Goal: Task Accomplishment & Management: Manage account settings

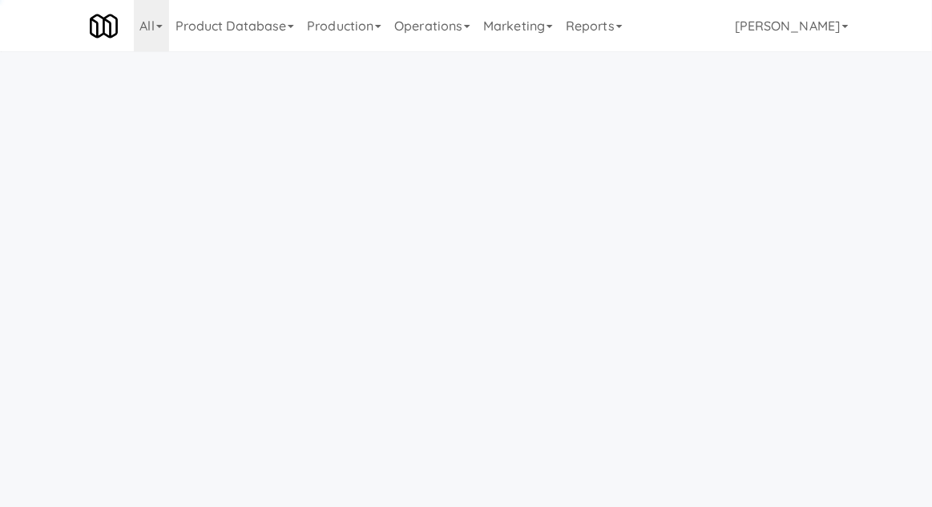
click at [440, 28] on link "Operations" at bounding box center [432, 25] width 89 height 51
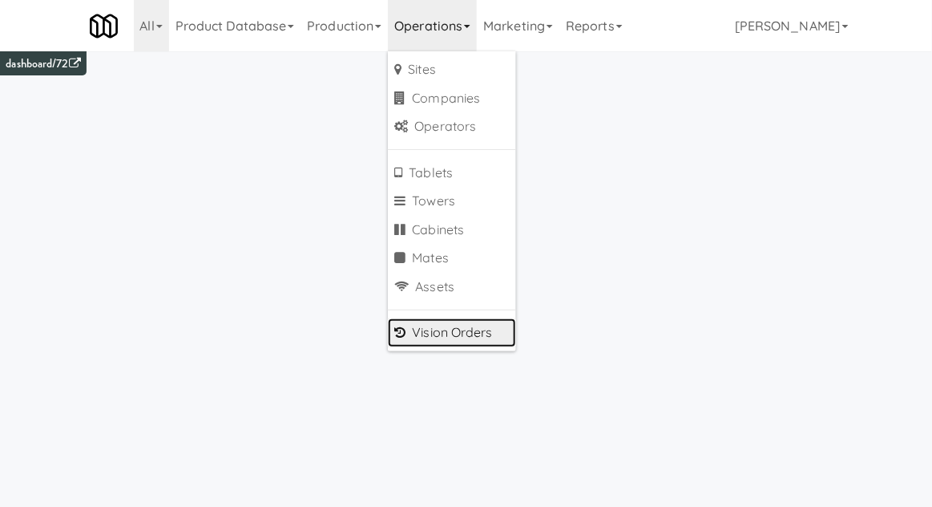
click at [471, 333] on link "Vision Orders" at bounding box center [452, 332] width 128 height 29
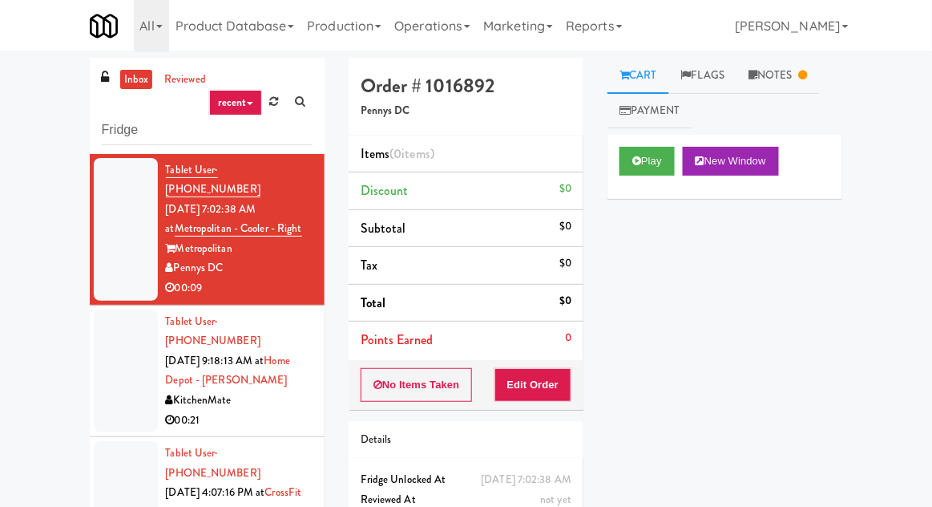
type input "Fridge"
click at [56, 159] on div "inbox reviewed recent all unclear take inventory issue suspicious failed recent…" at bounding box center [466, 352] width 932 height 589
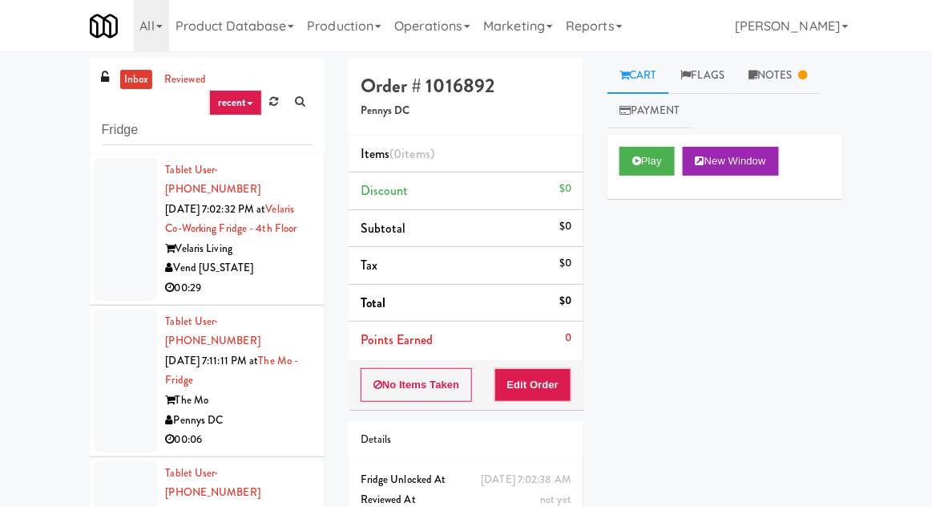
click at [94, 224] on div at bounding box center [126, 229] width 64 height 143
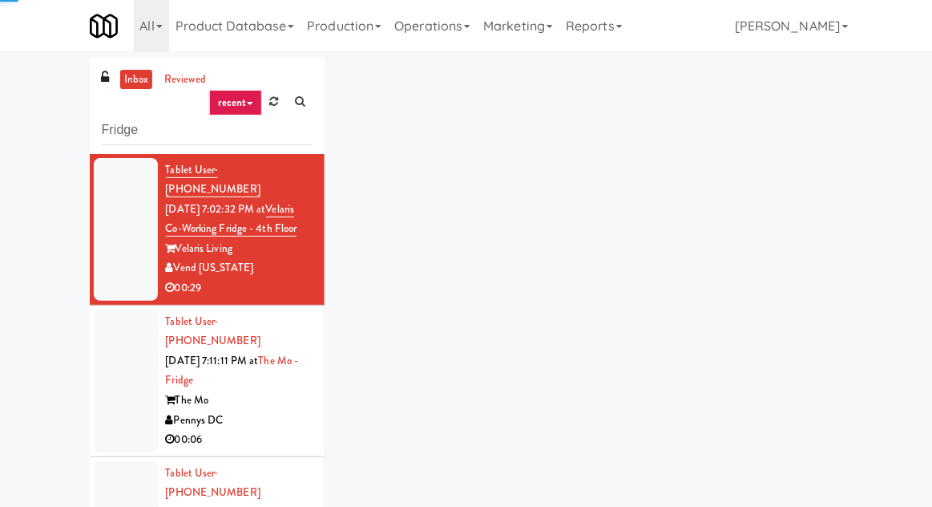
scroll to position [62, 0]
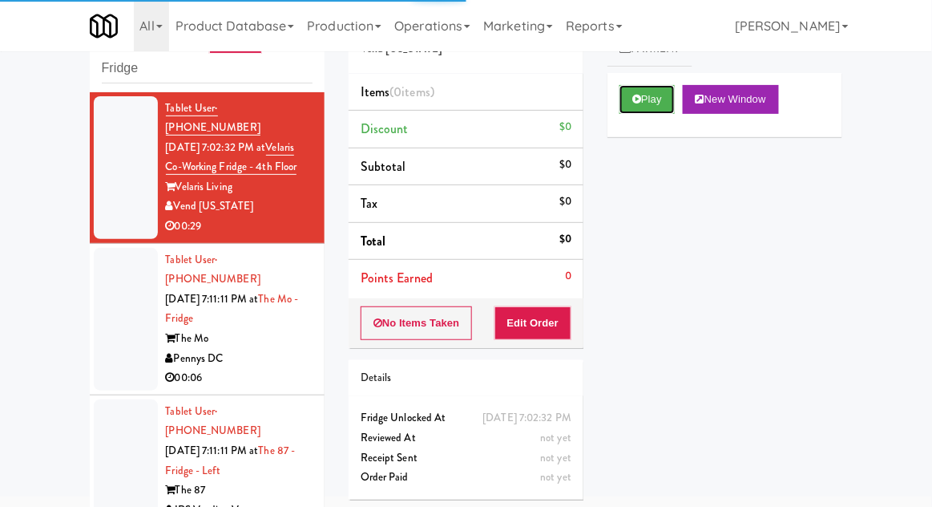
click at [671, 99] on button "Play" at bounding box center [647, 99] width 55 height 29
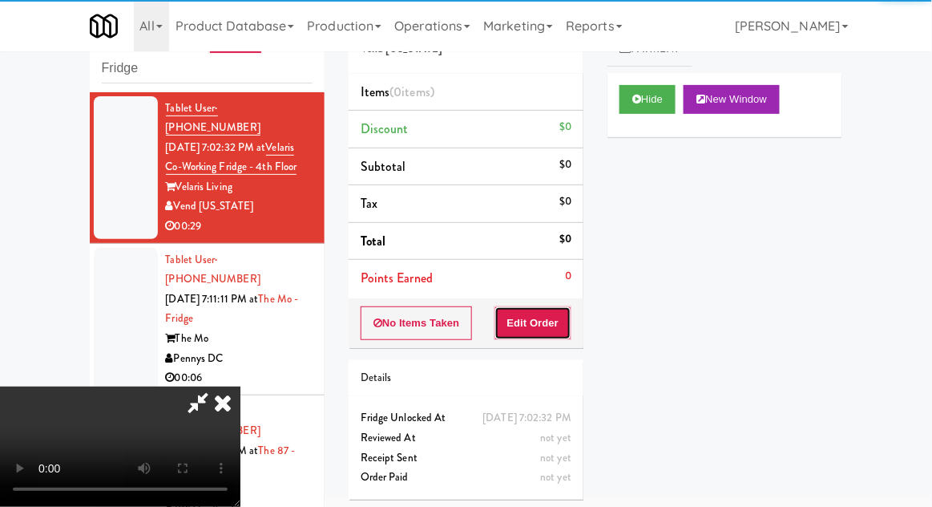
click at [543, 333] on button "Edit Order" at bounding box center [534, 323] width 78 height 34
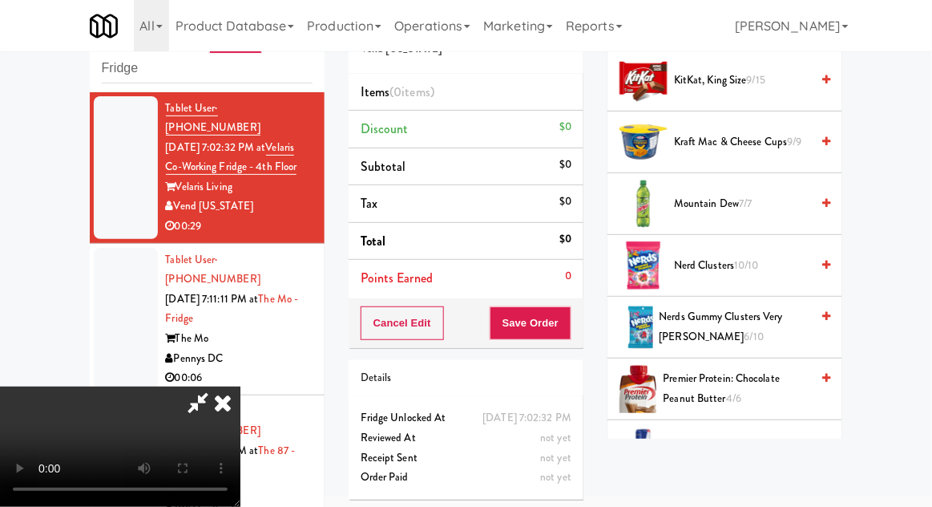
scroll to position [1885, 0]
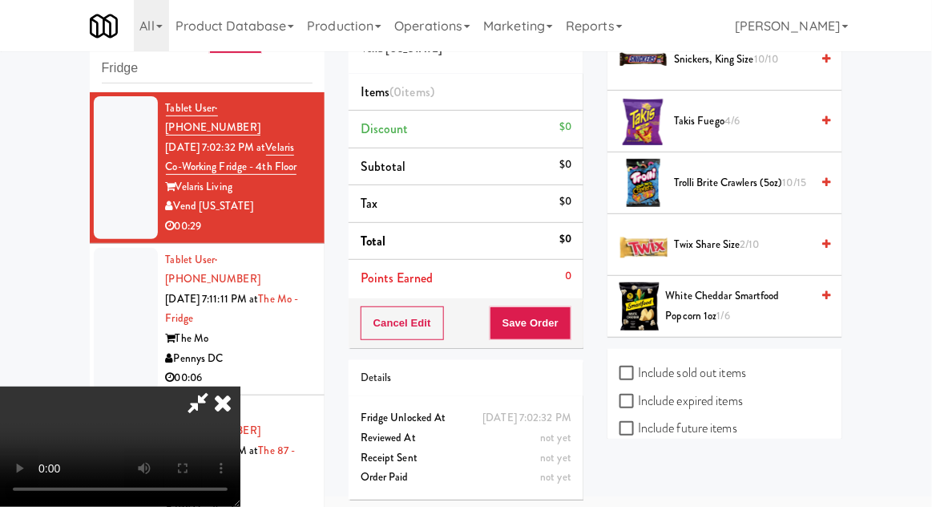
click at [753, 236] on span "2/10" at bounding box center [750, 243] width 19 height 15
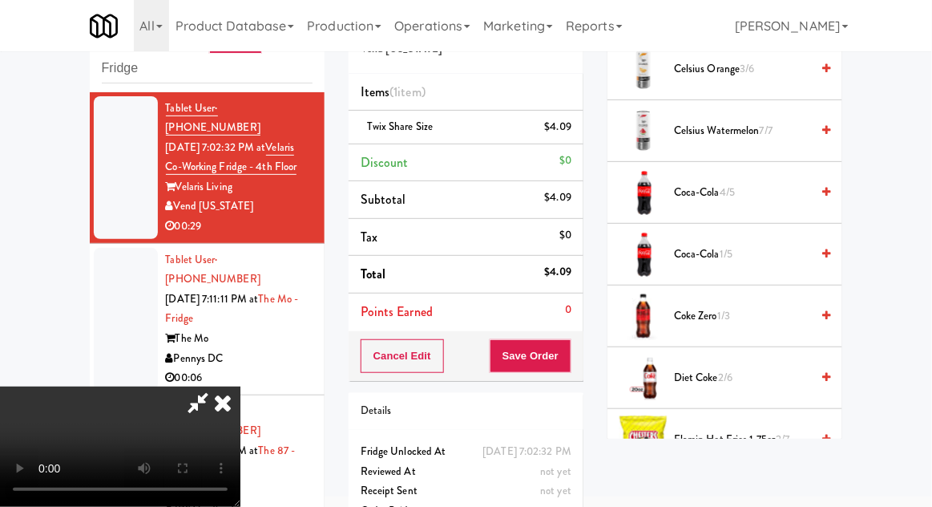
scroll to position [462, 0]
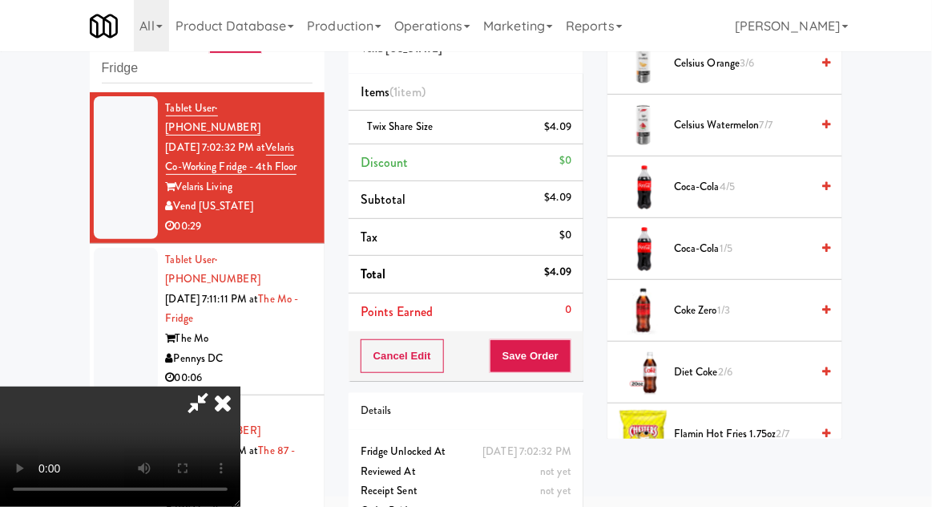
click at [745, 435] on span "Flamin Hot Fries 1.75oz 2/7" at bounding box center [742, 434] width 136 height 20
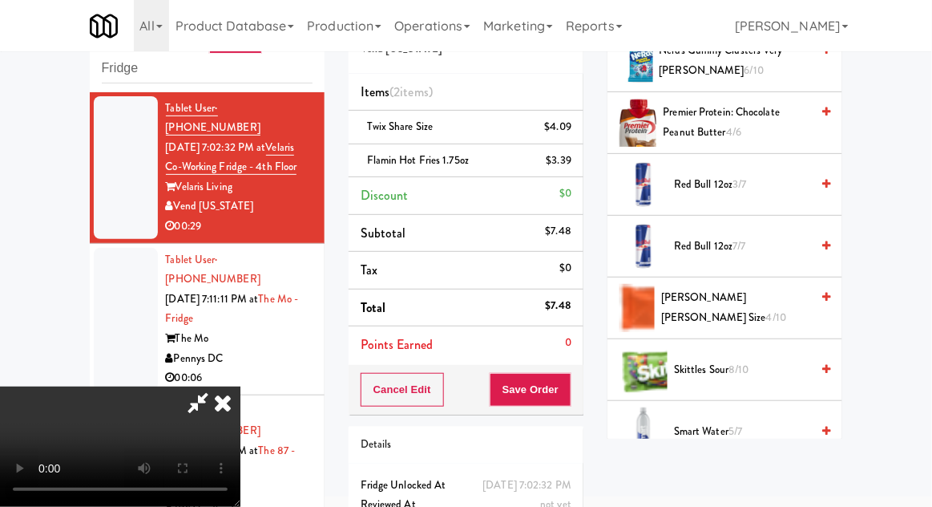
scroll to position [1398, 0]
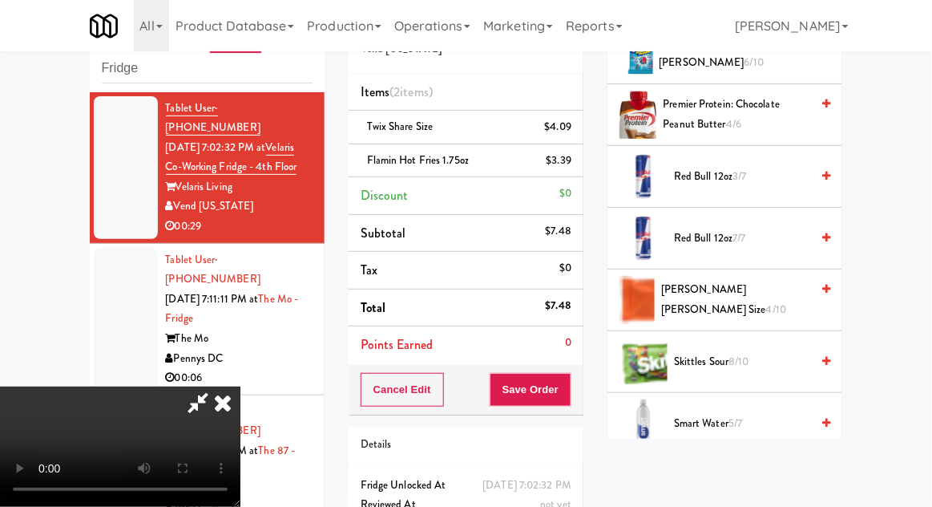
click at [774, 301] on span "[PERSON_NAME] [PERSON_NAME] Size 4/10" at bounding box center [735, 299] width 149 height 39
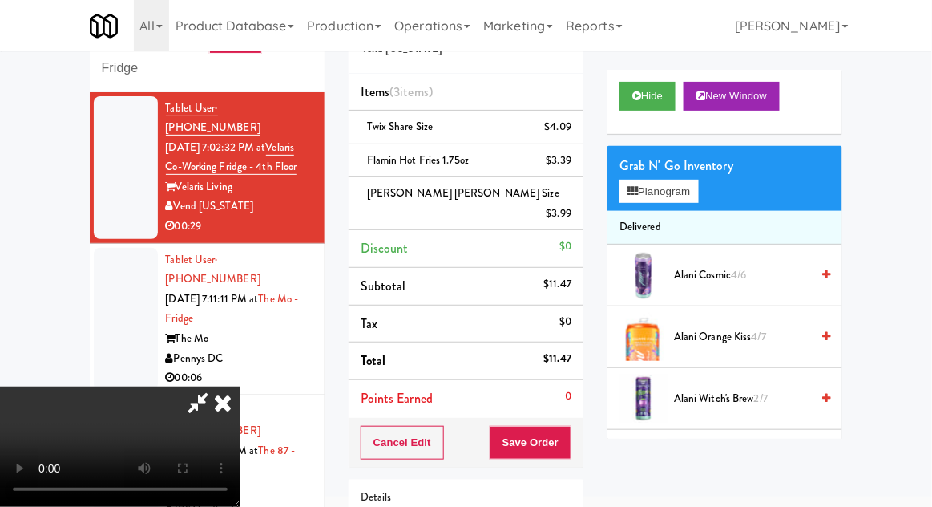
scroll to position [0, 0]
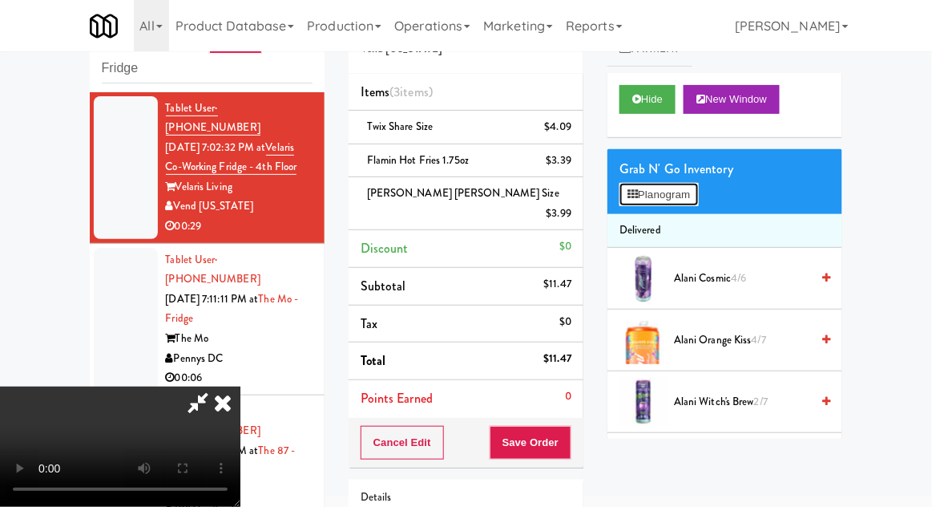
click at [672, 204] on button "Planogram" at bounding box center [659, 195] width 79 height 24
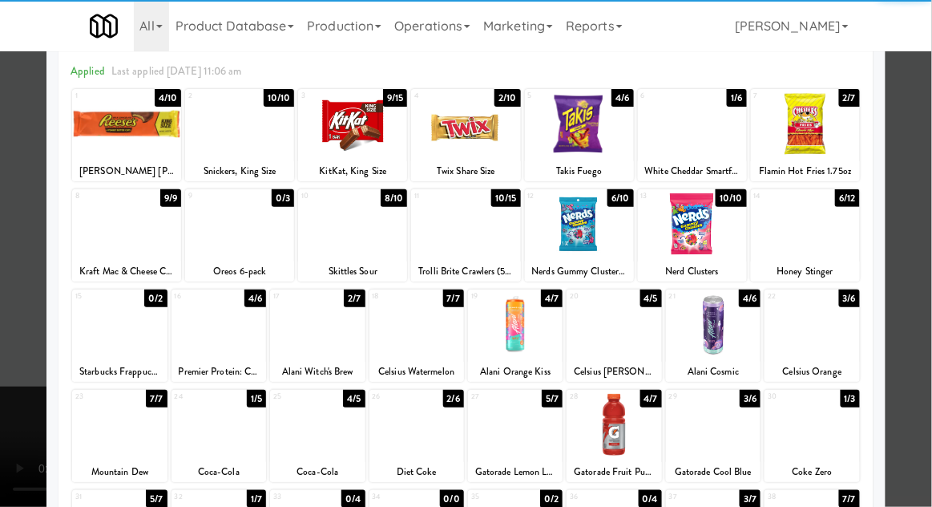
scroll to position [74, 0]
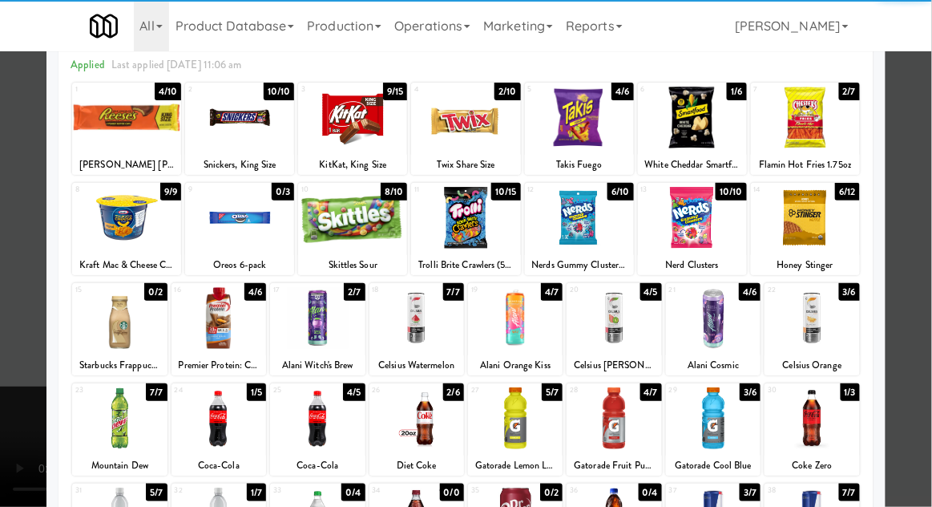
click at [322, 424] on div at bounding box center [317, 418] width 95 height 62
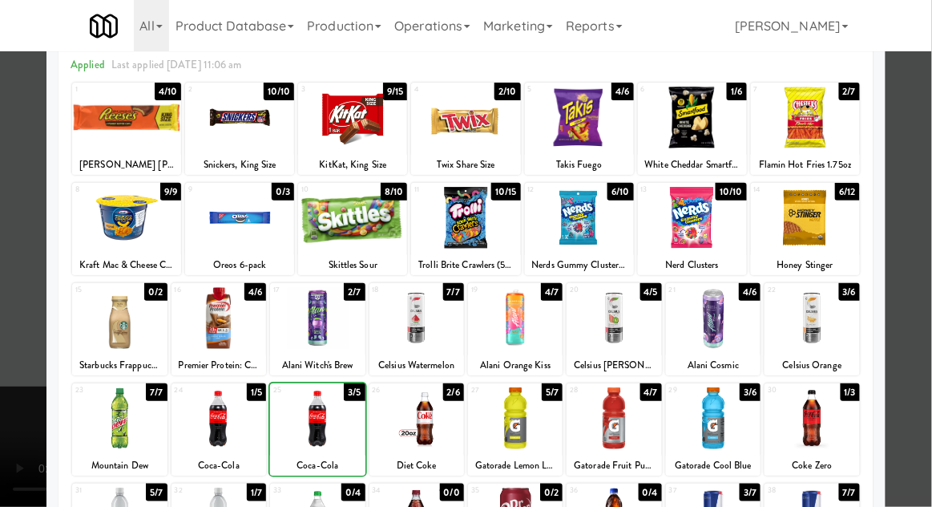
click at [930, 321] on div at bounding box center [466, 253] width 932 height 507
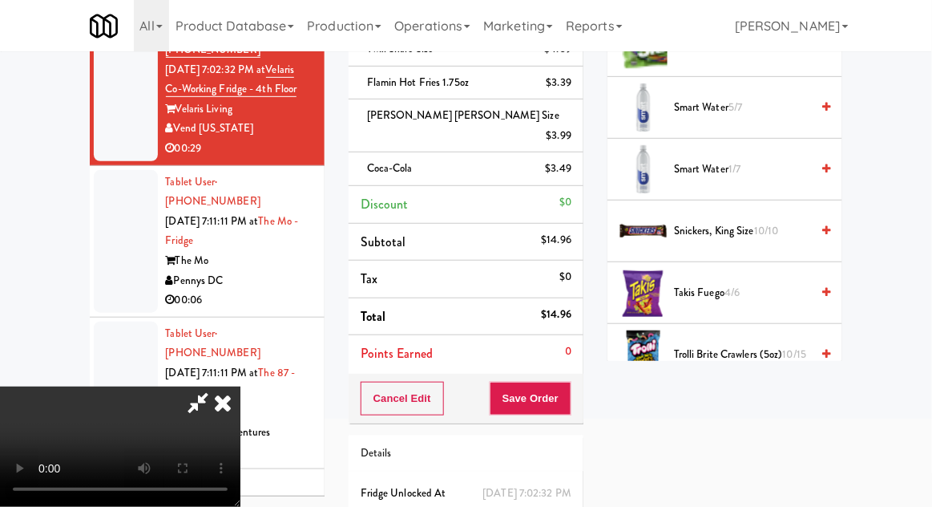
scroll to position [1885, 0]
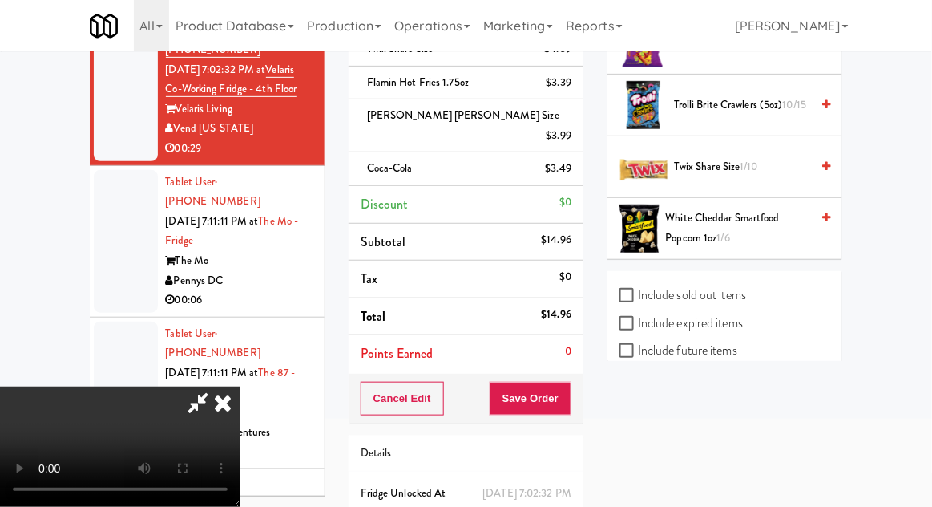
click at [758, 165] on span "1/10" at bounding box center [750, 166] width 18 height 15
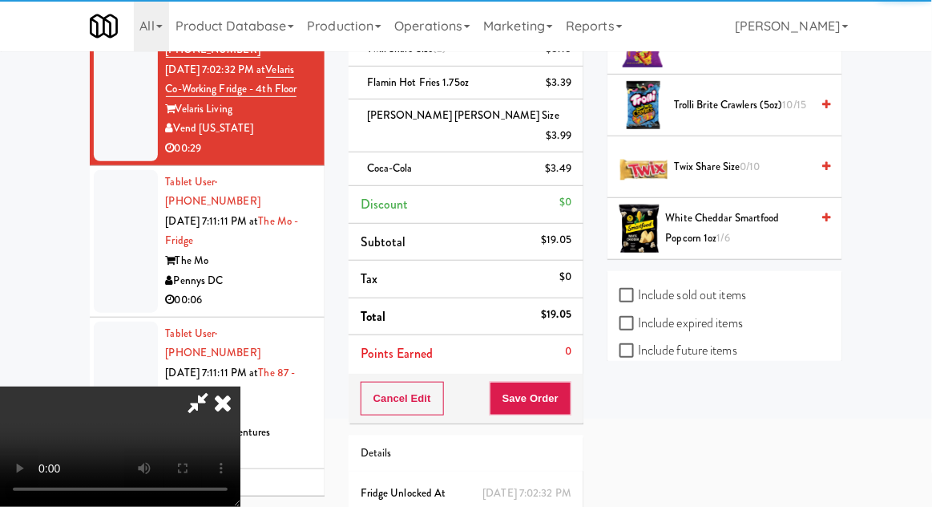
scroll to position [59, 0]
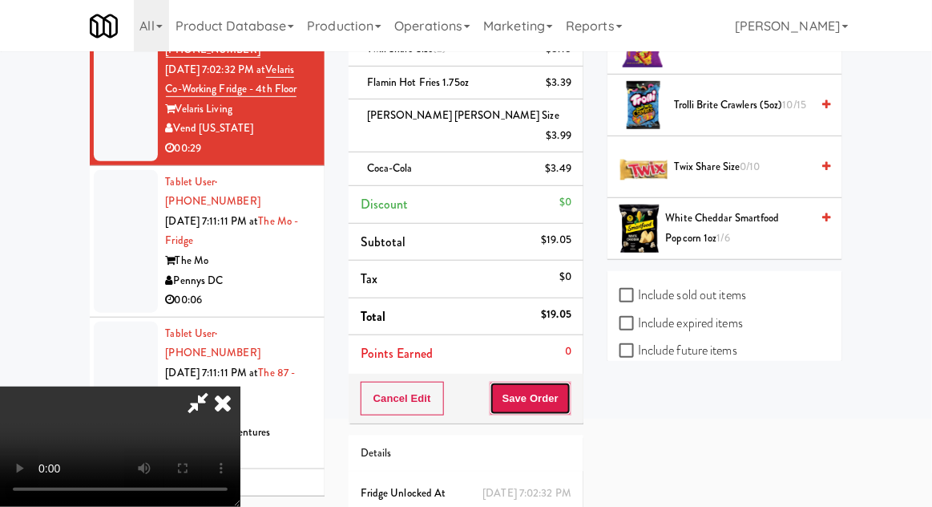
click at [569, 382] on button "Save Order" at bounding box center [531, 399] width 82 height 34
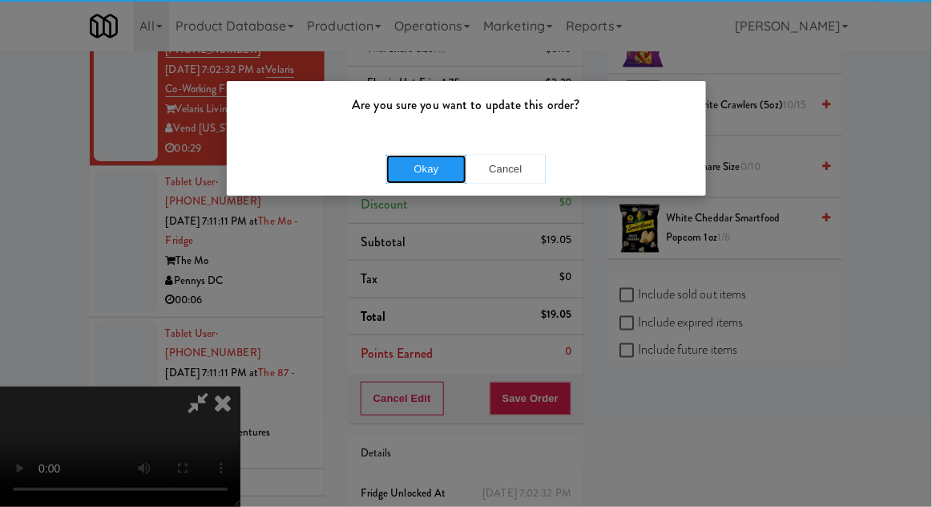
click at [406, 172] on button "Okay" at bounding box center [426, 169] width 80 height 29
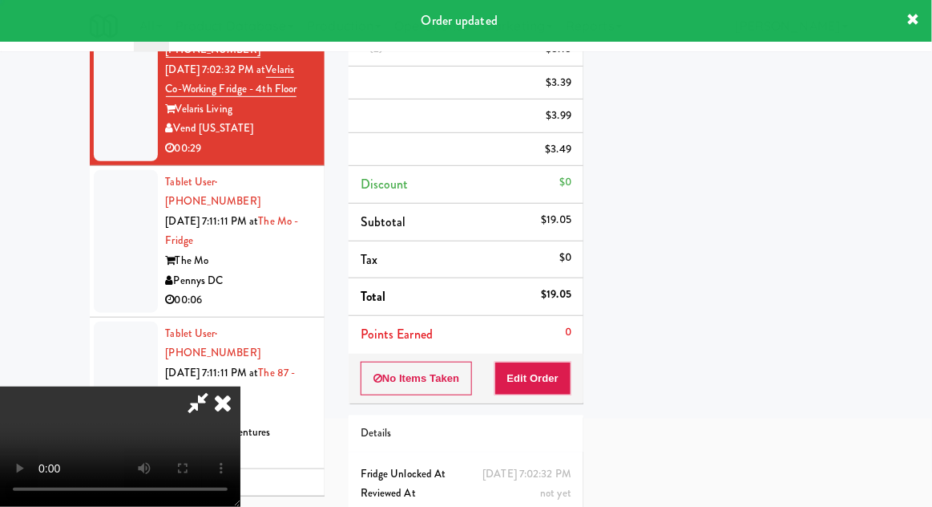
scroll to position [0, 0]
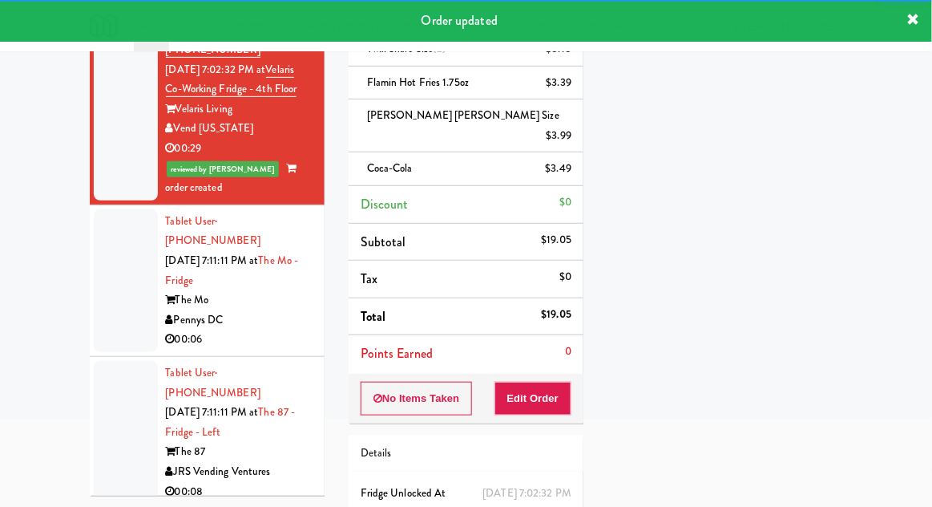
click at [92, 286] on li "Tablet User · (661) 992-1153 [DATE] 7:11:11 PM at The Mo - Fridge The Mo Pennys…" at bounding box center [207, 281] width 235 height 152
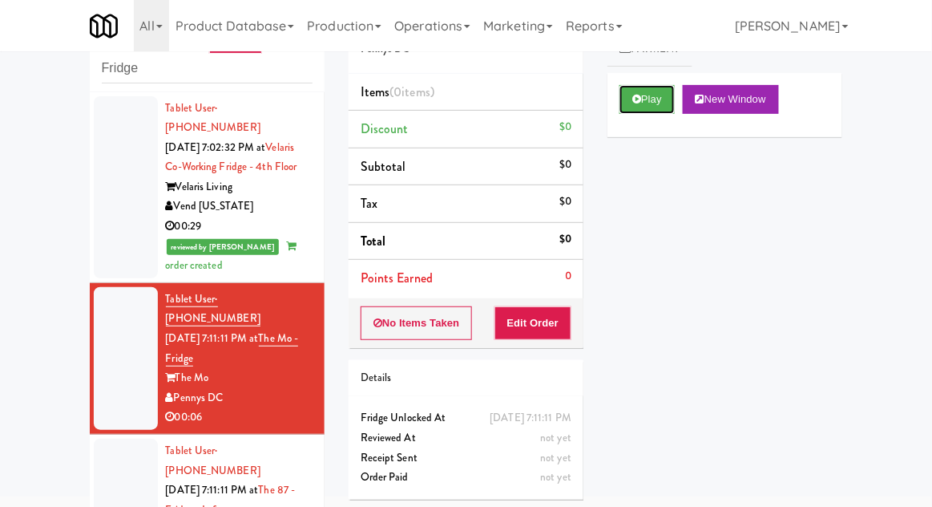
click at [652, 99] on button "Play" at bounding box center [647, 99] width 55 height 29
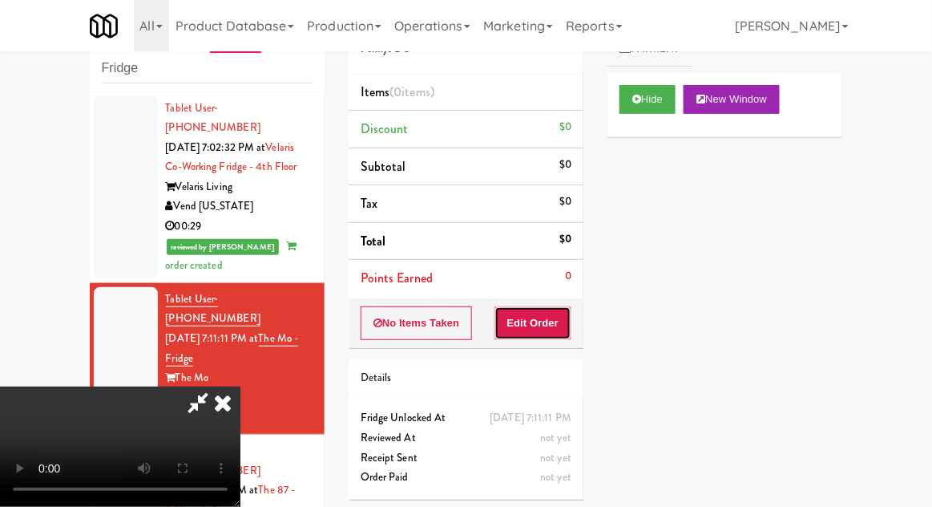
click at [541, 321] on button "Edit Order" at bounding box center [534, 323] width 78 height 34
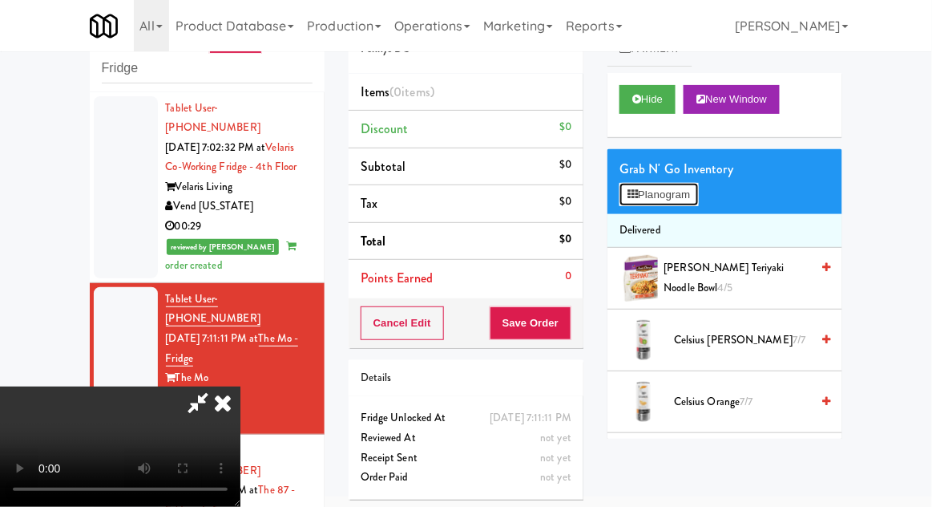
click at [681, 189] on button "Planogram" at bounding box center [659, 195] width 79 height 24
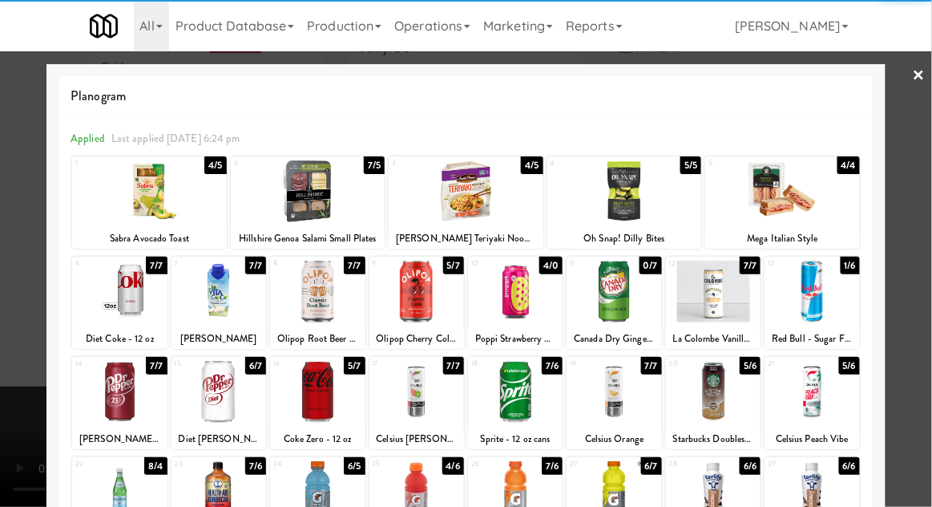
click at [112, 295] on div at bounding box center [119, 292] width 95 height 62
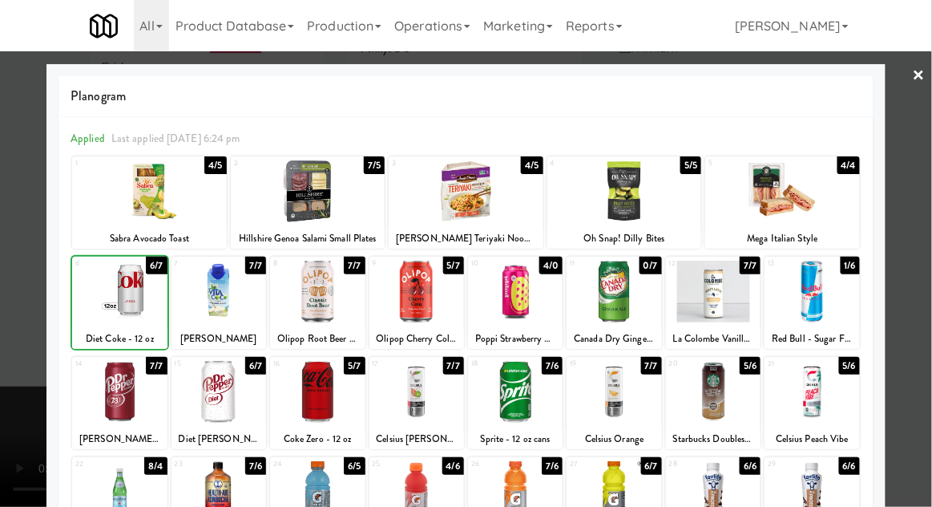
click at [918, 299] on div at bounding box center [466, 253] width 932 height 507
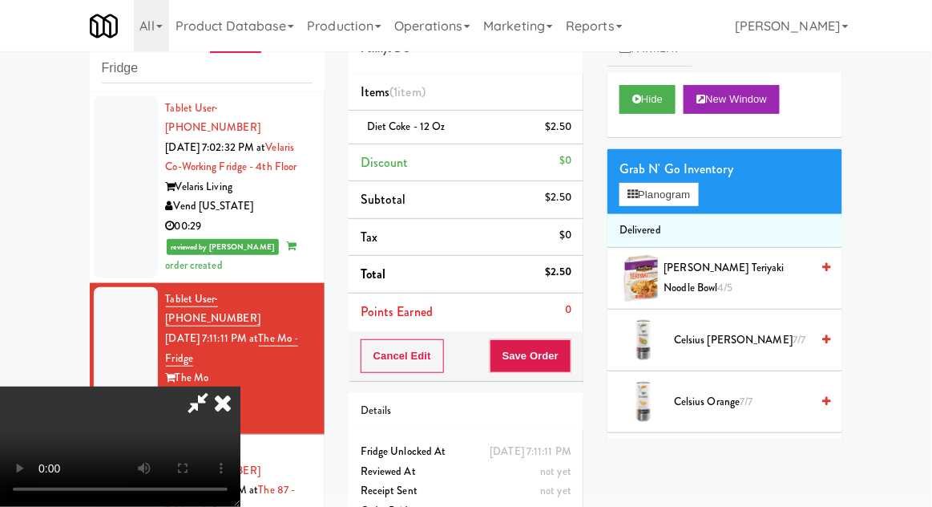
scroll to position [59, 0]
click at [567, 357] on button "Save Order" at bounding box center [531, 356] width 82 height 34
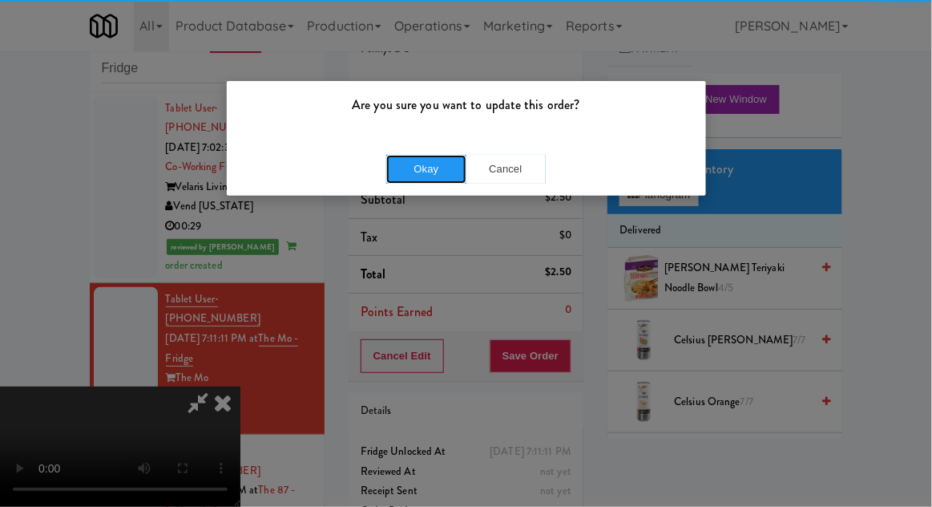
click at [416, 179] on button "Okay" at bounding box center [426, 169] width 80 height 29
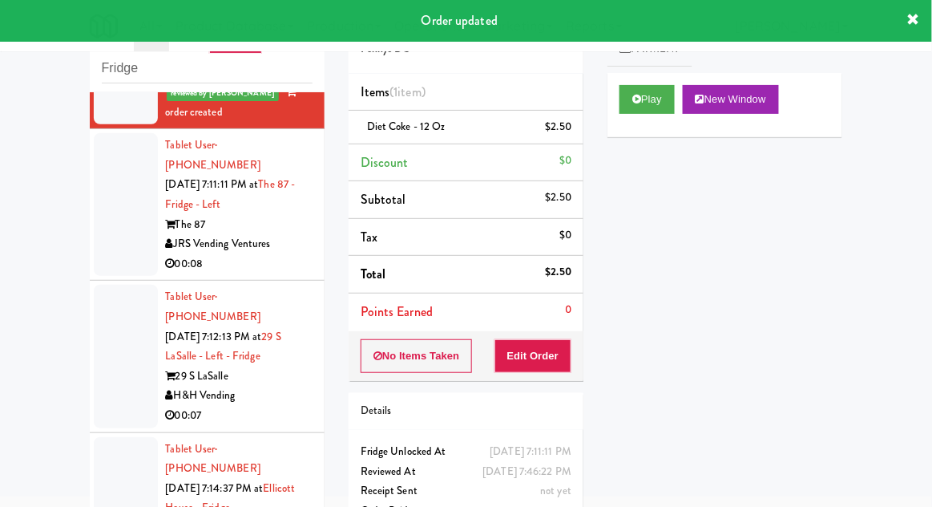
scroll to position [347, 0]
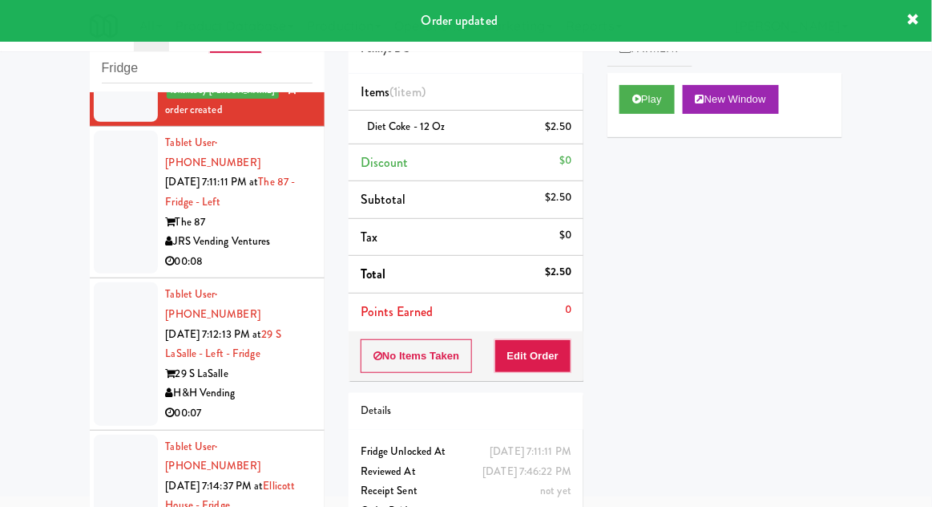
click at [111, 282] on div at bounding box center [126, 353] width 64 height 143
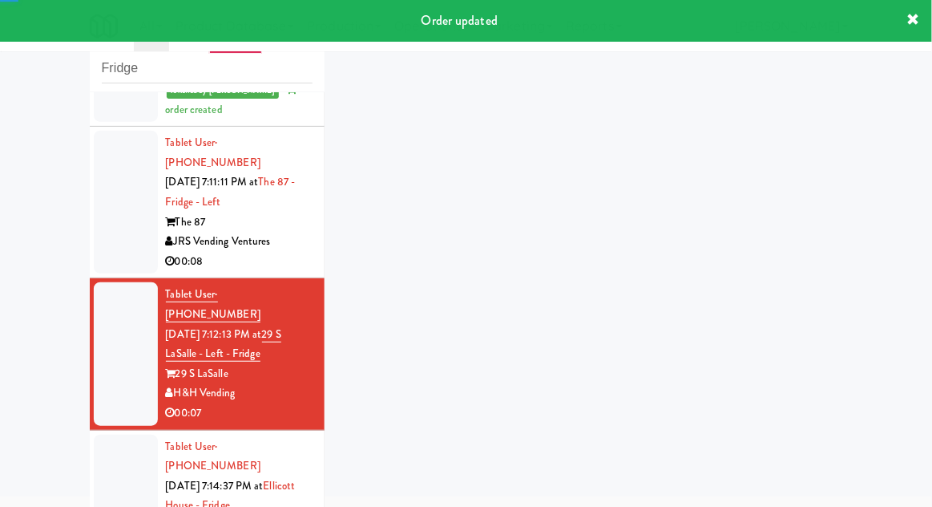
click at [115, 218] on div at bounding box center [126, 202] width 64 height 143
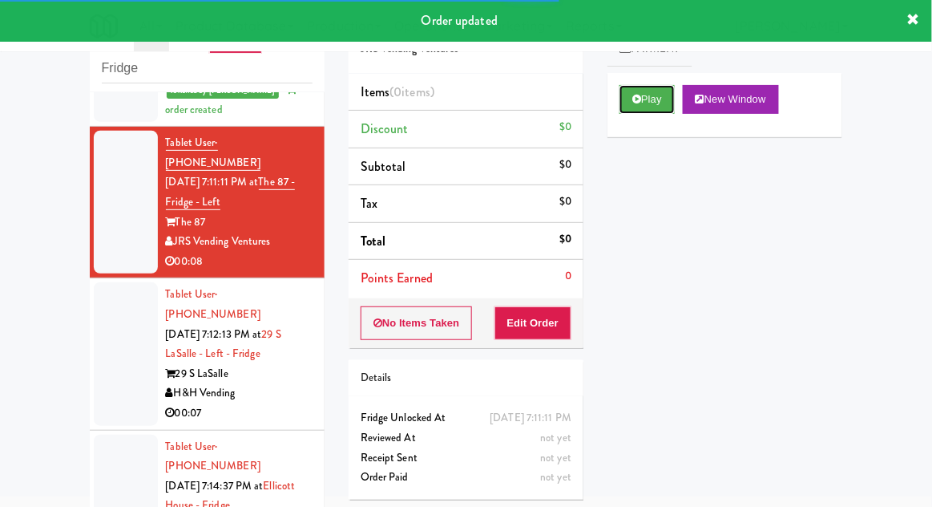
click at [644, 102] on button "Play" at bounding box center [647, 99] width 55 height 29
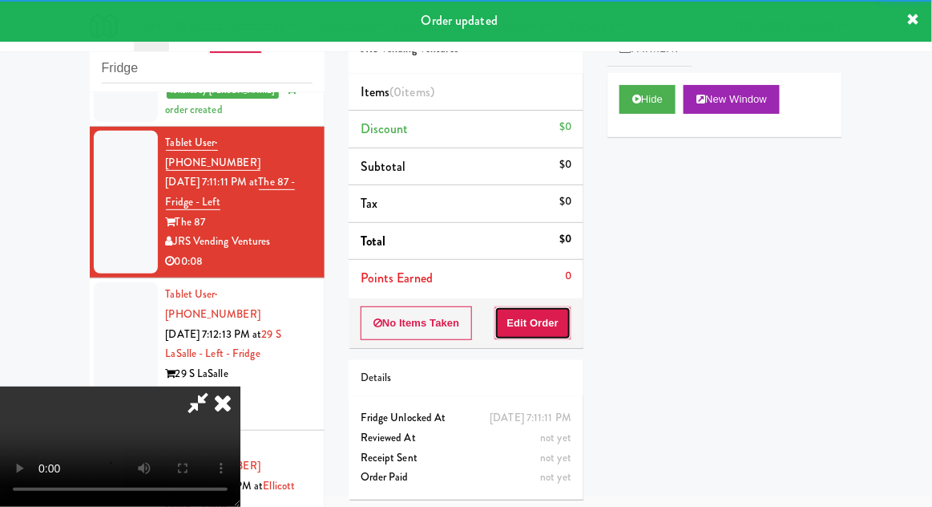
click at [540, 325] on button "Edit Order" at bounding box center [534, 323] width 78 height 34
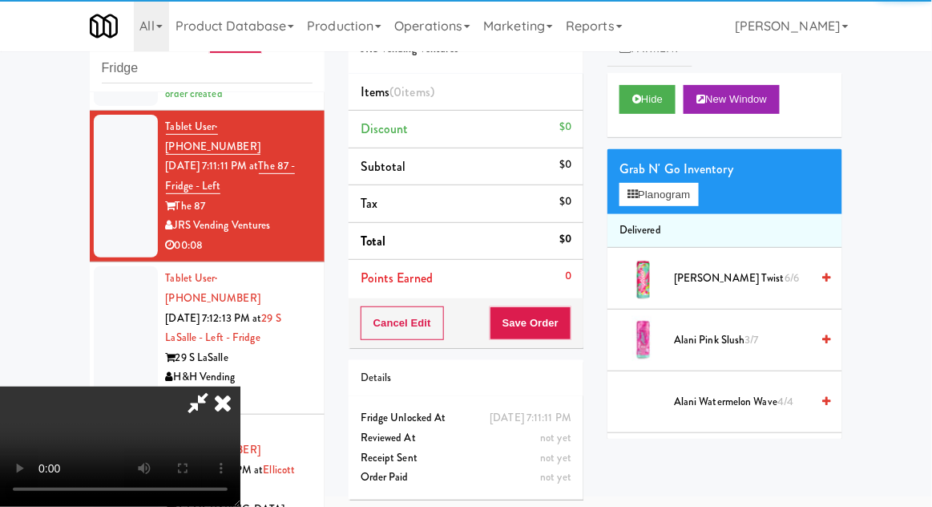
scroll to position [371, 0]
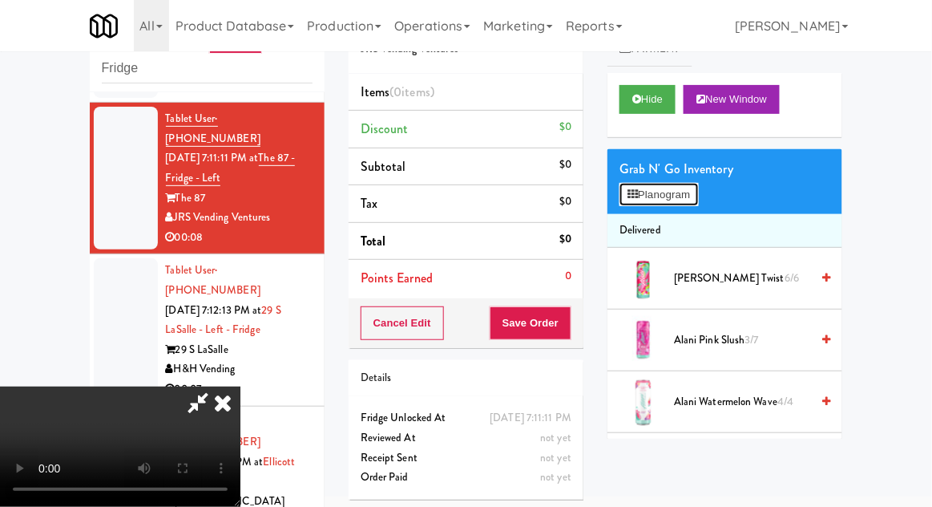
click at [685, 196] on button "Planogram" at bounding box center [659, 195] width 79 height 24
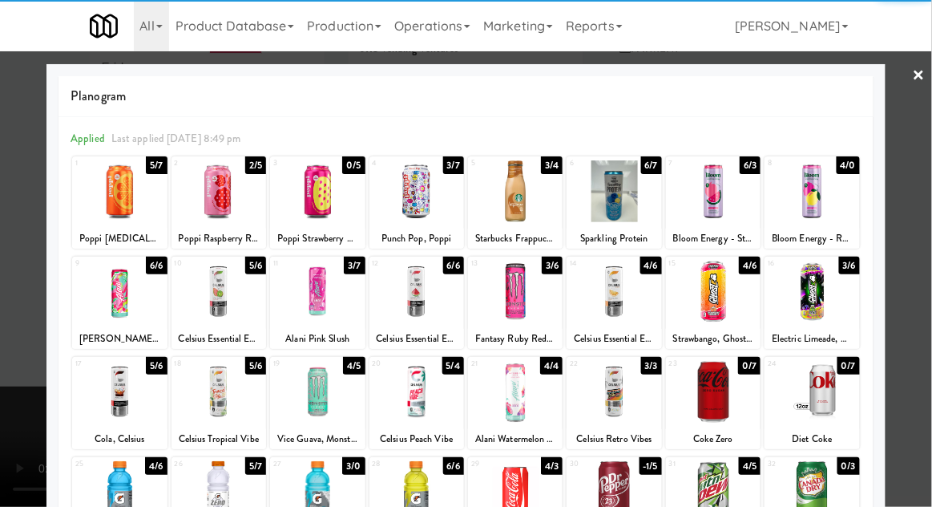
click at [215, 216] on div at bounding box center [219, 191] width 95 height 62
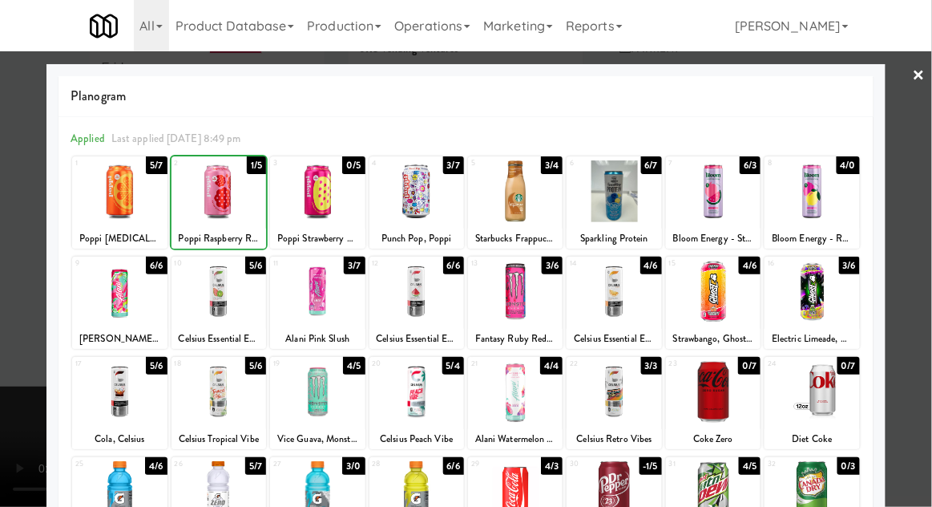
click at [923, 297] on div at bounding box center [466, 253] width 932 height 507
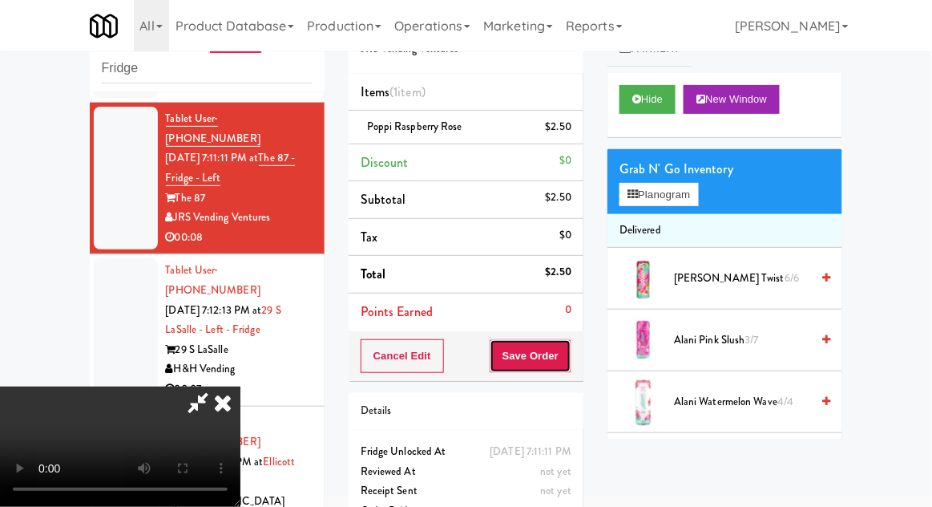
click at [568, 369] on button "Save Order" at bounding box center [531, 356] width 82 height 34
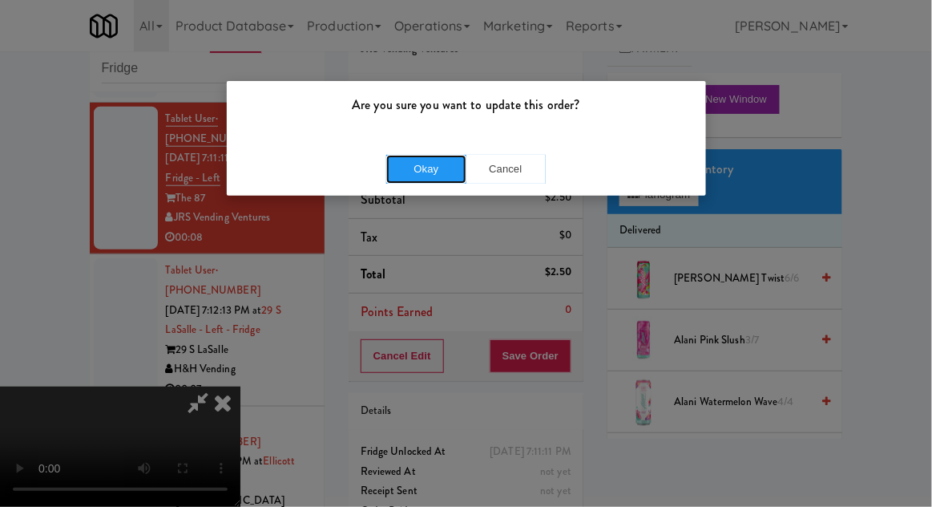
click at [402, 160] on button "Okay" at bounding box center [426, 169] width 80 height 29
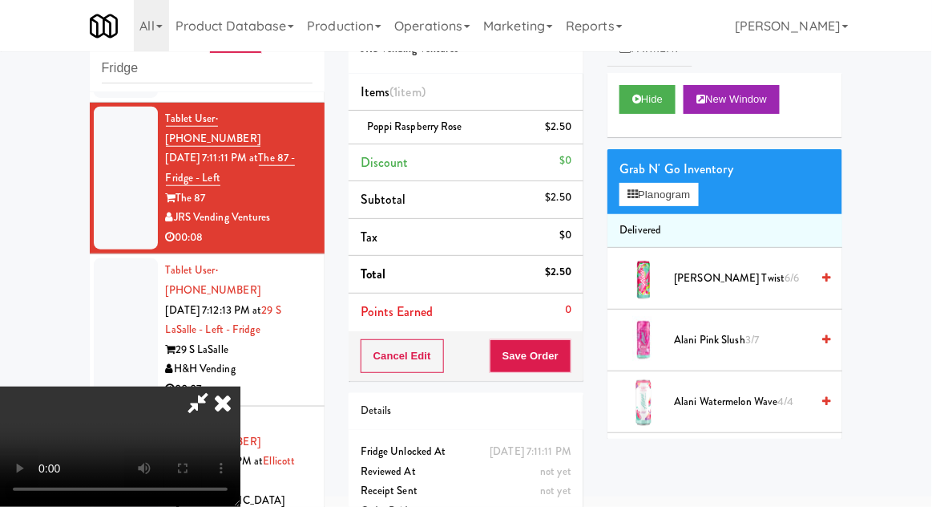
click at [114, 259] on div at bounding box center [126, 329] width 64 height 143
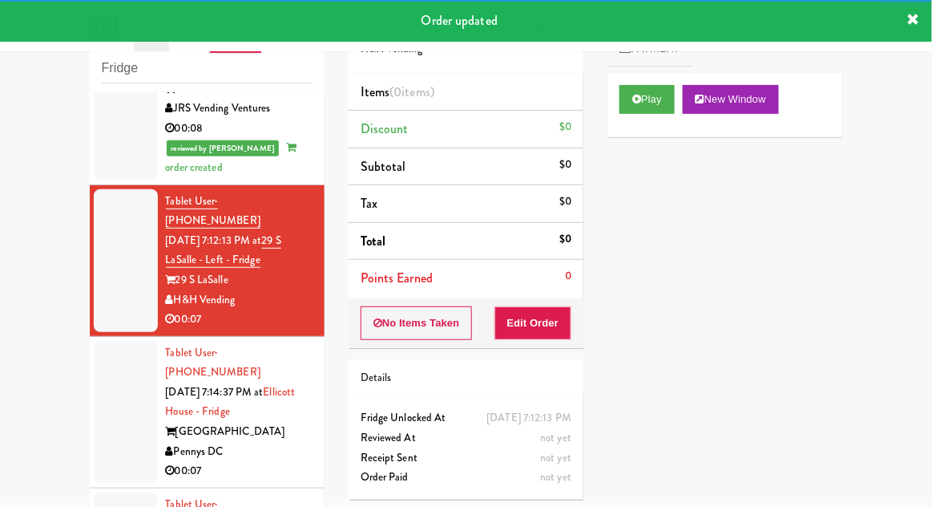
scroll to position [482, 0]
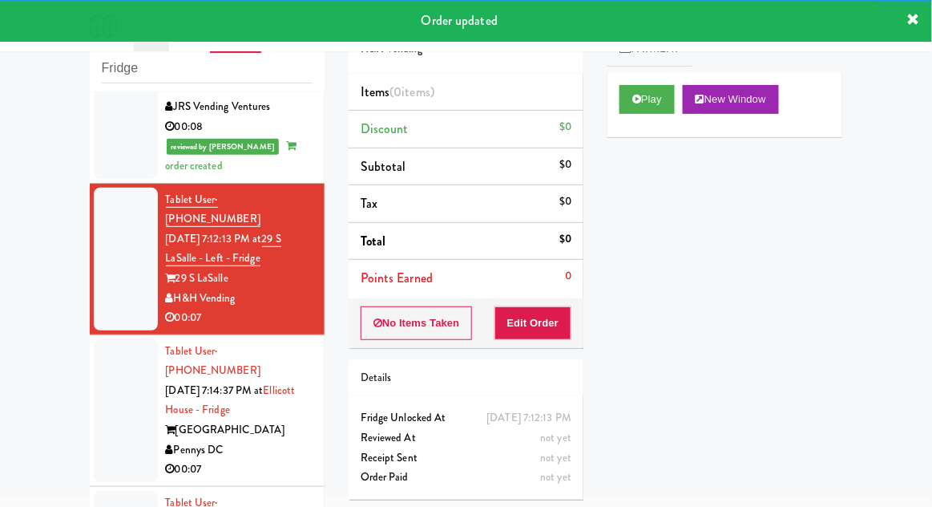
click at [642, 123] on div "Play New Window" at bounding box center [725, 105] width 235 height 64
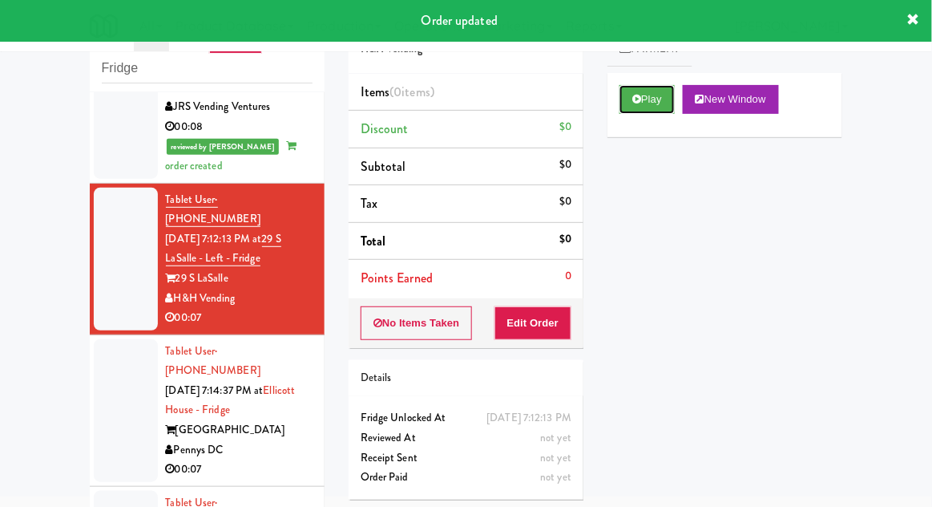
click at [655, 101] on button "Play" at bounding box center [647, 99] width 55 height 29
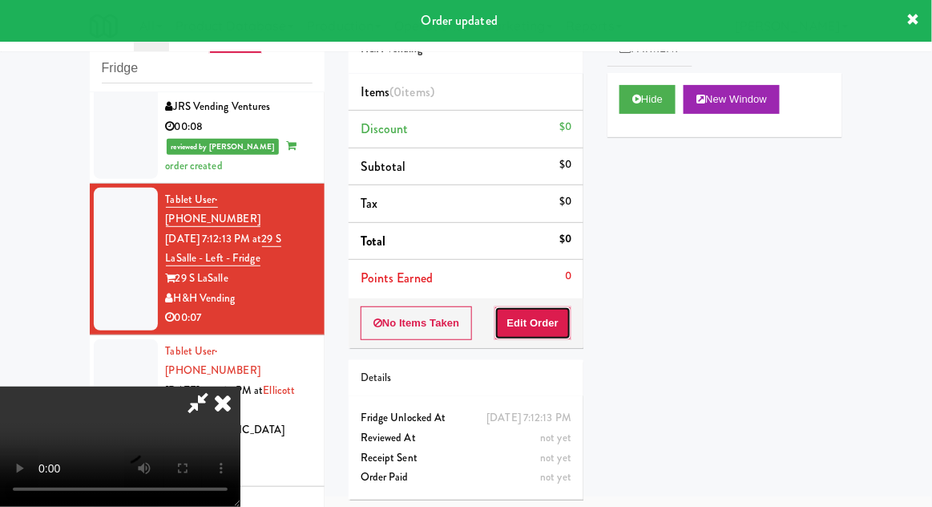
click at [544, 337] on button "Edit Order" at bounding box center [534, 323] width 78 height 34
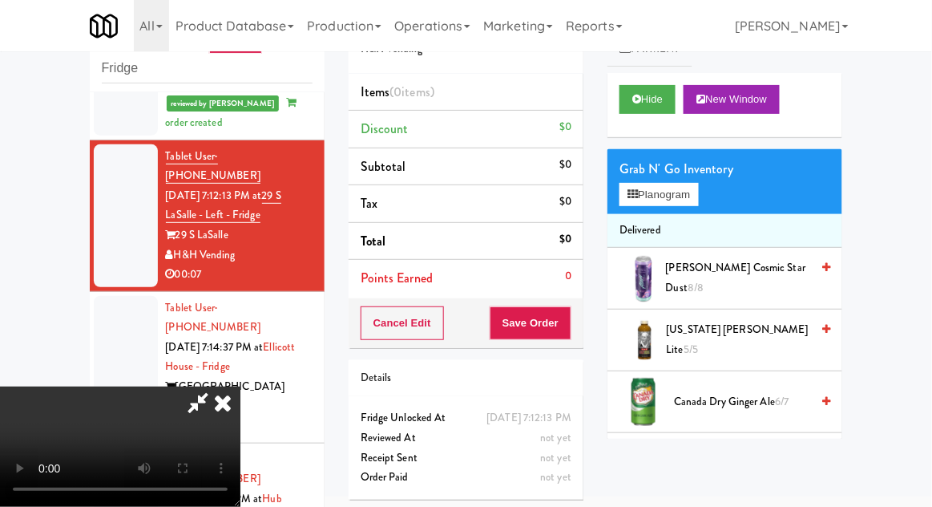
scroll to position [59, 0]
click at [676, 196] on button "Planogram" at bounding box center [659, 195] width 79 height 24
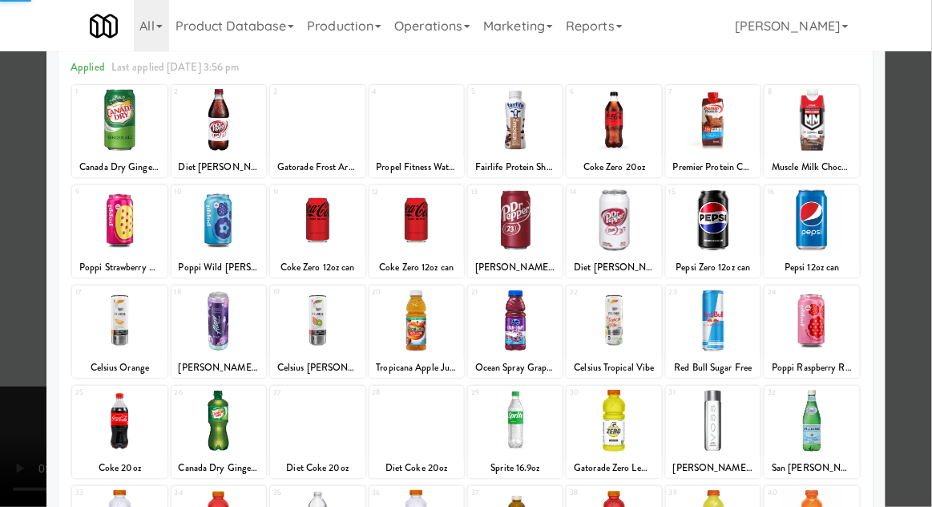
scroll to position [203, 0]
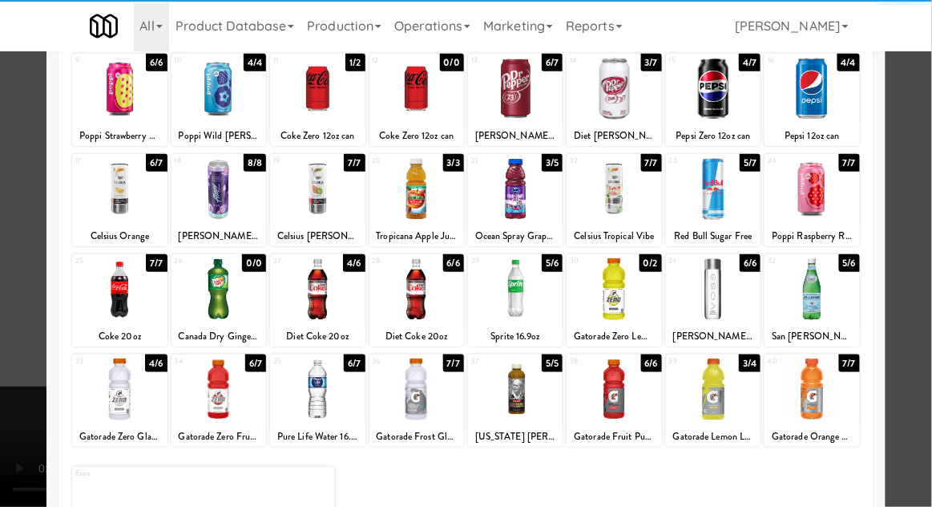
click at [830, 392] on div at bounding box center [812, 389] width 95 height 62
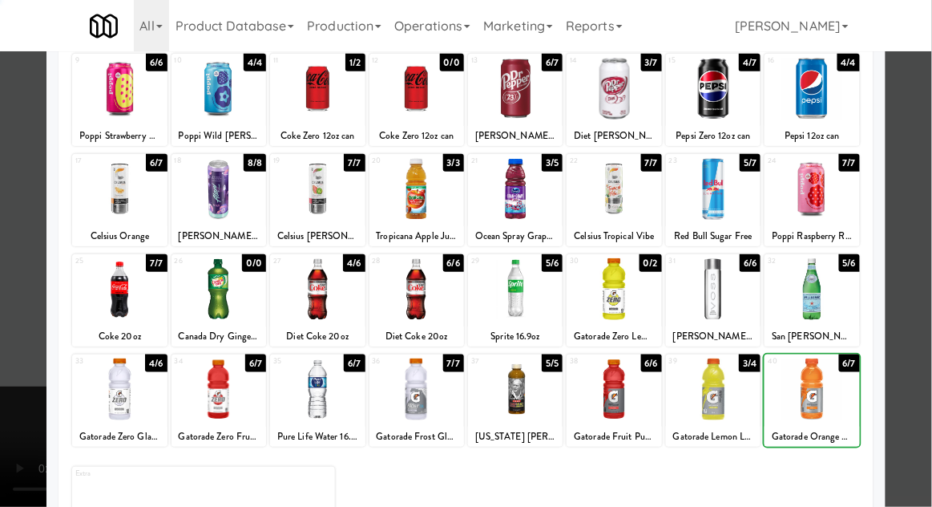
click at [920, 358] on div at bounding box center [466, 253] width 932 height 507
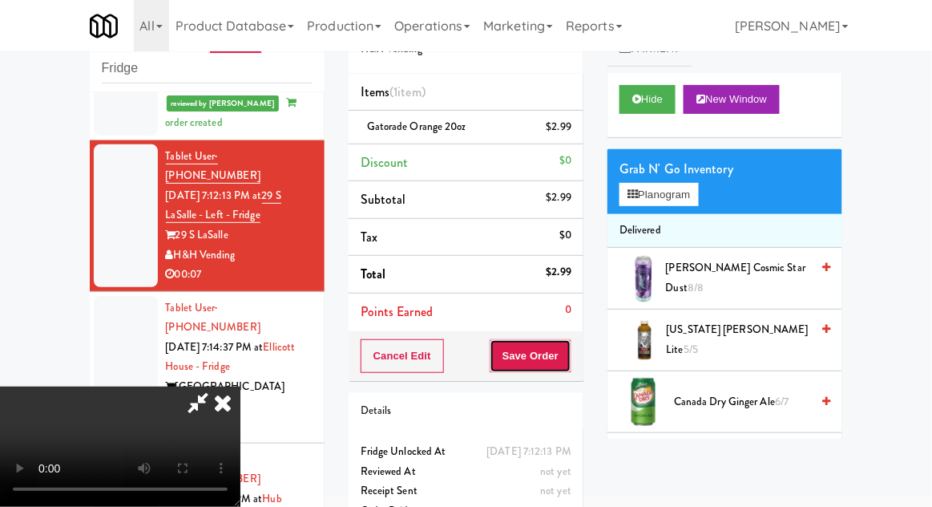
click at [564, 362] on button "Save Order" at bounding box center [531, 356] width 82 height 34
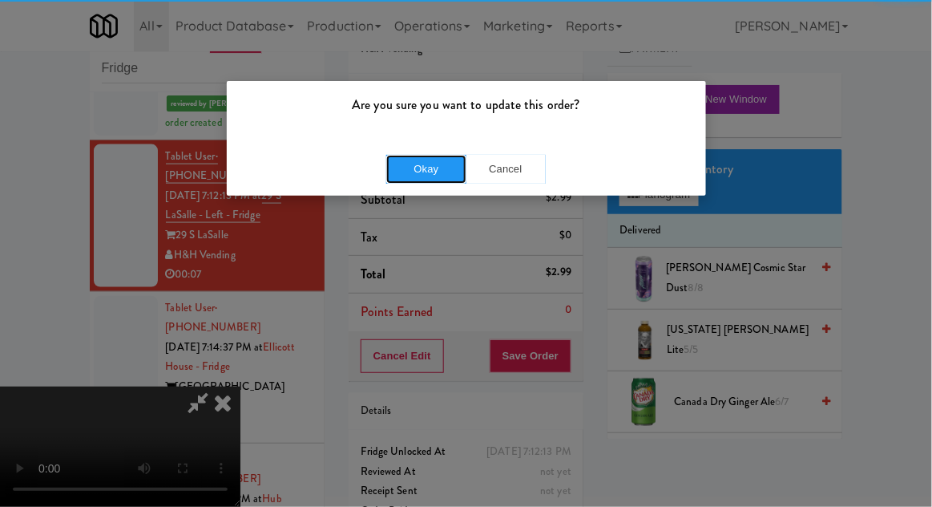
click at [414, 168] on button "Okay" at bounding box center [426, 169] width 80 height 29
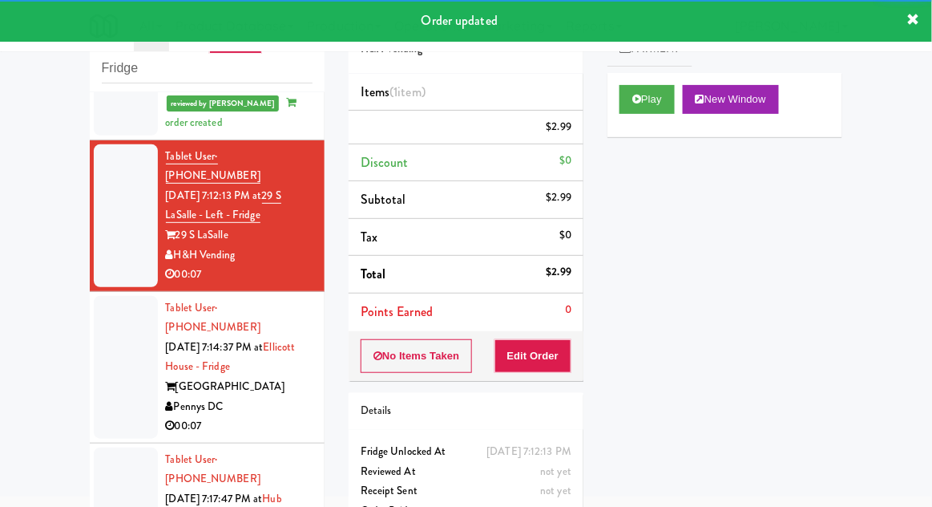
click at [99, 316] on div at bounding box center [126, 367] width 64 height 143
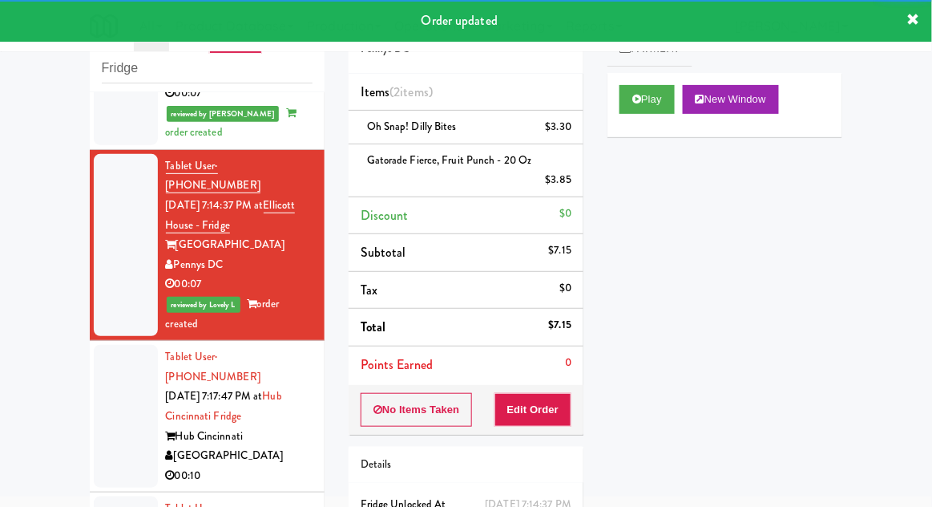
click at [108, 370] on div at bounding box center [126, 416] width 64 height 143
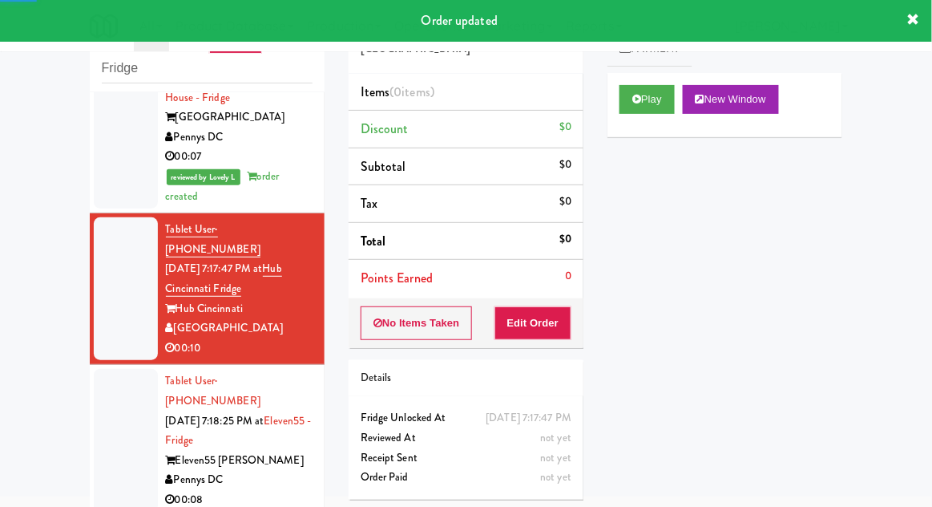
scroll to position [855, 0]
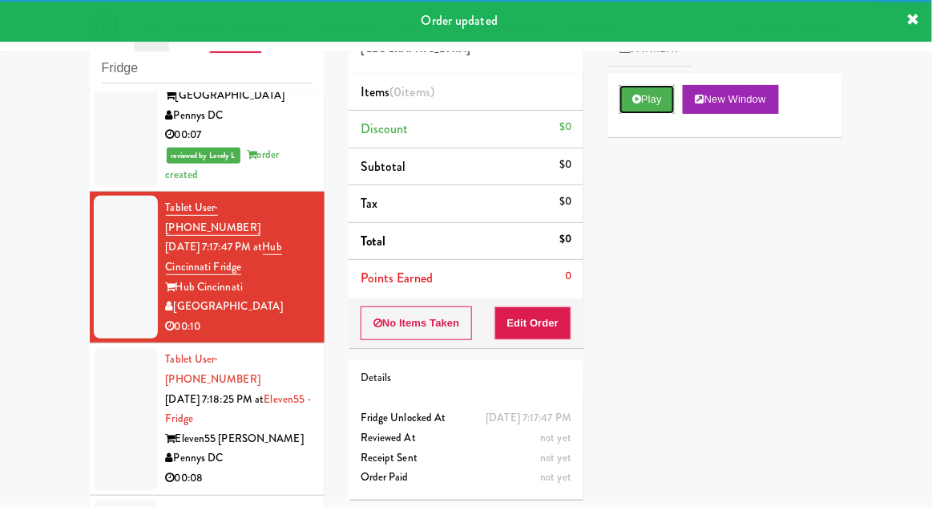
click at [658, 103] on button "Play" at bounding box center [647, 99] width 55 height 29
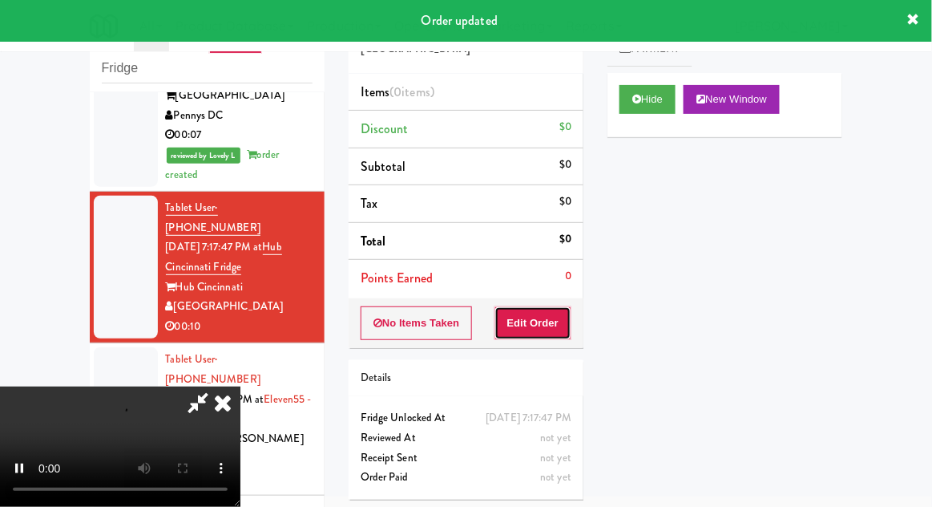
click at [559, 319] on button "Edit Order" at bounding box center [534, 323] width 78 height 34
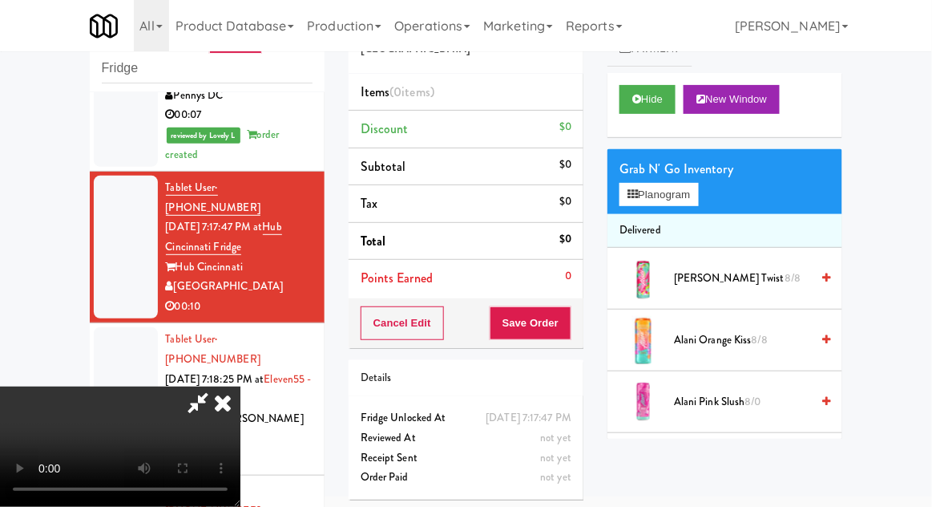
scroll to position [0, 0]
click at [693, 202] on button "Planogram" at bounding box center [659, 195] width 79 height 24
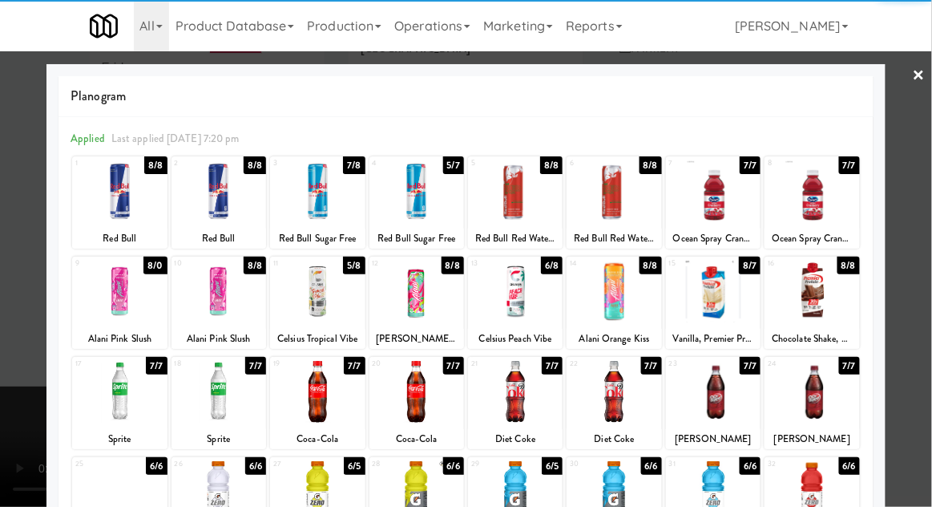
click at [526, 313] on div at bounding box center [515, 292] width 95 height 62
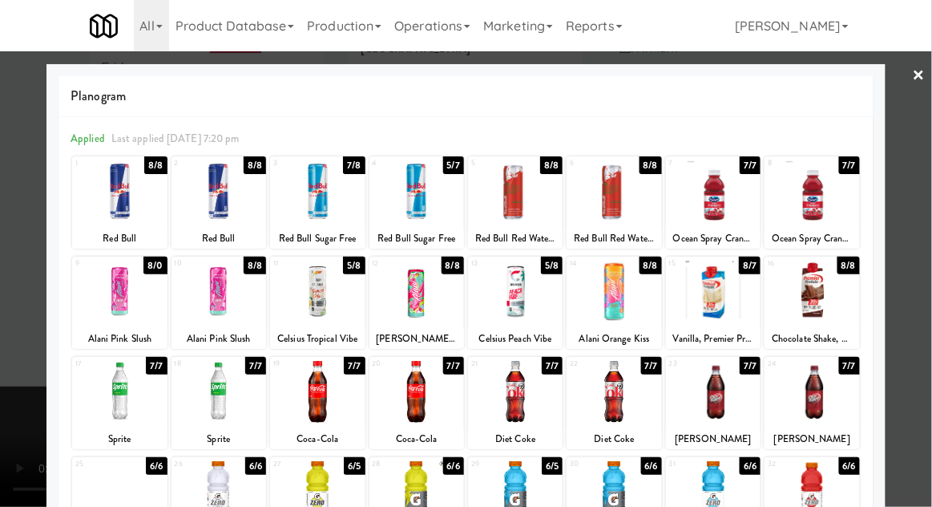
click at [3, 330] on div at bounding box center [466, 253] width 932 height 507
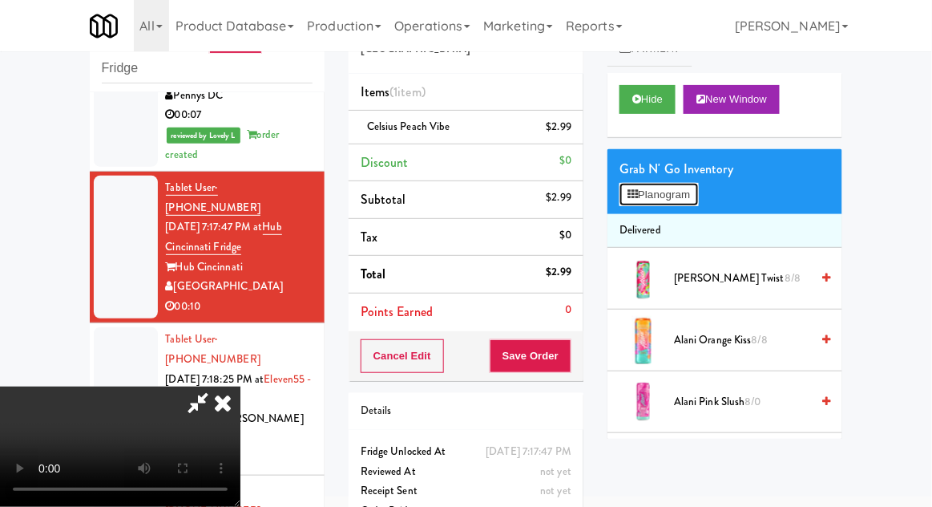
click at [696, 204] on button "Planogram" at bounding box center [659, 195] width 79 height 24
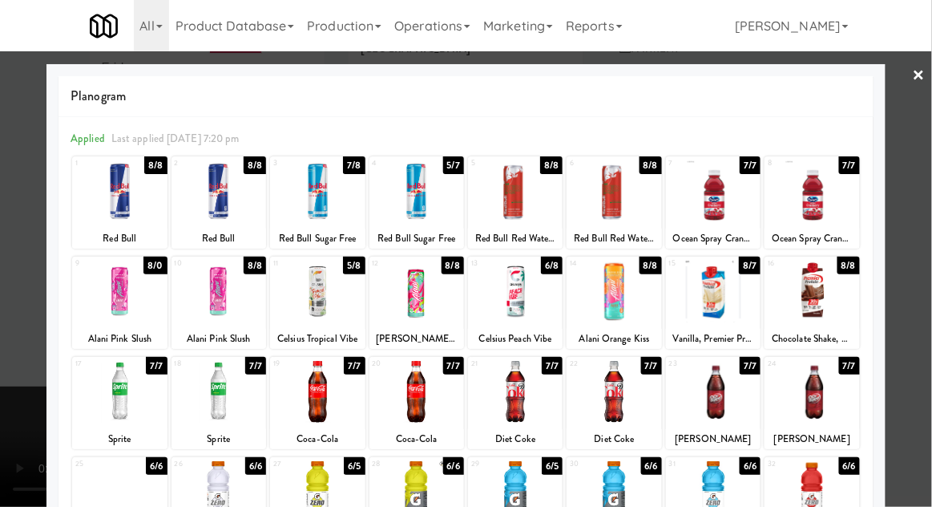
click at [916, 308] on div at bounding box center [466, 253] width 932 height 507
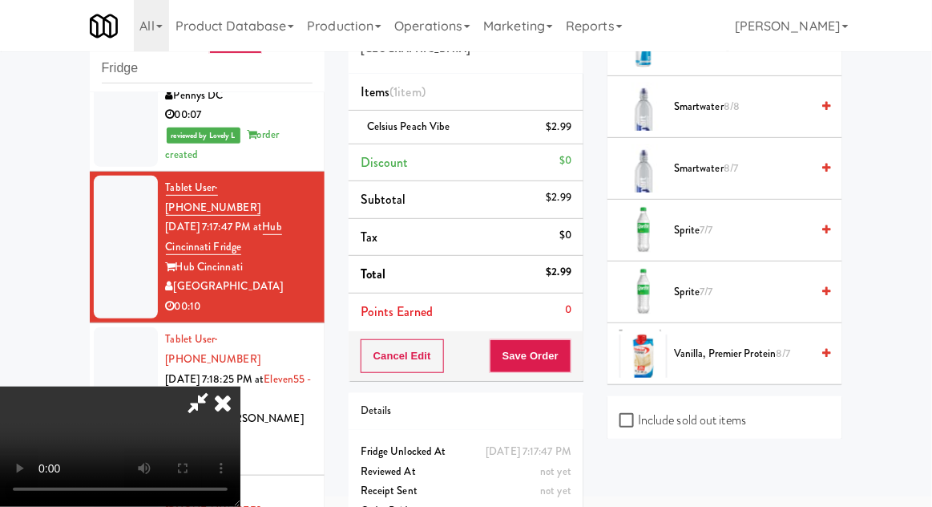
scroll to position [2378, 0]
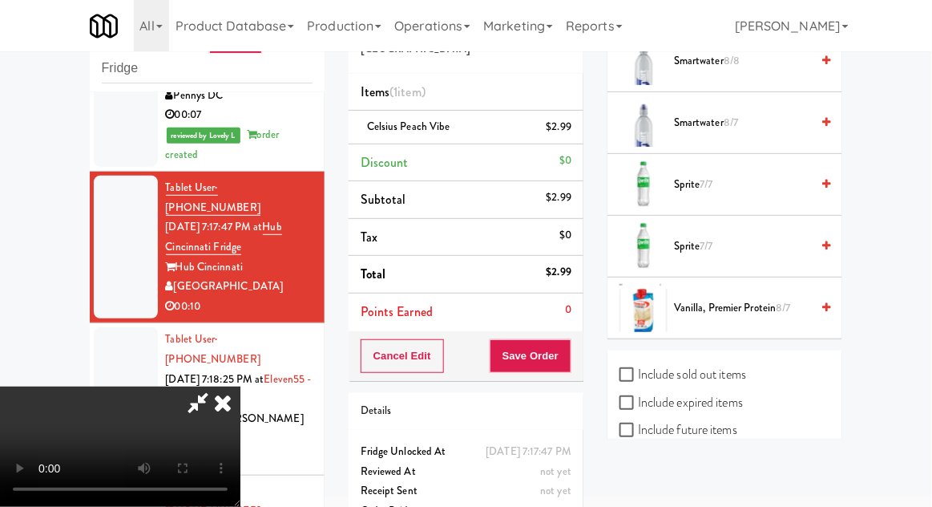
click at [737, 362] on label "Include sold out items" at bounding box center [683, 374] width 127 height 24
click at [638, 369] on input "Include sold out items" at bounding box center [629, 375] width 18 height 13
checkbox input "true"
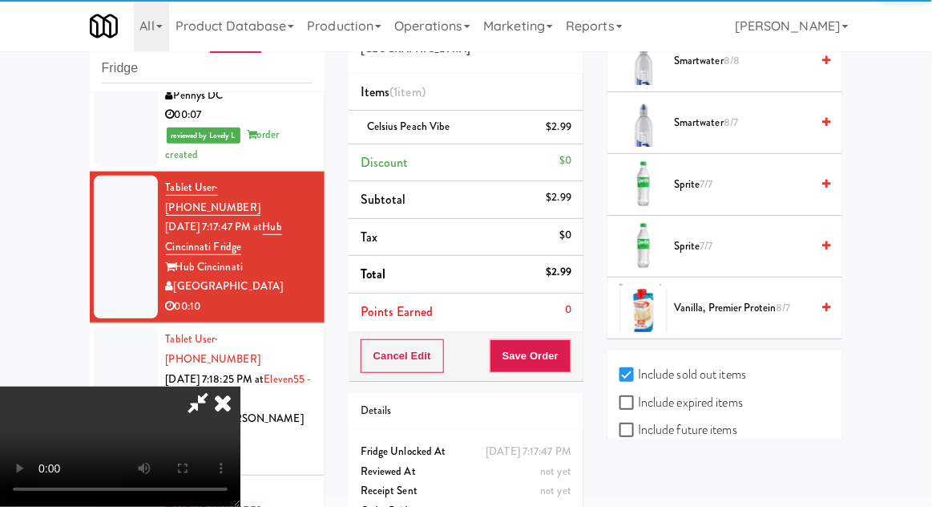
click at [739, 483] on label "Include previous static inventory" at bounding box center [709, 485] width 179 height 24
click at [638, 483] on input "Include previous static inventory" at bounding box center [629, 485] width 18 height 13
checkbox input "true"
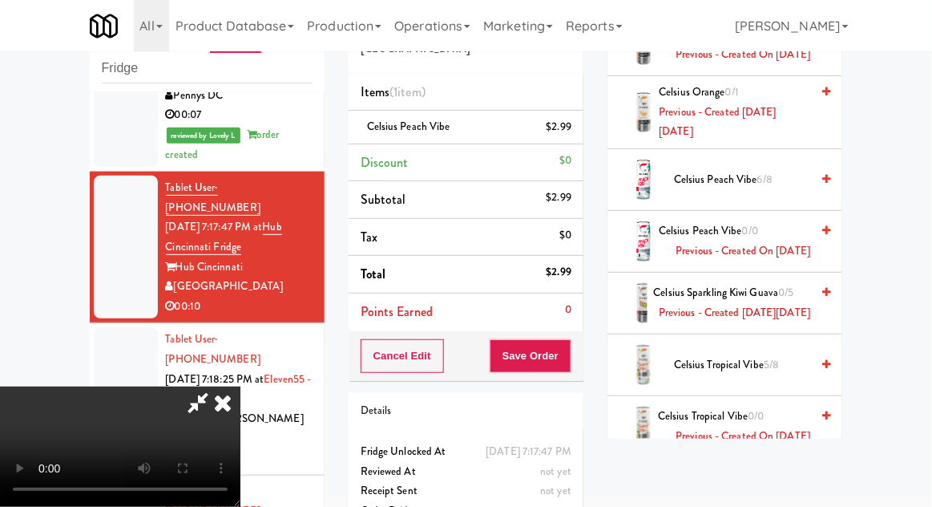
scroll to position [481, 0]
click at [753, 317] on span "Previous - Created [DATE][DATE]" at bounding box center [735, 312] width 152 height 20
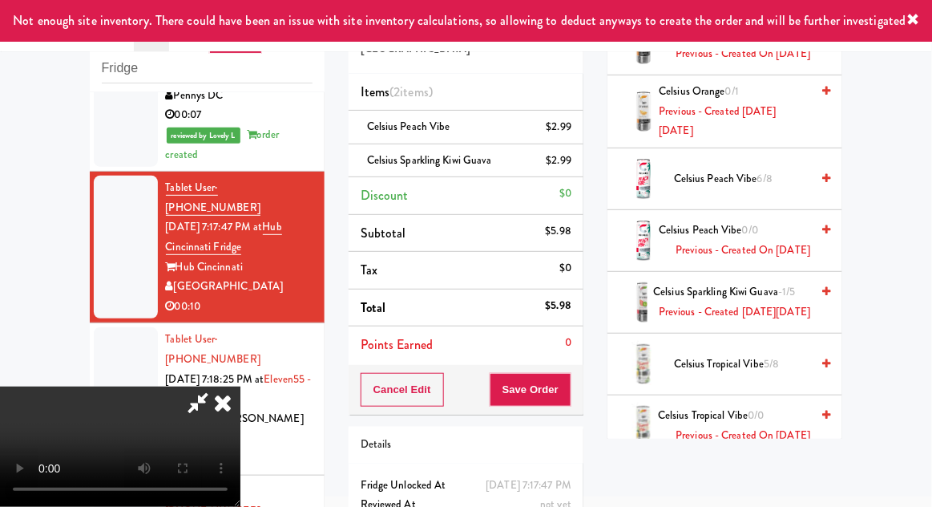
click at [216, 386] on icon at bounding box center [198, 402] width 37 height 32
click at [476, 117] on div "Celsius Peach Vibe $2.99" at bounding box center [466, 127] width 211 height 20
click at [564, 131] on link at bounding box center [570, 133] width 14 height 20
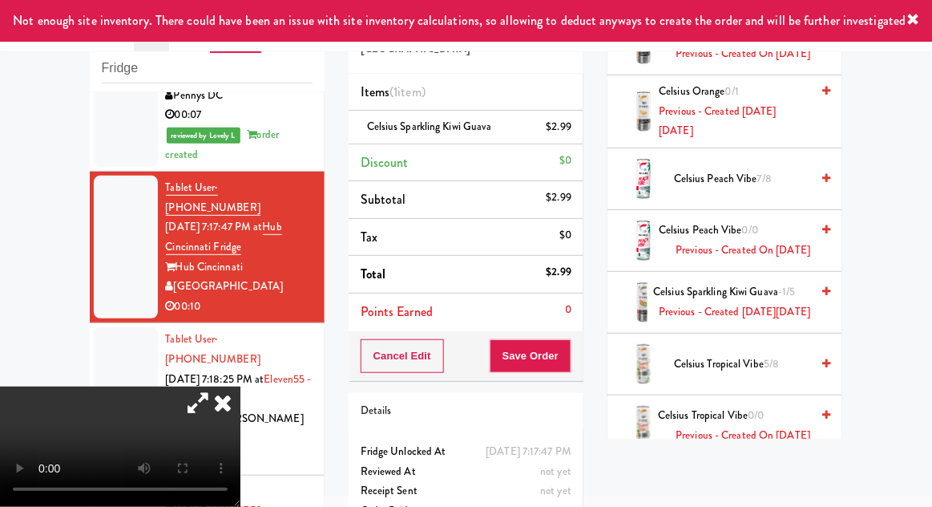
click at [216, 386] on icon at bounding box center [198, 402] width 37 height 32
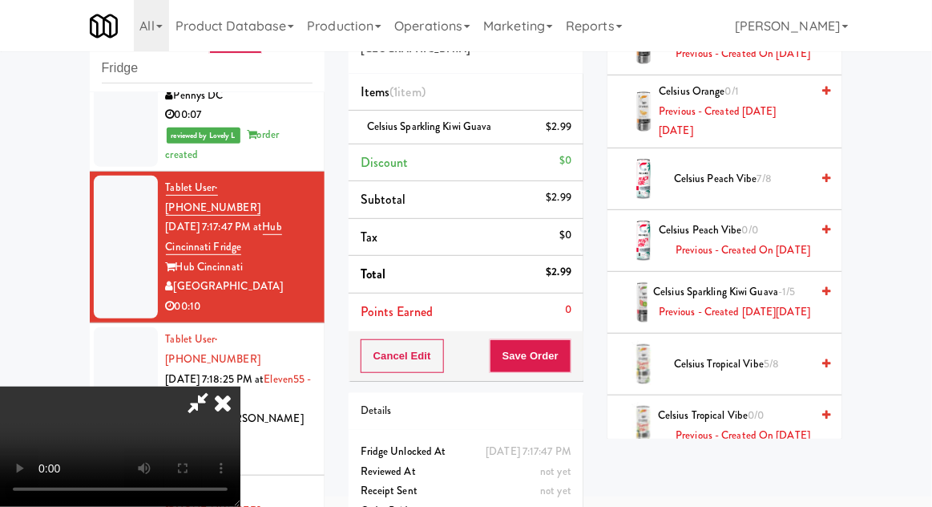
click at [750, 317] on span "Celsius Sparkling Kiwi Guava -1/5 Previous - Created [DATE][DATE]" at bounding box center [732, 301] width 157 height 39
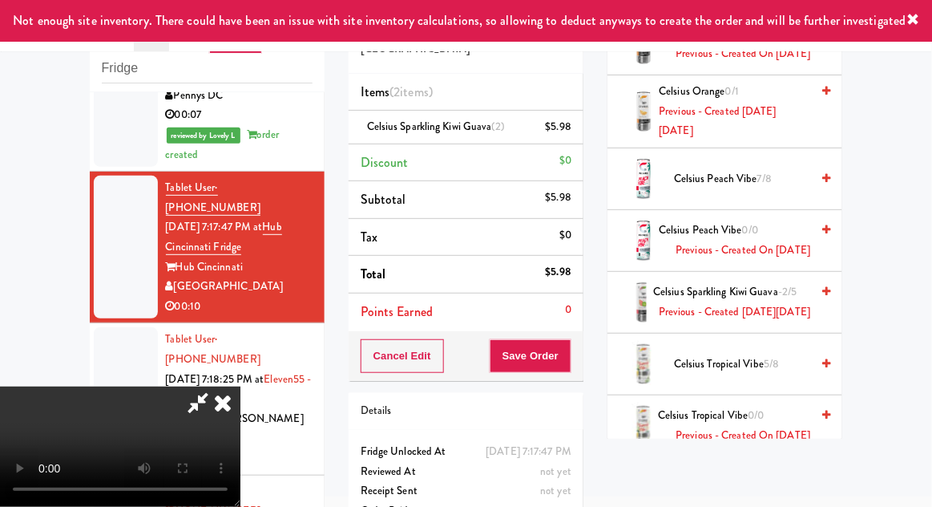
scroll to position [59, 0]
click at [568, 364] on button "Save Order" at bounding box center [531, 356] width 82 height 34
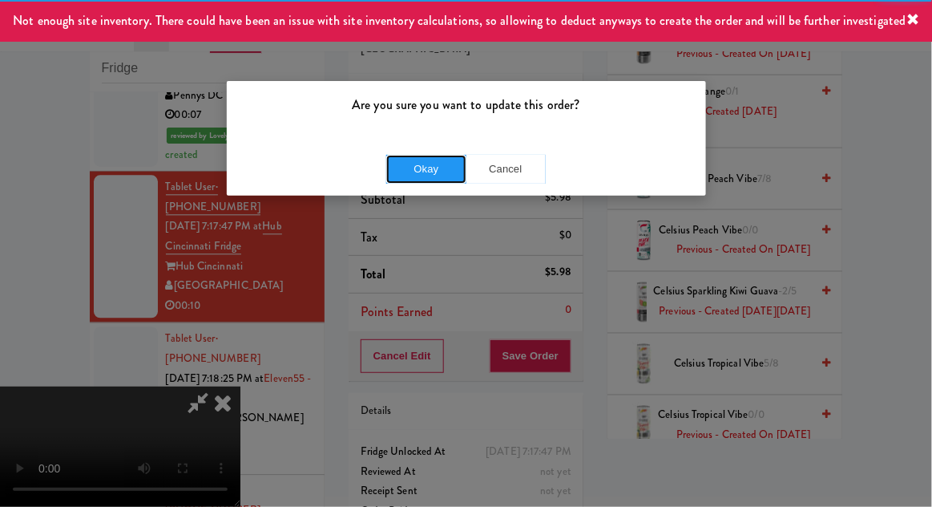
click at [418, 160] on button "Okay" at bounding box center [426, 169] width 80 height 29
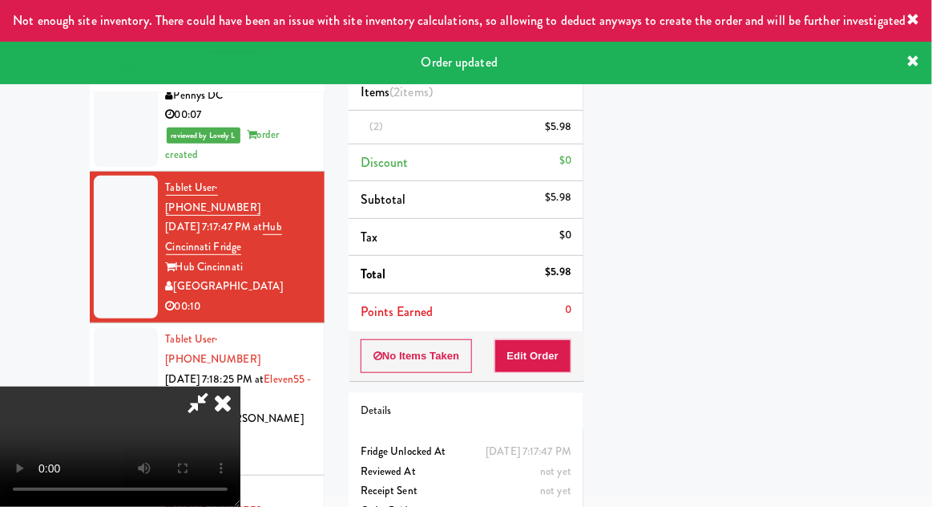
scroll to position [0, 0]
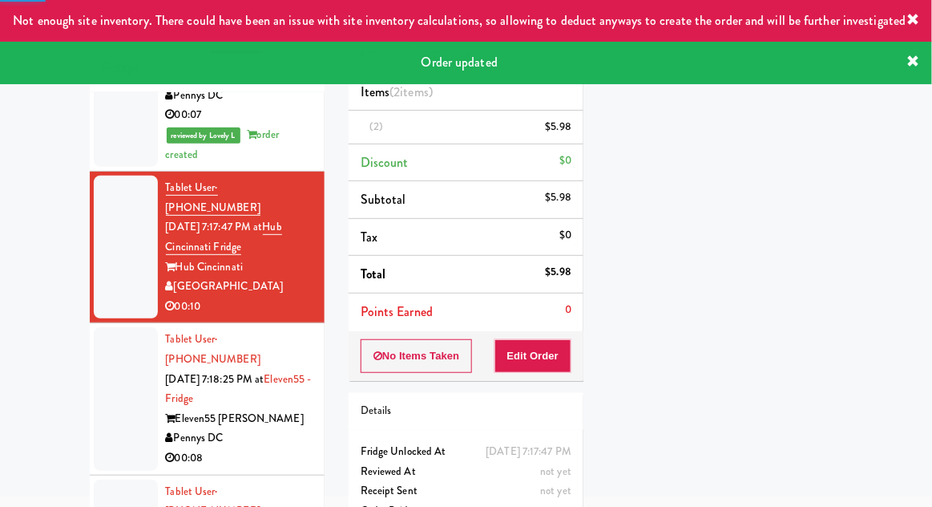
click at [92, 323] on li "Tablet User · (240) 505-5713 [DATE] 7:18:25 PM at Eleven55 - Fridge Eleven55 [P…" at bounding box center [207, 399] width 235 height 152
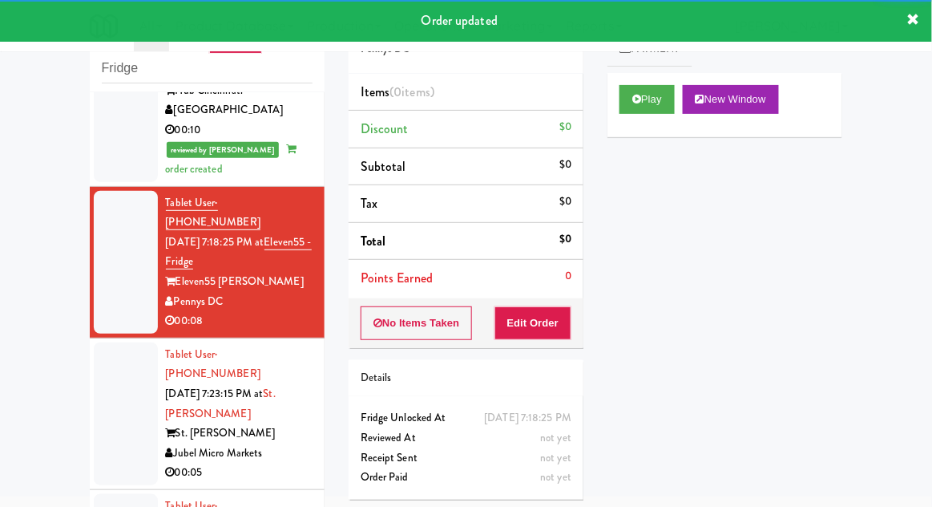
scroll to position [1055, 0]
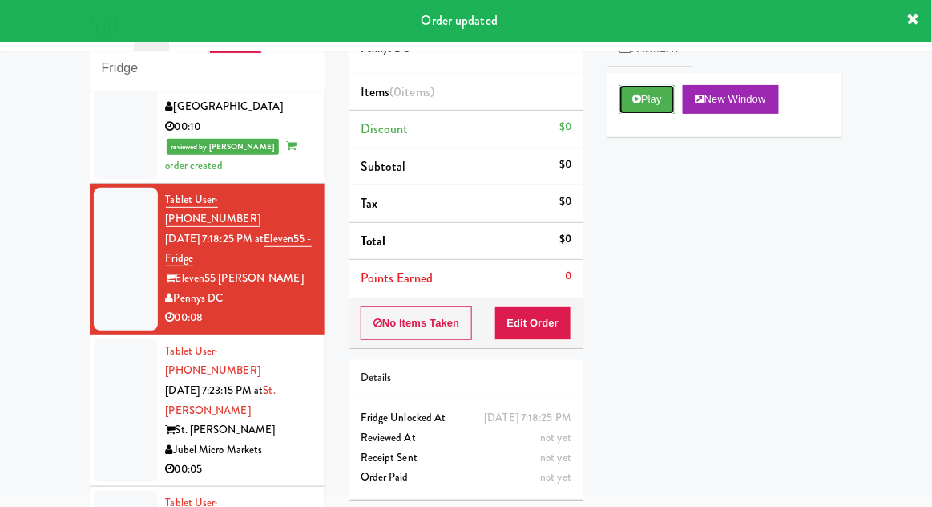
click at [660, 95] on button "Play" at bounding box center [647, 99] width 55 height 29
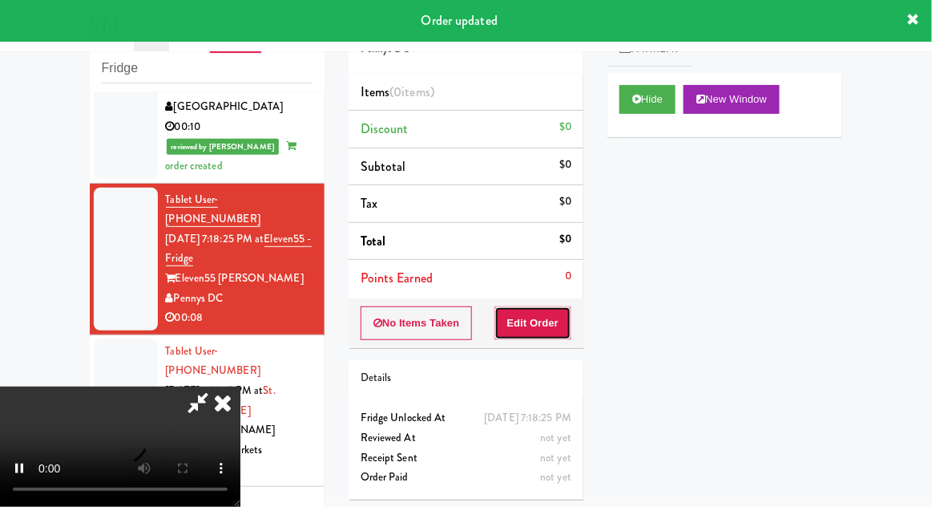
click at [542, 318] on button "Edit Order" at bounding box center [534, 323] width 78 height 34
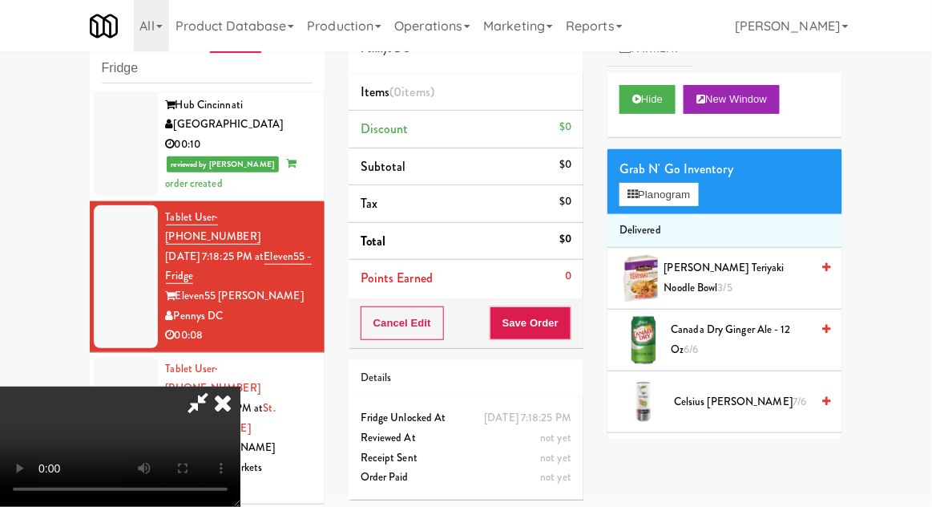
scroll to position [0, 0]
click at [731, 337] on span "Canada Dry Ginger Ale - 12 oz 6/6" at bounding box center [741, 339] width 139 height 39
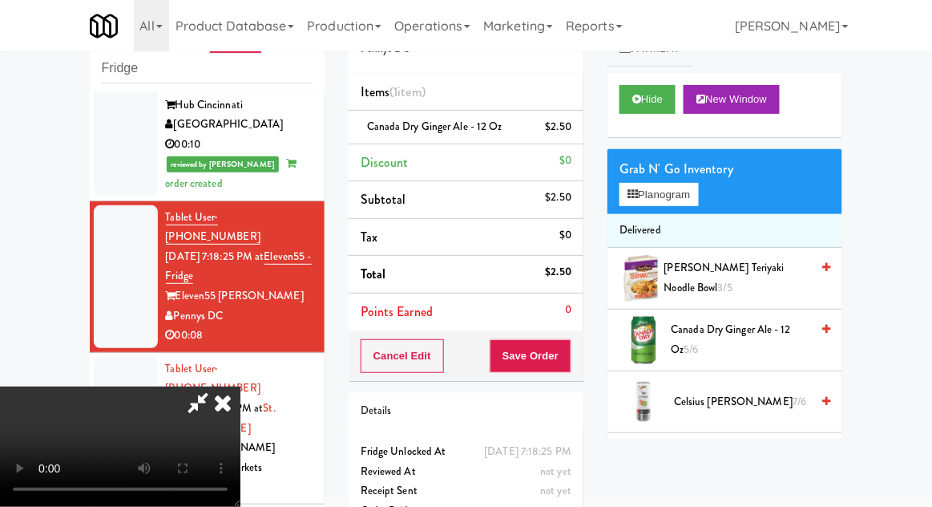
scroll to position [59, 0]
click at [567, 361] on button "Save Order" at bounding box center [531, 356] width 82 height 34
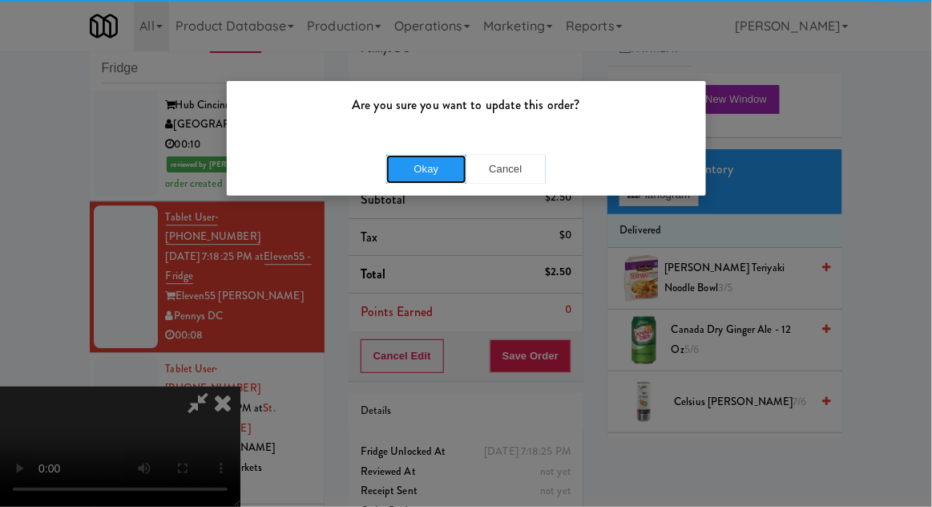
click at [398, 167] on button "Okay" at bounding box center [426, 169] width 80 height 29
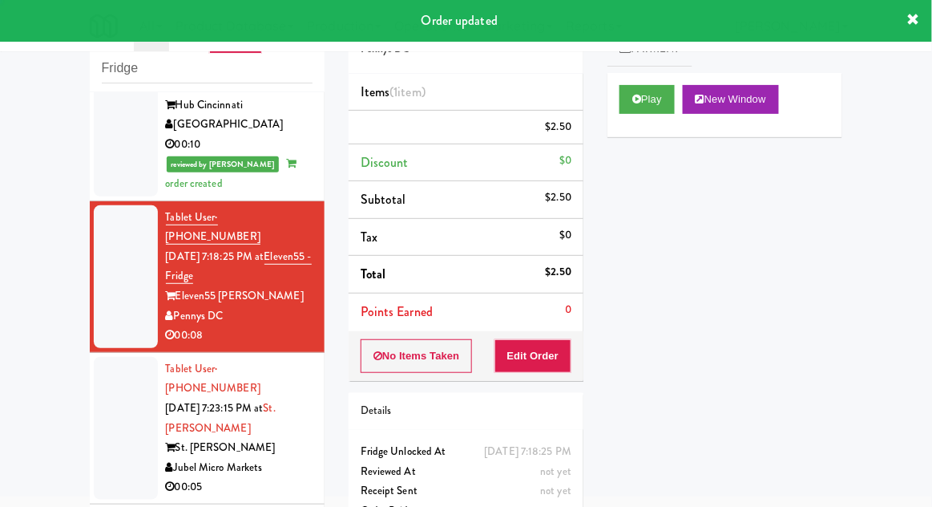
scroll to position [0, 0]
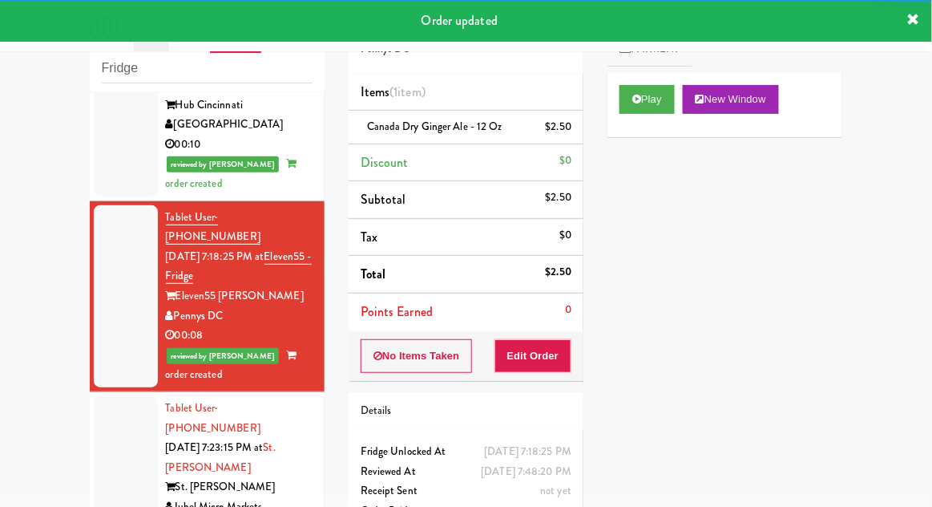
click at [111, 396] on div at bounding box center [126, 467] width 64 height 143
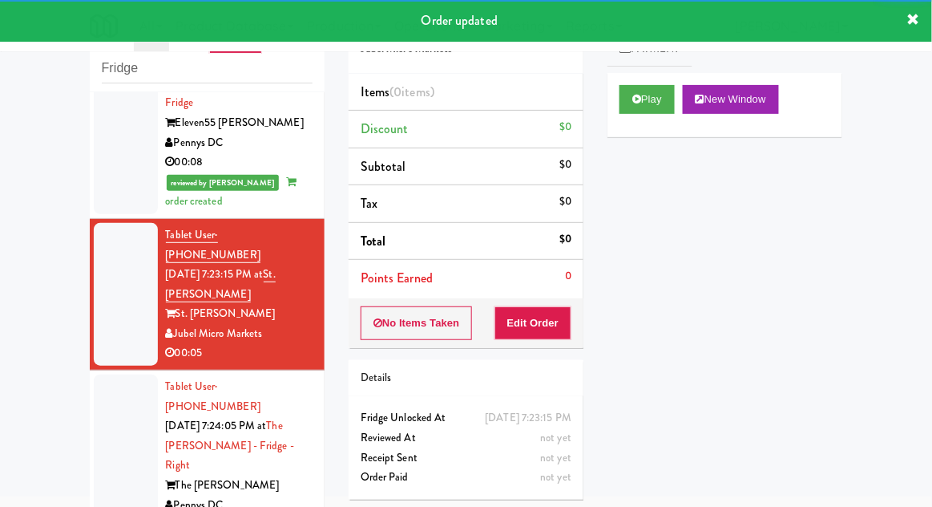
scroll to position [1210, 0]
click at [649, 109] on button "Play" at bounding box center [647, 99] width 55 height 29
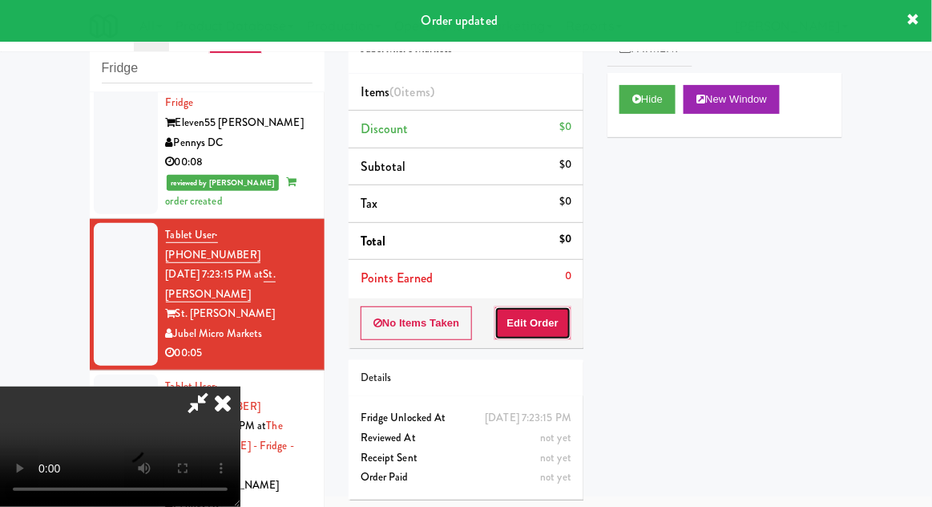
click at [553, 313] on button "Edit Order" at bounding box center [534, 323] width 78 height 34
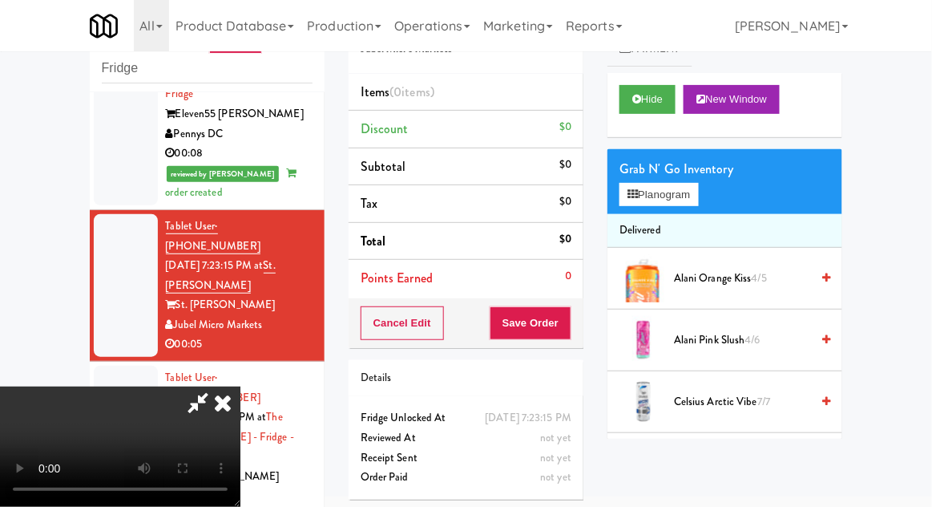
scroll to position [0, 0]
click at [697, 184] on button "Planogram" at bounding box center [659, 195] width 79 height 24
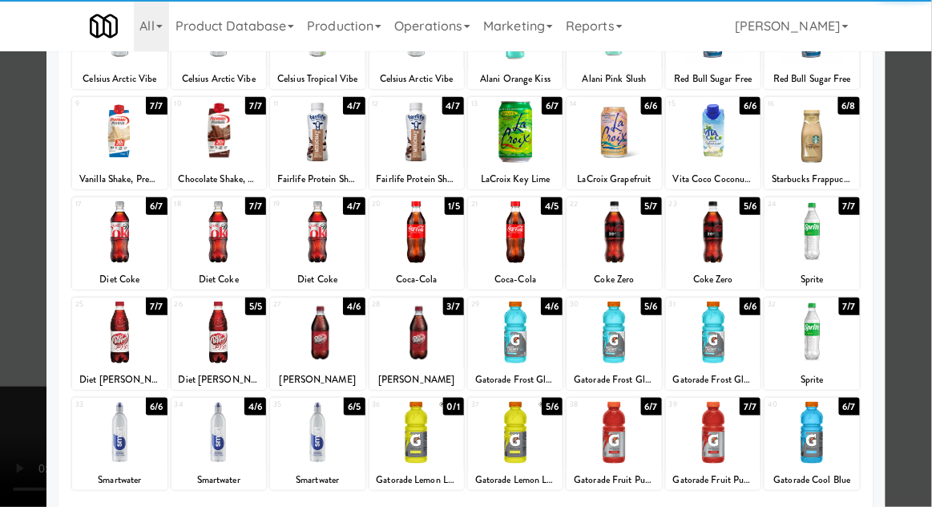
scroll to position [203, 0]
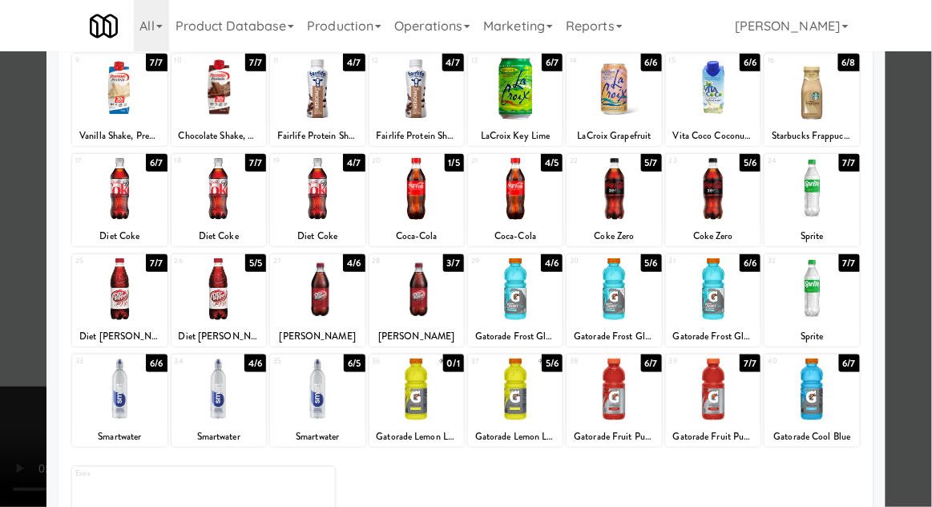
click at [629, 205] on div at bounding box center [614, 189] width 95 height 62
click at [6, 328] on div at bounding box center [466, 253] width 932 height 507
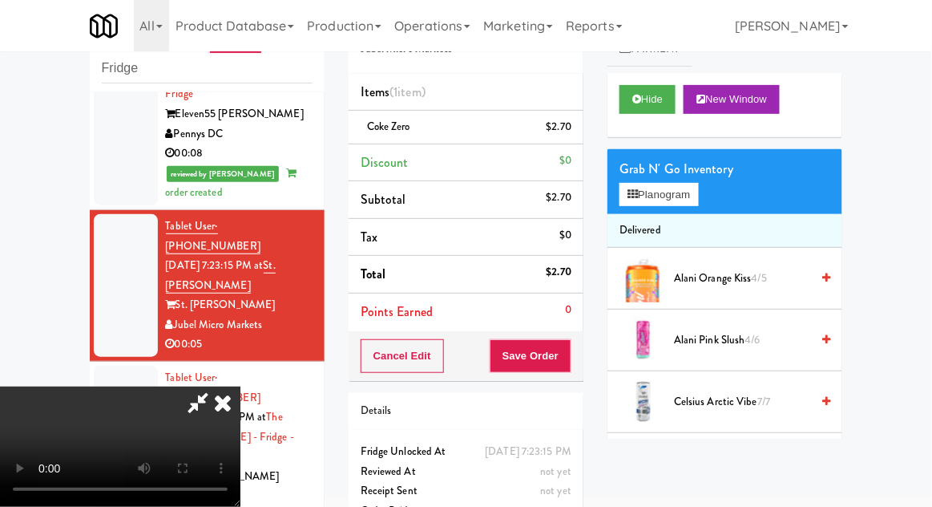
scroll to position [59, 0]
click at [569, 351] on button "Save Order" at bounding box center [531, 356] width 82 height 34
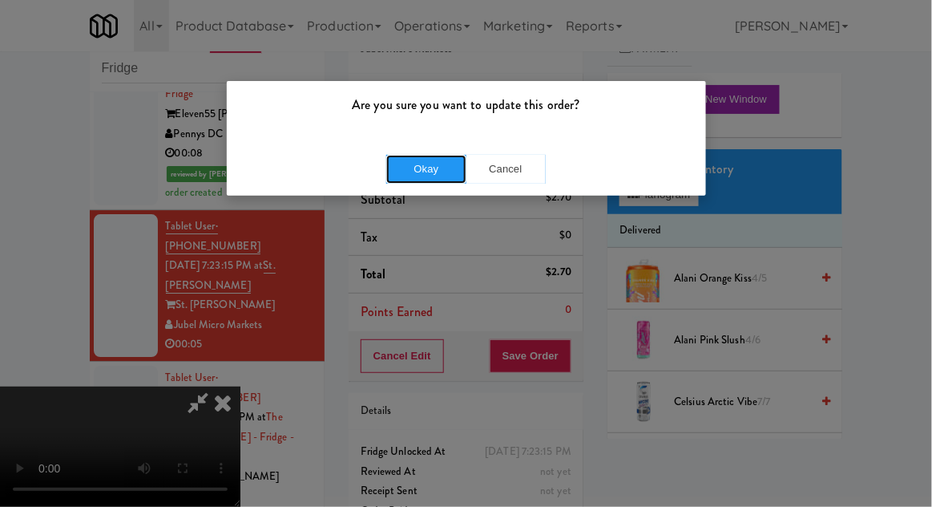
click at [406, 175] on button "Okay" at bounding box center [426, 169] width 80 height 29
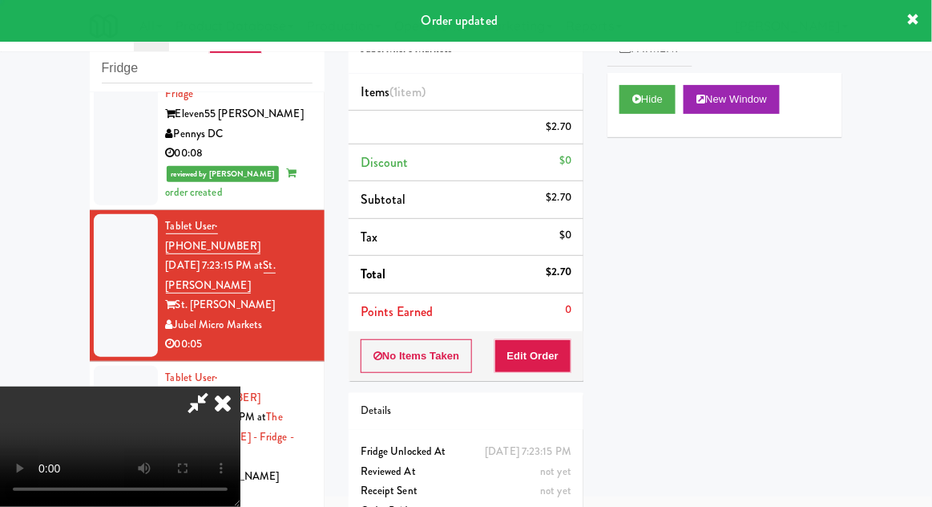
scroll to position [0, 0]
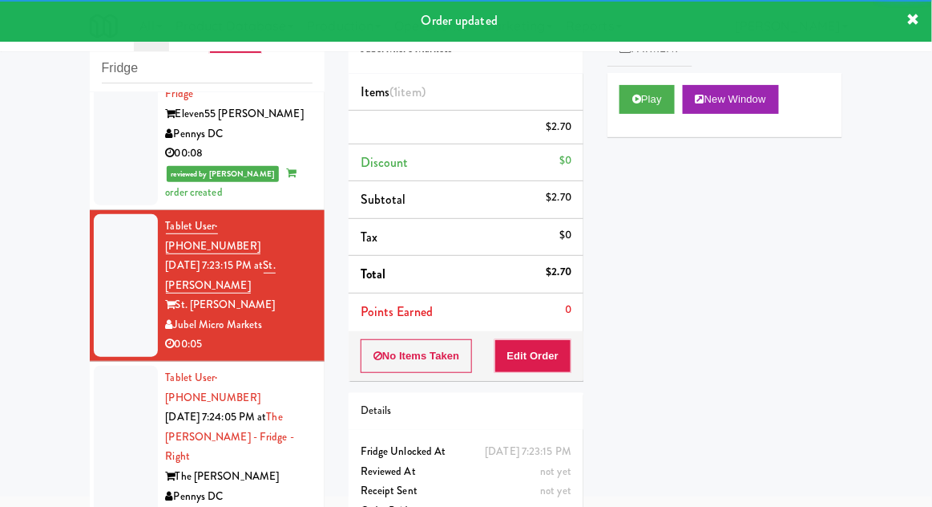
click at [116, 366] on div at bounding box center [126, 447] width 64 height 163
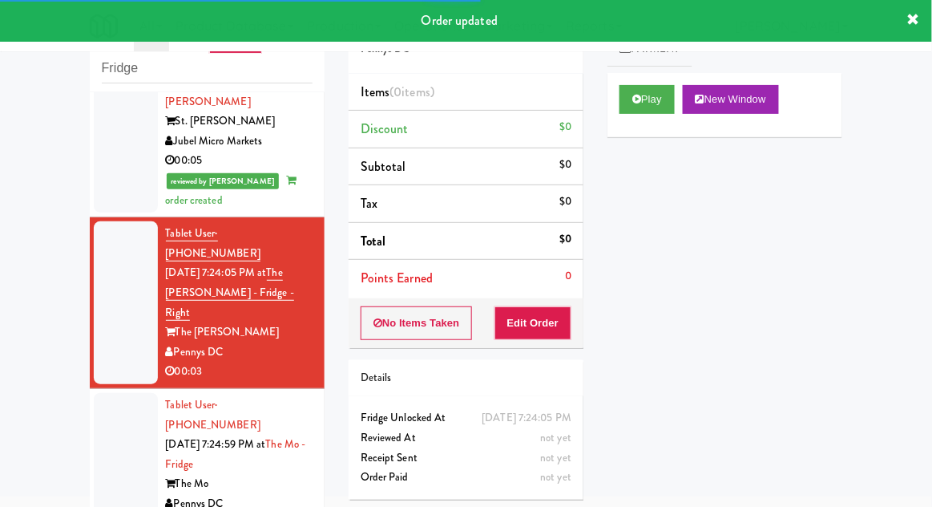
scroll to position [1405, 0]
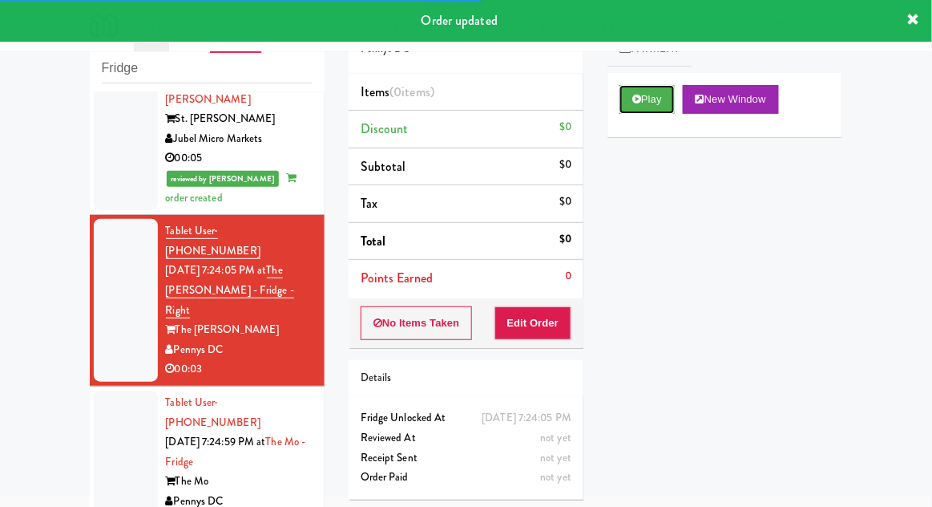
click at [632, 110] on button "Play" at bounding box center [647, 99] width 55 height 29
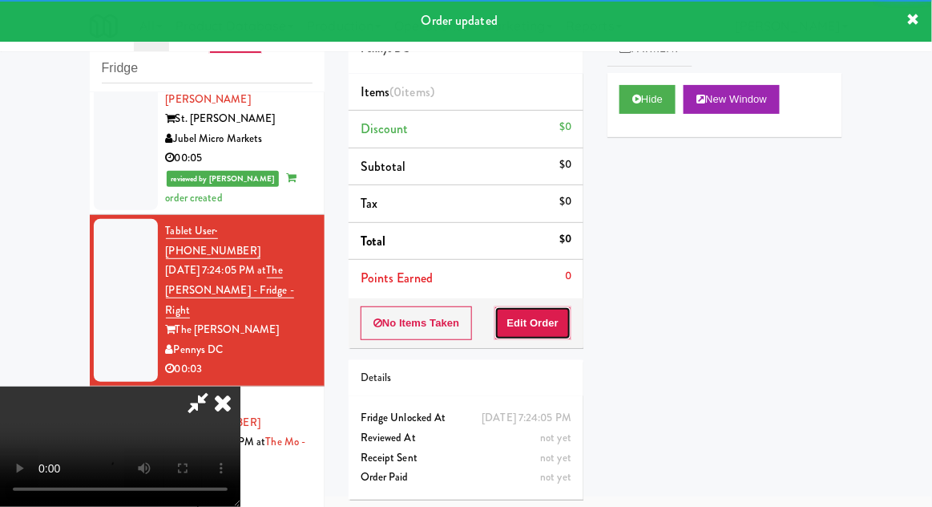
click at [552, 317] on button "Edit Order" at bounding box center [534, 323] width 78 height 34
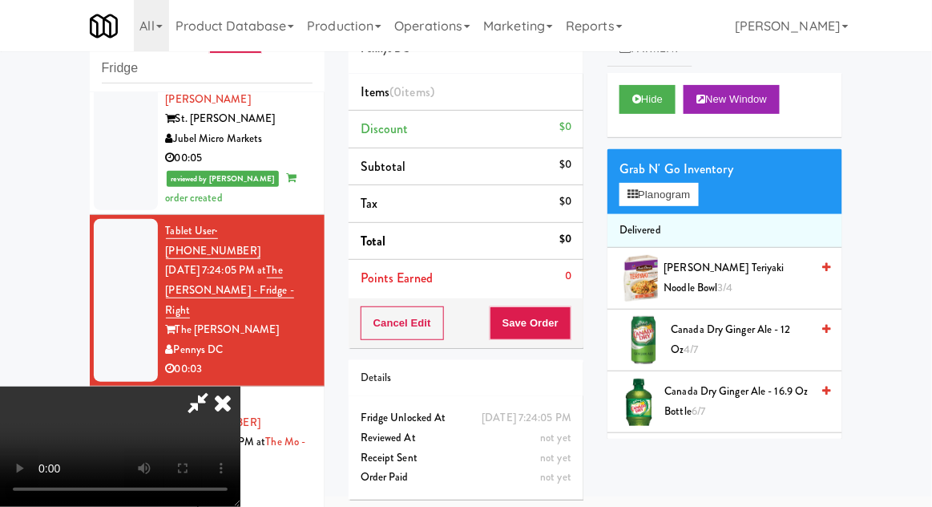
scroll to position [0, 0]
click at [670, 200] on button "Planogram" at bounding box center [659, 195] width 79 height 24
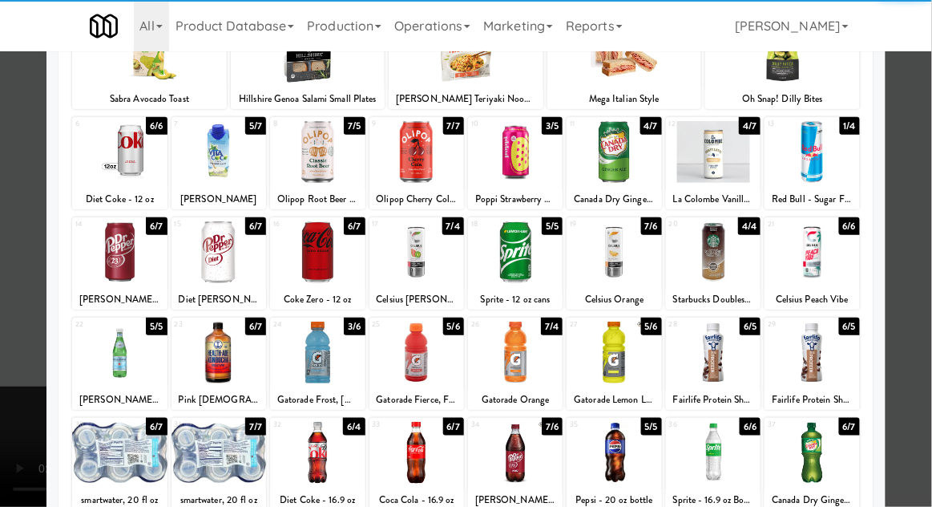
scroll to position [203, 0]
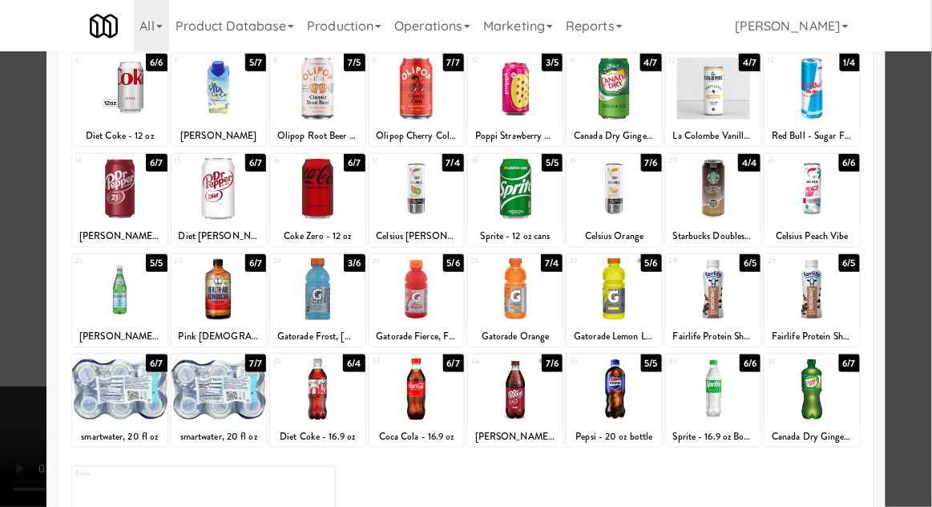
click at [640, 389] on div at bounding box center [614, 389] width 95 height 62
click at [1, 333] on div at bounding box center [466, 253] width 932 height 507
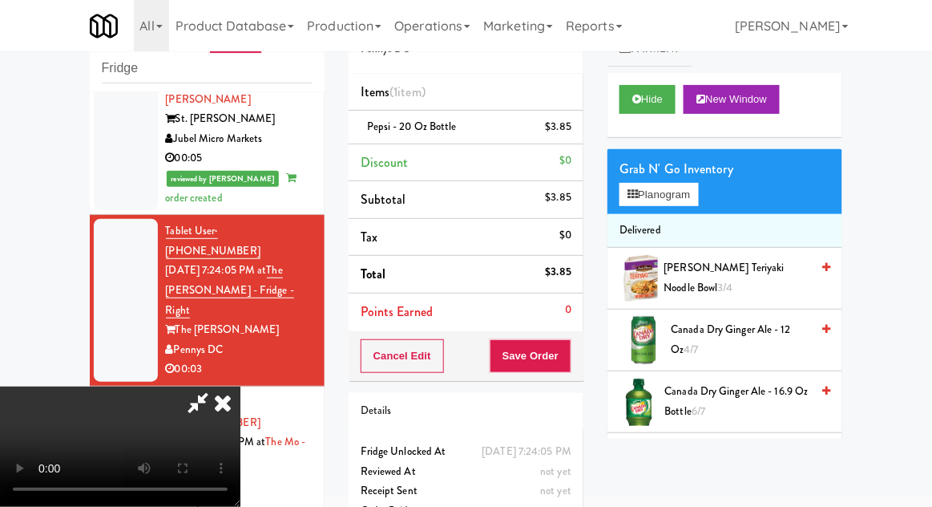
scroll to position [59, 0]
click at [568, 363] on button "Save Order" at bounding box center [531, 356] width 82 height 34
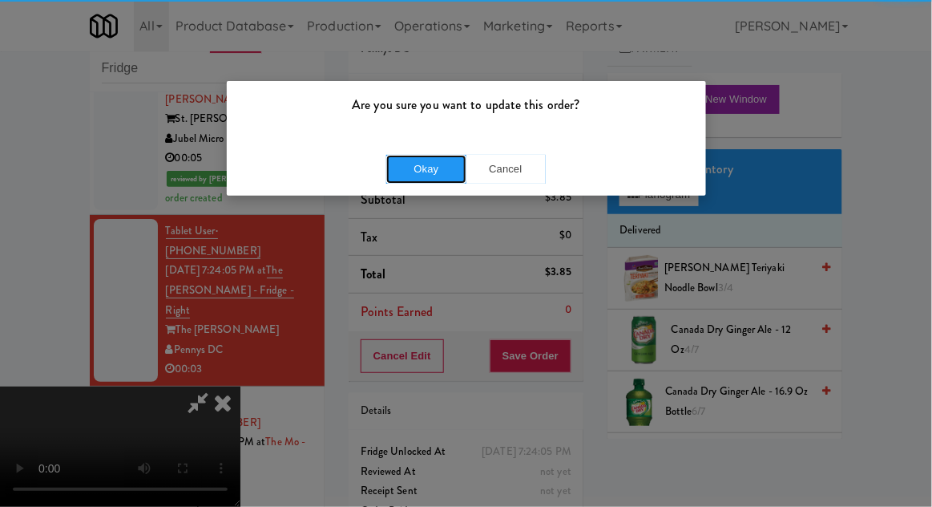
click at [410, 174] on button "Okay" at bounding box center [426, 169] width 80 height 29
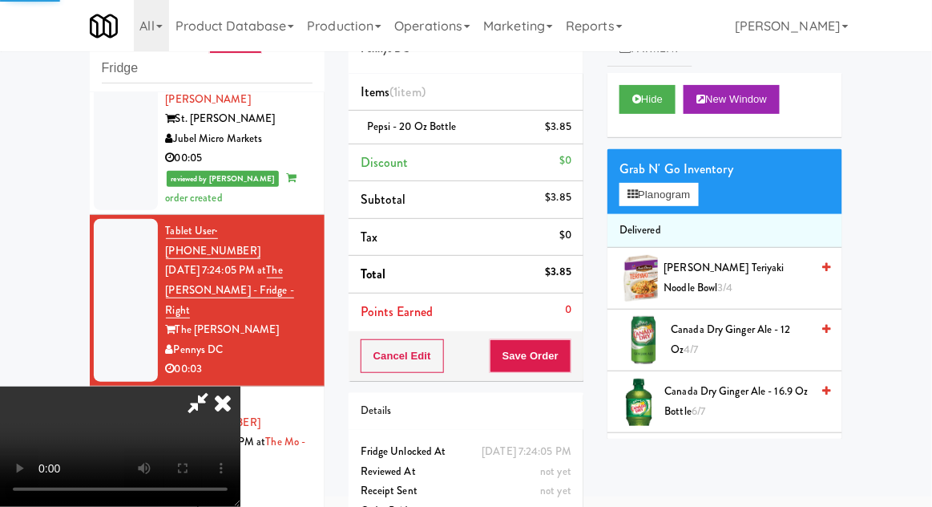
scroll to position [0, 0]
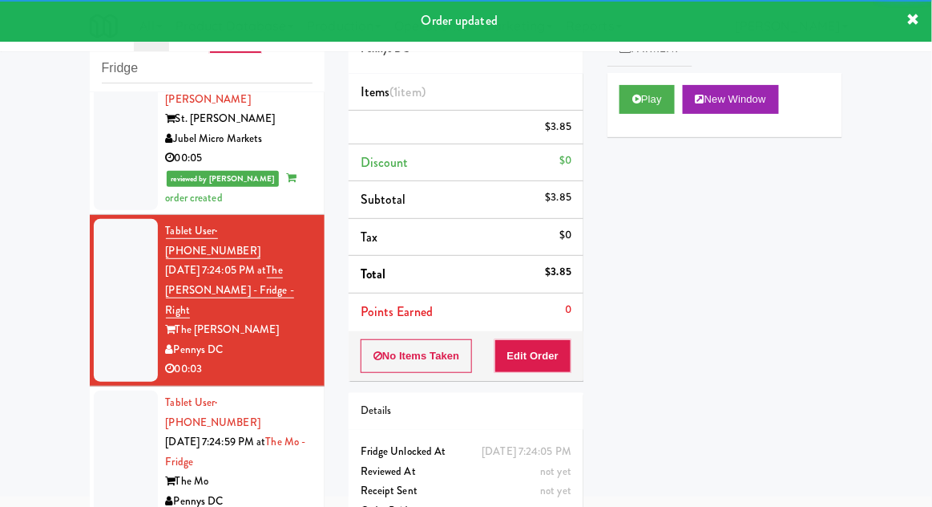
click at [110, 386] on li "Tablet User · (202) 823-9661 [DATE] 7:24:59 PM at The Mo - Fridge The Mo Pennys…" at bounding box center [207, 462] width 235 height 152
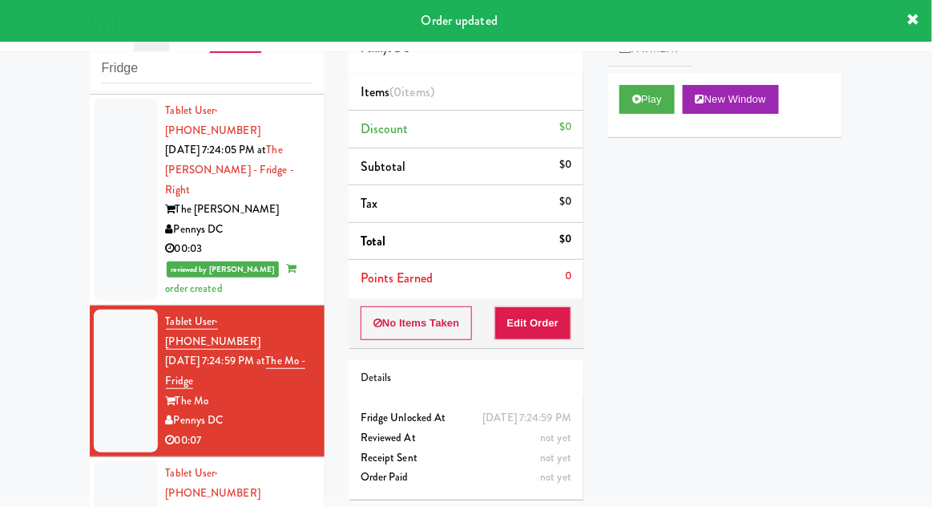
scroll to position [1563, 0]
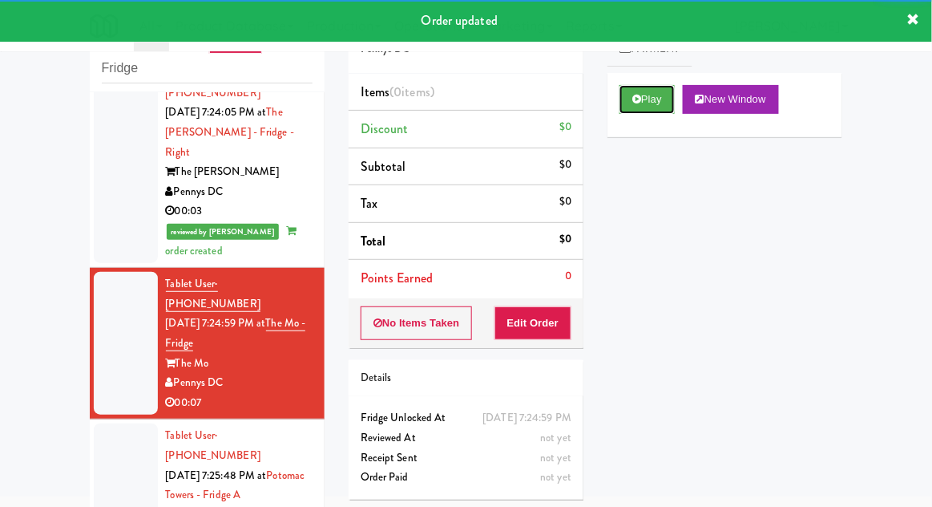
click at [653, 100] on button "Play" at bounding box center [647, 99] width 55 height 29
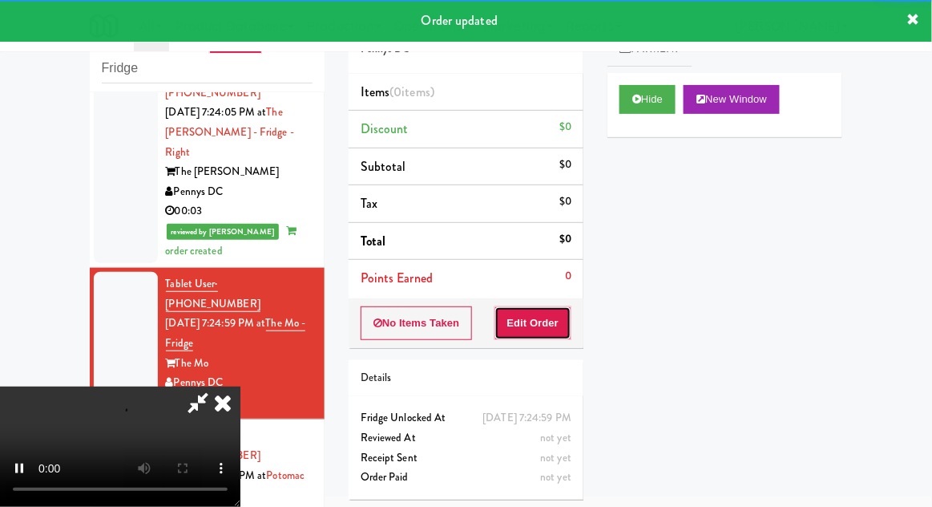
click at [536, 325] on button "Edit Order" at bounding box center [534, 323] width 78 height 34
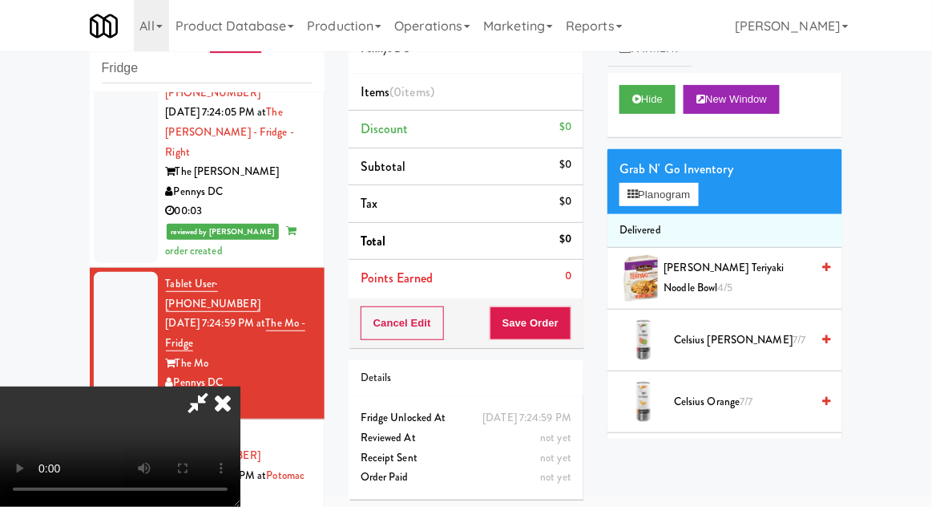
scroll to position [0, 0]
click at [691, 197] on button "Planogram" at bounding box center [659, 195] width 79 height 24
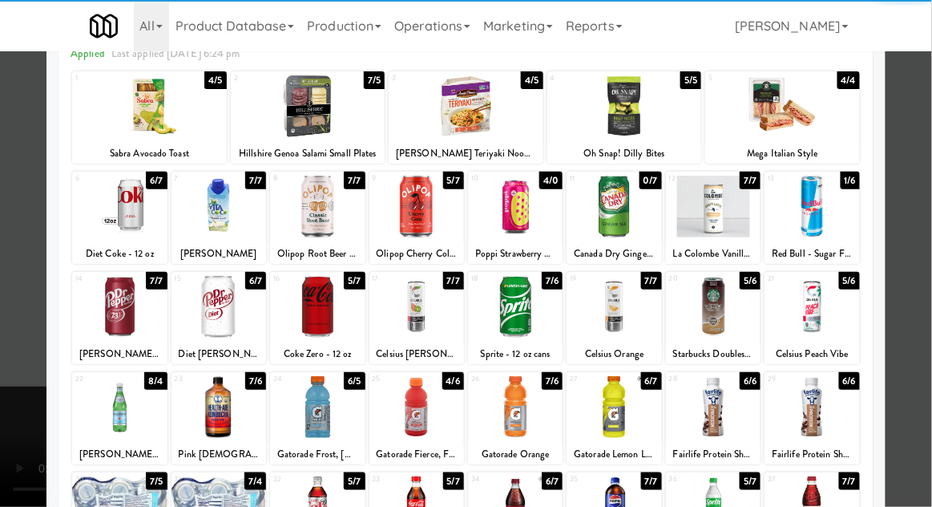
scroll to position [86, 0]
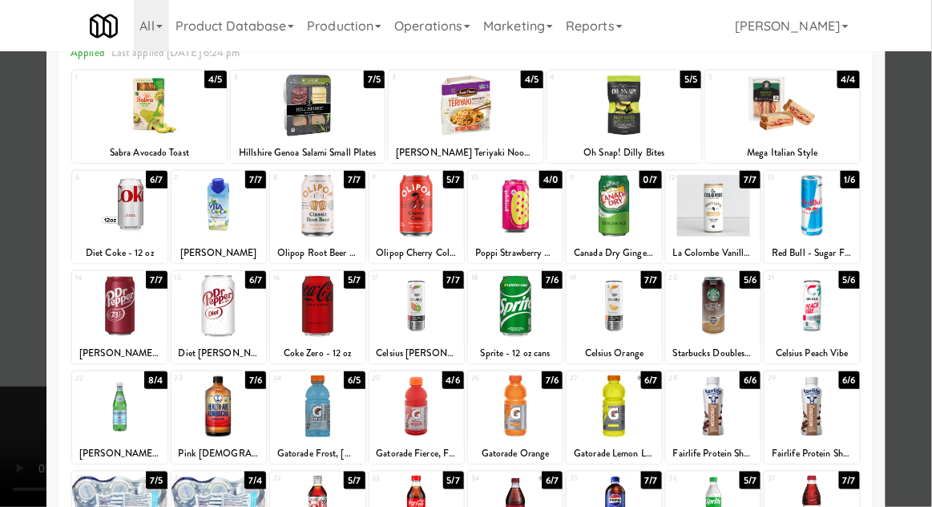
click at [533, 319] on div at bounding box center [515, 306] width 95 height 62
click at [5, 332] on div at bounding box center [466, 253] width 932 height 507
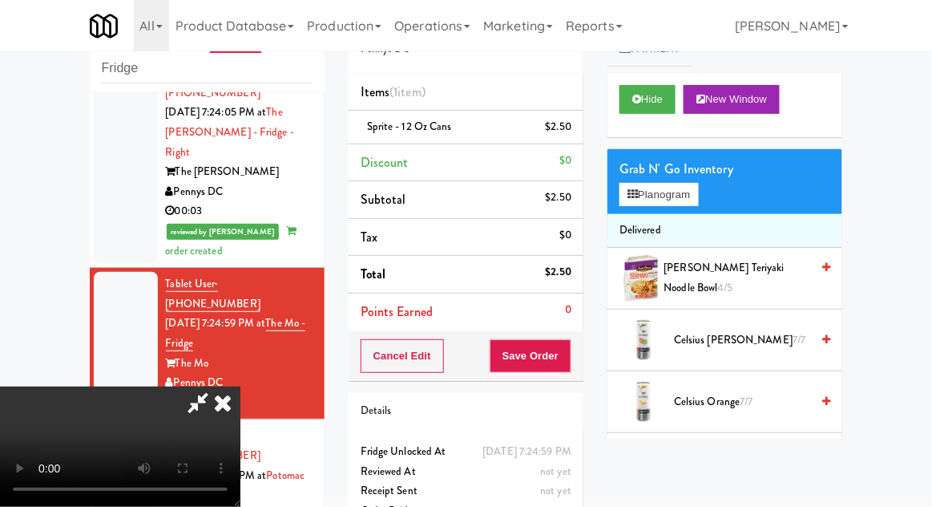
scroll to position [59, 0]
click at [568, 362] on button "Save Order" at bounding box center [531, 356] width 82 height 34
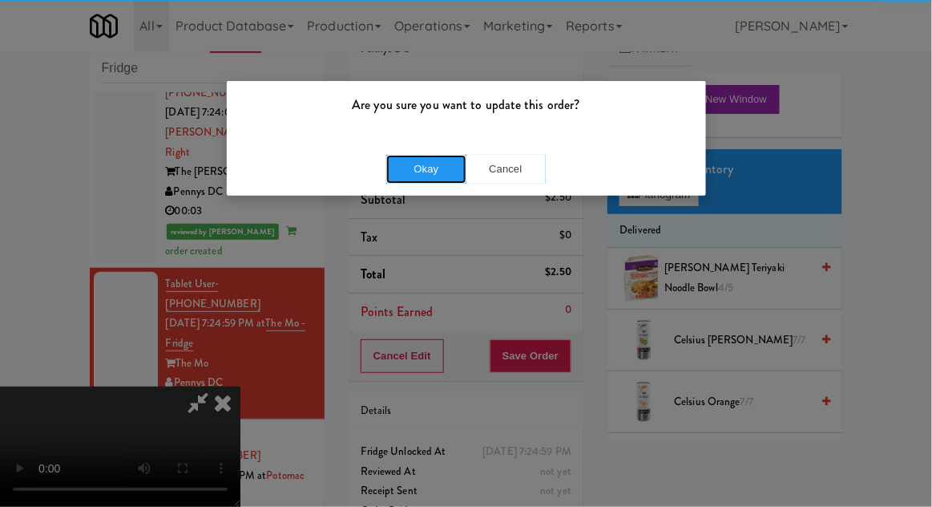
click at [408, 168] on button "Okay" at bounding box center [426, 169] width 80 height 29
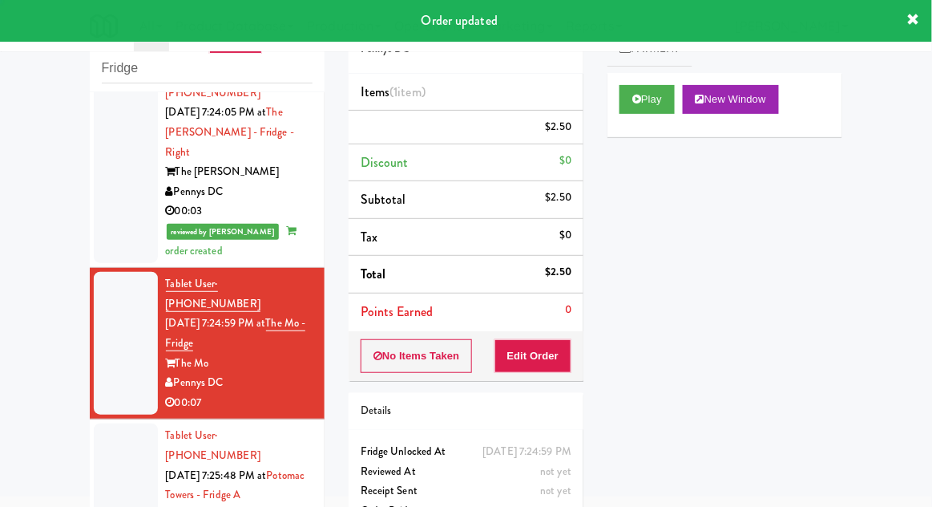
scroll to position [0, 0]
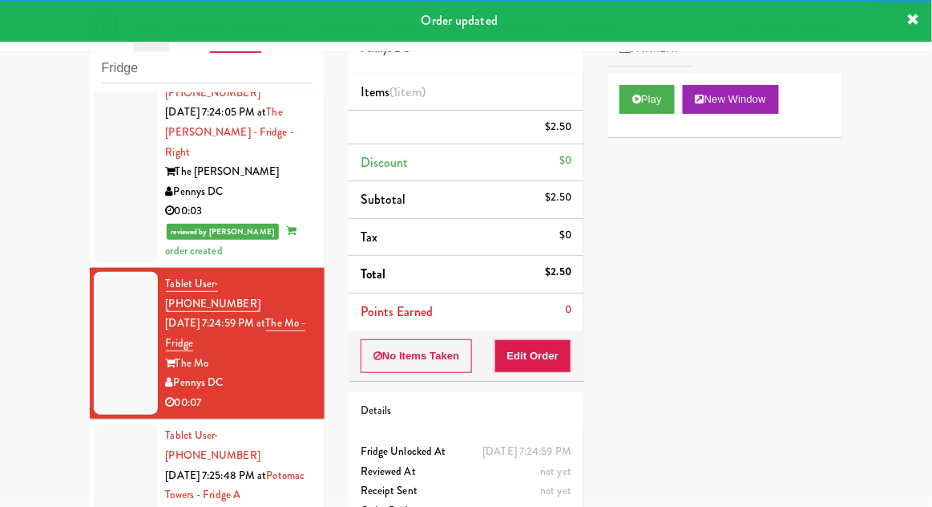
click at [91, 419] on li "Tablet User · (434) 987-8709 [DATE] 7:25:48 PM at [GEOGRAPHIC_DATA] - Fridge A …" at bounding box center [207, 495] width 235 height 152
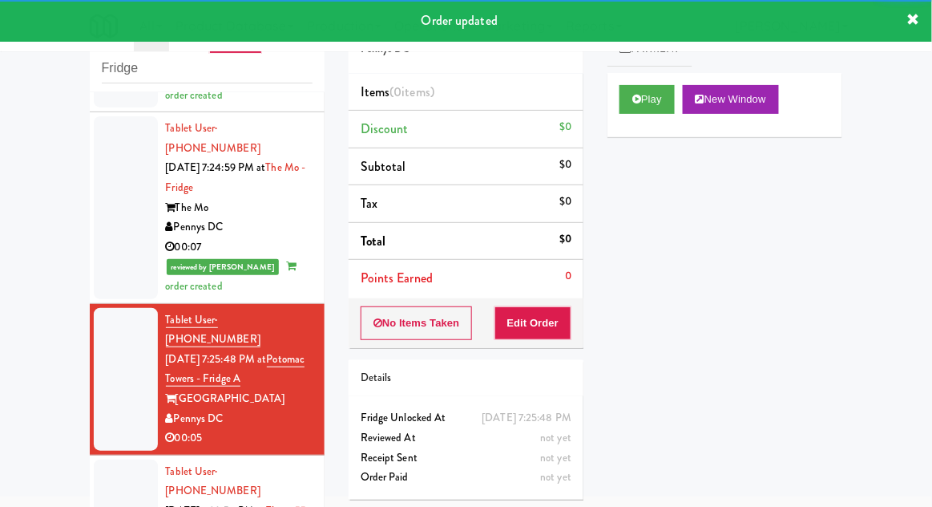
scroll to position [1733, 0]
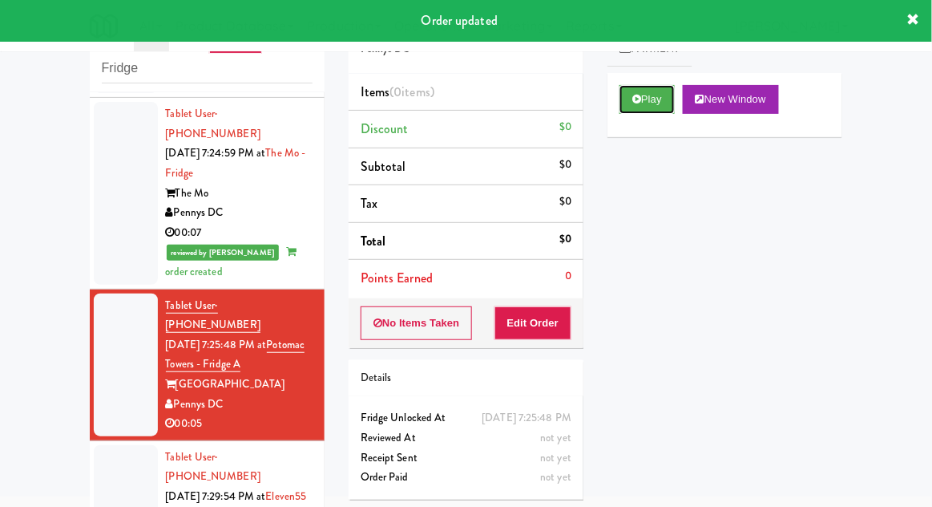
click at [656, 104] on button "Play" at bounding box center [647, 99] width 55 height 29
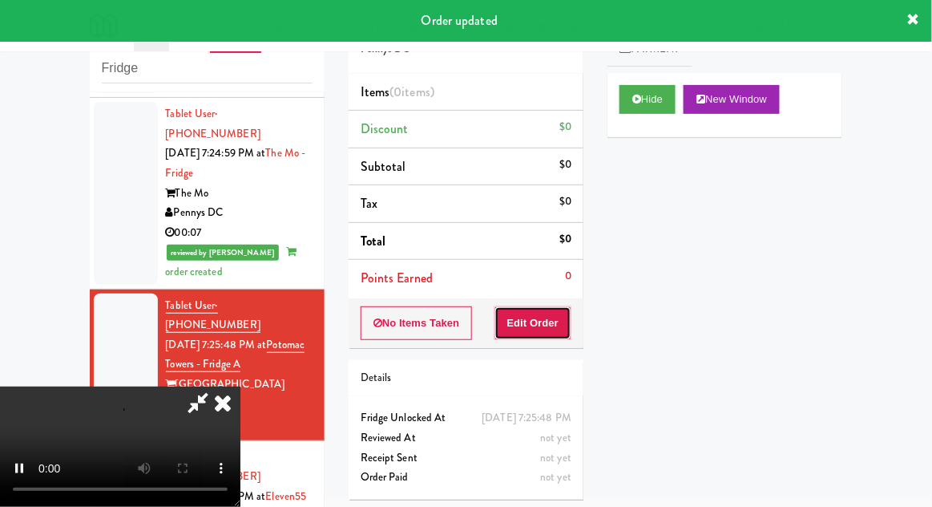
click at [561, 314] on button "Edit Order" at bounding box center [534, 323] width 78 height 34
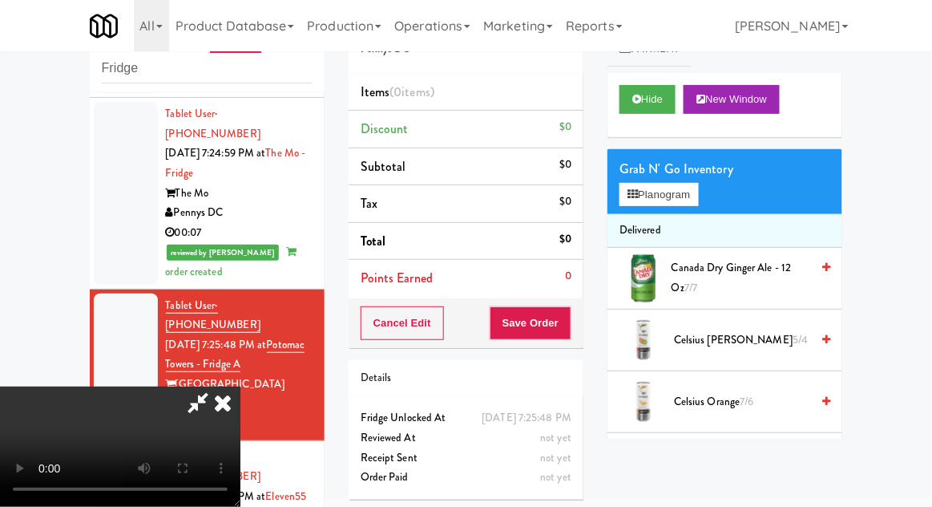
scroll to position [0, 0]
click at [676, 194] on button "Planogram" at bounding box center [659, 195] width 79 height 24
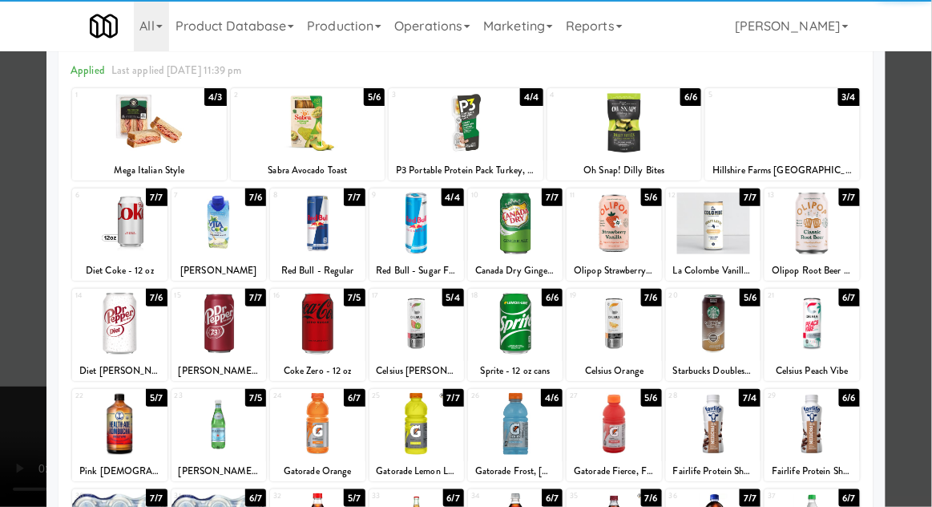
scroll to position [89, 0]
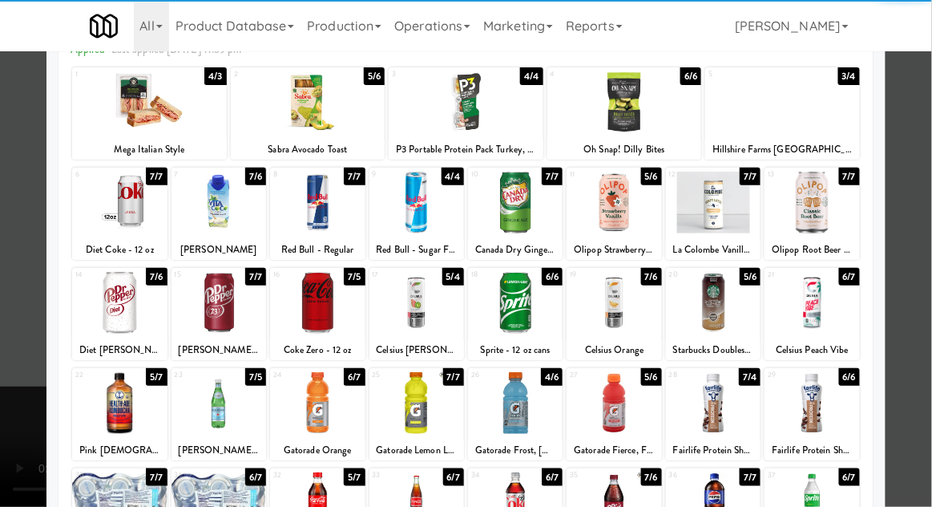
click at [532, 419] on div at bounding box center [515, 403] width 95 height 62
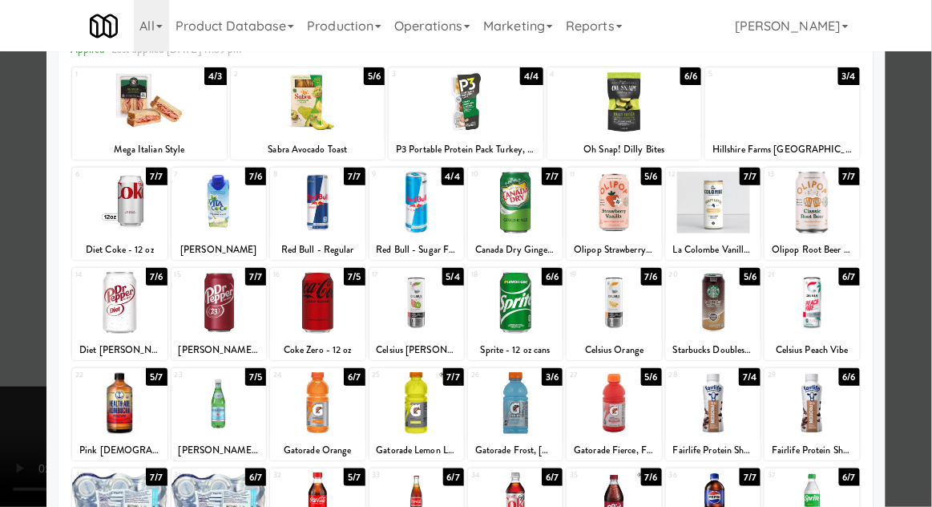
click at [1, 328] on div at bounding box center [466, 253] width 932 height 507
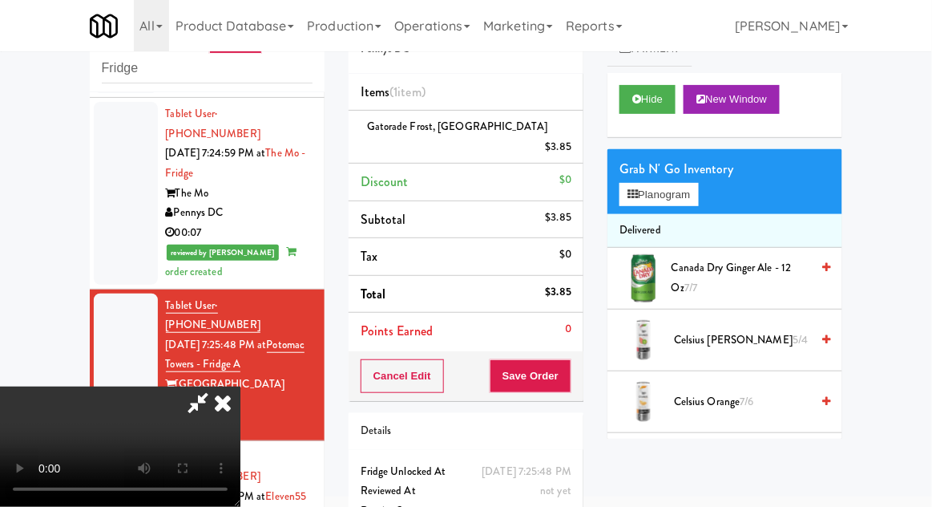
scroll to position [59, 0]
click at [568, 364] on button "Save Order" at bounding box center [531, 376] width 82 height 34
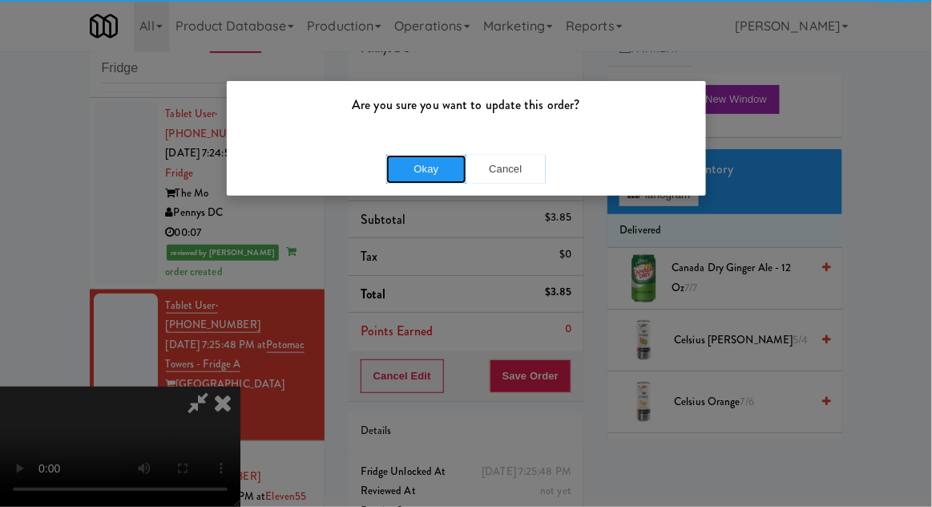
click at [402, 177] on button "Okay" at bounding box center [426, 169] width 80 height 29
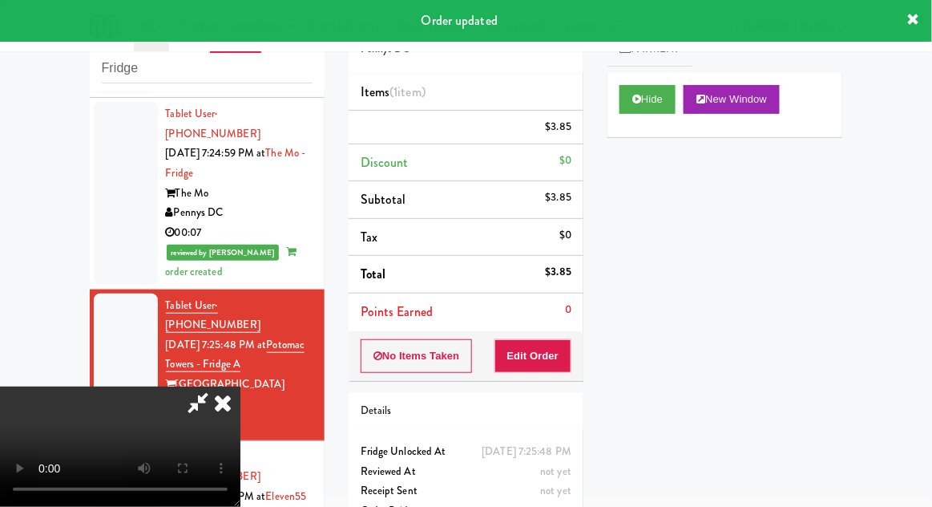
scroll to position [0, 0]
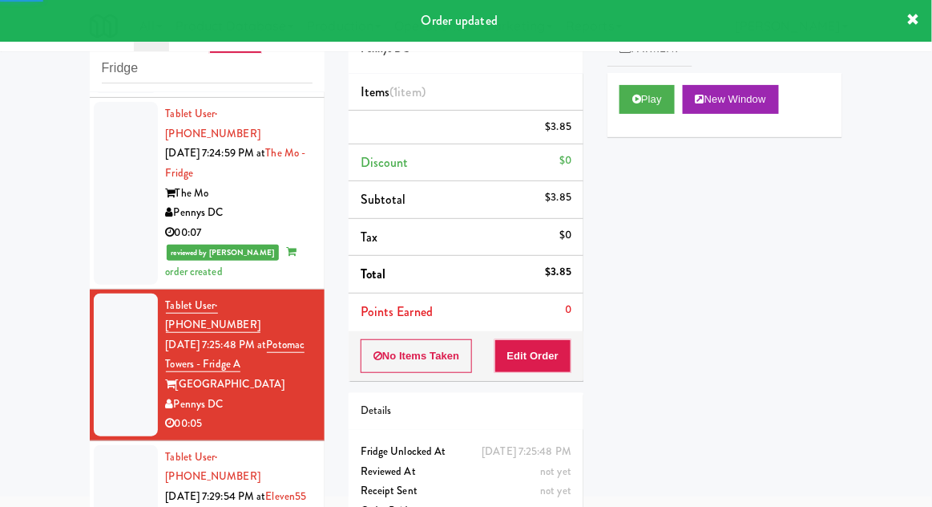
click at [99, 445] on div at bounding box center [126, 516] width 64 height 143
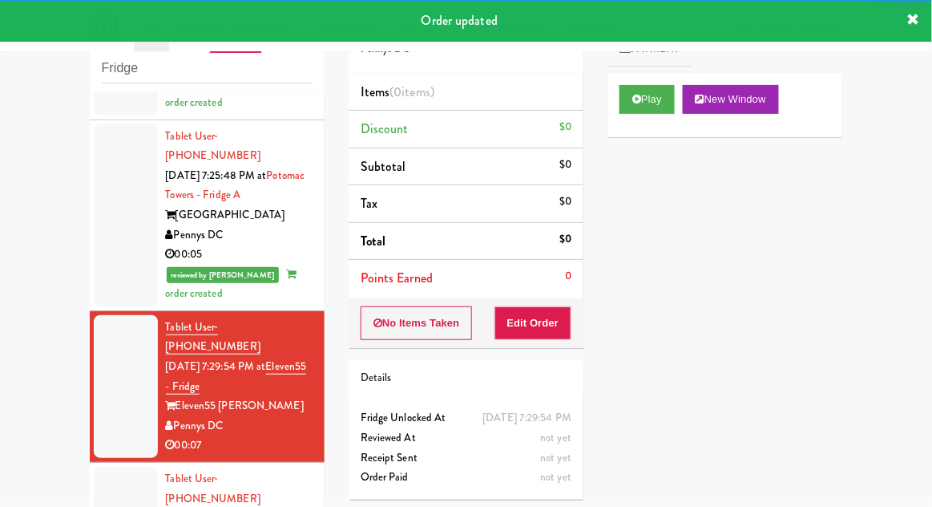
scroll to position [1896, 0]
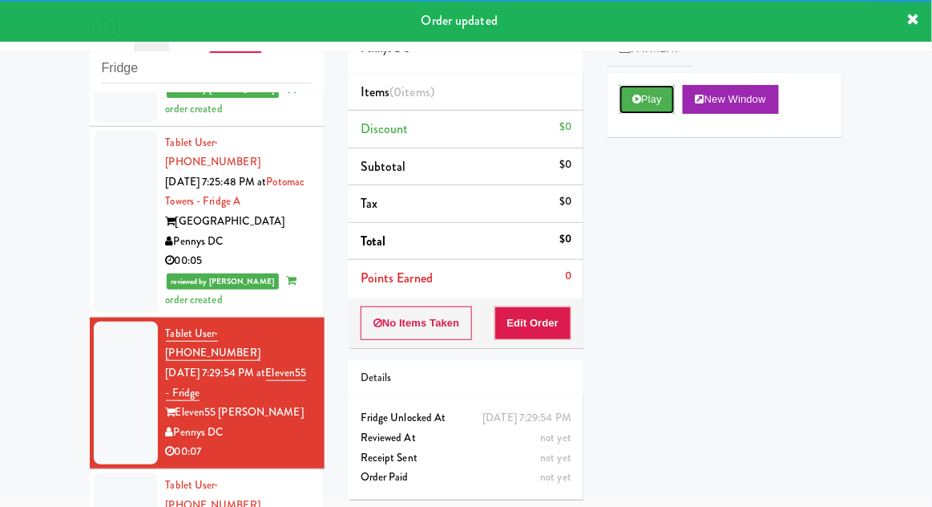
click at [640, 95] on icon at bounding box center [636, 99] width 9 height 10
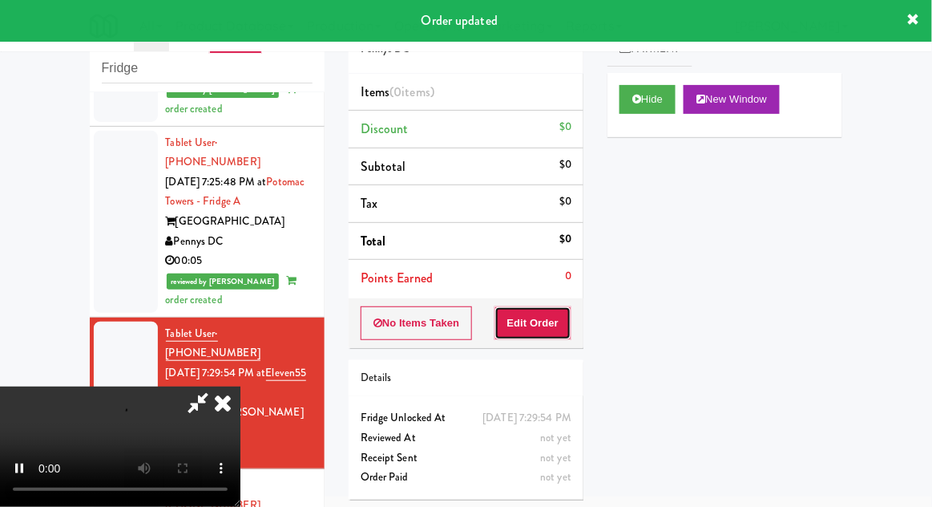
click at [539, 317] on button "Edit Order" at bounding box center [534, 323] width 78 height 34
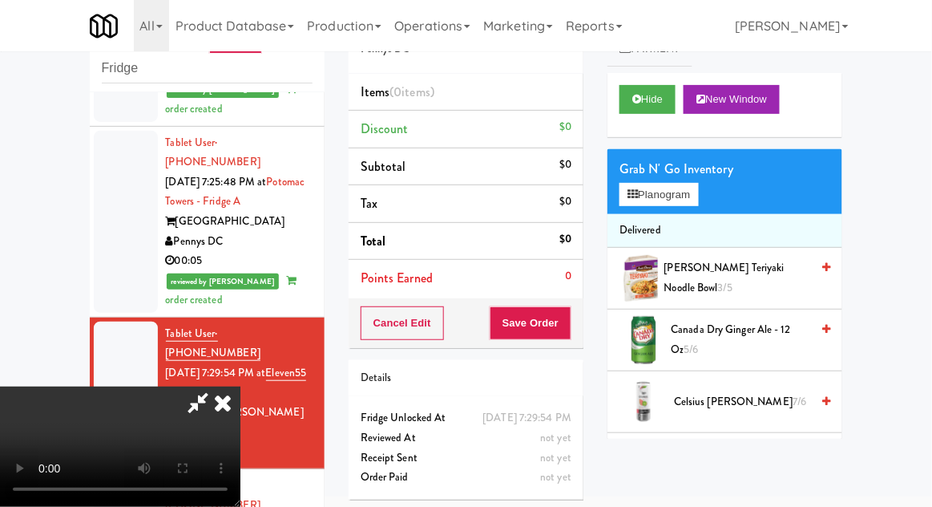
scroll to position [0, 0]
click at [690, 204] on button "Planogram" at bounding box center [659, 195] width 79 height 24
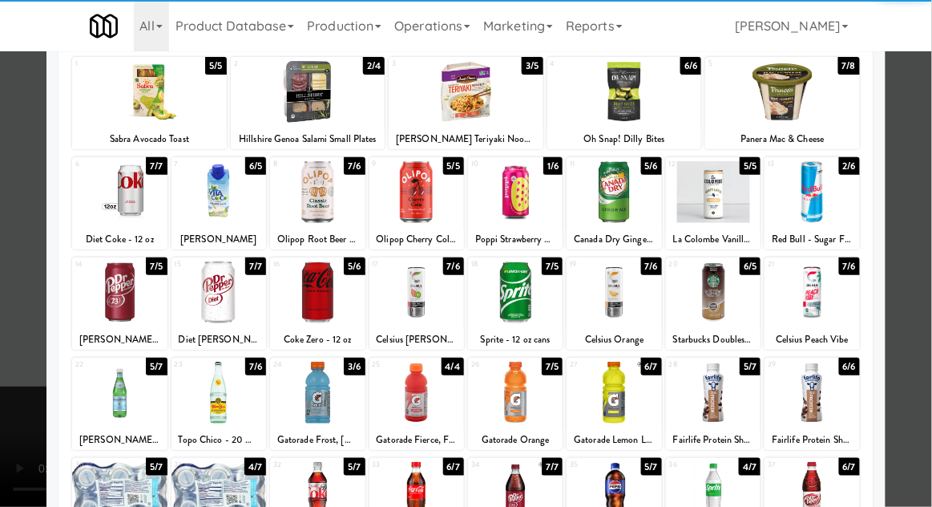
scroll to position [101, 0]
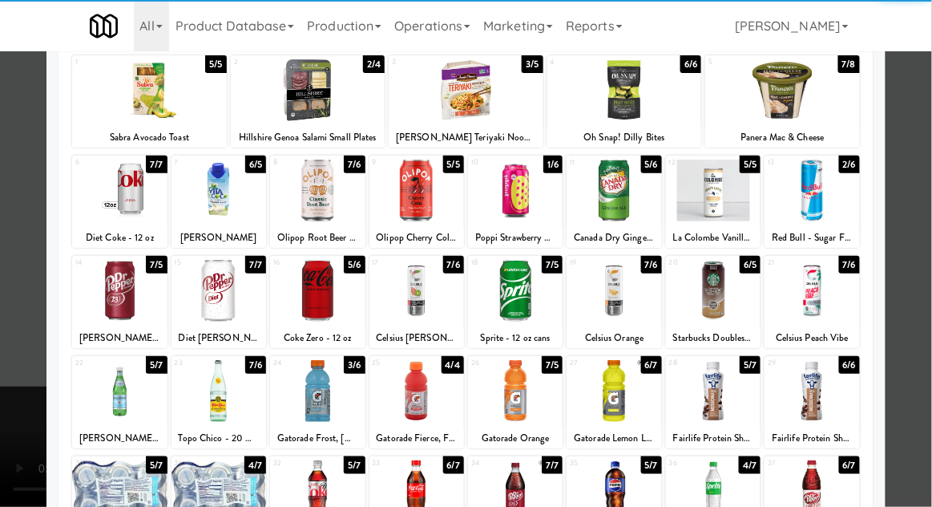
click at [309, 394] on div at bounding box center [317, 391] width 95 height 62
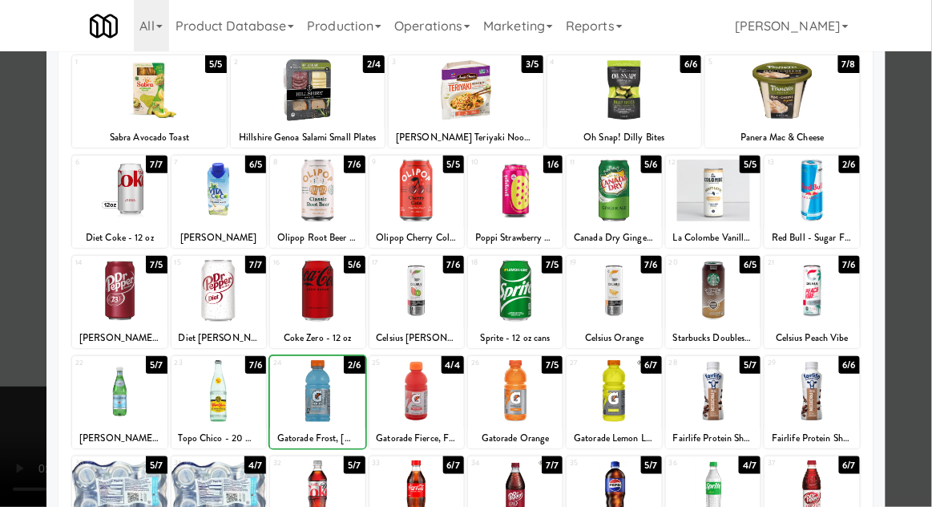
click at [923, 303] on div at bounding box center [466, 253] width 932 height 507
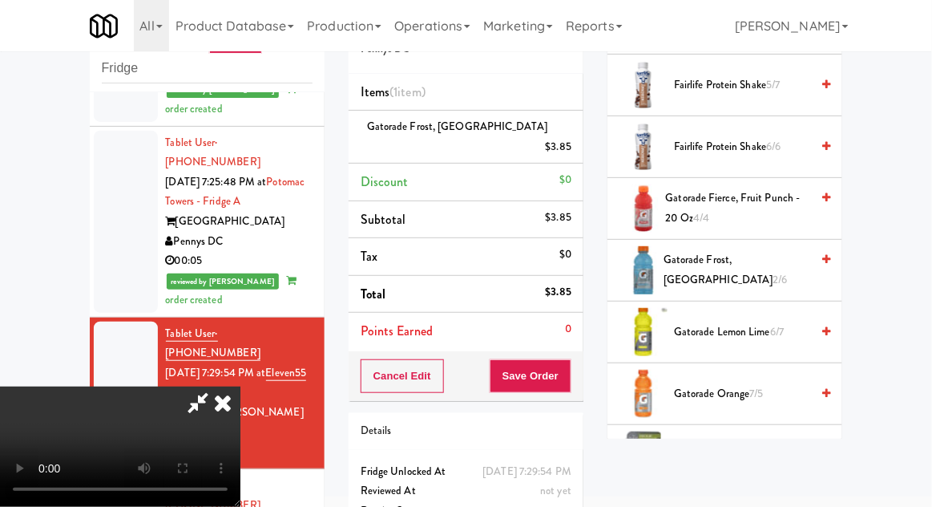
scroll to position [996, 0]
click at [756, 253] on span "Gatorade Frost, Glacier Freeze 2/6" at bounding box center [737, 268] width 147 height 39
click at [568, 366] on button "Save Order" at bounding box center [531, 376] width 82 height 34
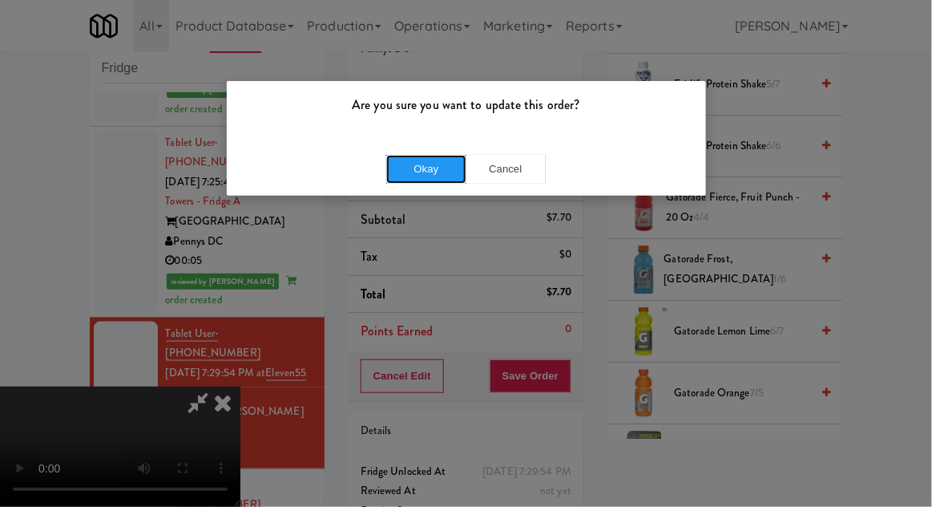
click at [411, 177] on button "Okay" at bounding box center [426, 169] width 80 height 29
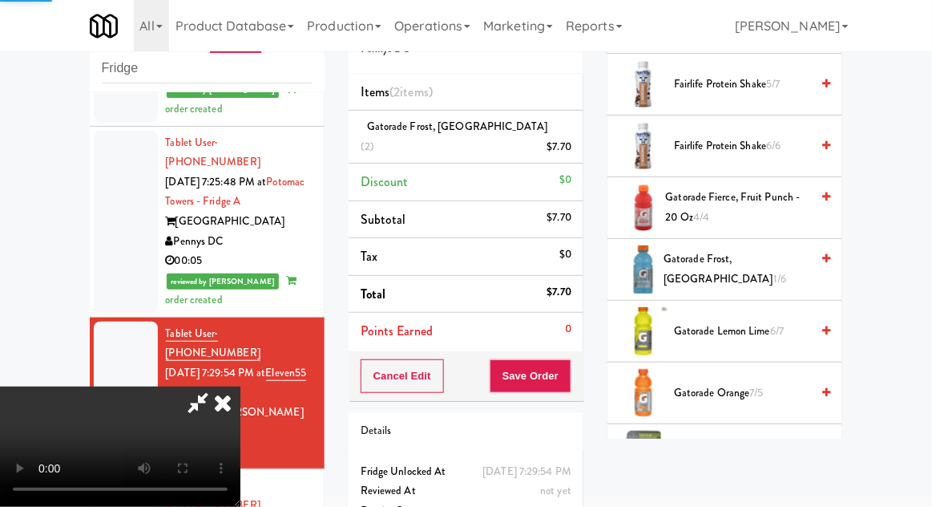
scroll to position [158, 0]
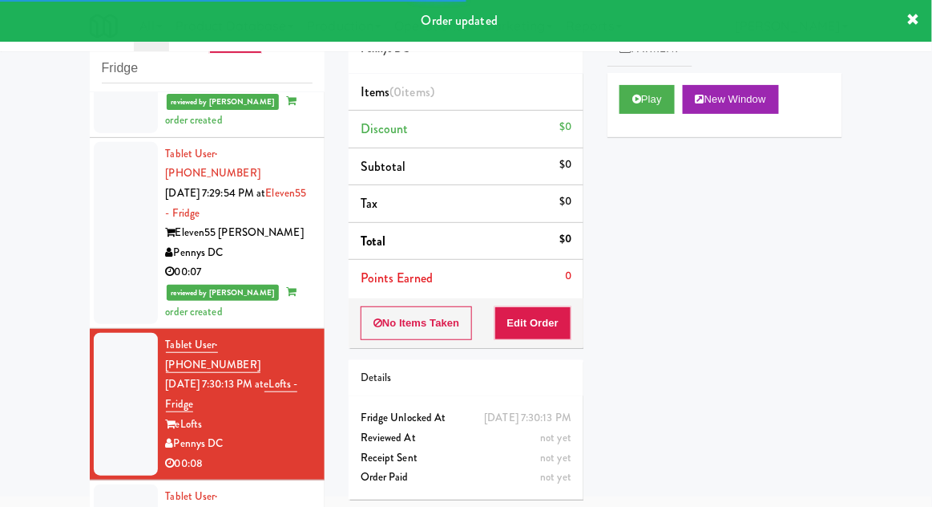
scroll to position [2077, 0]
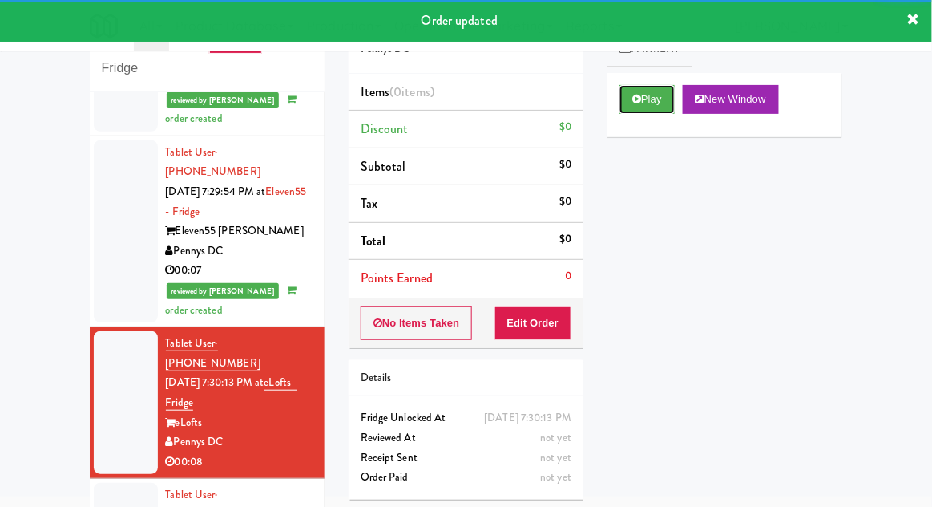
click at [643, 107] on button "Play" at bounding box center [647, 99] width 55 height 29
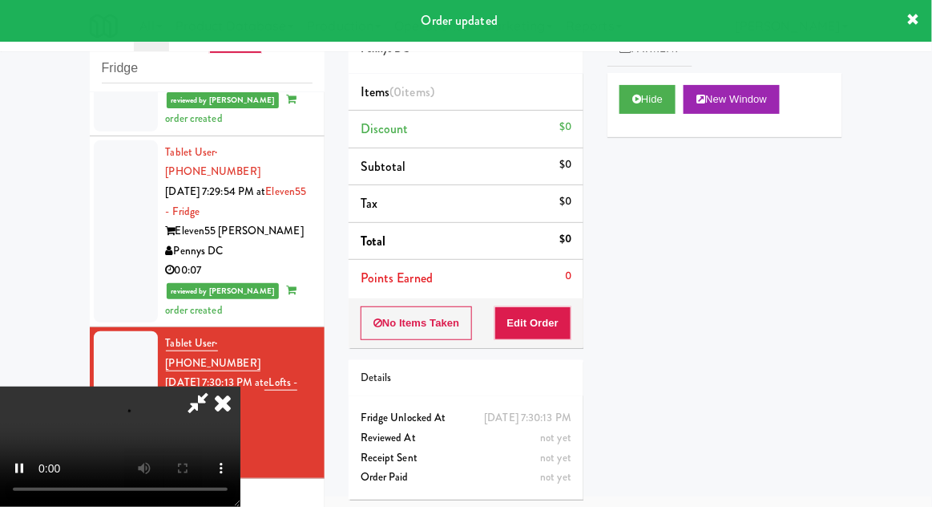
click at [548, 361] on div "Details" at bounding box center [466, 378] width 235 height 37
click at [547, 317] on button "Edit Order" at bounding box center [534, 323] width 78 height 34
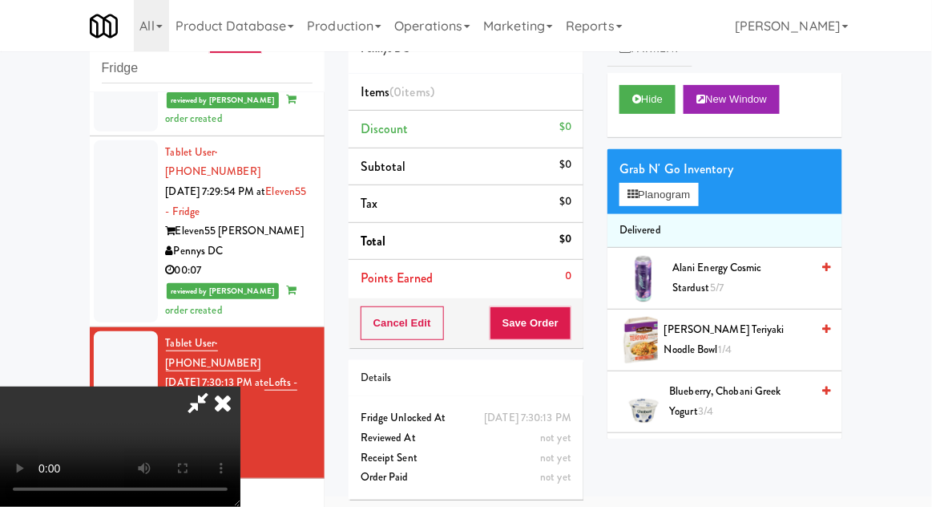
scroll to position [0, 0]
click at [688, 196] on button "Planogram" at bounding box center [659, 195] width 79 height 24
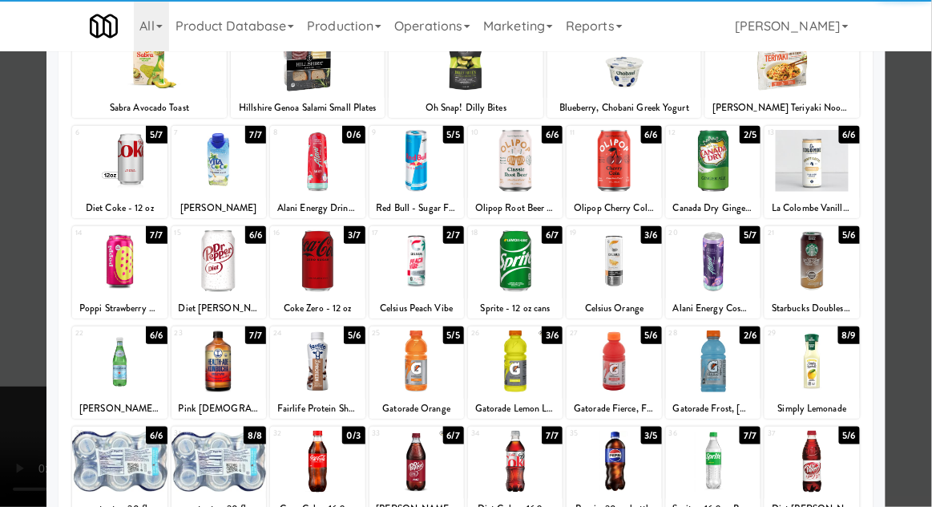
scroll to position [203, 0]
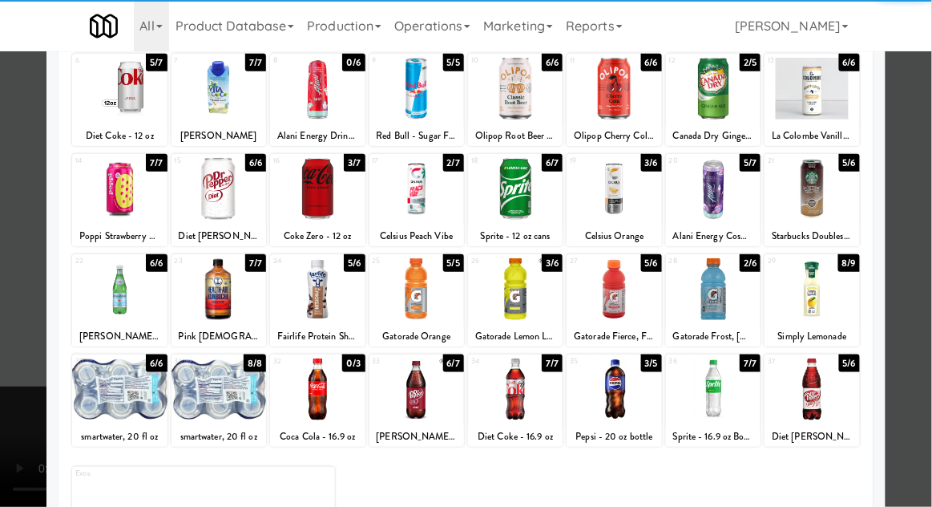
click at [837, 395] on div at bounding box center [812, 389] width 95 height 62
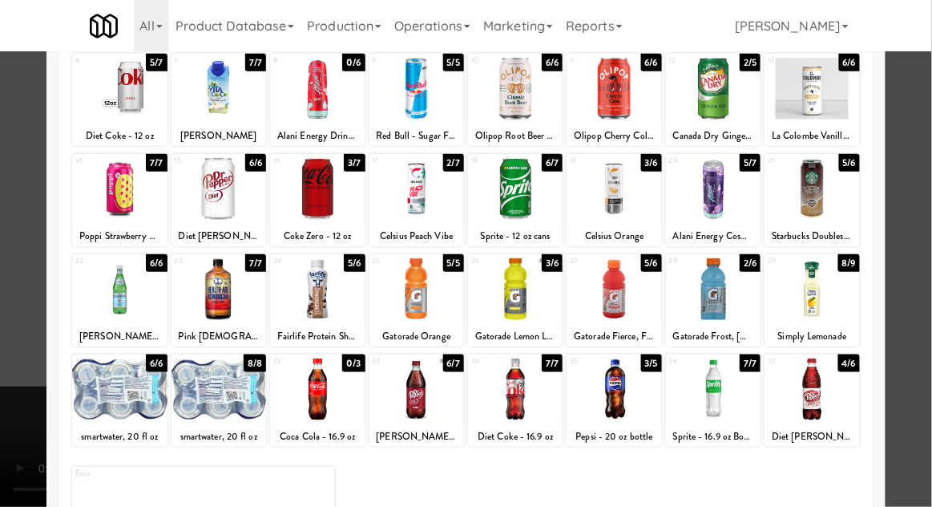
click at [924, 378] on div at bounding box center [466, 253] width 932 height 507
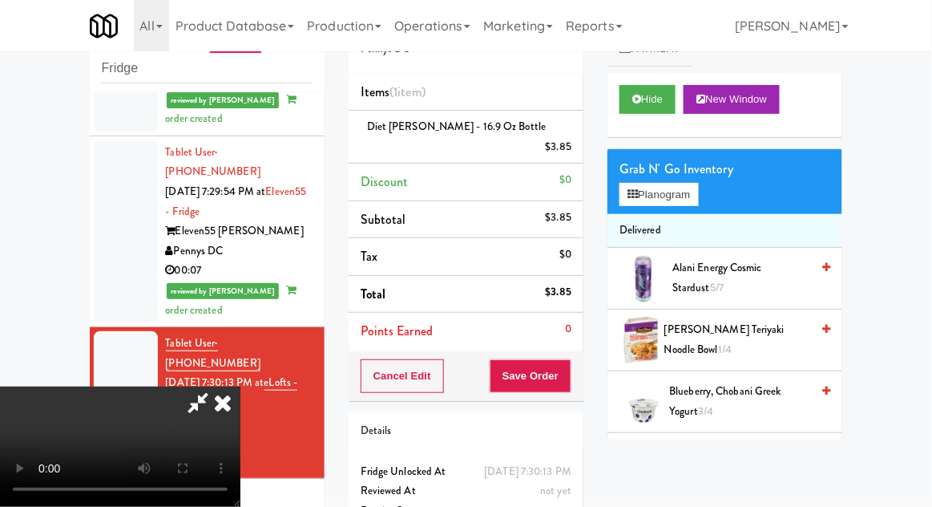
scroll to position [59, 0]
click at [568, 368] on button "Save Order" at bounding box center [531, 376] width 82 height 34
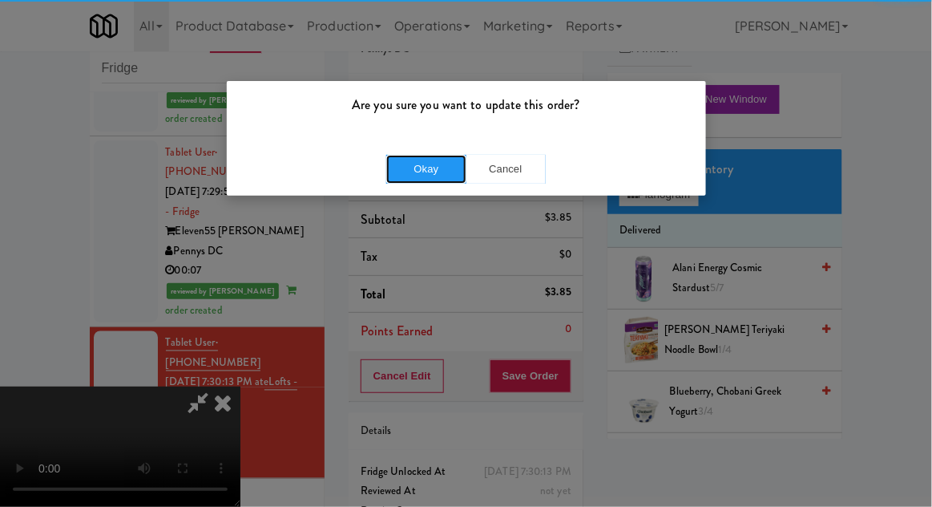
click at [407, 180] on button "Okay" at bounding box center [426, 169] width 80 height 29
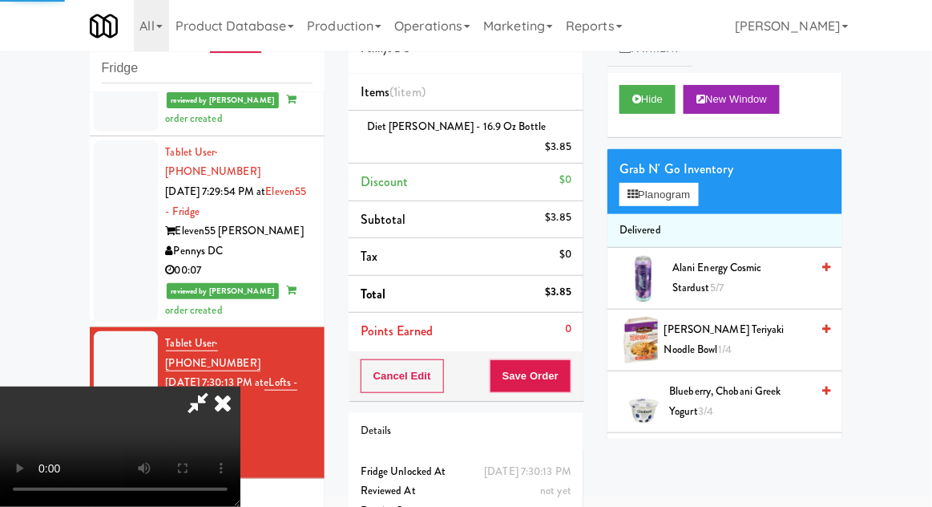
scroll to position [0, 0]
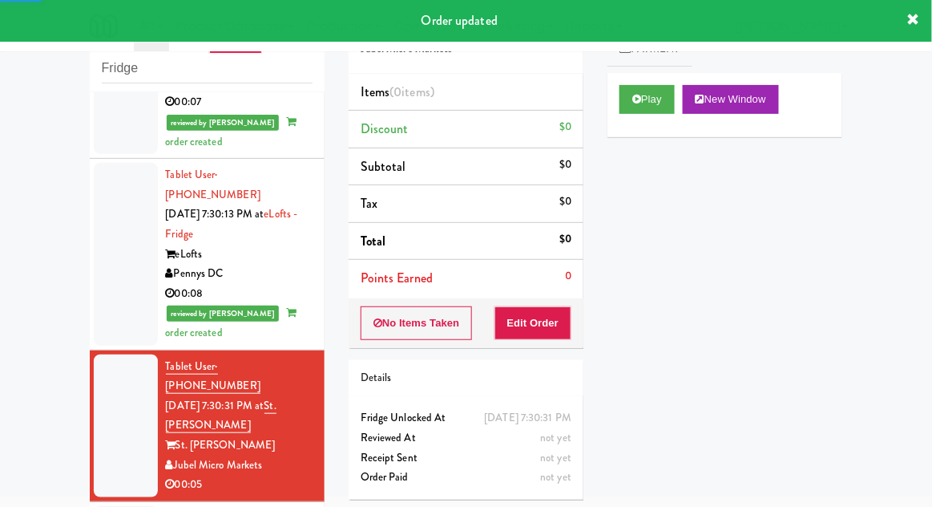
scroll to position [2249, 0]
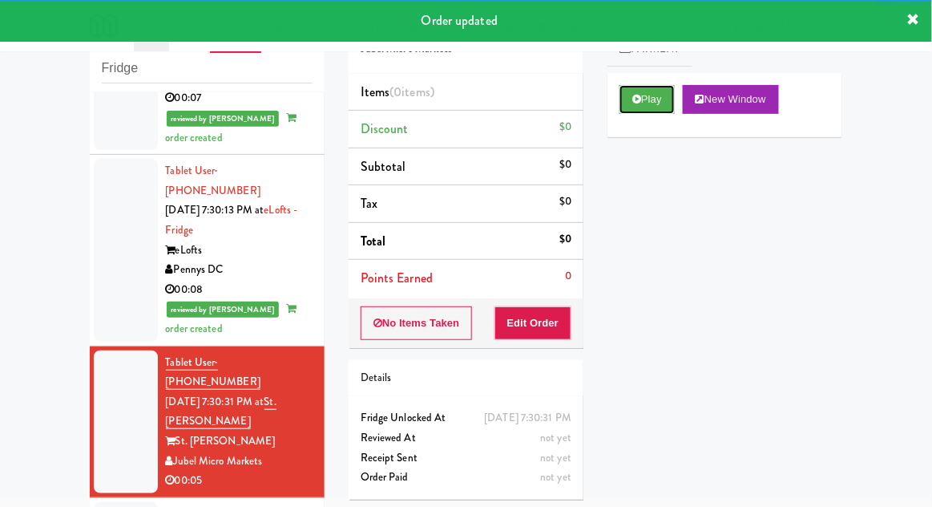
click at [662, 111] on button "Play" at bounding box center [647, 99] width 55 height 29
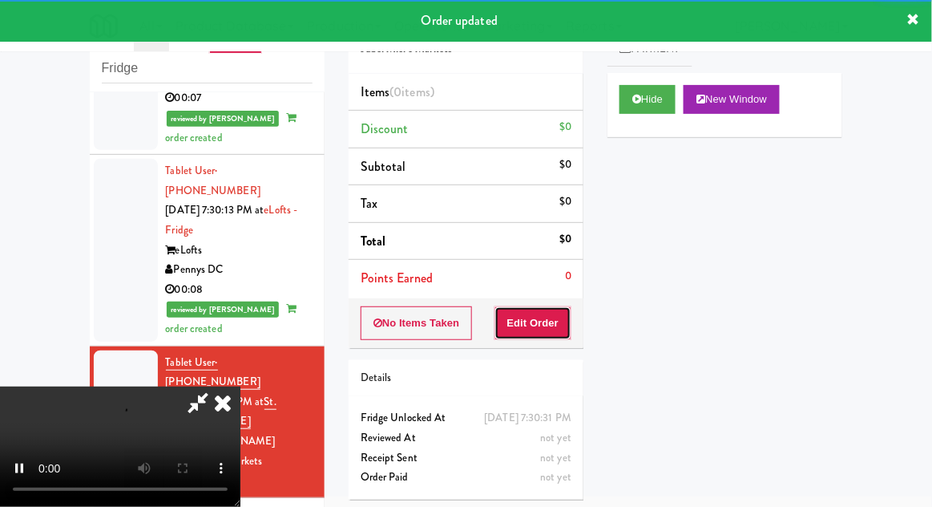
click at [558, 314] on button "Edit Order" at bounding box center [534, 323] width 78 height 34
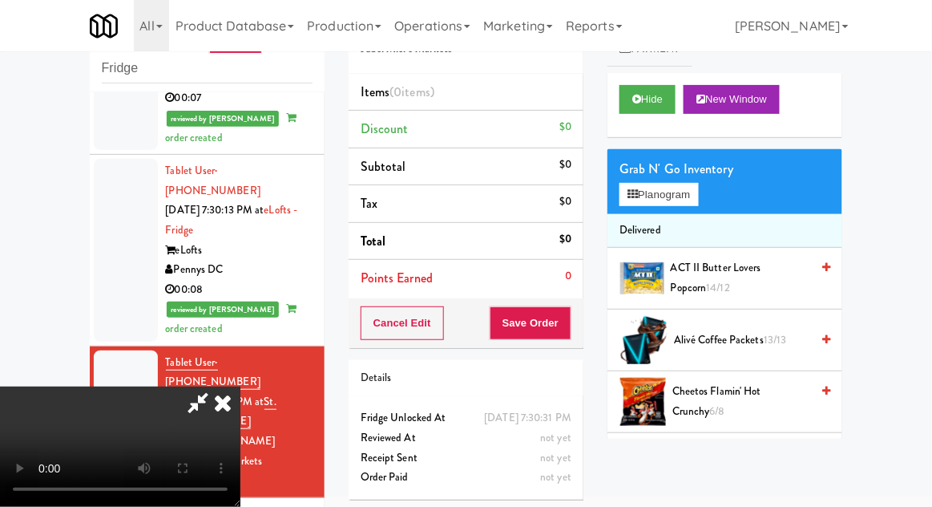
scroll to position [0, 0]
click at [673, 167] on div "Grab N' Go Inventory" at bounding box center [725, 169] width 211 height 24
click at [680, 186] on button "Planogram" at bounding box center [659, 195] width 79 height 24
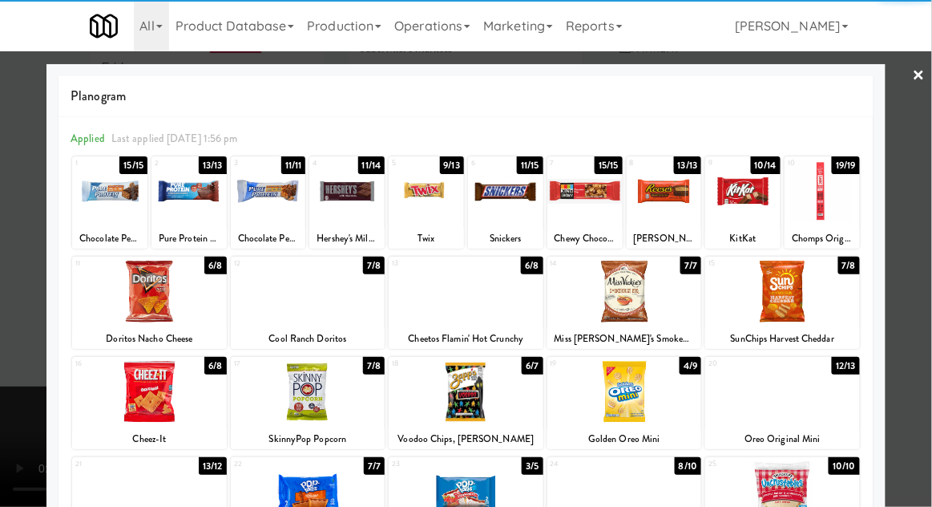
click at [158, 404] on div at bounding box center [149, 392] width 155 height 62
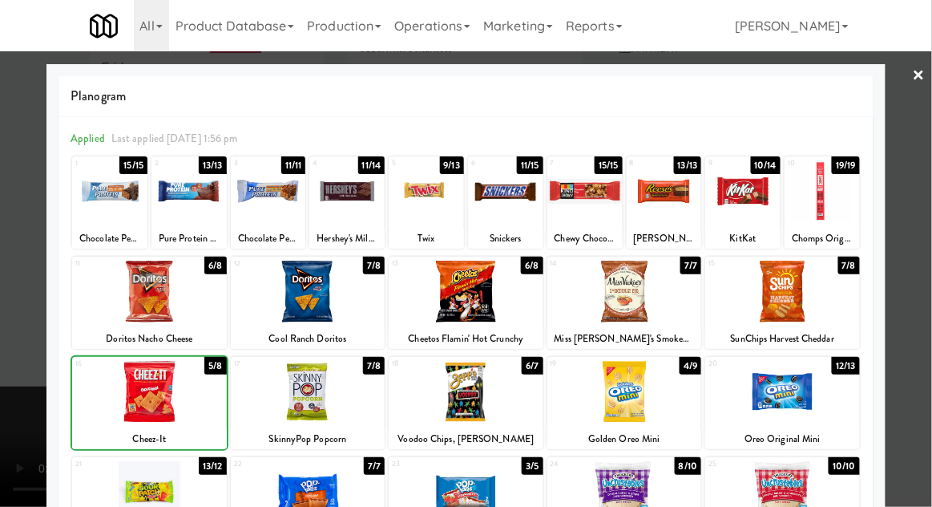
click at [925, 309] on div at bounding box center [466, 253] width 932 height 507
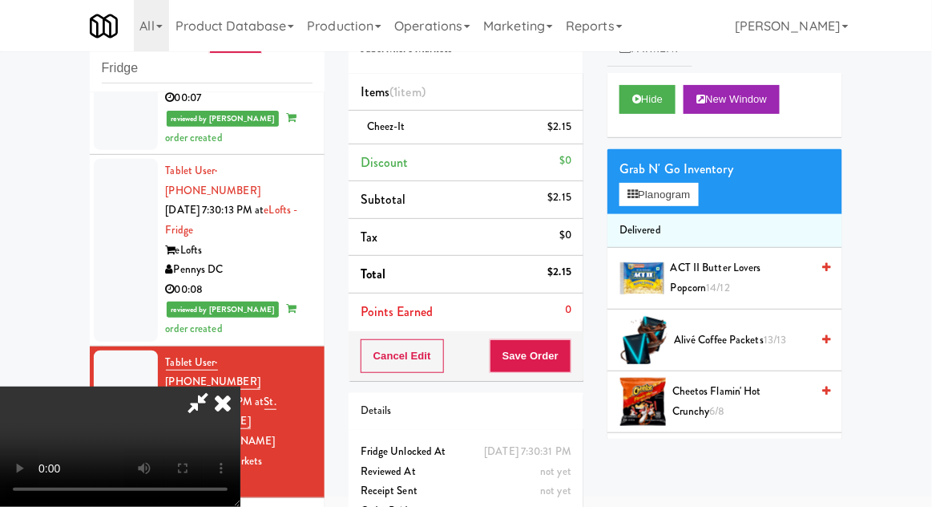
scroll to position [59, 0]
click at [572, 362] on button "Save Order" at bounding box center [531, 356] width 82 height 34
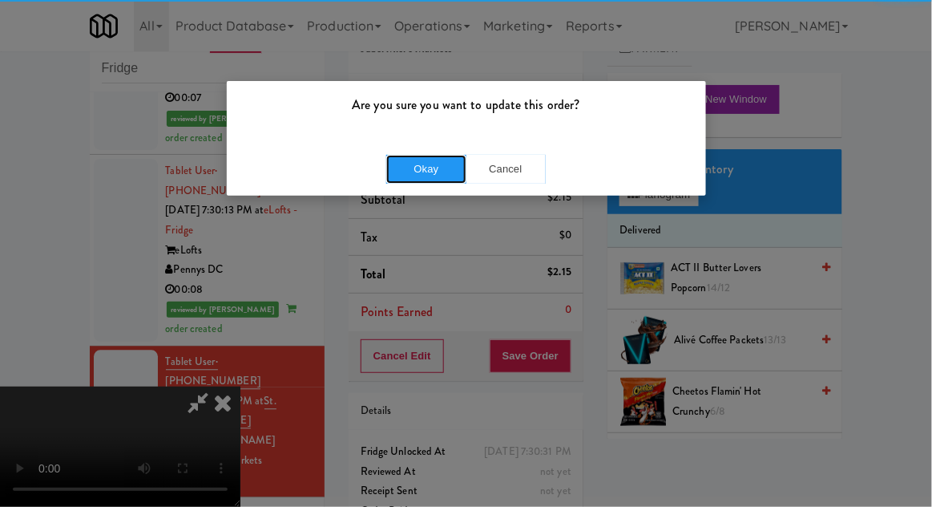
click at [402, 180] on button "Okay" at bounding box center [426, 169] width 80 height 29
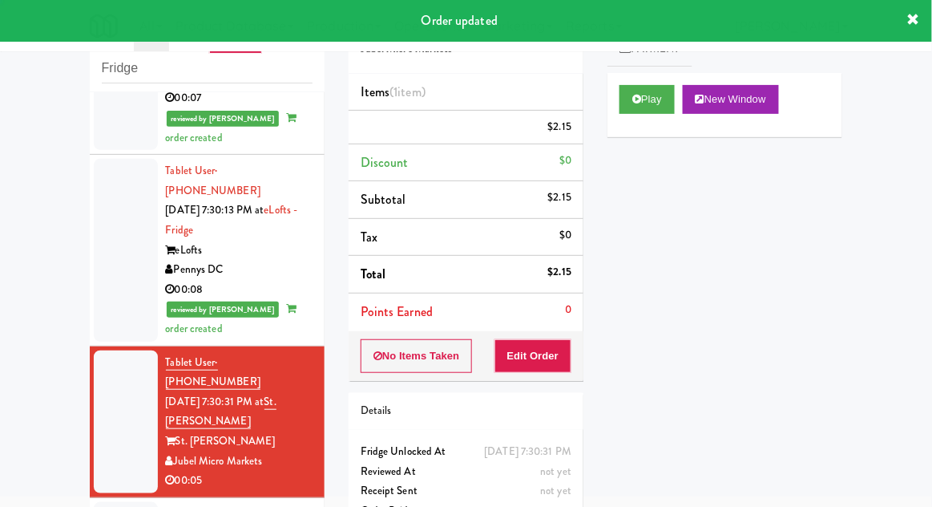
scroll to position [0, 0]
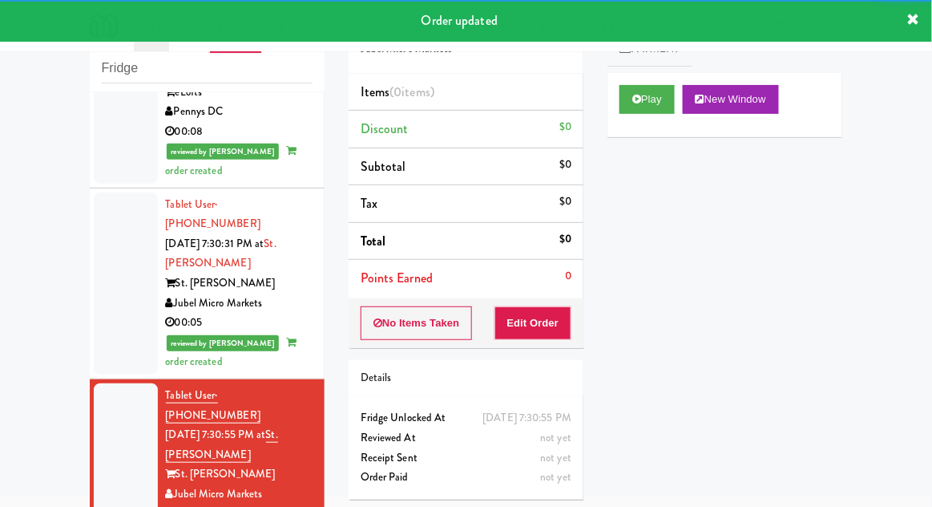
scroll to position [2410, 0]
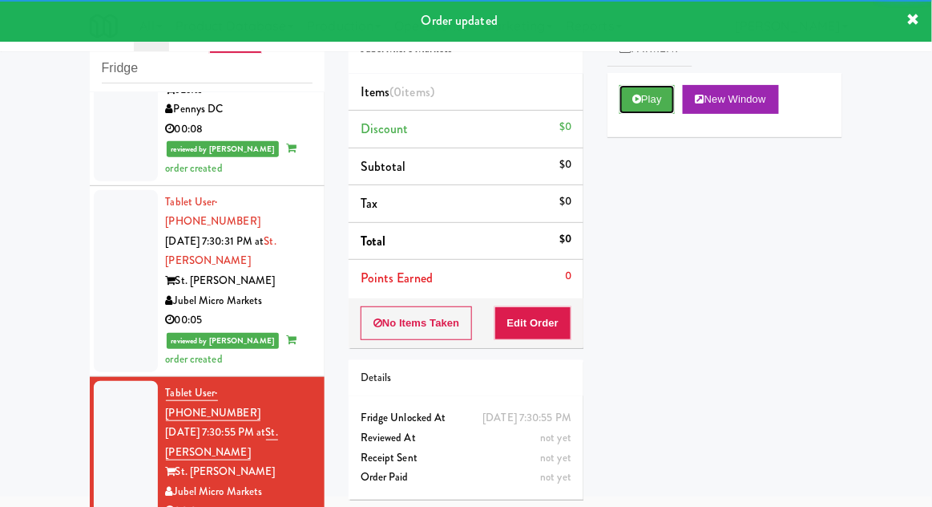
click at [655, 107] on button "Play" at bounding box center [647, 99] width 55 height 29
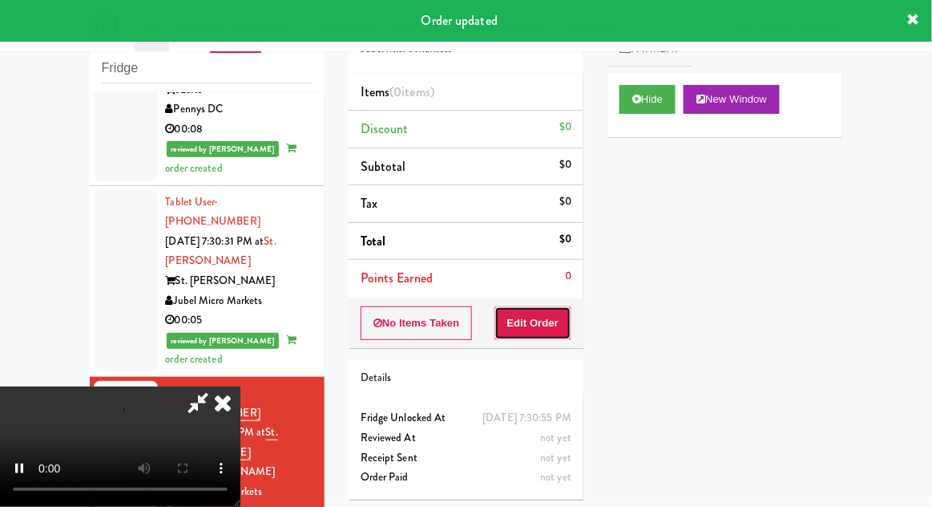
click at [558, 337] on button "Edit Order" at bounding box center [534, 323] width 78 height 34
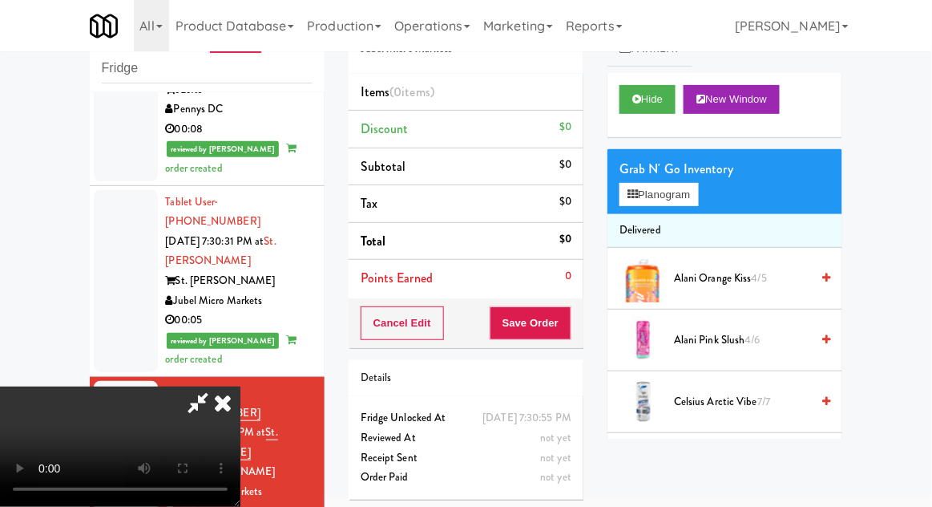
scroll to position [0, 0]
click at [678, 189] on button "Planogram" at bounding box center [659, 195] width 79 height 24
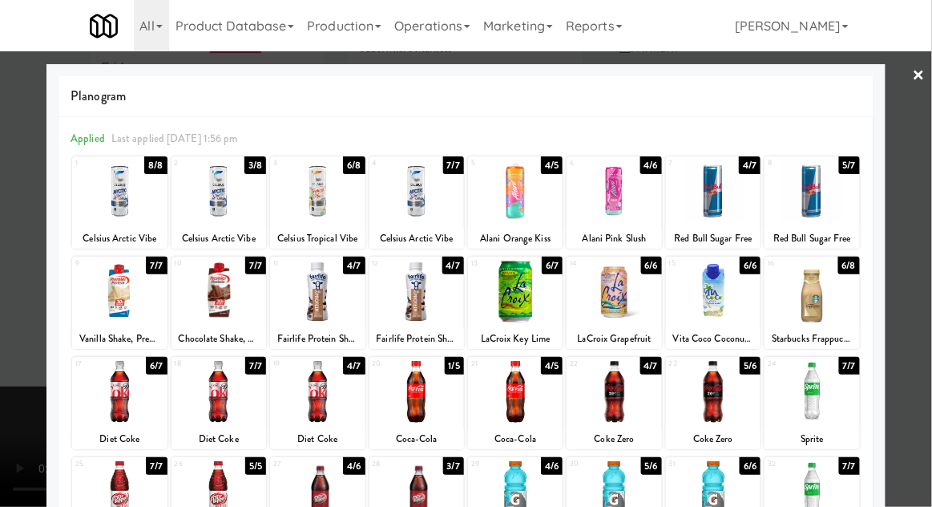
click at [216, 391] on div at bounding box center [219, 392] width 95 height 62
click at [927, 284] on div at bounding box center [466, 253] width 932 height 507
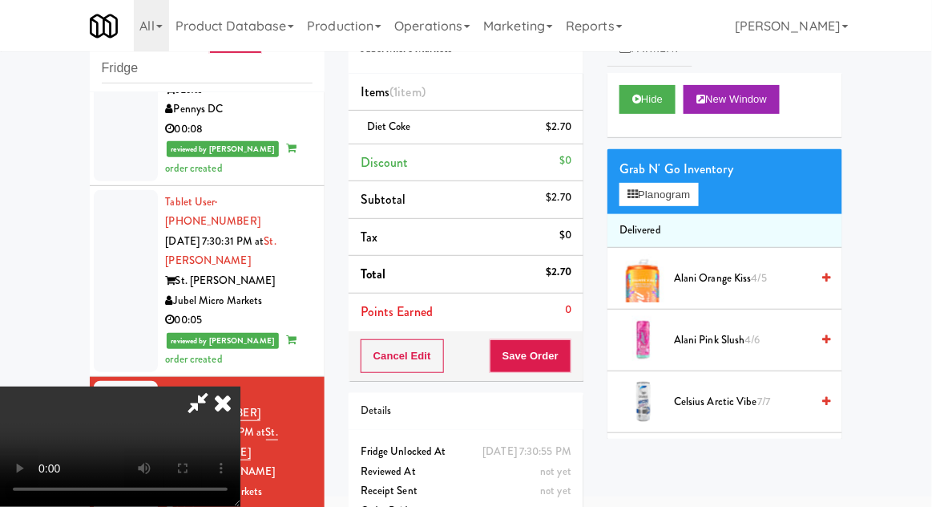
click at [571, 354] on button "Save Order" at bounding box center [531, 356] width 82 height 34
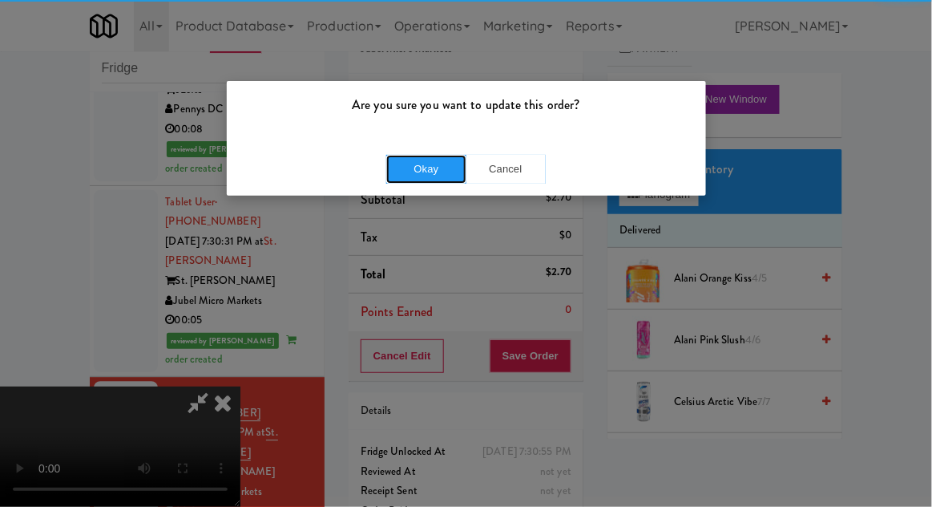
click at [411, 178] on button "Okay" at bounding box center [426, 169] width 80 height 29
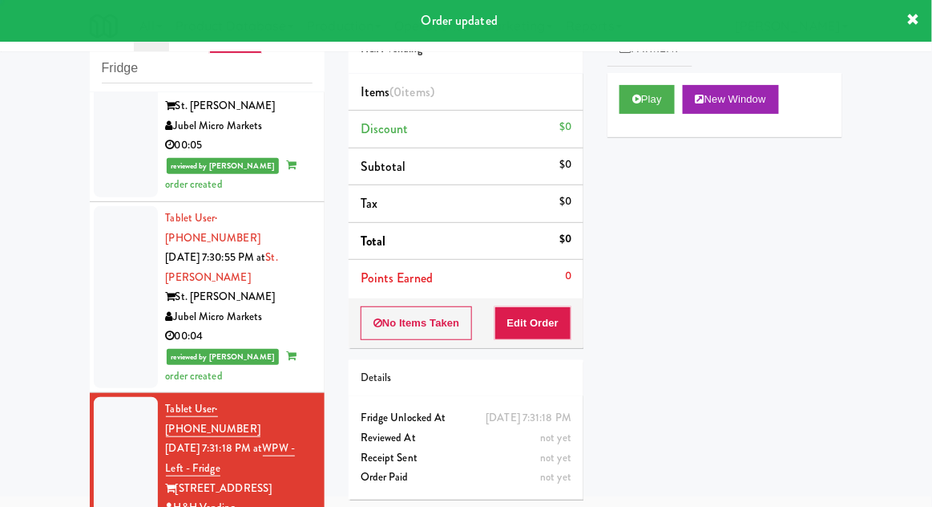
scroll to position [2584, 0]
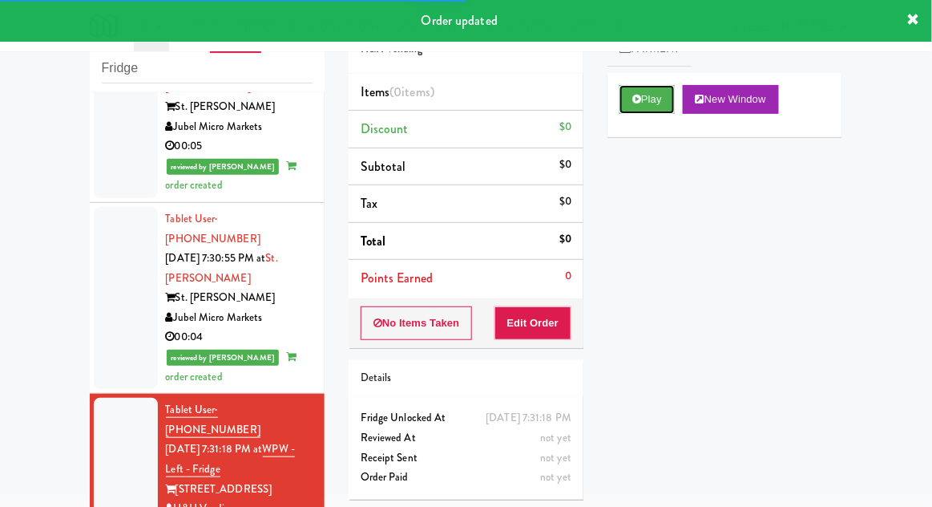
click at [662, 91] on button "Play" at bounding box center [647, 99] width 55 height 29
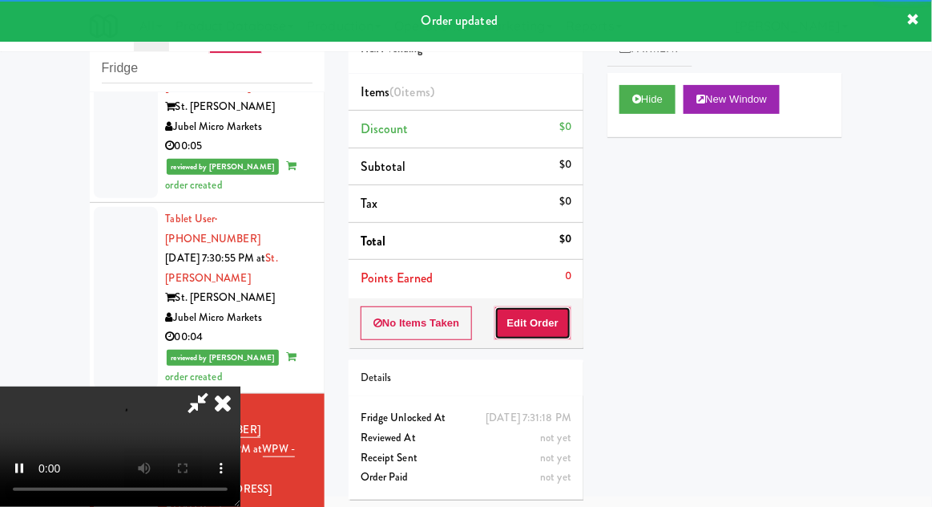
click at [559, 316] on button "Edit Order" at bounding box center [534, 323] width 78 height 34
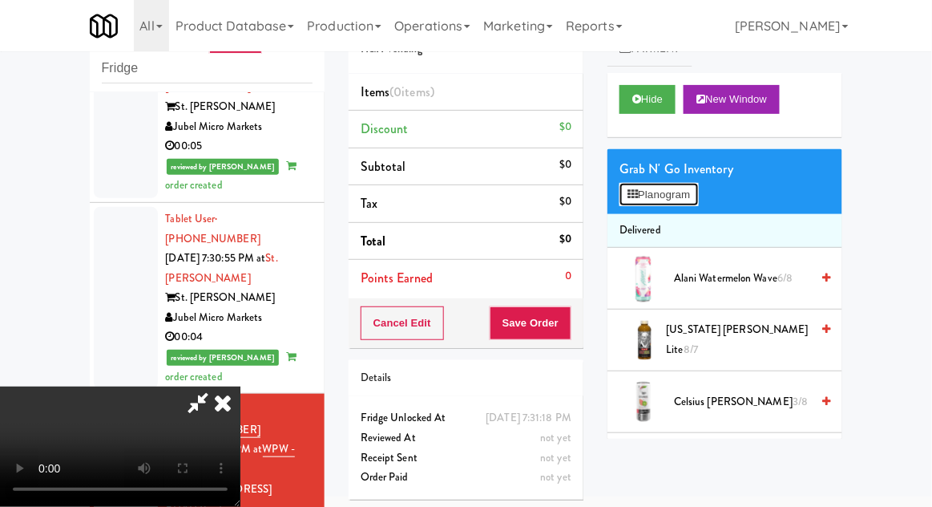
click at [681, 204] on button "Planogram" at bounding box center [659, 195] width 79 height 24
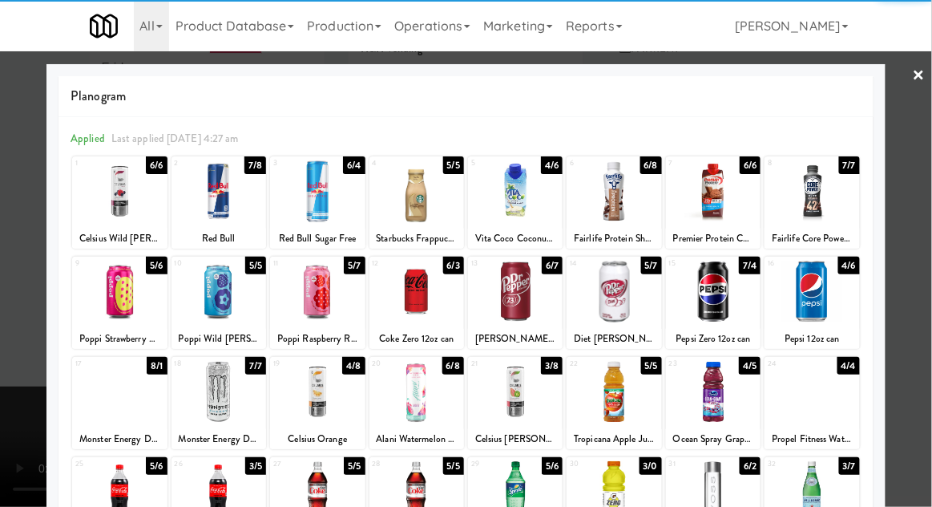
click at [628, 297] on div at bounding box center [614, 292] width 95 height 62
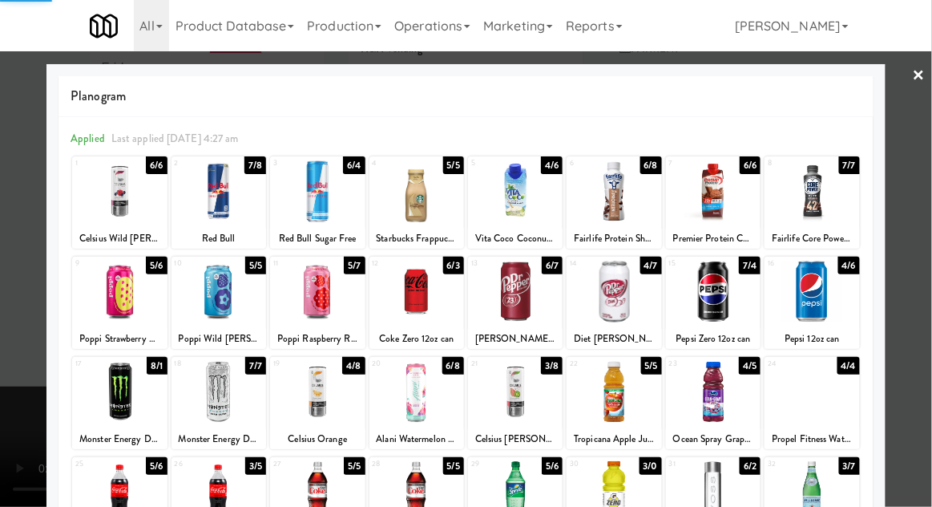
click at [20, 357] on div at bounding box center [466, 253] width 932 height 507
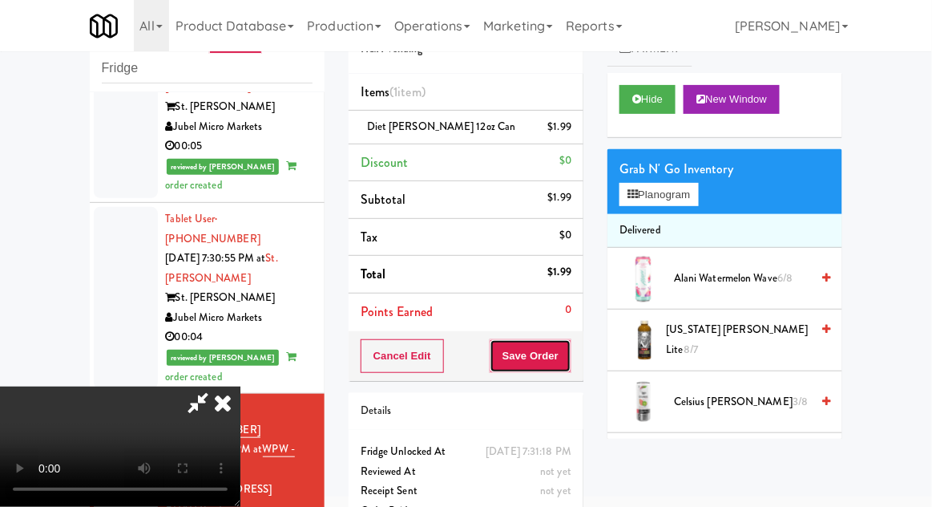
click at [565, 359] on button "Save Order" at bounding box center [531, 356] width 82 height 34
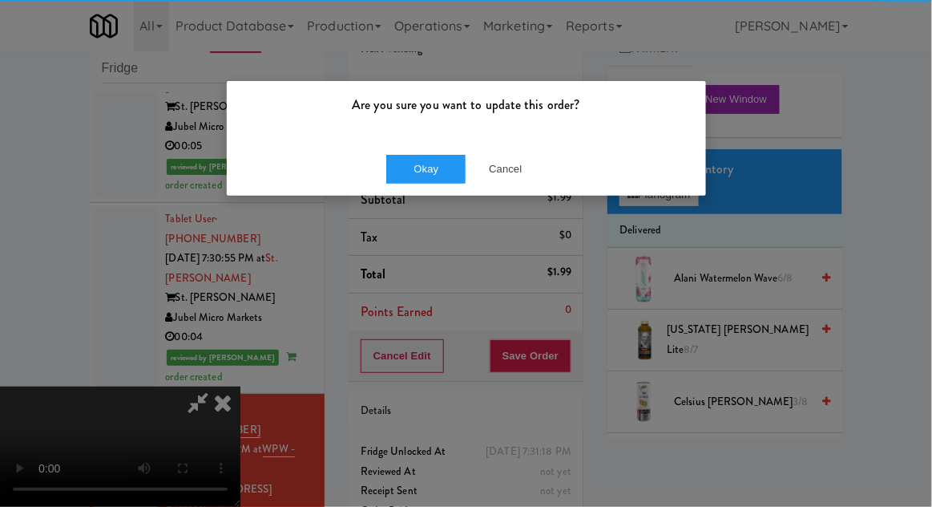
click at [420, 140] on div "Are you sure you want to update this order?" at bounding box center [466, 111] width 479 height 61
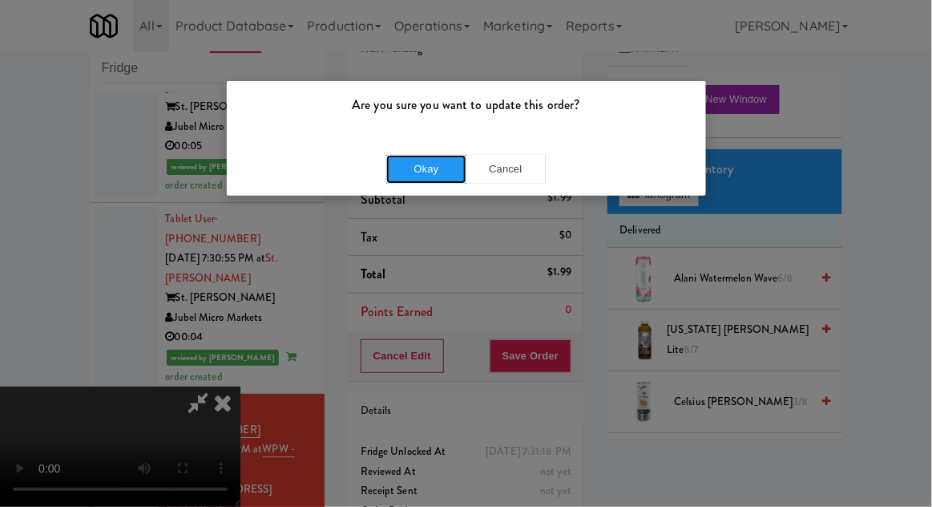
click at [408, 180] on button "Okay" at bounding box center [426, 169] width 80 height 29
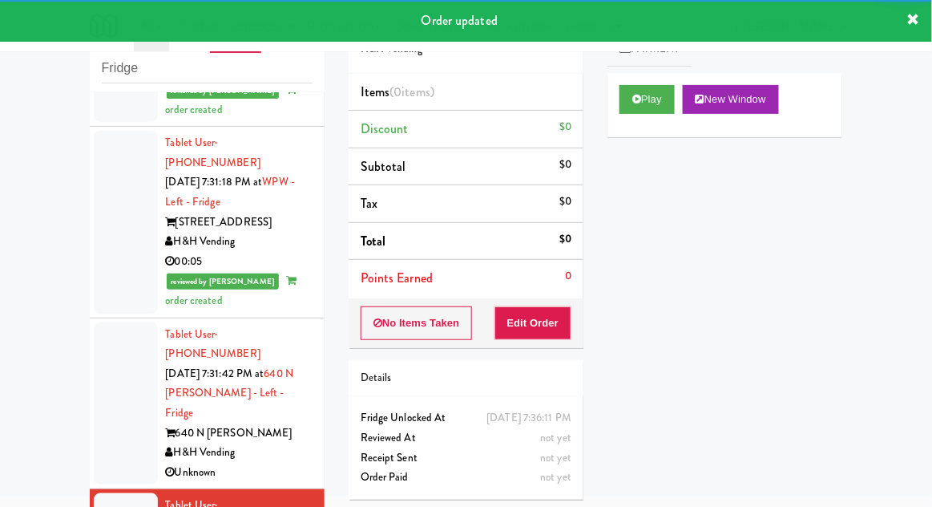
scroll to position [2871, 0]
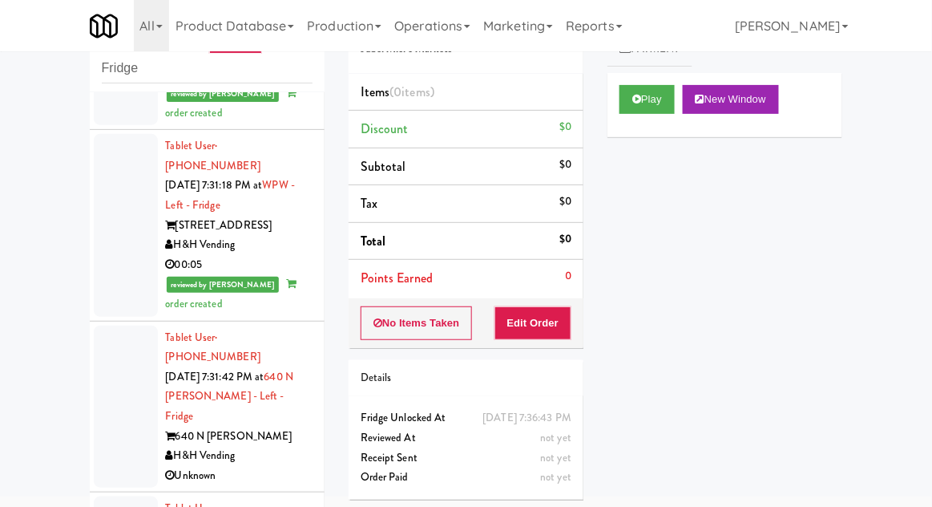
scroll to position [2848, 0]
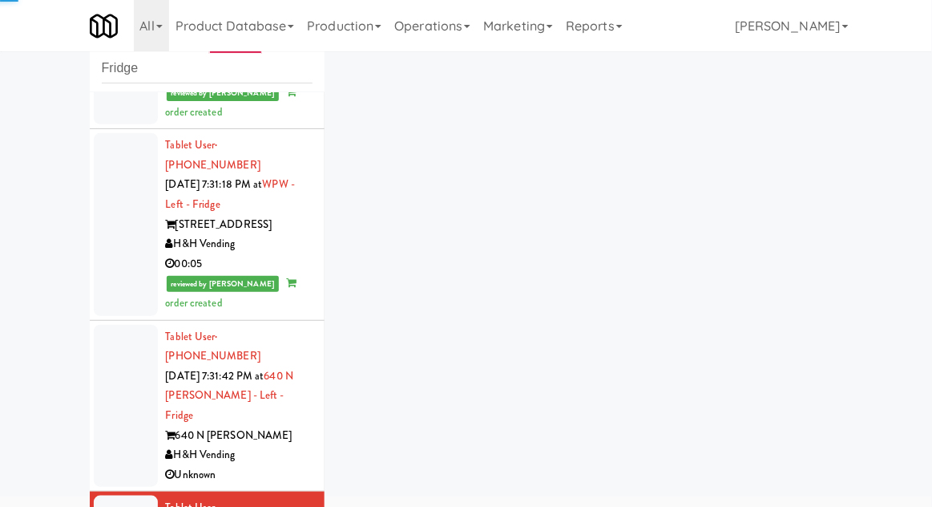
click at [646, 100] on div "inbox reviewed recent all unclear take inventory issue suspicious failed recent…" at bounding box center [467, 290] width 778 height 589
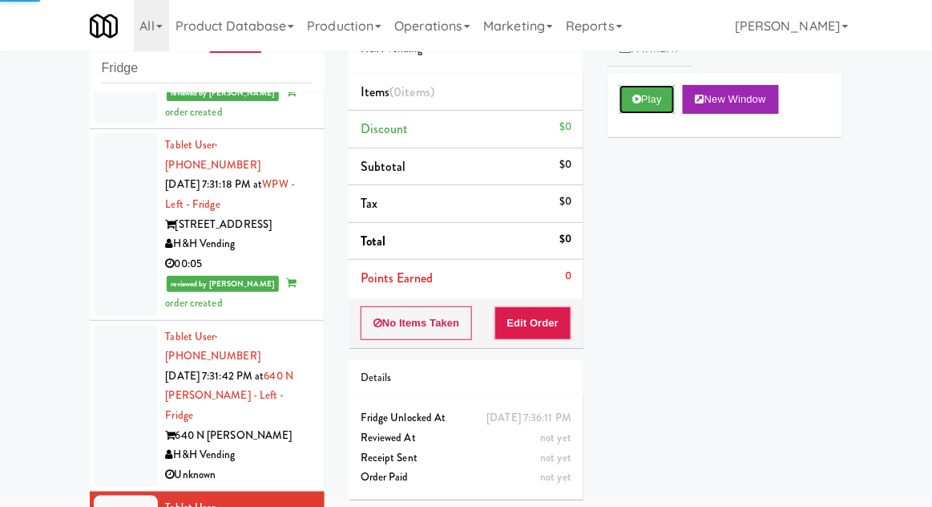
click at [645, 107] on button "Play" at bounding box center [647, 99] width 55 height 29
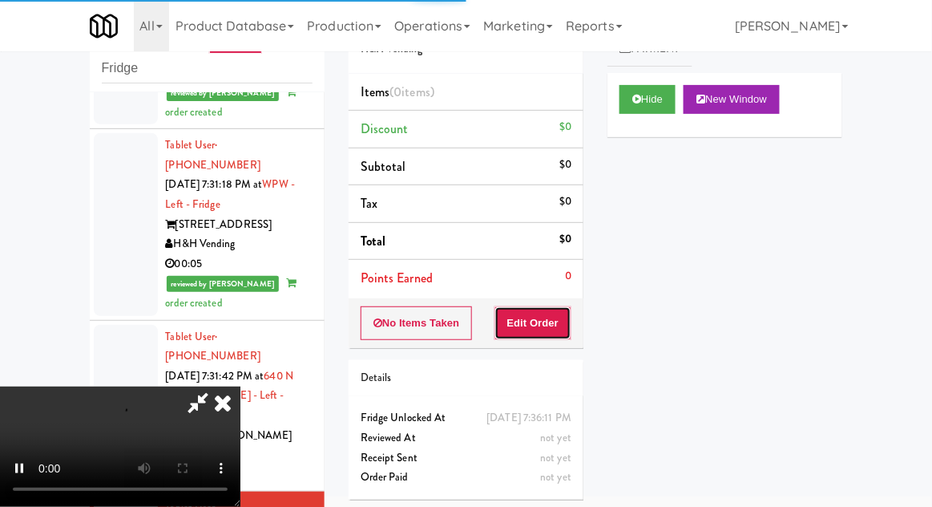
click at [556, 324] on button "Edit Order" at bounding box center [534, 323] width 78 height 34
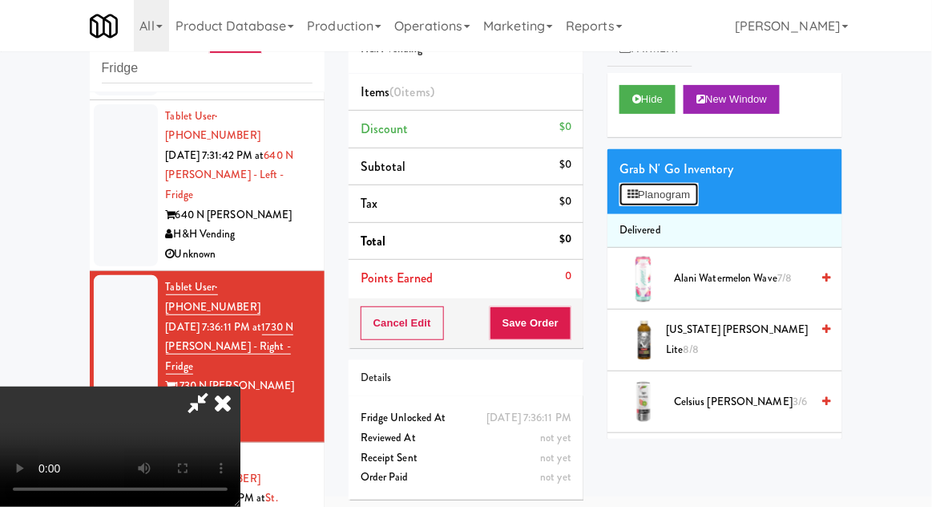
click at [677, 195] on button "Planogram" at bounding box center [659, 195] width 79 height 24
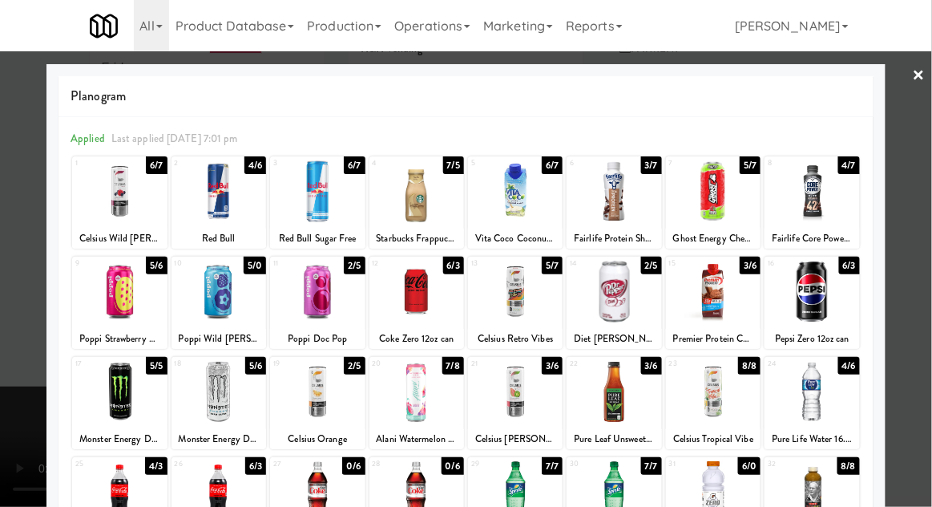
click at [415, 402] on div at bounding box center [417, 392] width 95 height 62
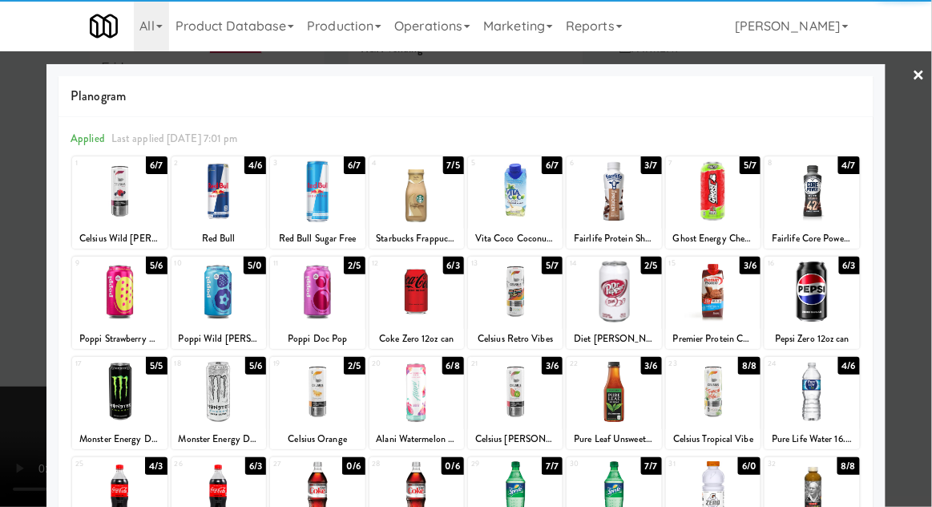
click at [929, 299] on div at bounding box center [466, 253] width 932 height 507
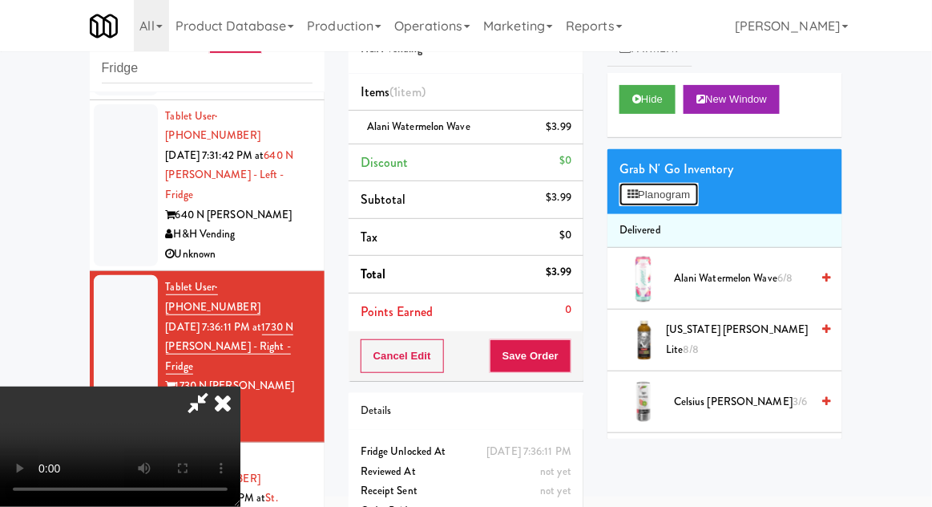
click at [688, 203] on button "Planogram" at bounding box center [659, 195] width 79 height 24
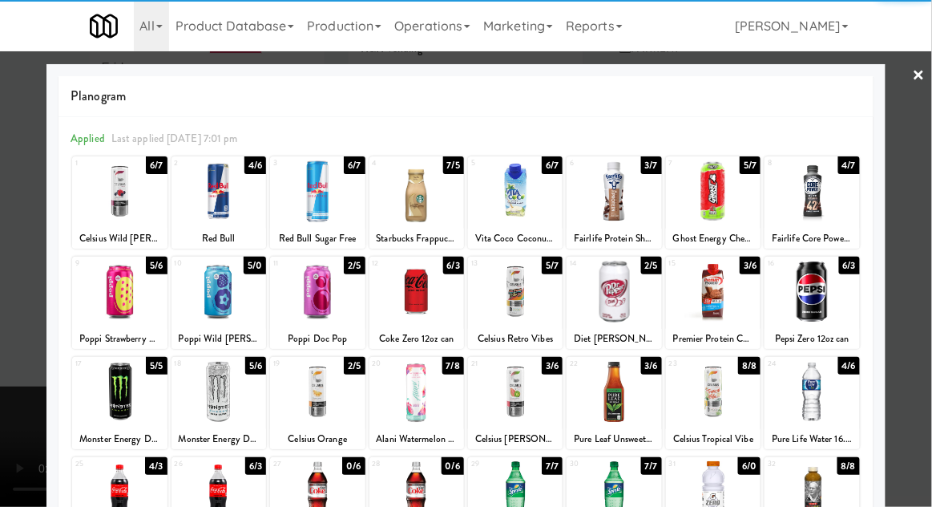
click at [315, 402] on div at bounding box center [317, 392] width 95 height 62
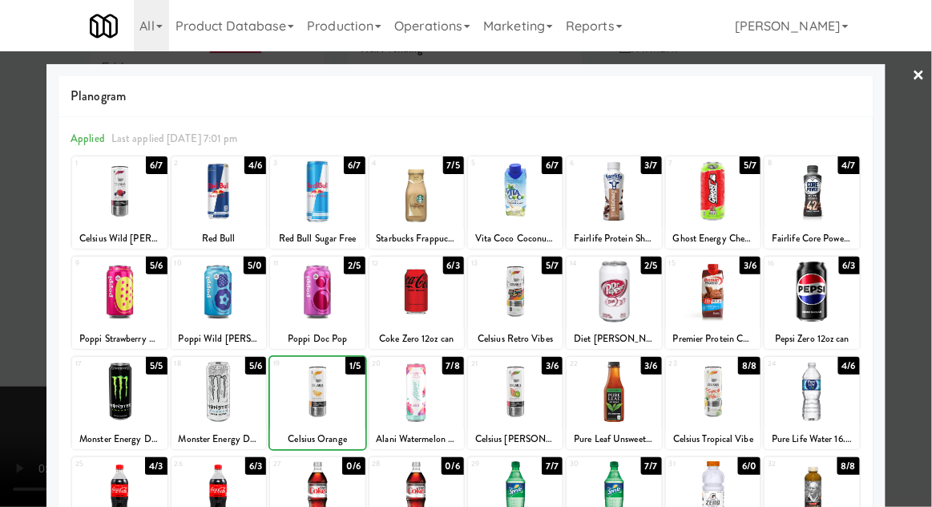
click at [931, 337] on div at bounding box center [466, 253] width 932 height 507
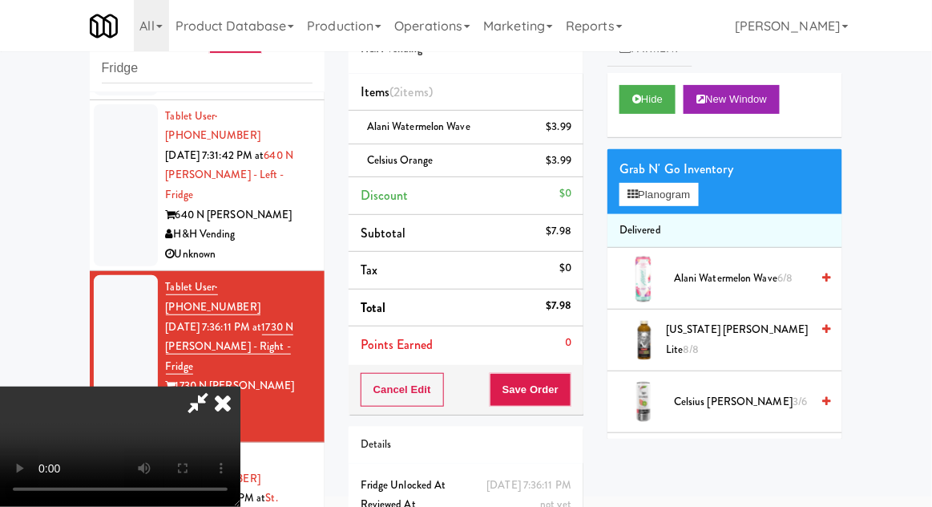
scroll to position [59, 0]
click at [680, 204] on button "Planogram" at bounding box center [659, 195] width 79 height 24
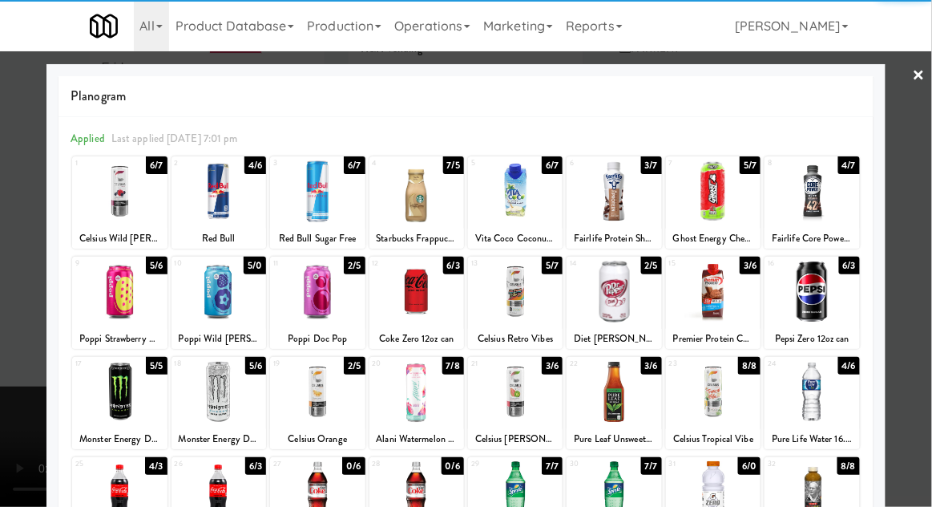
click at [216, 395] on div at bounding box center [219, 392] width 95 height 62
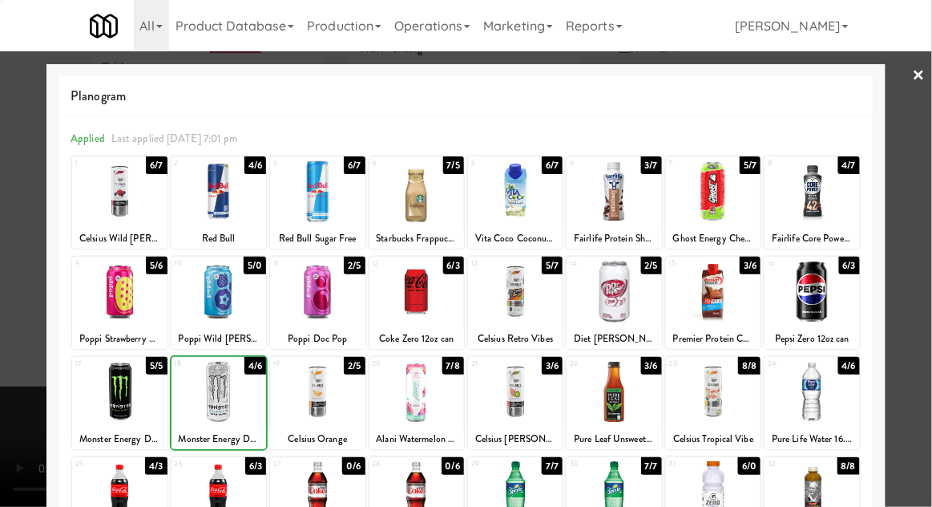
click at [926, 325] on div at bounding box center [466, 253] width 932 height 507
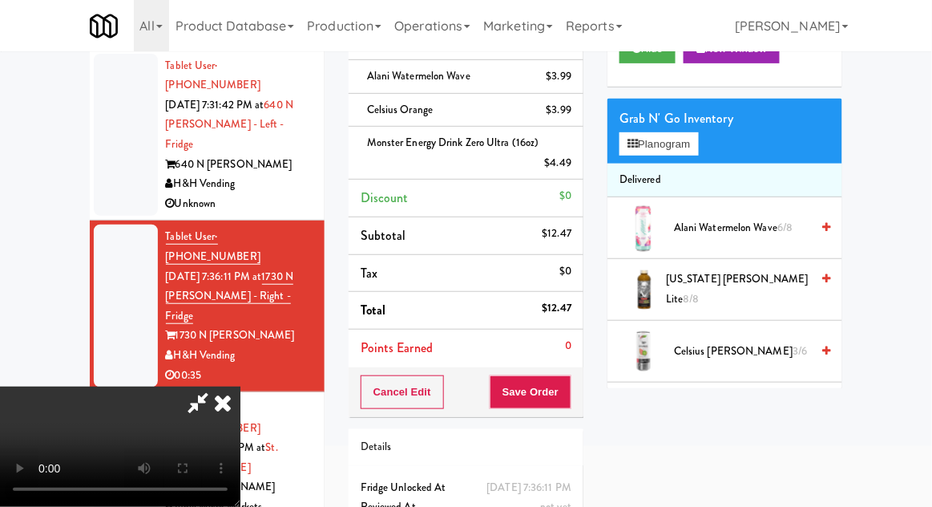
scroll to position [126, 0]
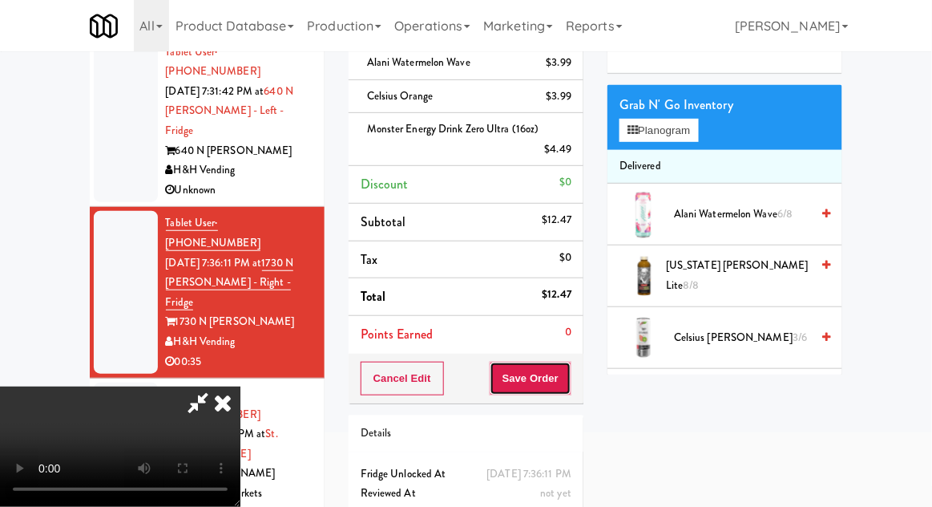
click at [568, 382] on button "Save Order" at bounding box center [531, 379] width 82 height 34
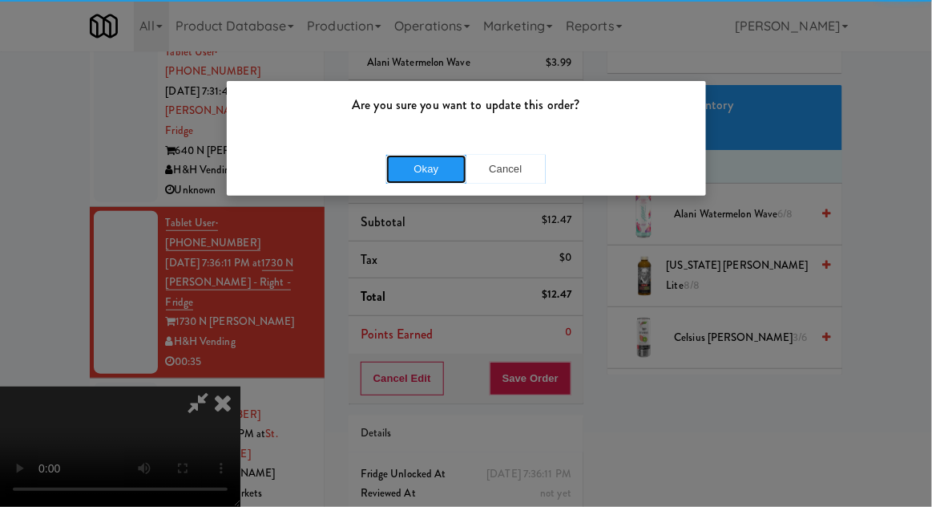
click at [414, 173] on button "Okay" at bounding box center [426, 169] width 80 height 29
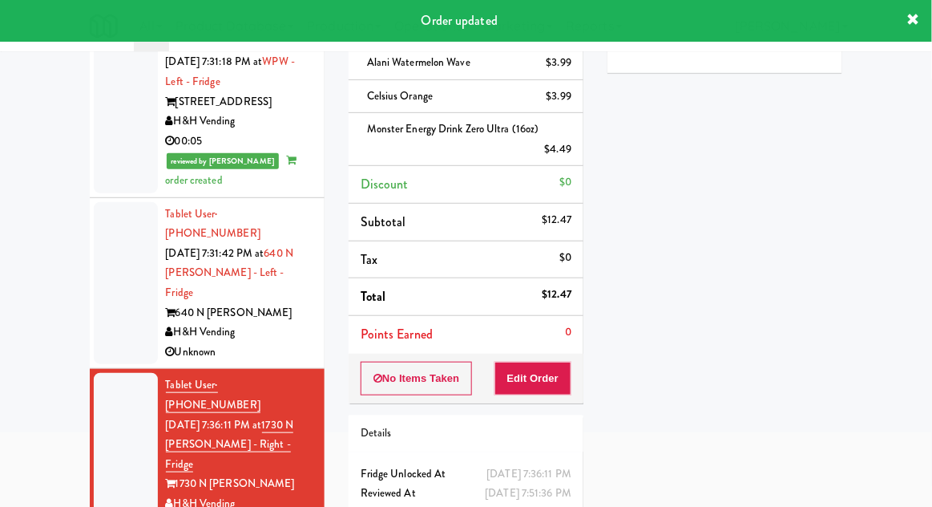
scroll to position [2903, 0]
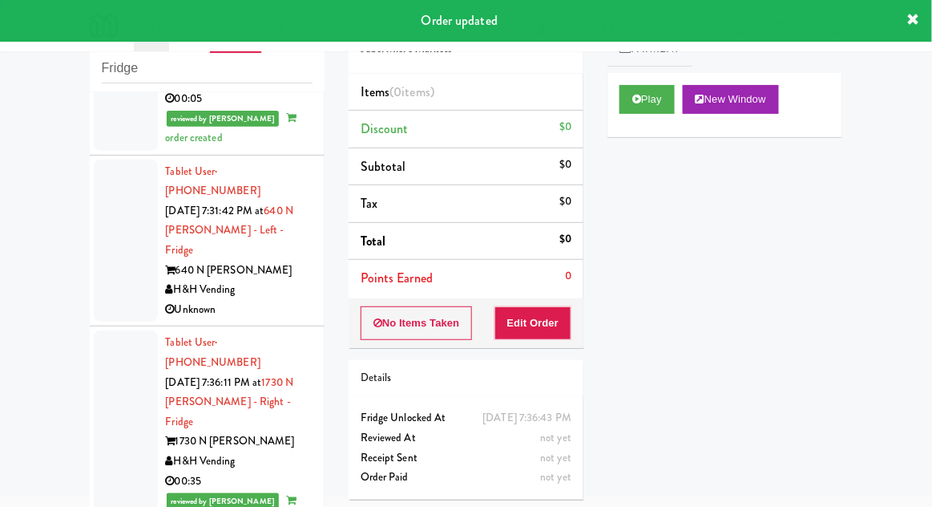
scroll to position [3108, 0]
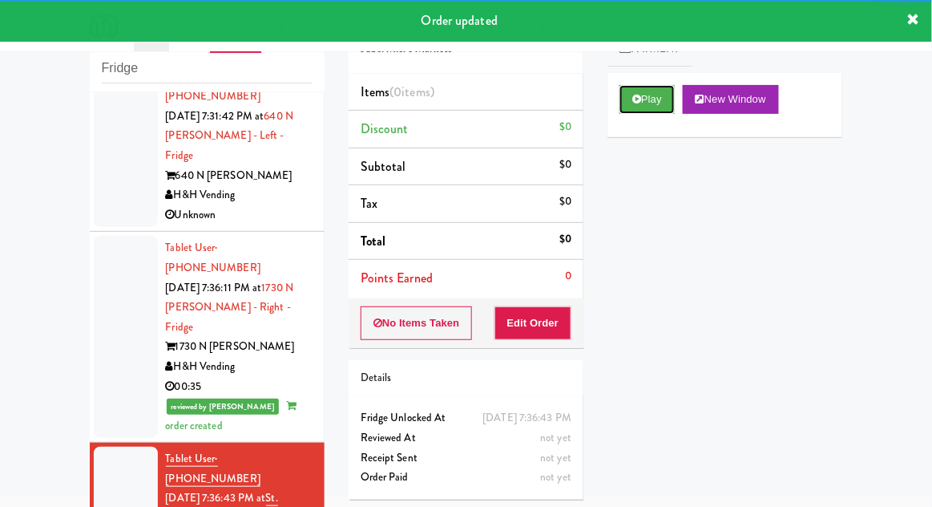
click at [643, 108] on button "Play" at bounding box center [647, 99] width 55 height 29
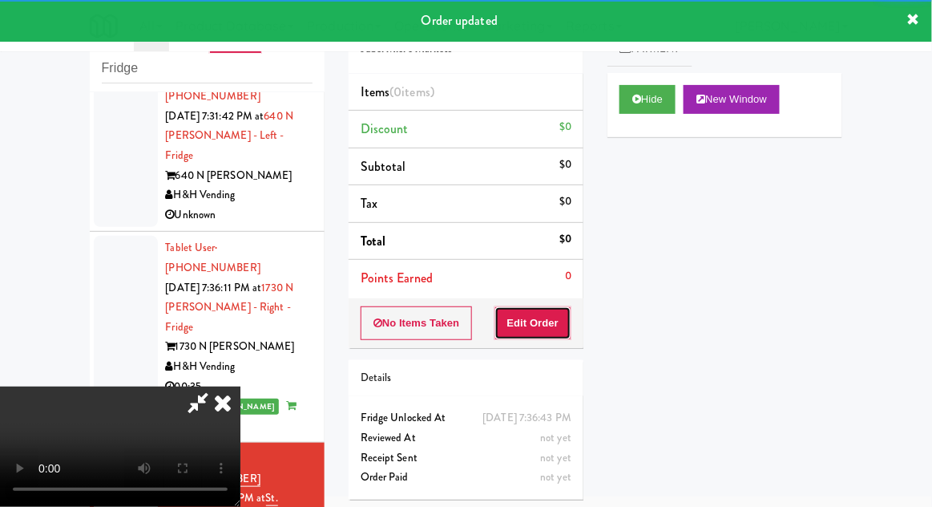
click at [552, 317] on button "Edit Order" at bounding box center [534, 323] width 78 height 34
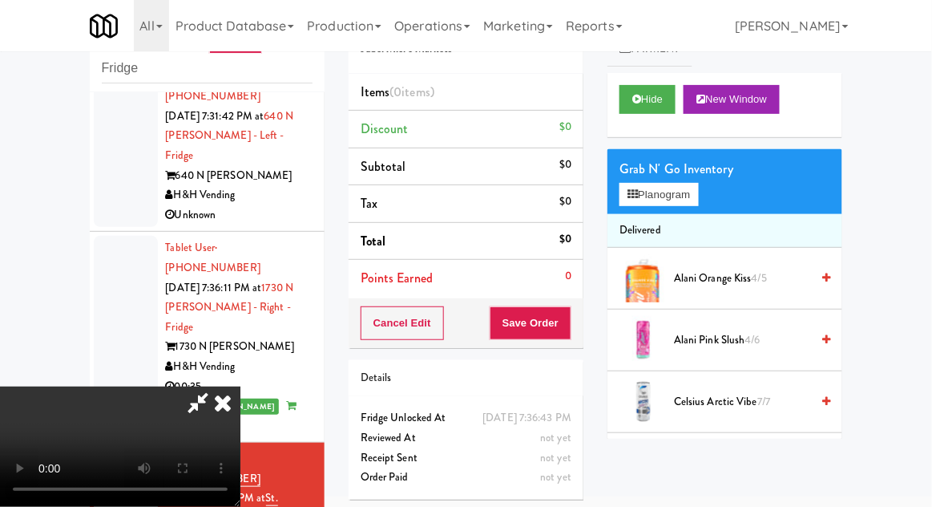
scroll to position [0, 0]
click at [673, 202] on button "Planogram" at bounding box center [659, 195] width 79 height 24
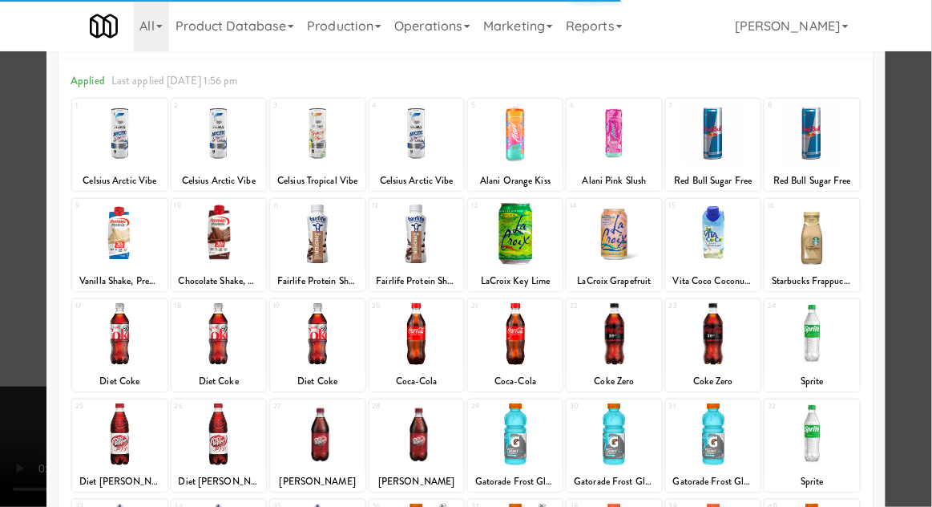
scroll to position [63, 0]
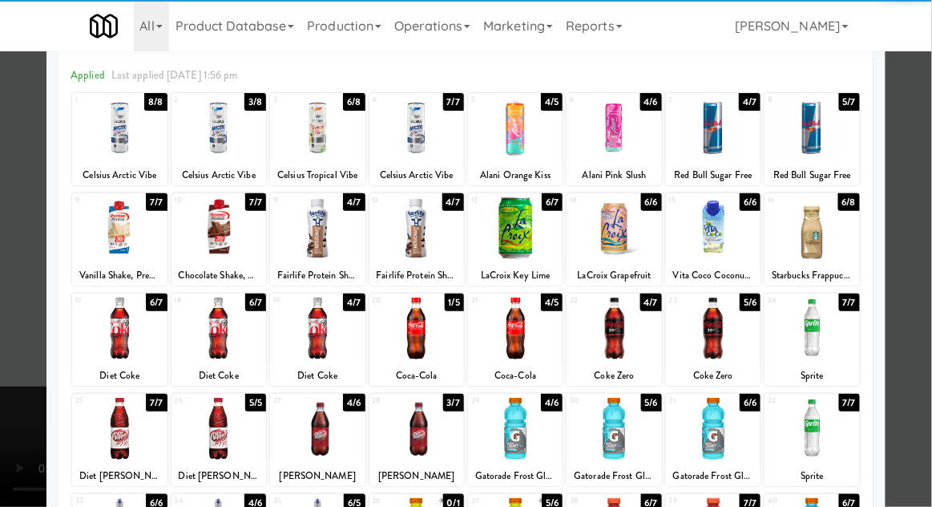
click at [535, 430] on div at bounding box center [515, 429] width 95 height 62
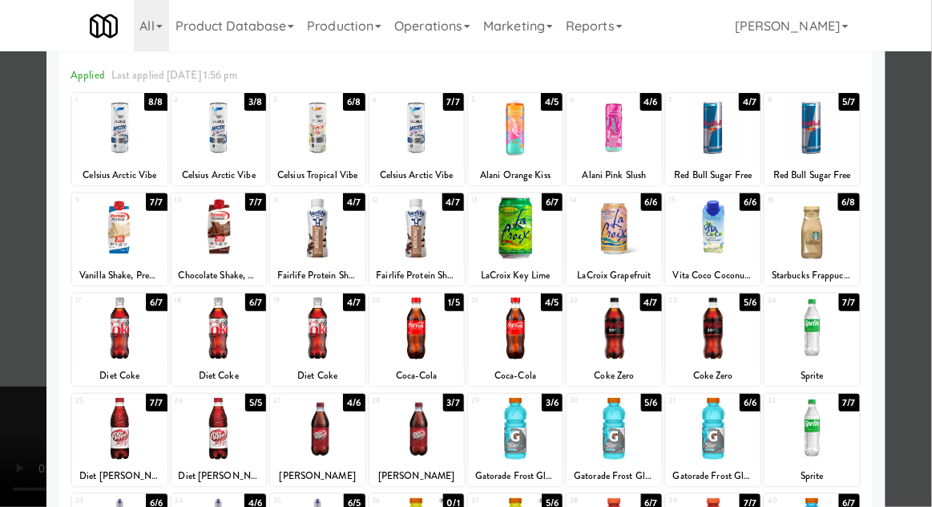
click at [8, 353] on div at bounding box center [466, 253] width 932 height 507
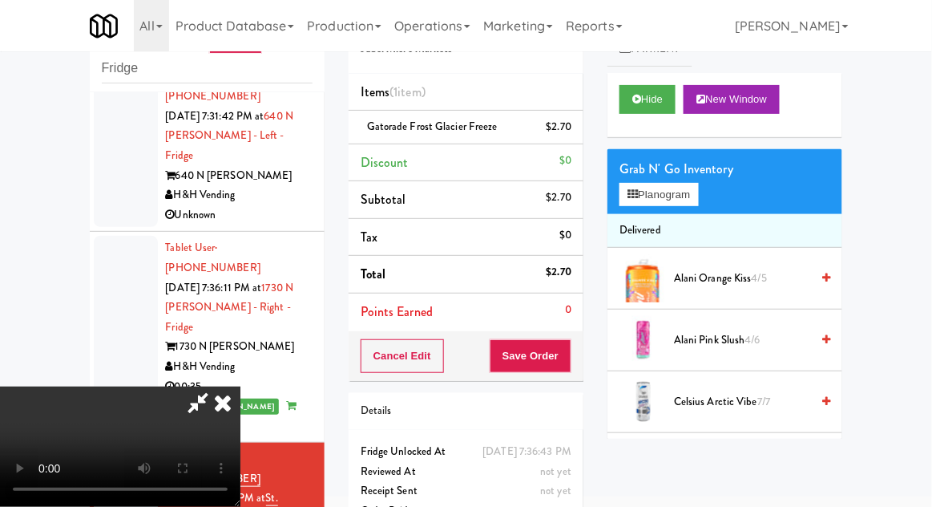
scroll to position [59, 0]
click at [563, 361] on button "Save Order" at bounding box center [531, 356] width 82 height 34
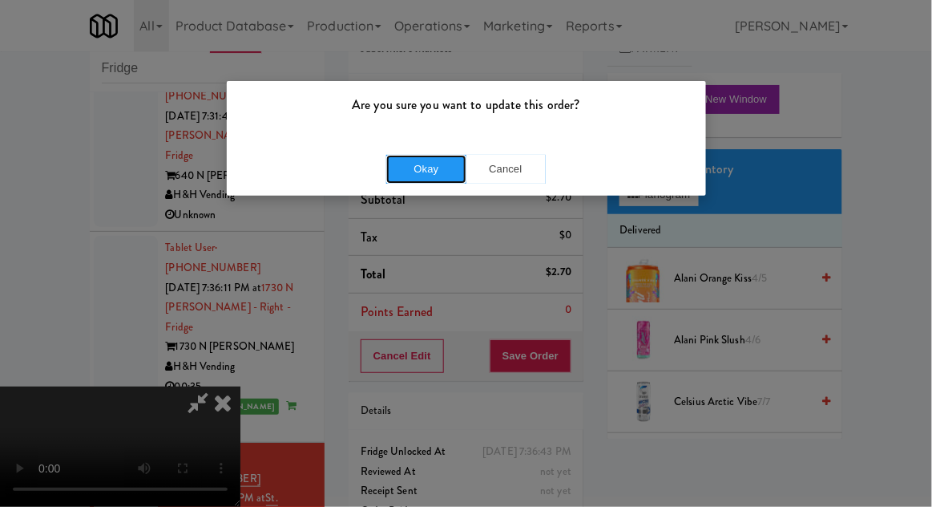
click at [409, 177] on button "Okay" at bounding box center [426, 169] width 80 height 29
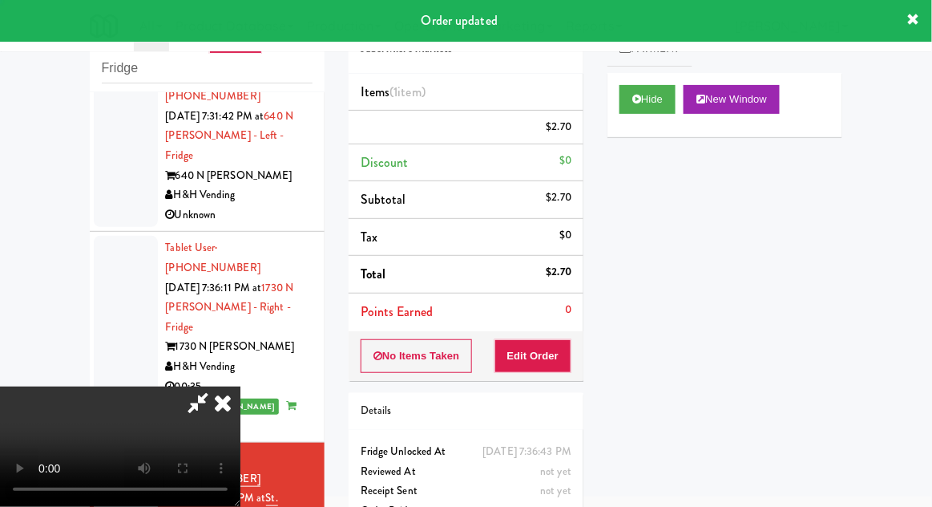
scroll to position [0, 0]
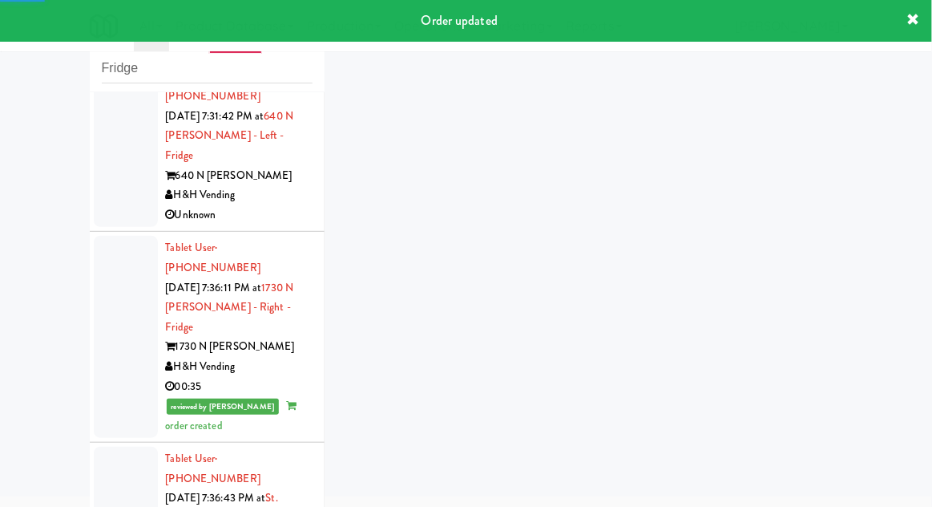
scroll to position [3147, 0]
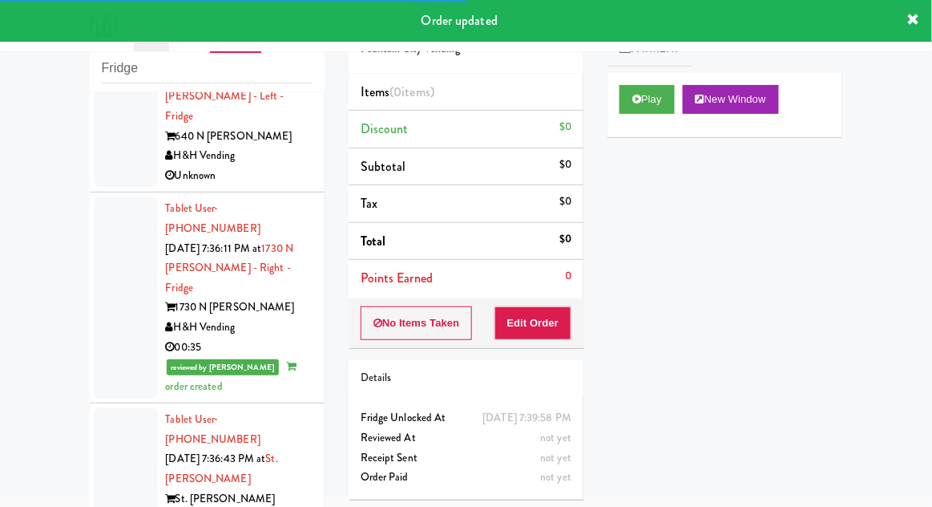
click at [643, 98] on button "Play" at bounding box center [647, 99] width 55 height 29
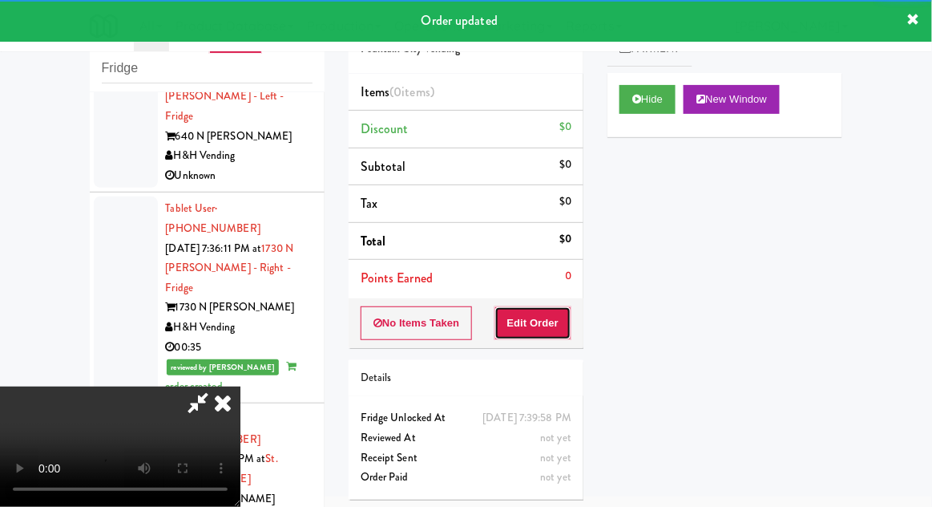
click at [539, 332] on button "Edit Order" at bounding box center [534, 323] width 78 height 34
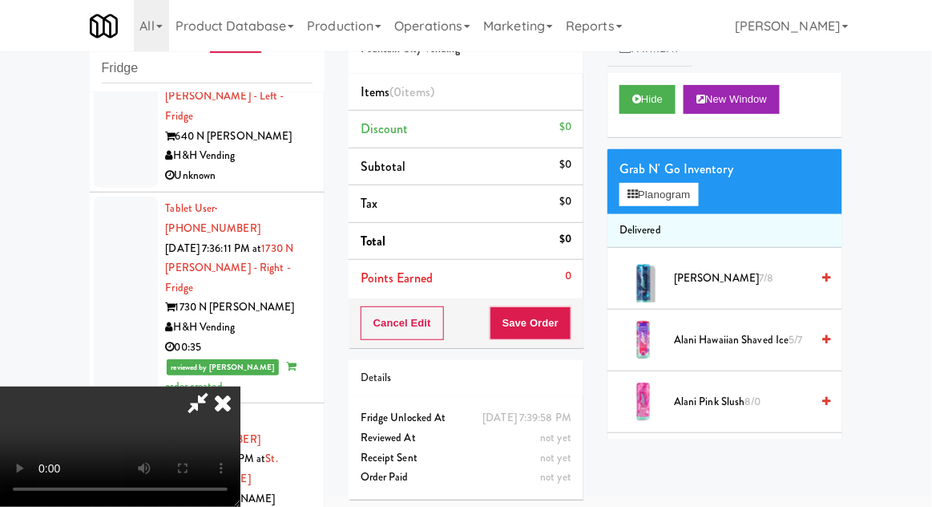
scroll to position [0, 0]
click at [672, 194] on button "Planogram" at bounding box center [659, 195] width 79 height 24
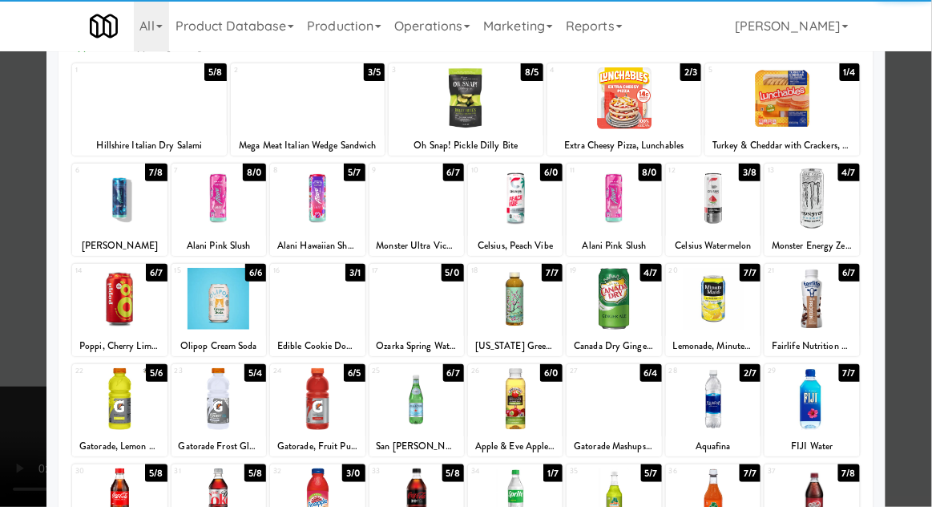
scroll to position [98, 0]
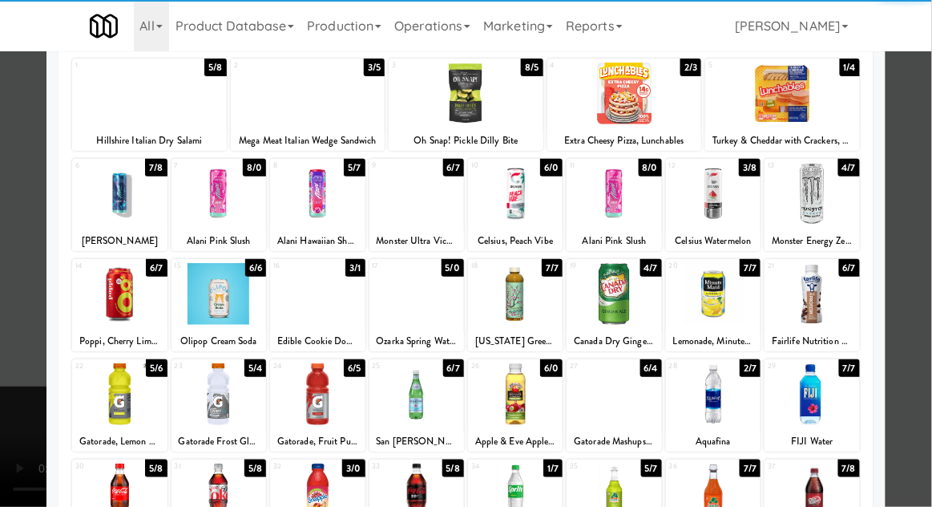
click at [822, 378] on div at bounding box center [812, 394] width 95 height 62
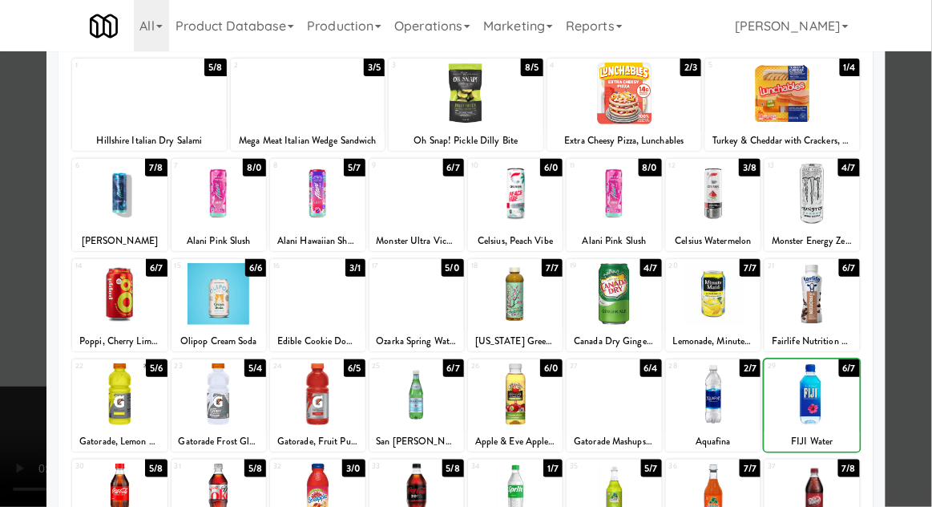
click at [923, 341] on div at bounding box center [466, 253] width 932 height 507
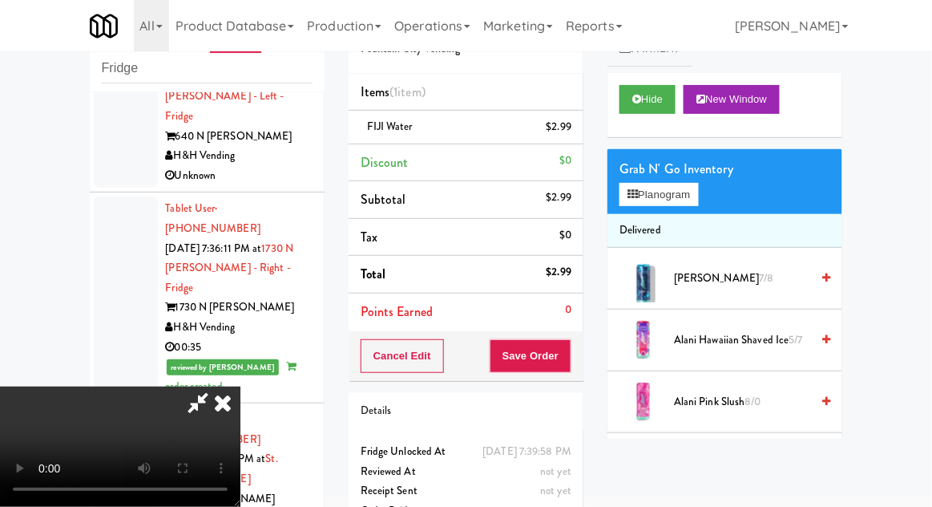
scroll to position [11, 0]
click at [688, 200] on button "Planogram" at bounding box center [659, 195] width 79 height 24
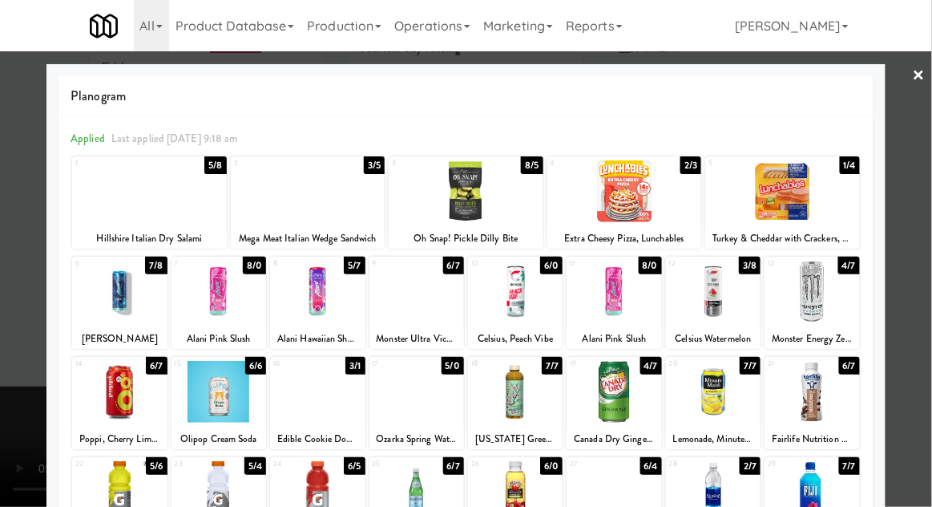
click at [394, 399] on div at bounding box center [417, 392] width 95 height 62
click at [931, 321] on div at bounding box center [466, 253] width 932 height 507
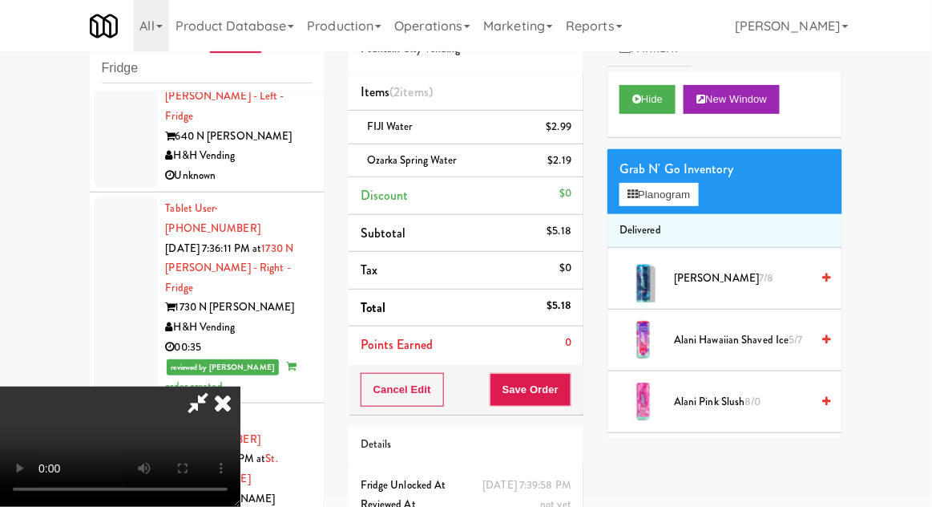
scroll to position [59, 0]
click at [570, 394] on button "Save Order" at bounding box center [531, 390] width 82 height 34
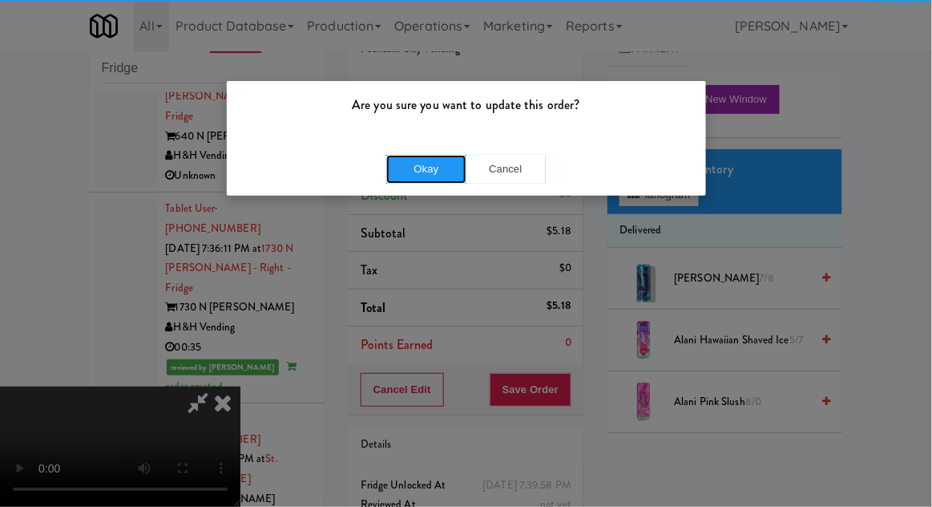
click at [409, 168] on button "Okay" at bounding box center [426, 169] width 80 height 29
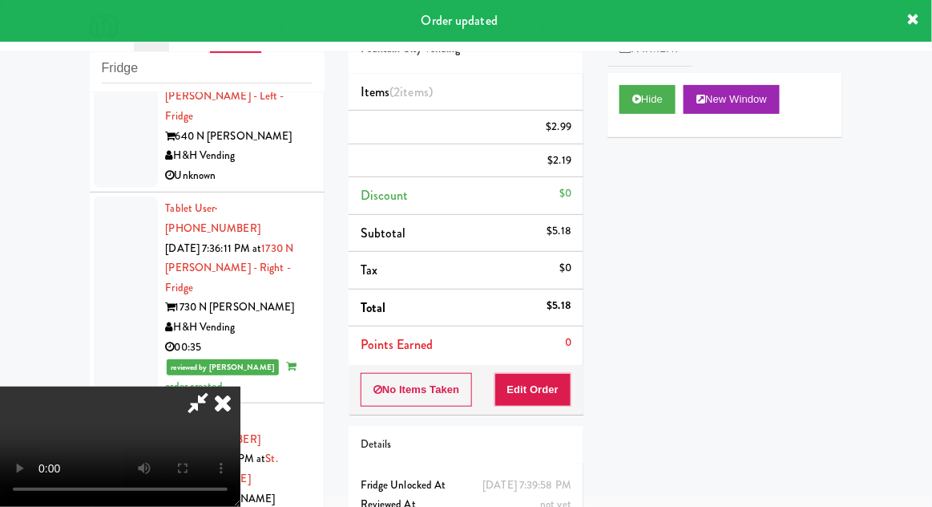
scroll to position [0, 0]
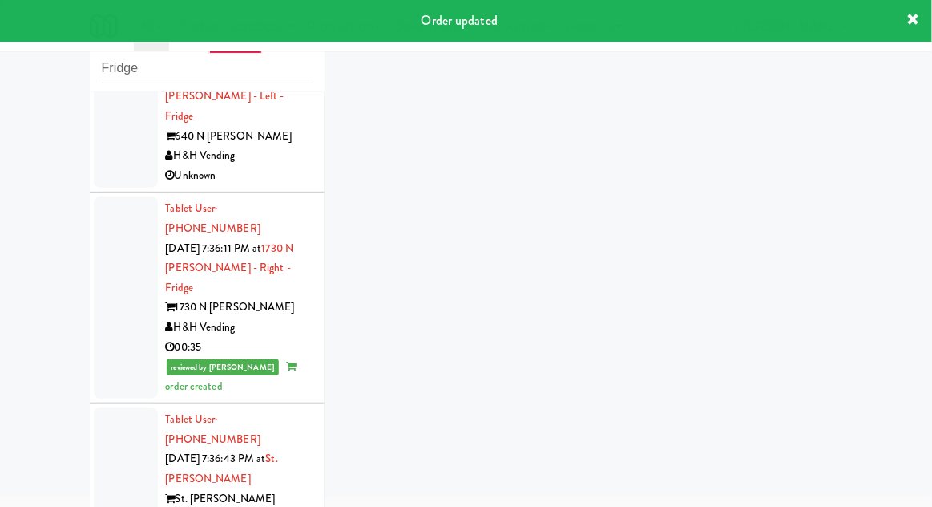
scroll to position [3187, 0]
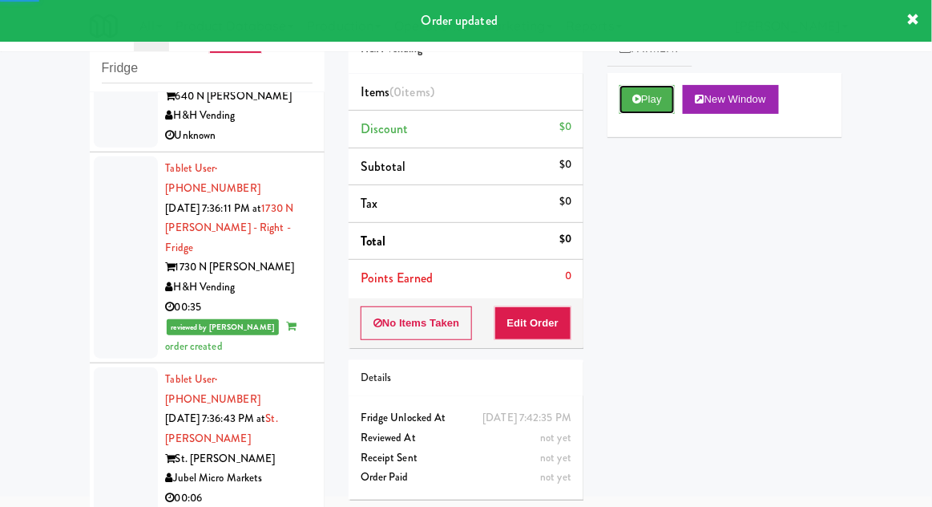
click at [665, 107] on button "Play" at bounding box center [647, 99] width 55 height 29
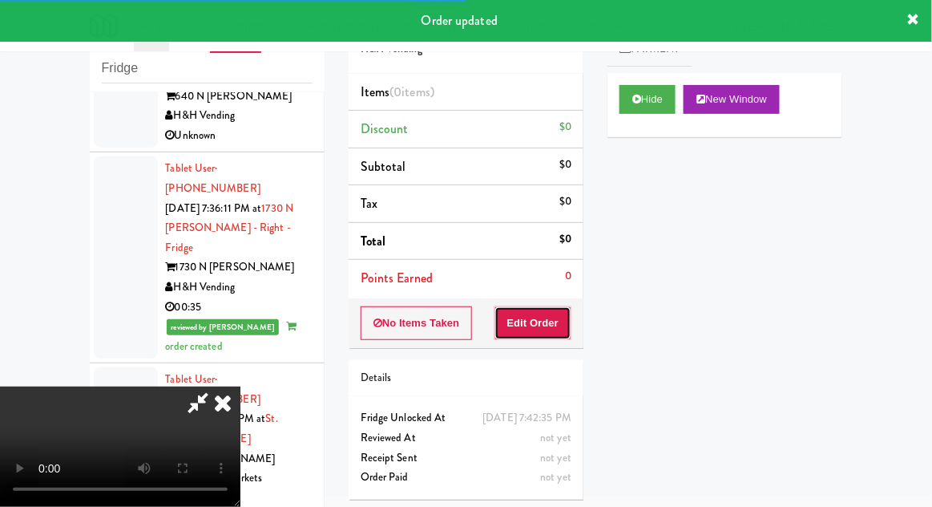
click at [548, 318] on button "Edit Order" at bounding box center [534, 323] width 78 height 34
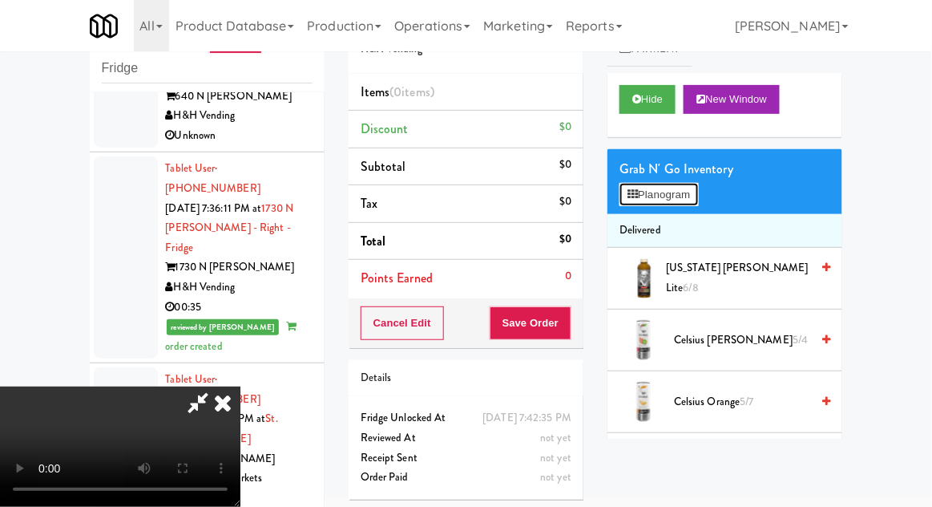
click at [681, 205] on button "Planogram" at bounding box center [659, 195] width 79 height 24
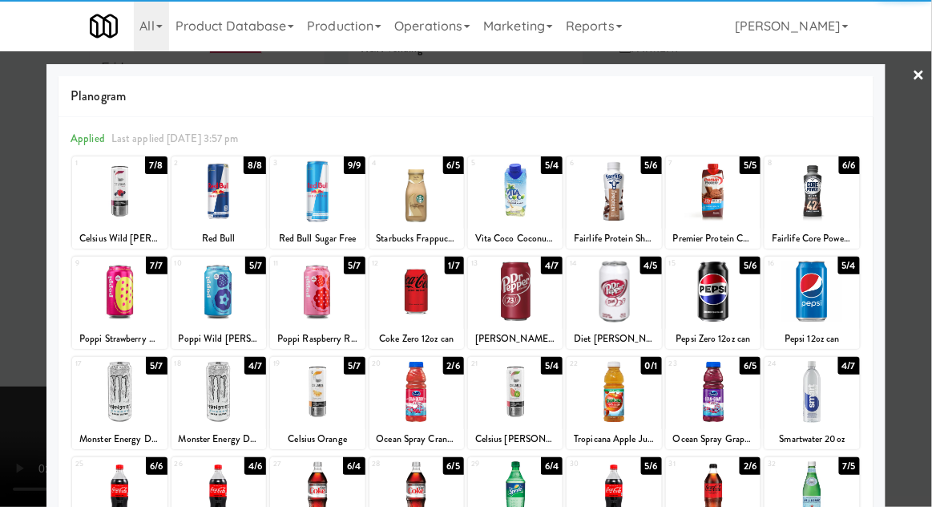
click at [316, 309] on div at bounding box center [317, 292] width 95 height 62
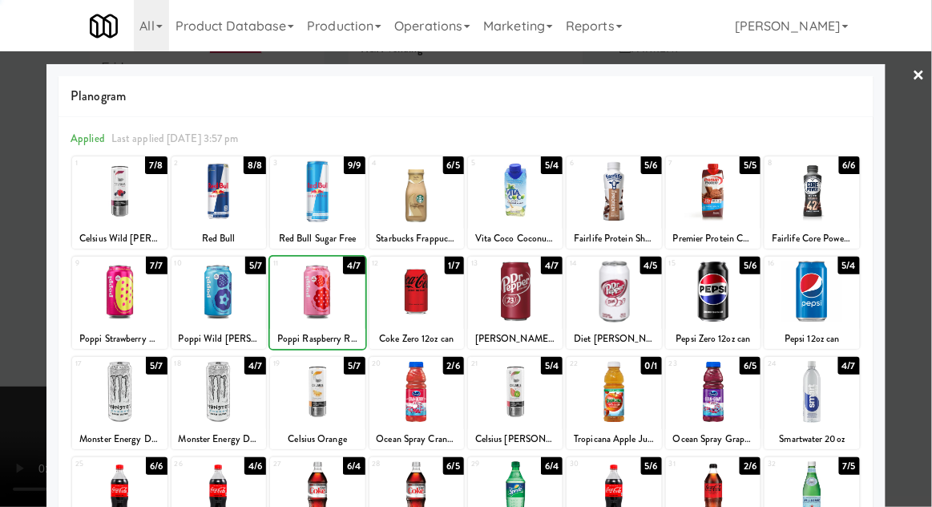
click at [923, 279] on div at bounding box center [466, 253] width 932 height 507
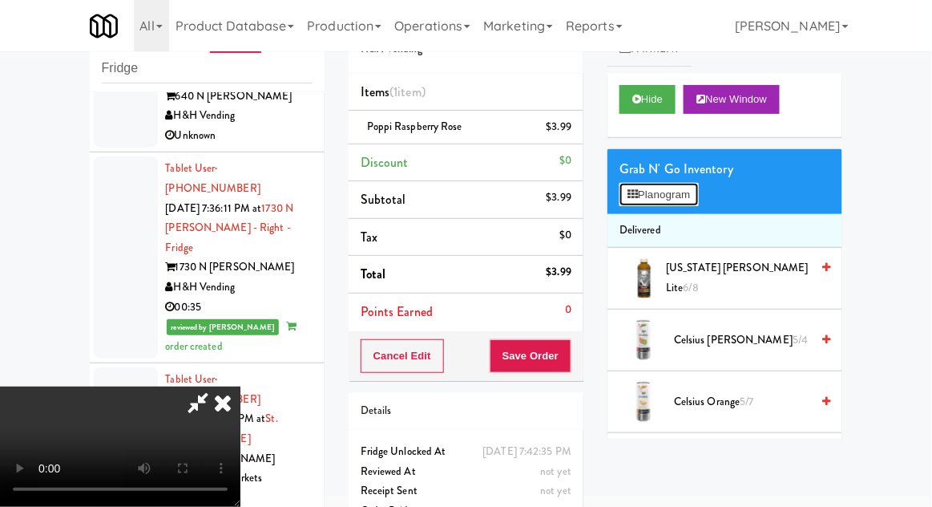
click at [687, 196] on button "Planogram" at bounding box center [659, 195] width 79 height 24
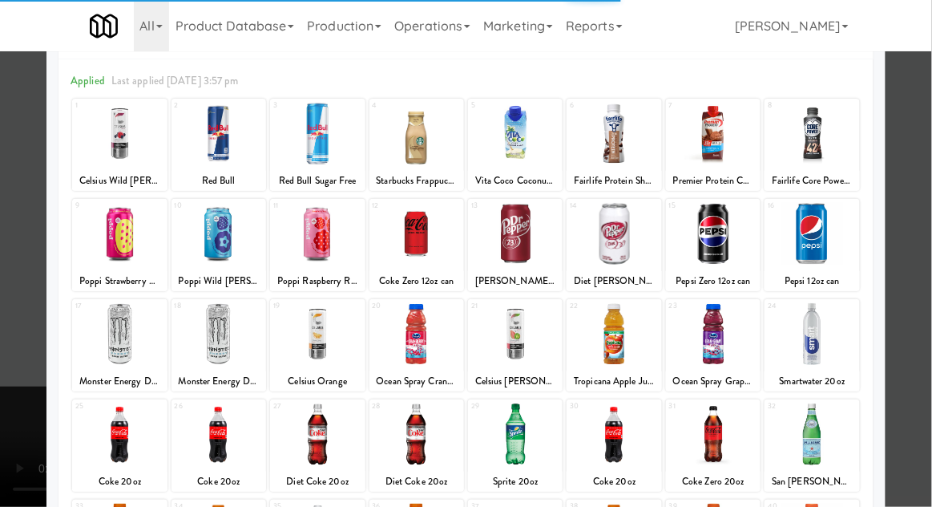
scroll to position [79, 0]
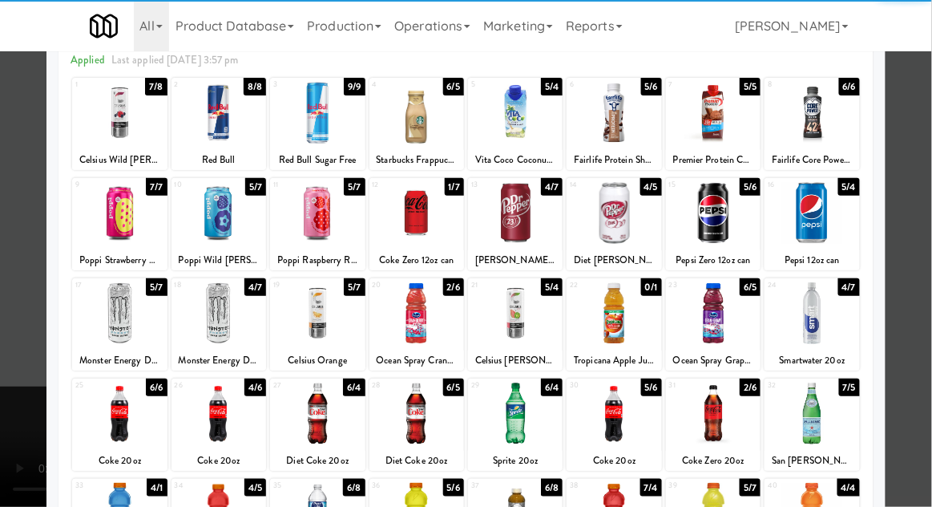
click at [537, 425] on div at bounding box center [515, 413] width 95 height 62
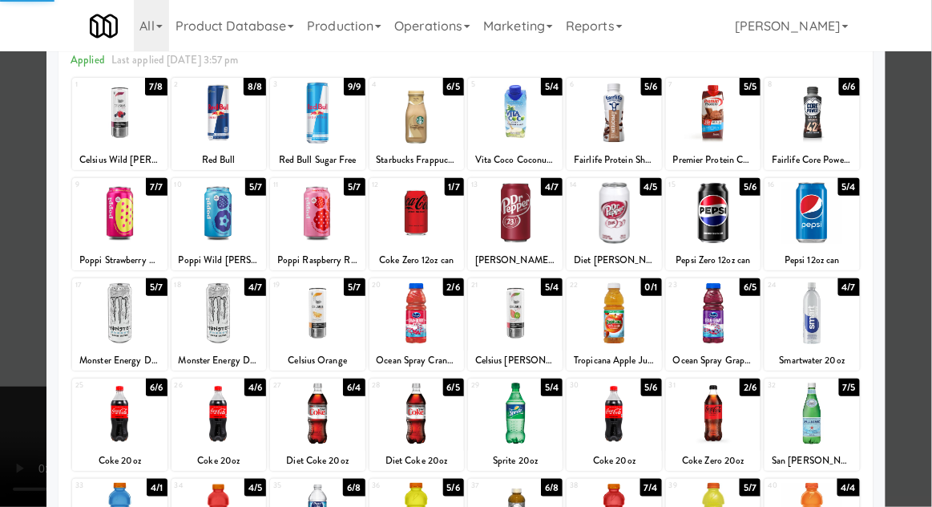
click at [928, 304] on div at bounding box center [466, 253] width 932 height 507
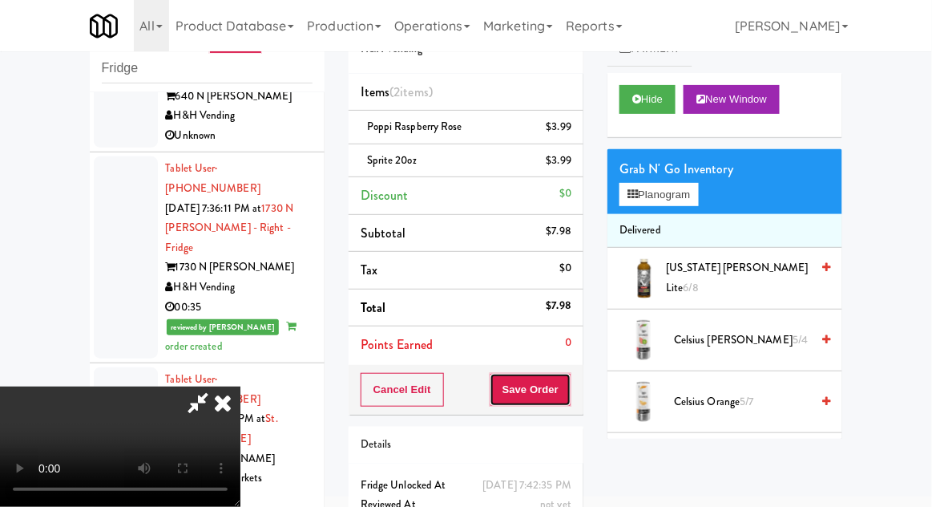
click at [568, 396] on button "Save Order" at bounding box center [531, 390] width 82 height 34
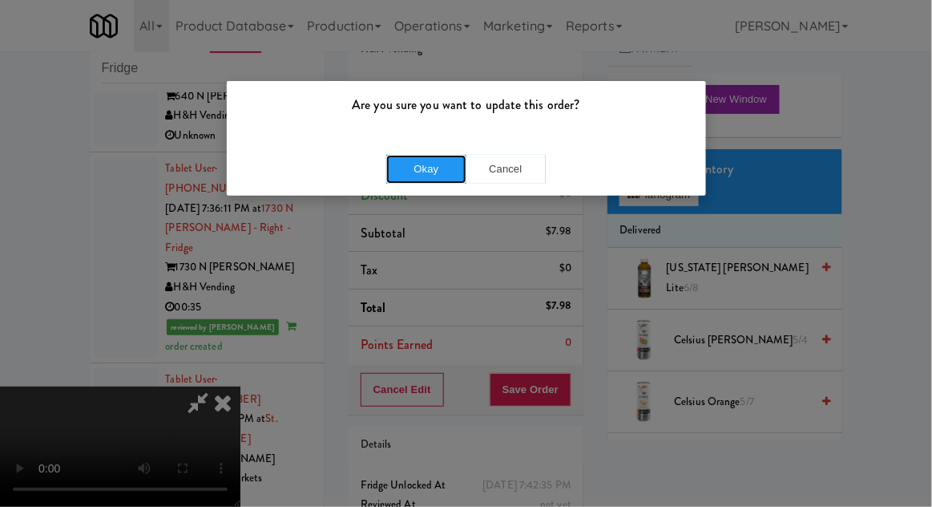
click at [398, 160] on button "Okay" at bounding box center [426, 169] width 80 height 29
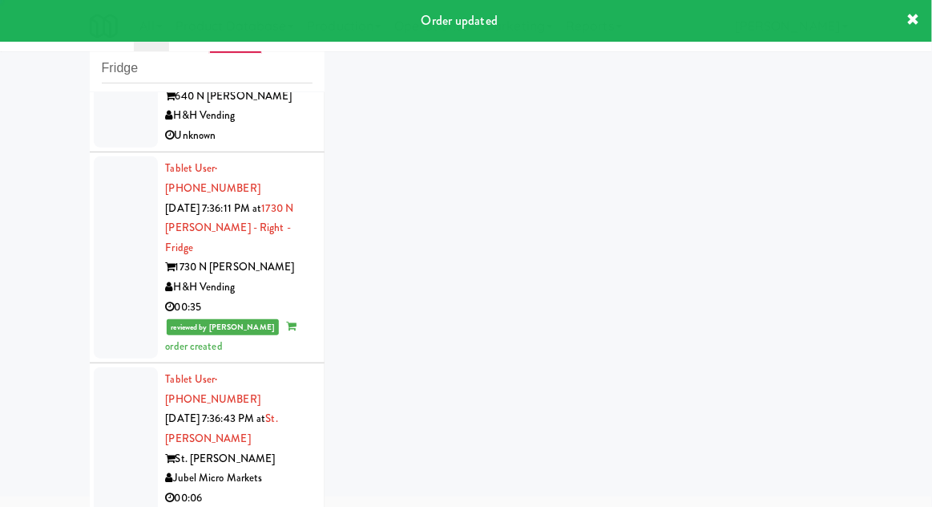
scroll to position [3226, 0]
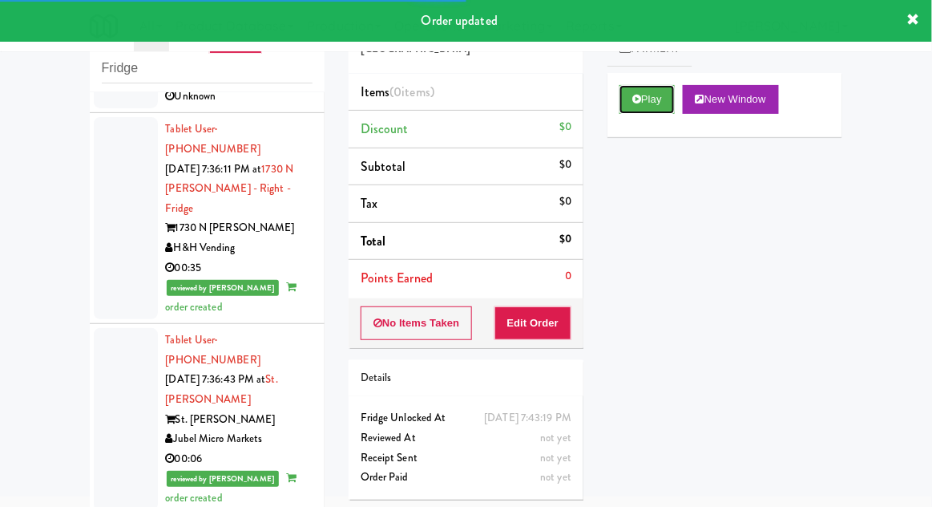
click at [667, 87] on button "Play" at bounding box center [647, 99] width 55 height 29
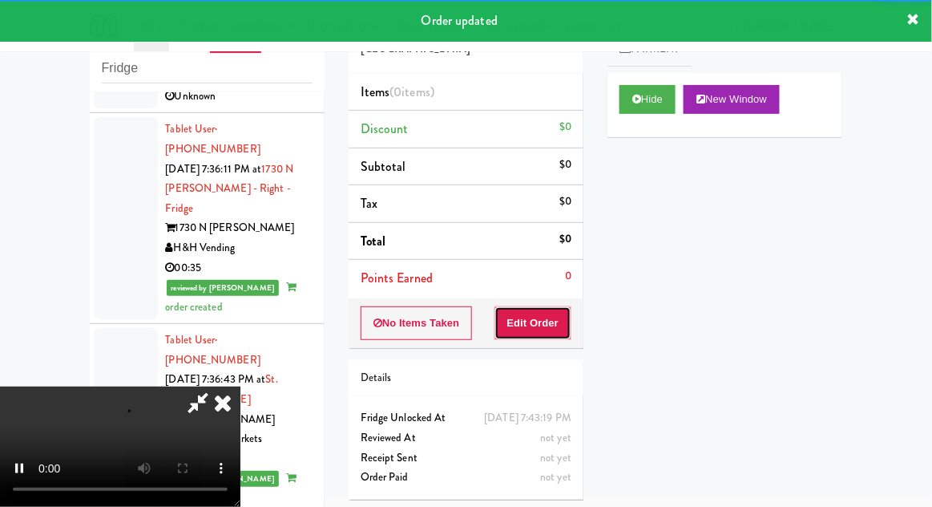
click at [559, 306] on button "Edit Order" at bounding box center [534, 323] width 78 height 34
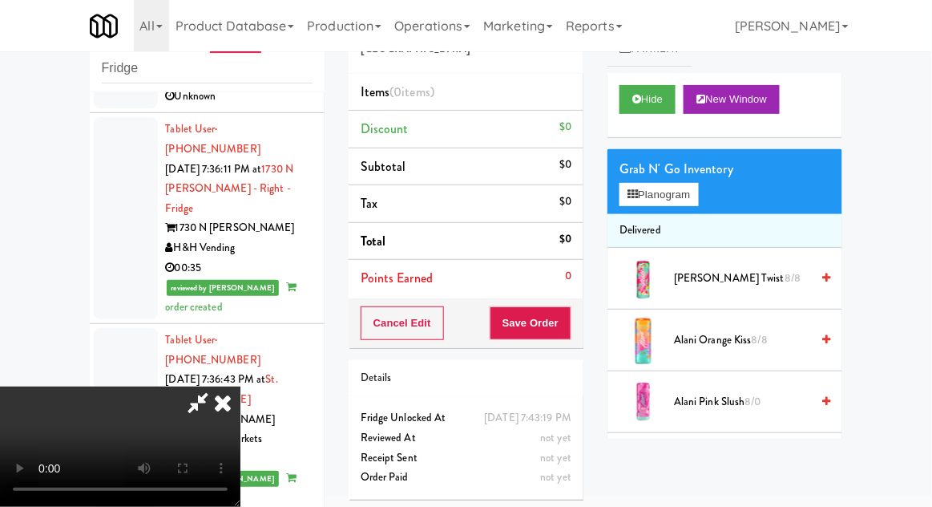
scroll to position [0, 0]
click at [670, 214] on li "Delivered" at bounding box center [725, 231] width 235 height 34
click at [676, 199] on button "Planogram" at bounding box center [659, 195] width 79 height 24
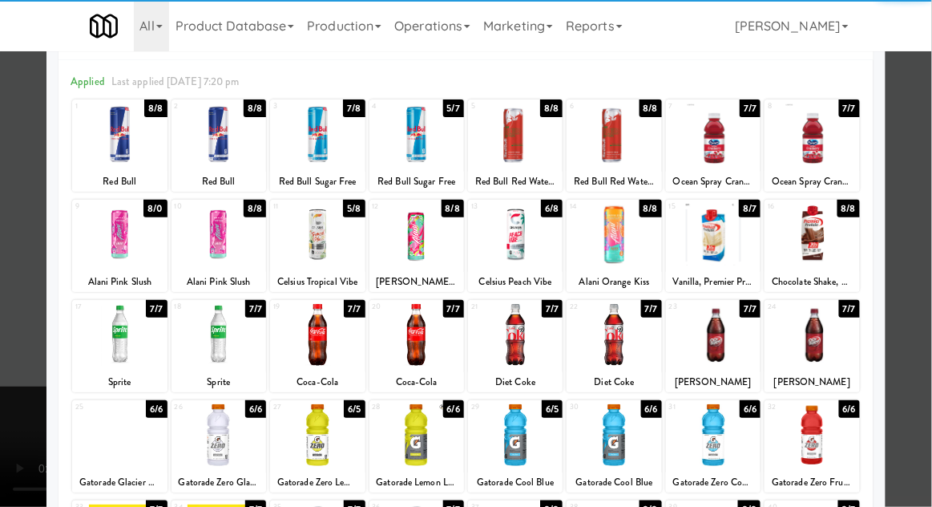
scroll to position [65, 0]
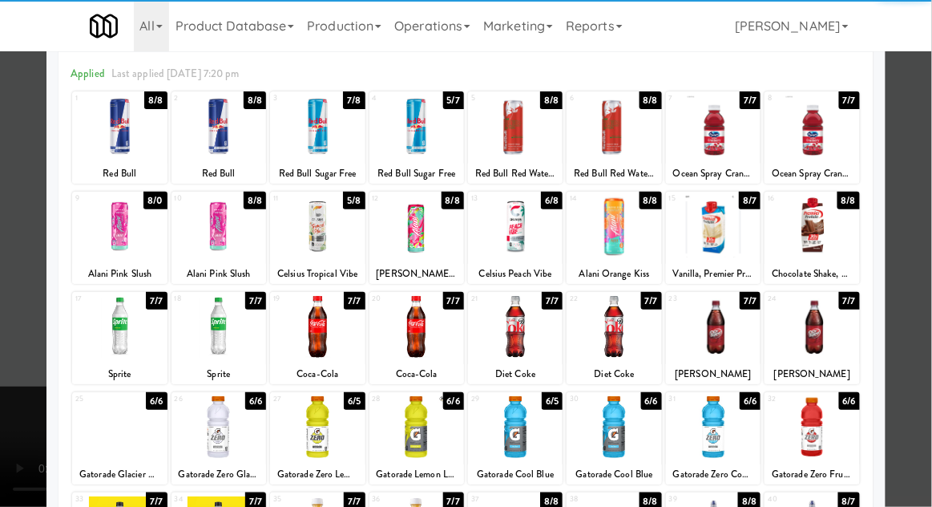
click at [726, 333] on div at bounding box center [713, 327] width 95 height 62
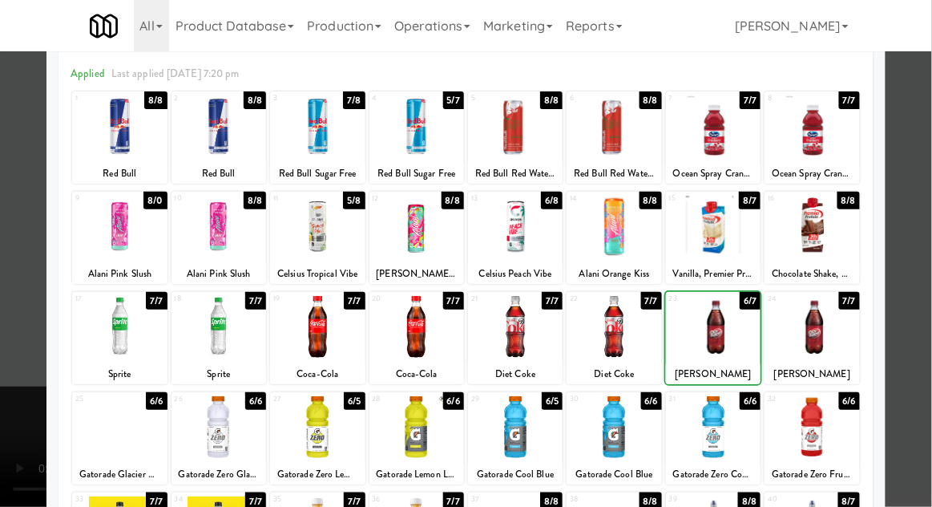
click at [926, 298] on div at bounding box center [466, 253] width 932 height 507
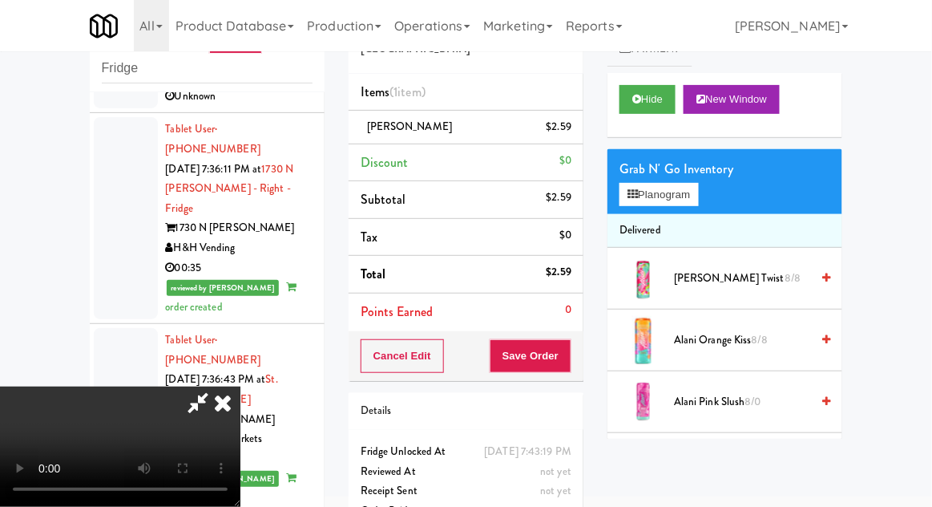
scroll to position [59, 0]
click at [568, 362] on button "Save Order" at bounding box center [531, 356] width 82 height 34
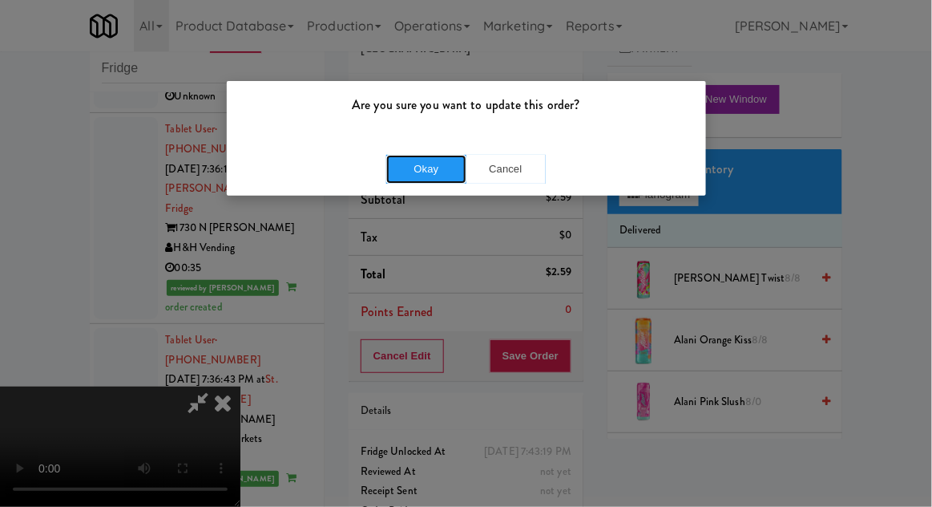
click at [414, 175] on button "Okay" at bounding box center [426, 169] width 80 height 29
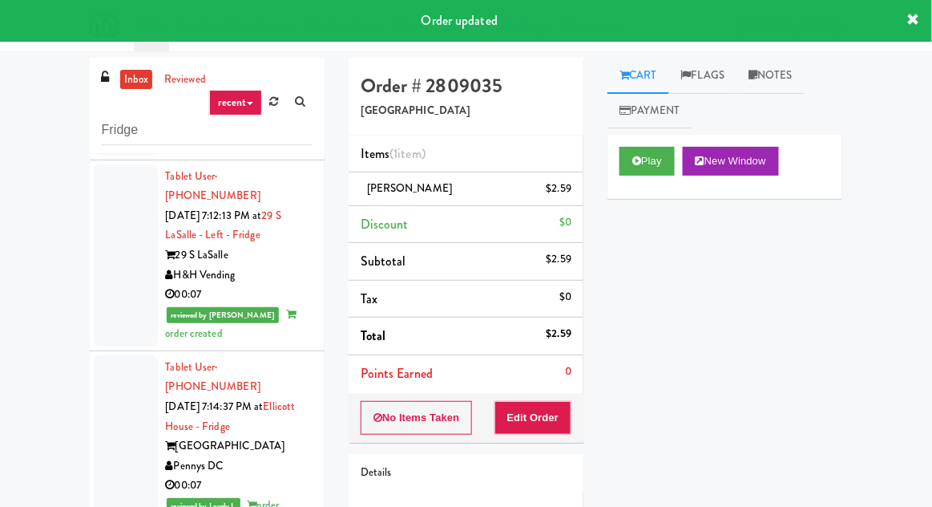
scroll to position [0, 0]
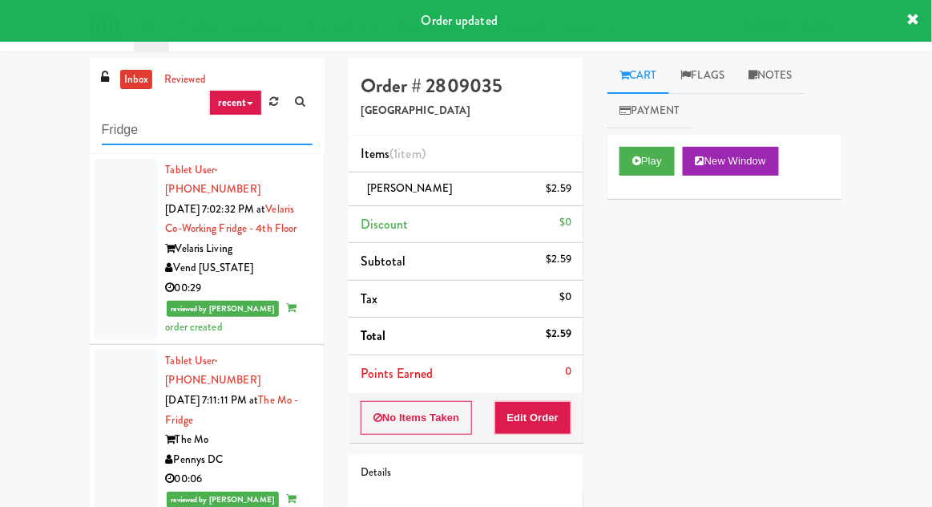
click at [128, 125] on input "Fridge" at bounding box center [207, 130] width 211 height 30
click at [128, 129] on input "Fridge" at bounding box center [207, 130] width 211 height 30
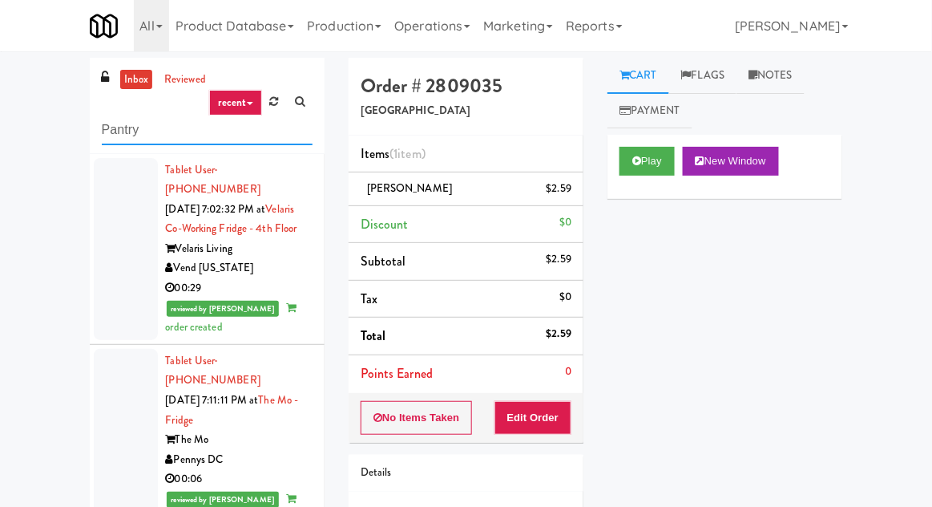
type input "Pantry"
click at [71, 127] on div "inbox reviewed recent all unclear take inventory issue suspicious failed recent…" at bounding box center [466, 352] width 932 height 589
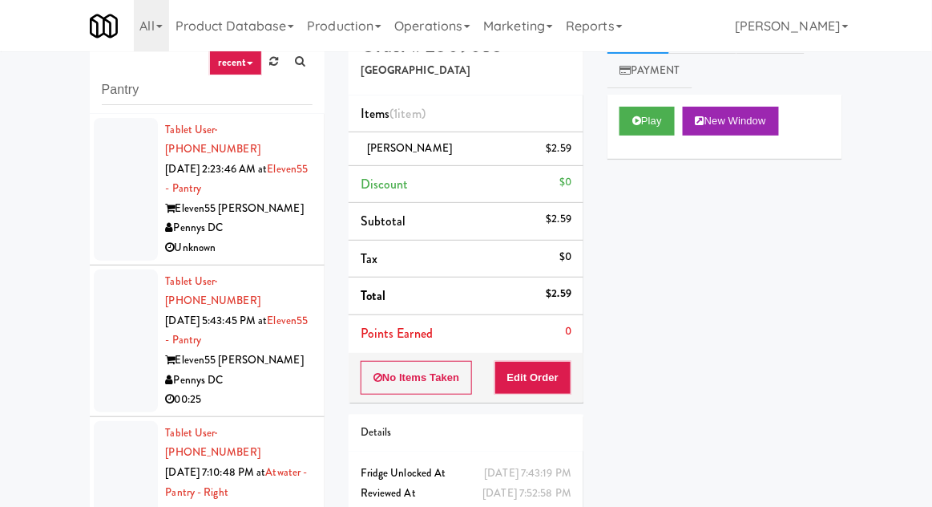
click at [126, 226] on div at bounding box center [126, 189] width 64 height 143
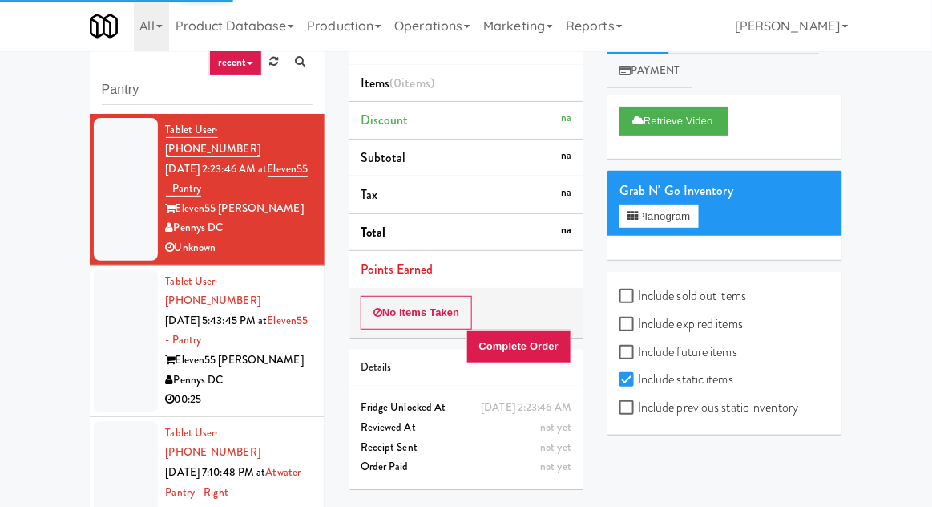
click at [114, 335] on div at bounding box center [126, 340] width 64 height 143
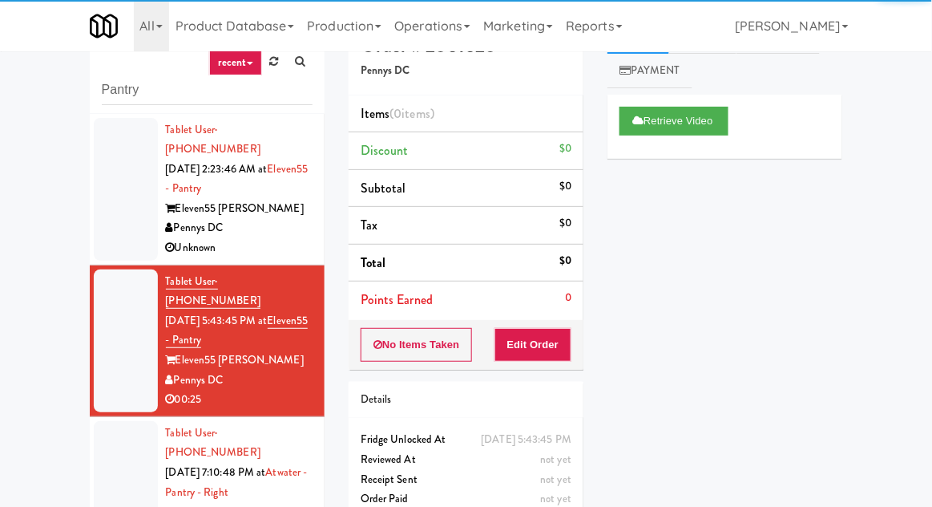
click at [119, 462] on div at bounding box center [126, 502] width 64 height 163
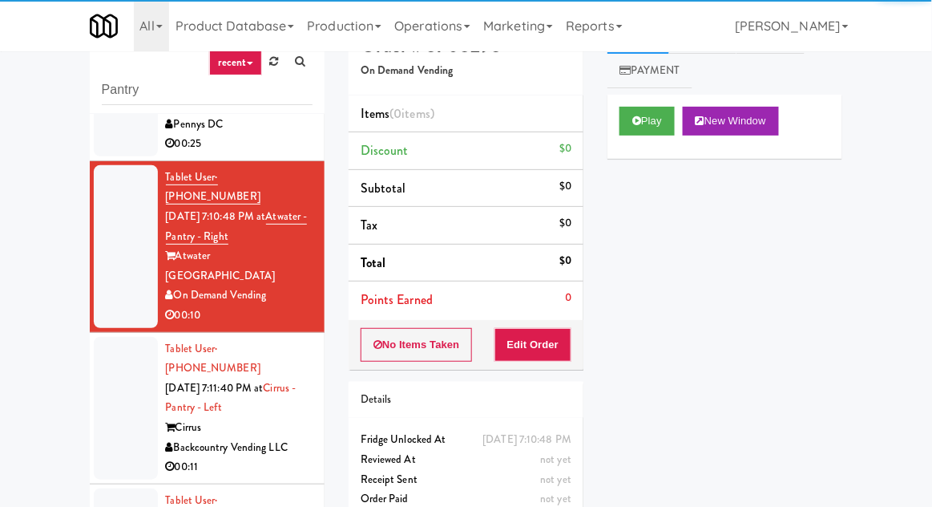
scroll to position [257, 0]
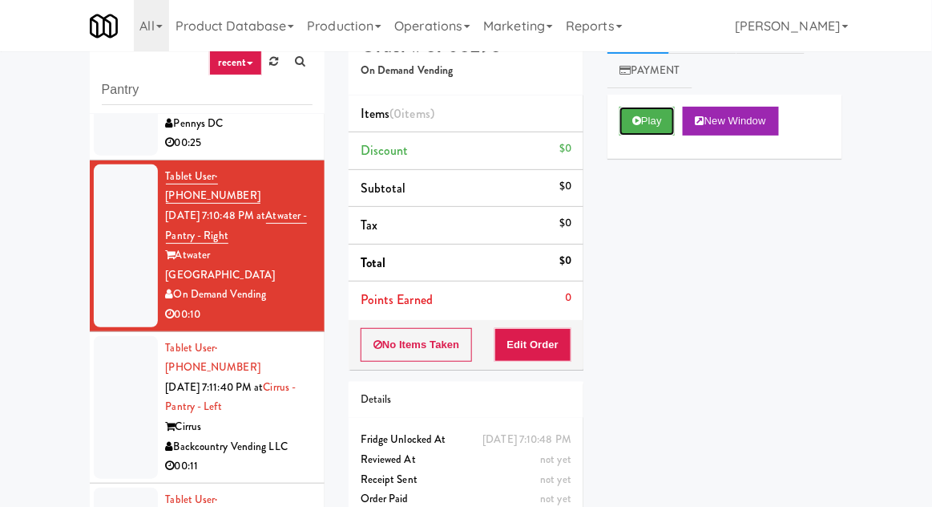
click at [656, 133] on button "Play" at bounding box center [647, 121] width 55 height 29
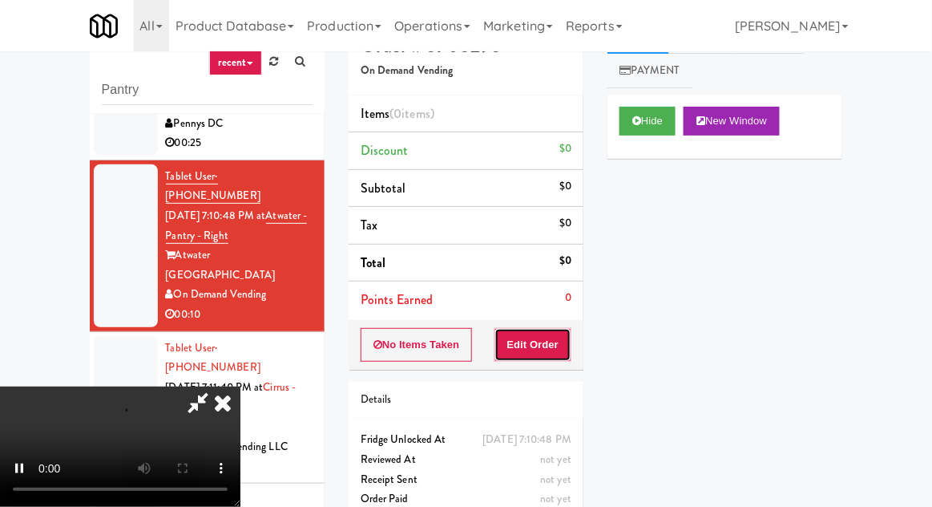
click at [551, 328] on button "Edit Order" at bounding box center [534, 345] width 78 height 34
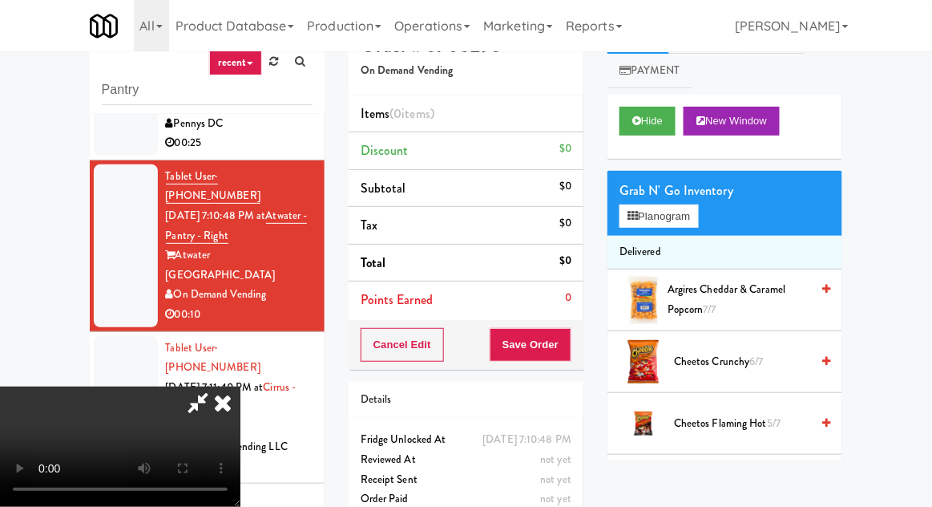
scroll to position [62, 0]
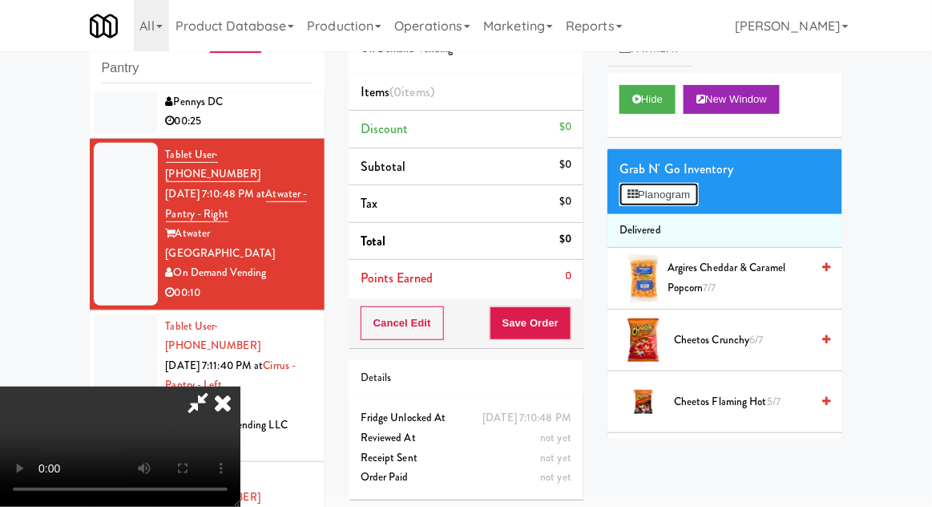
click at [677, 194] on button "Planogram" at bounding box center [659, 195] width 79 height 24
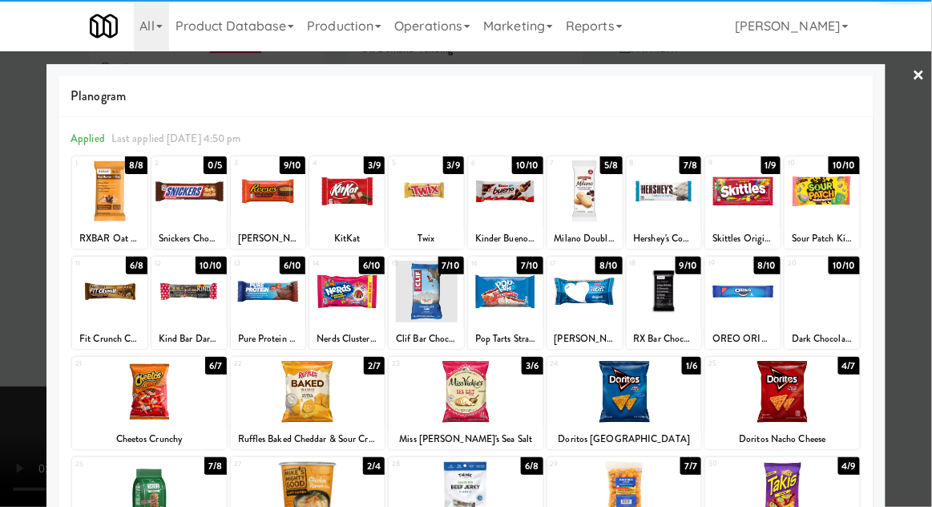
click at [519, 309] on div at bounding box center [505, 292] width 75 height 62
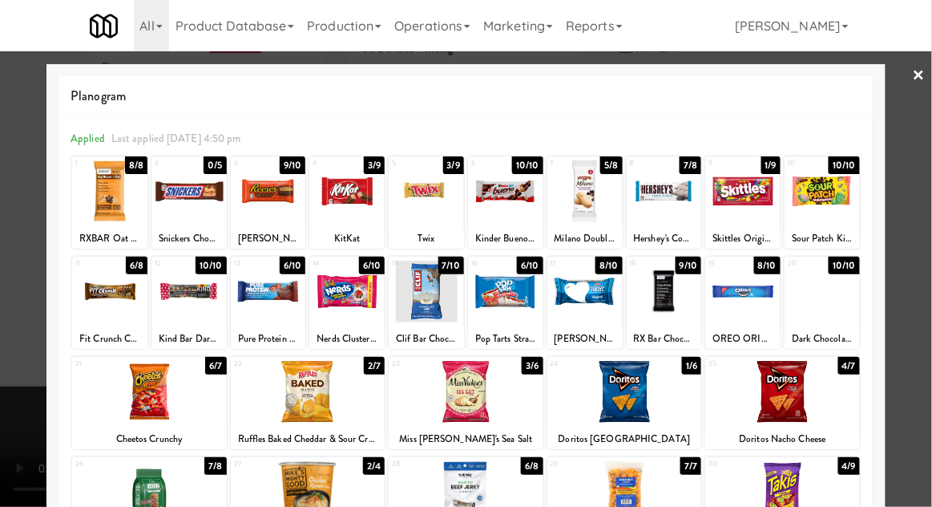
click at [20, 382] on div at bounding box center [466, 253] width 932 height 507
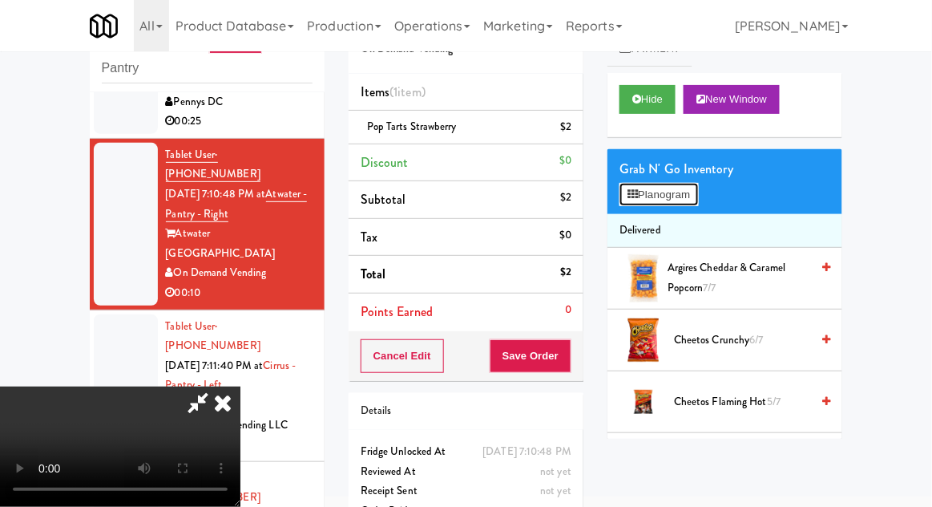
click at [681, 188] on button "Planogram" at bounding box center [659, 195] width 79 height 24
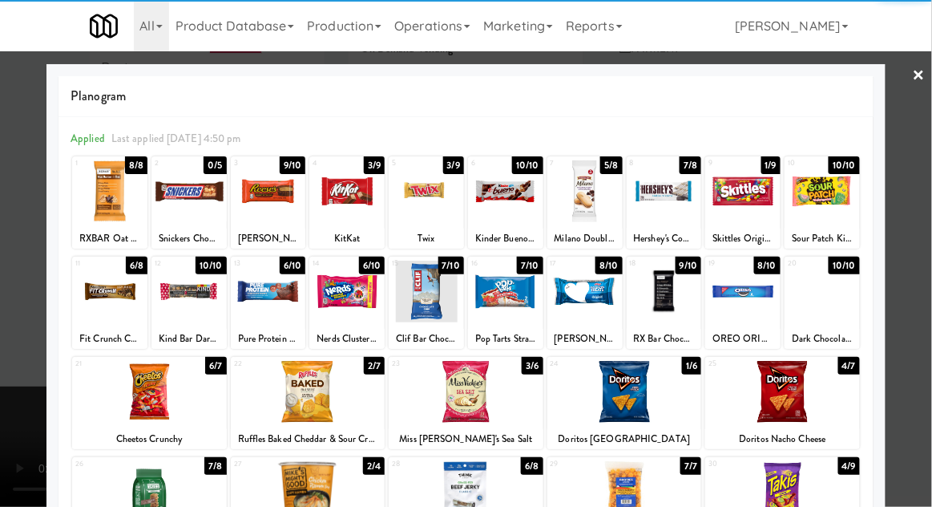
click at [917, 302] on div at bounding box center [466, 253] width 932 height 507
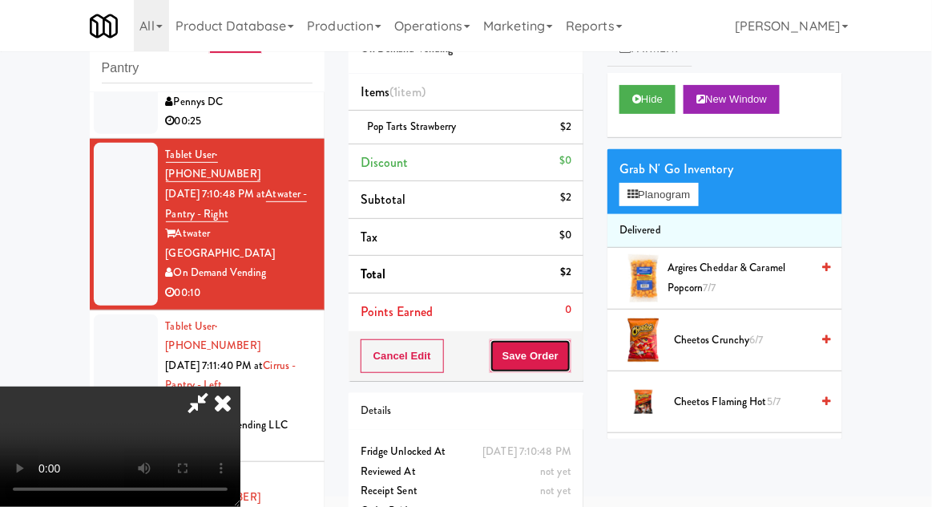
click at [572, 355] on button "Save Order" at bounding box center [531, 356] width 82 height 34
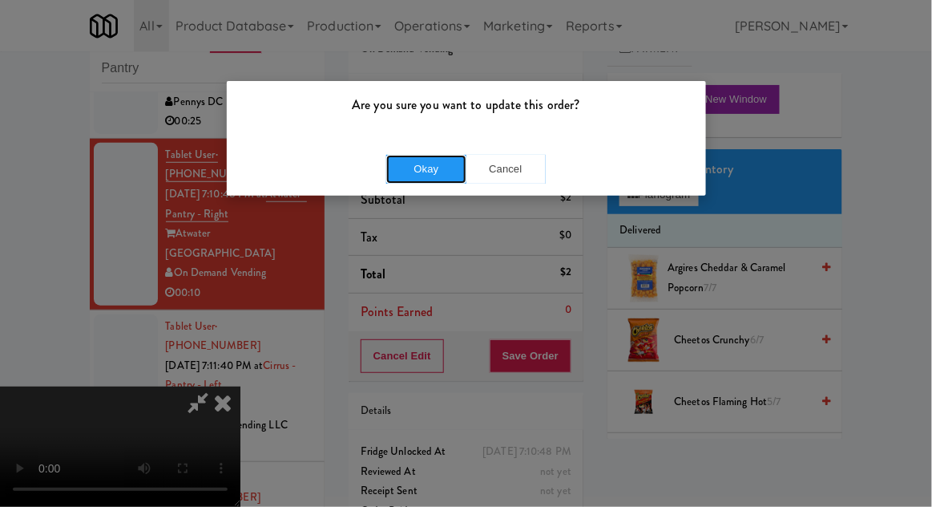
click at [388, 168] on button "Okay" at bounding box center [426, 169] width 80 height 29
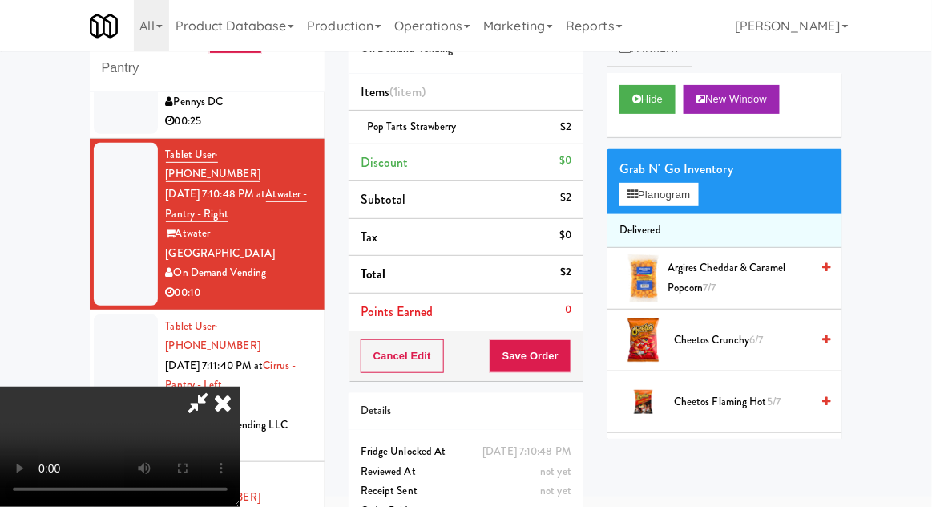
click at [138, 314] on div at bounding box center [126, 385] width 64 height 143
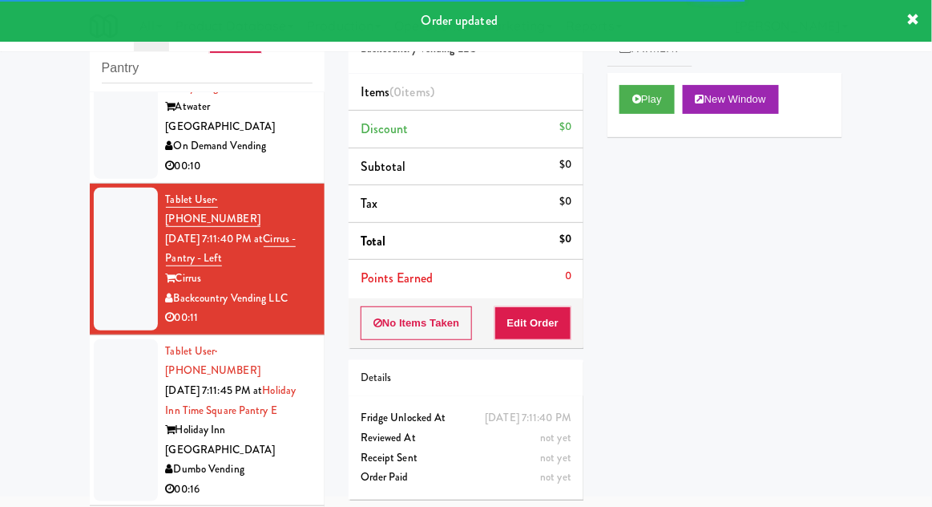
scroll to position [385, 0]
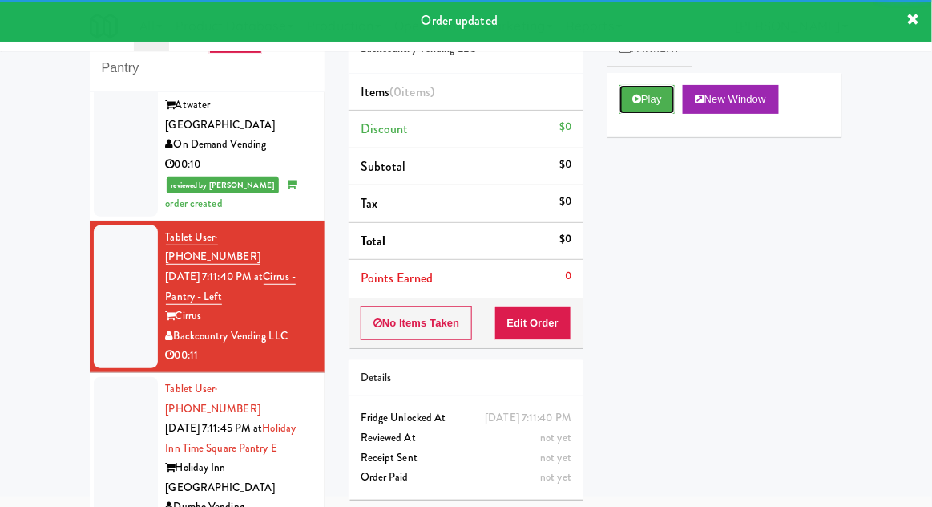
click at [653, 100] on button "Play" at bounding box center [647, 99] width 55 height 29
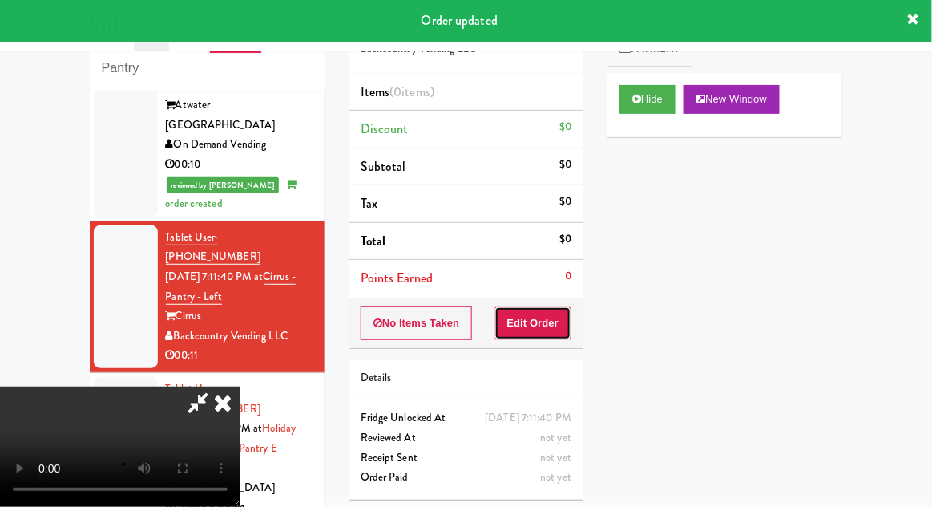
click at [553, 335] on button "Edit Order" at bounding box center [534, 323] width 78 height 34
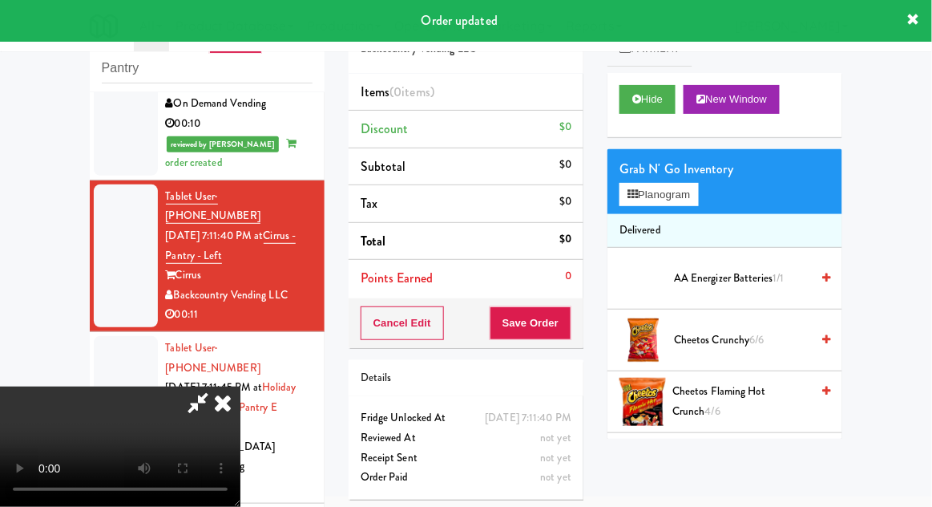
scroll to position [427, 0]
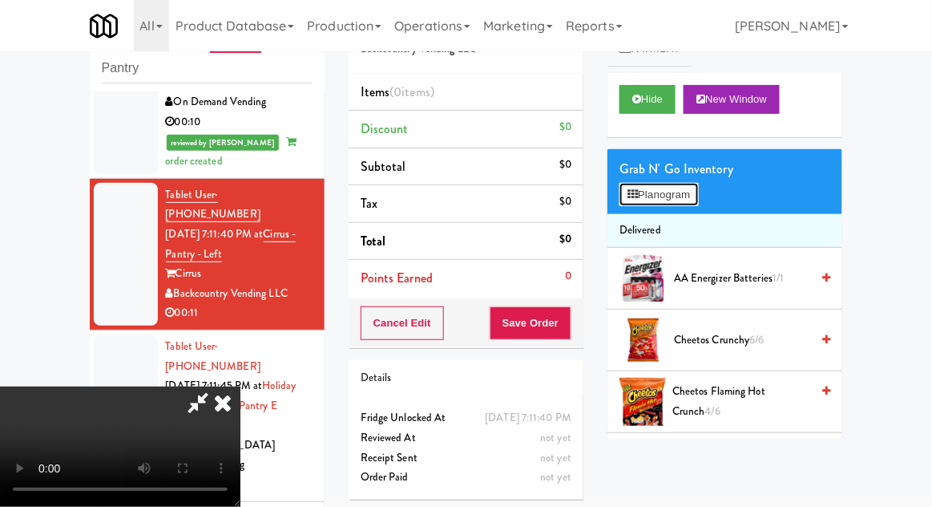
click at [683, 194] on button "Planogram" at bounding box center [659, 195] width 79 height 24
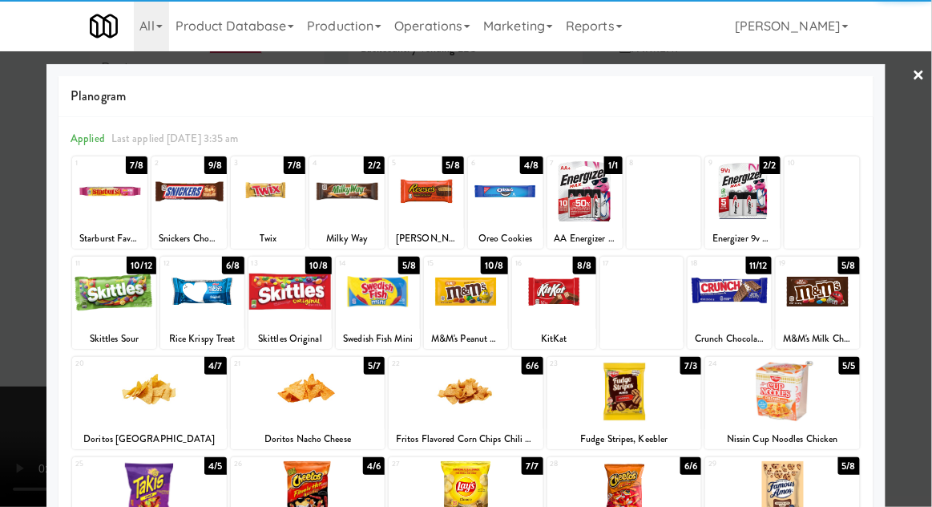
click at [107, 216] on div at bounding box center [109, 191] width 75 height 62
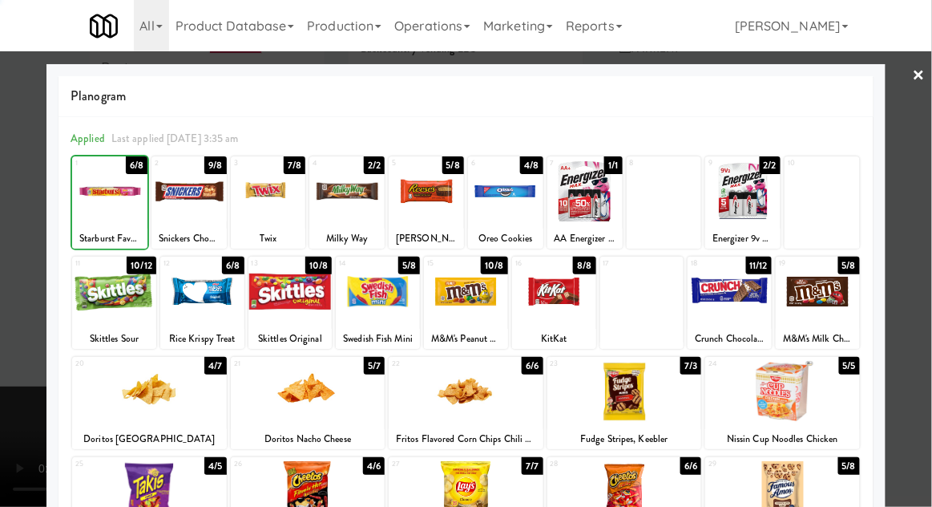
click at [921, 261] on div at bounding box center [466, 253] width 932 height 507
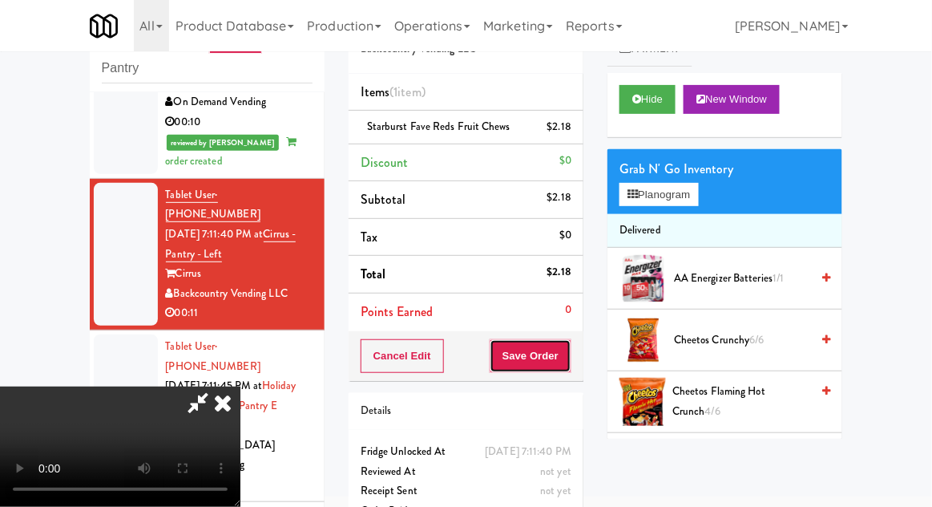
click at [571, 361] on button "Save Order" at bounding box center [531, 356] width 82 height 34
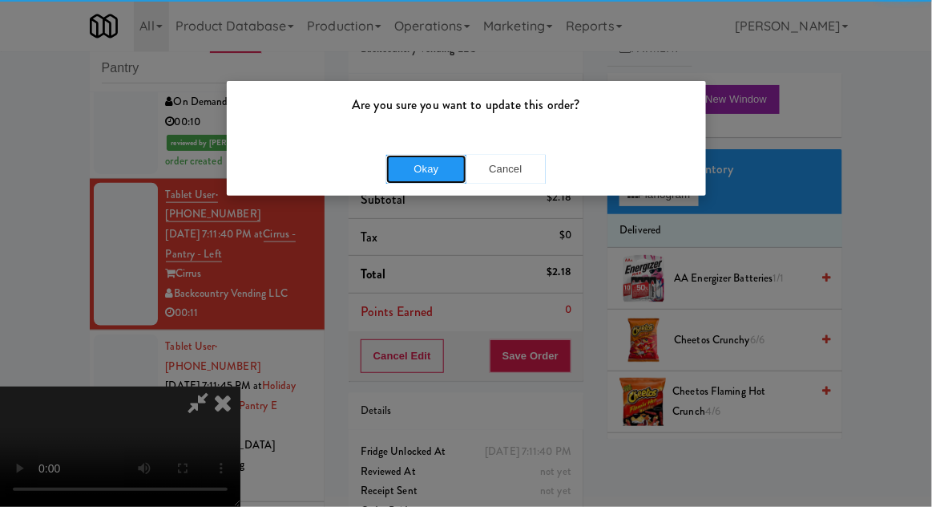
click at [398, 179] on button "Okay" at bounding box center [426, 169] width 80 height 29
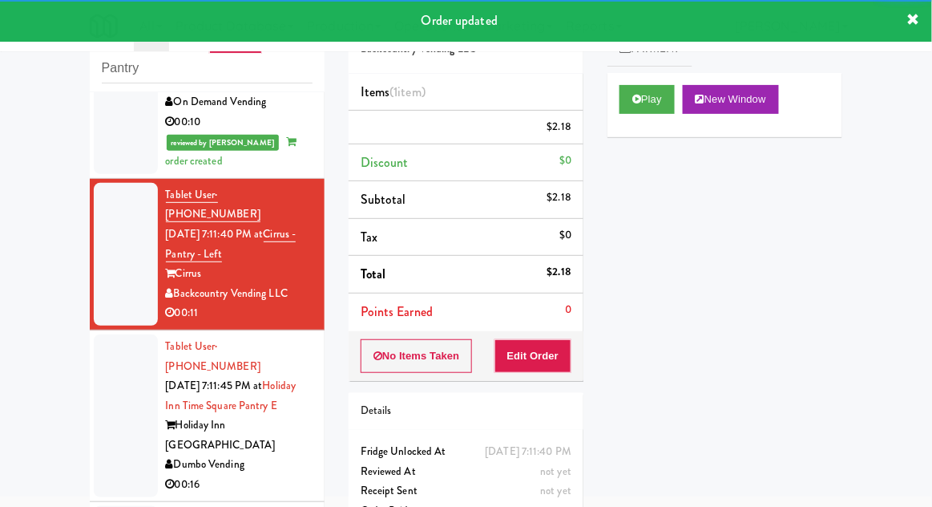
click at [99, 334] on div at bounding box center [126, 415] width 64 height 163
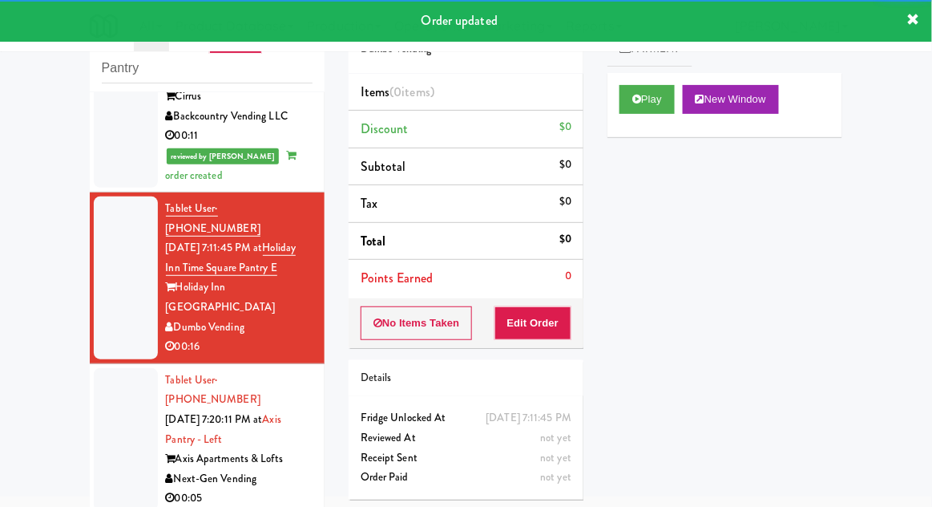
scroll to position [607, 0]
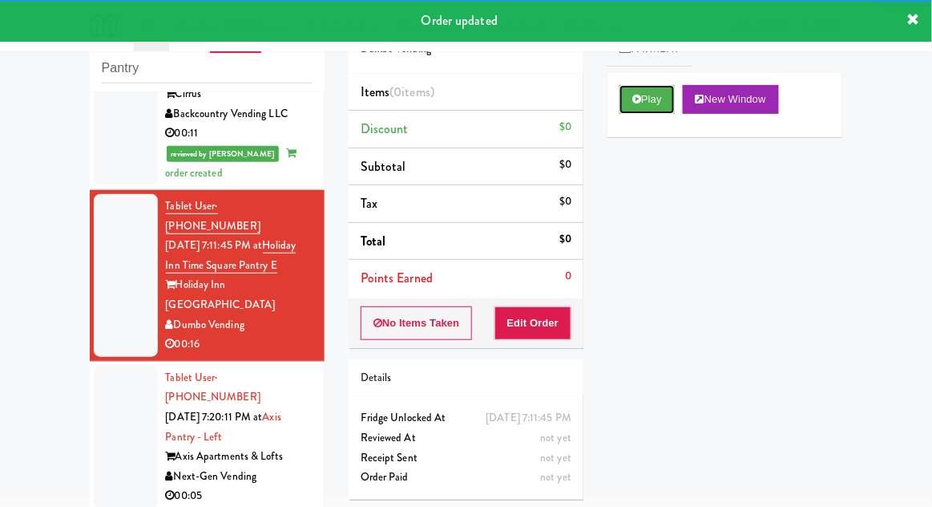
click at [657, 111] on button "Play" at bounding box center [647, 99] width 55 height 29
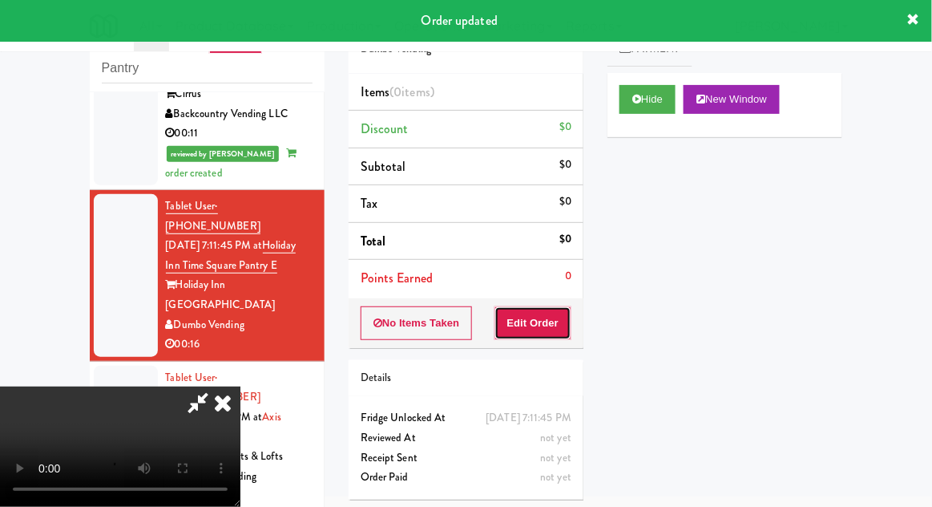
click at [558, 309] on button "Edit Order" at bounding box center [534, 323] width 78 height 34
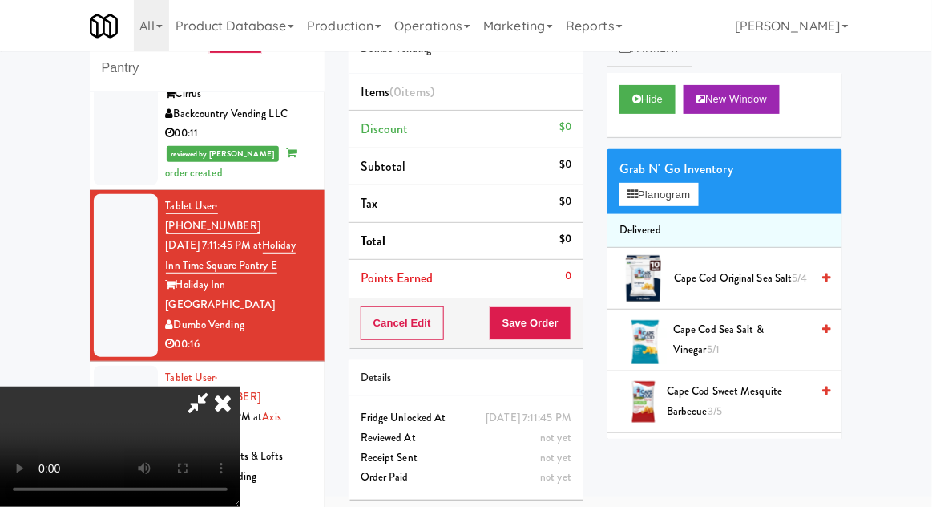
scroll to position [0, 0]
click at [680, 202] on button "Planogram" at bounding box center [659, 195] width 79 height 24
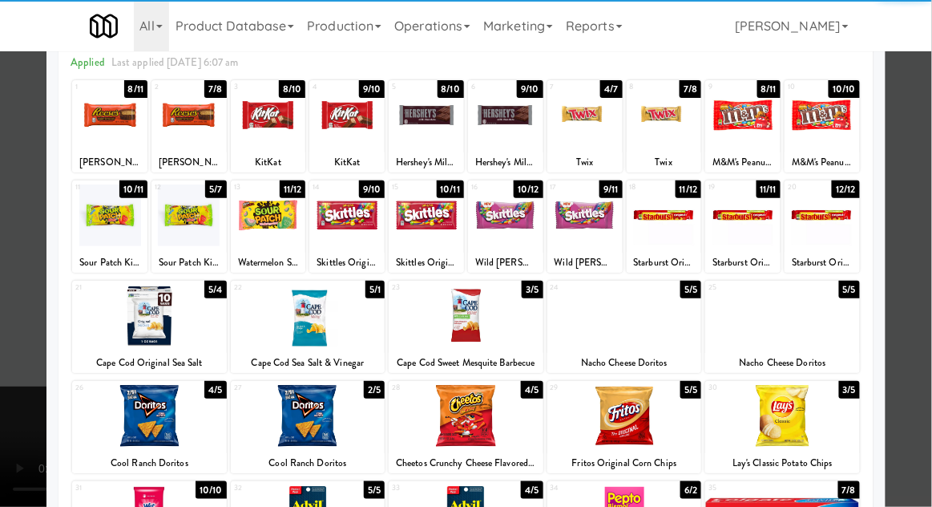
scroll to position [93, 0]
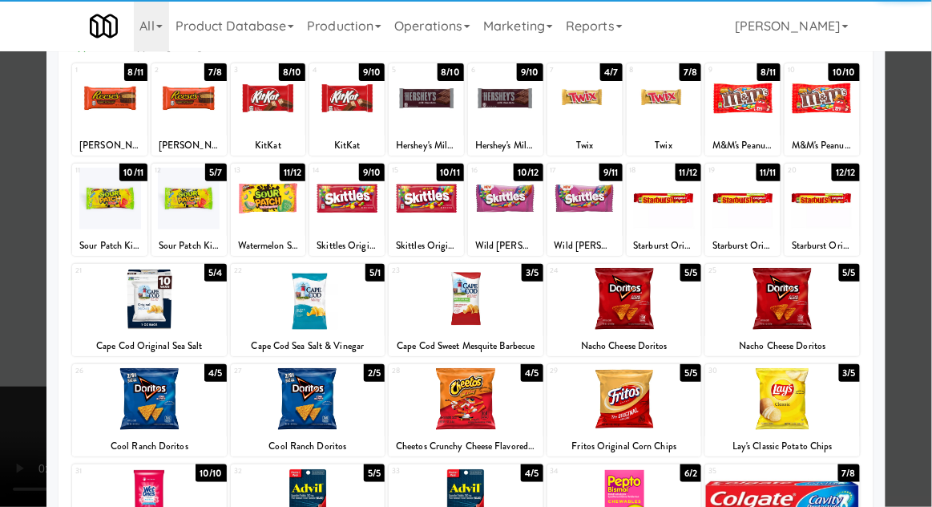
click at [524, 394] on div at bounding box center [466, 399] width 155 height 62
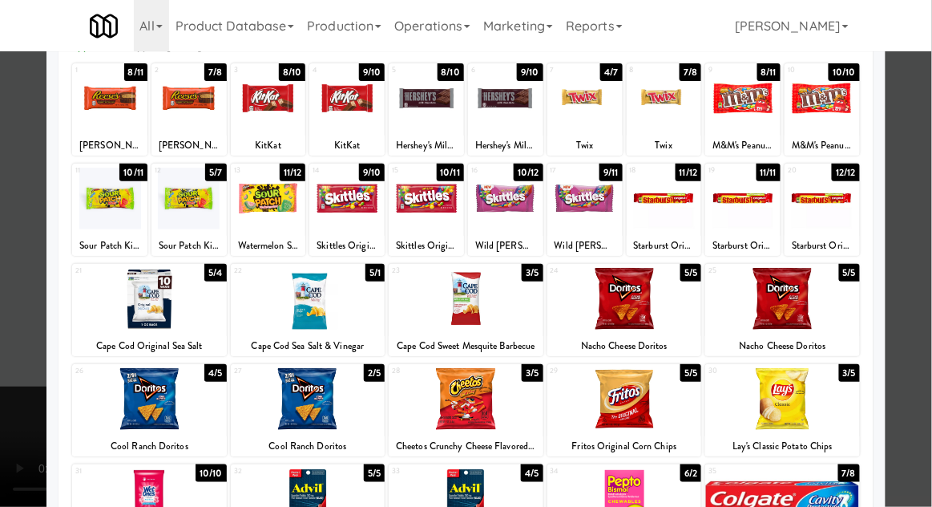
click at [21, 346] on div at bounding box center [466, 253] width 932 height 507
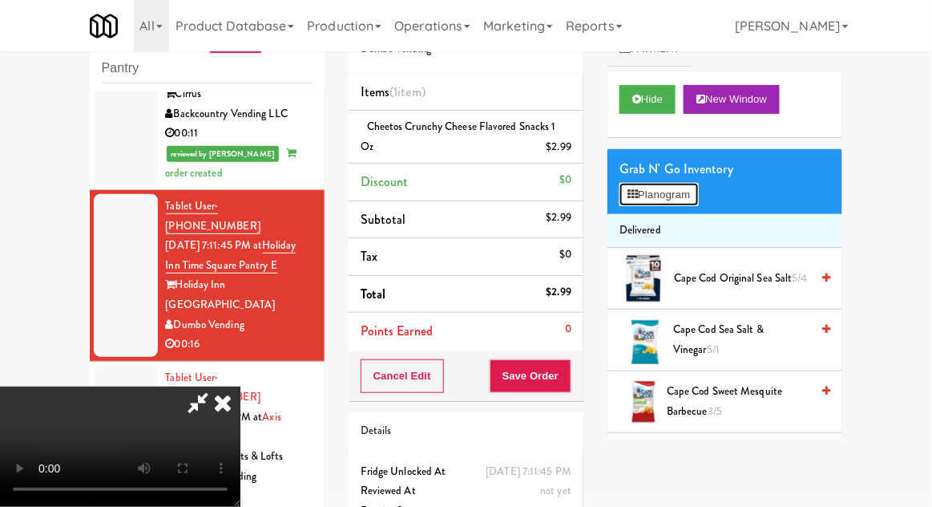
click at [693, 183] on button "Planogram" at bounding box center [659, 195] width 79 height 24
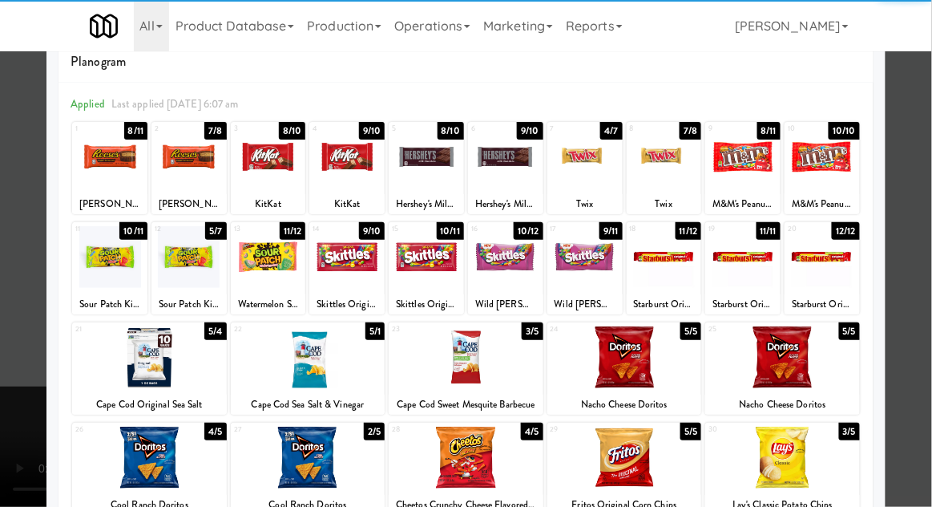
scroll to position [62, 0]
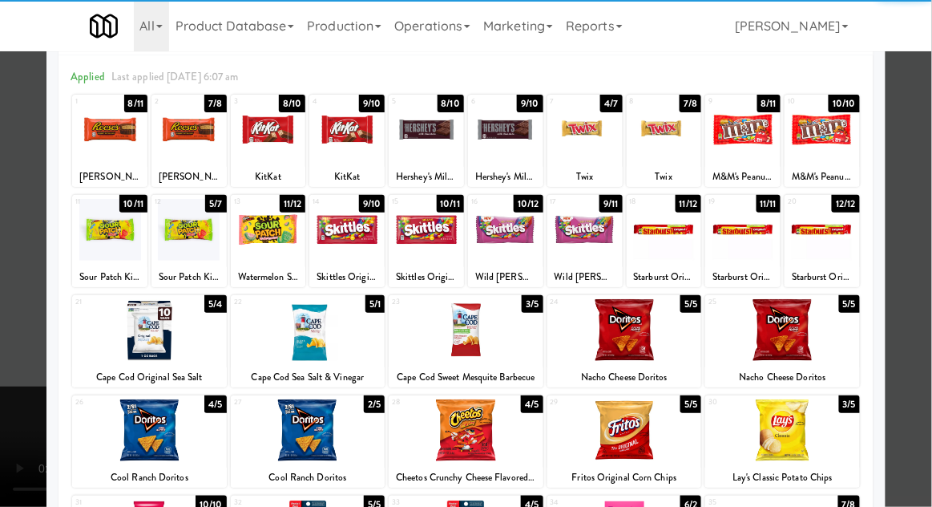
click at [151, 336] on div at bounding box center [149, 330] width 155 height 62
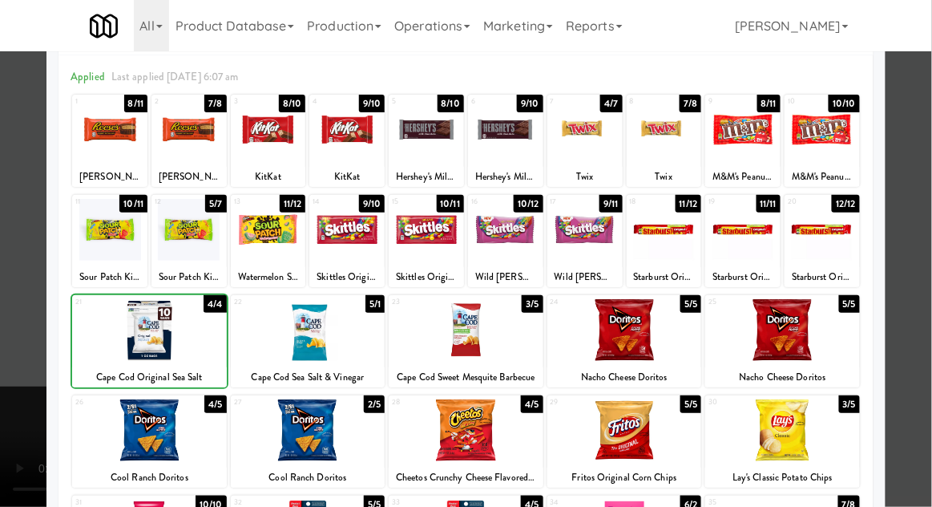
click at [923, 305] on div at bounding box center [466, 253] width 932 height 507
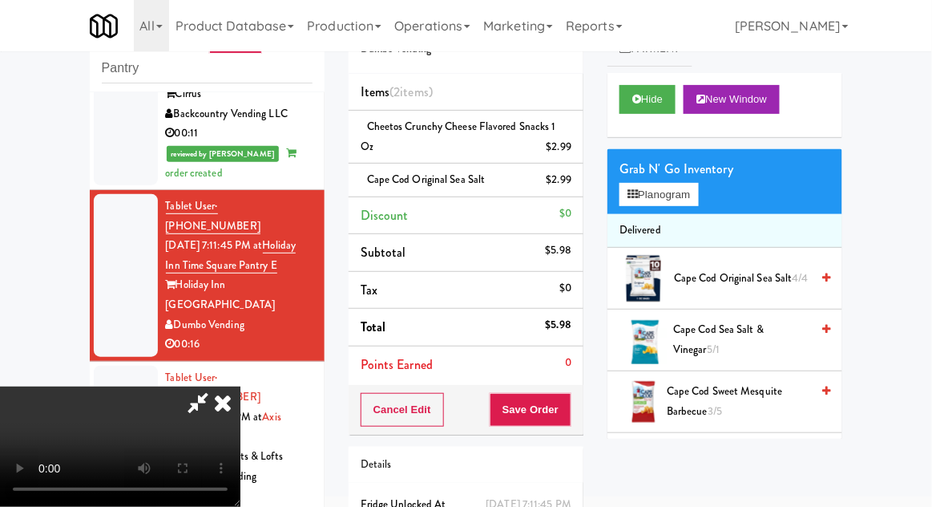
scroll to position [59, 0]
click at [672, 220] on li "Delivered" at bounding box center [725, 231] width 235 height 34
click at [646, 193] on button "Planogram" at bounding box center [659, 195] width 79 height 24
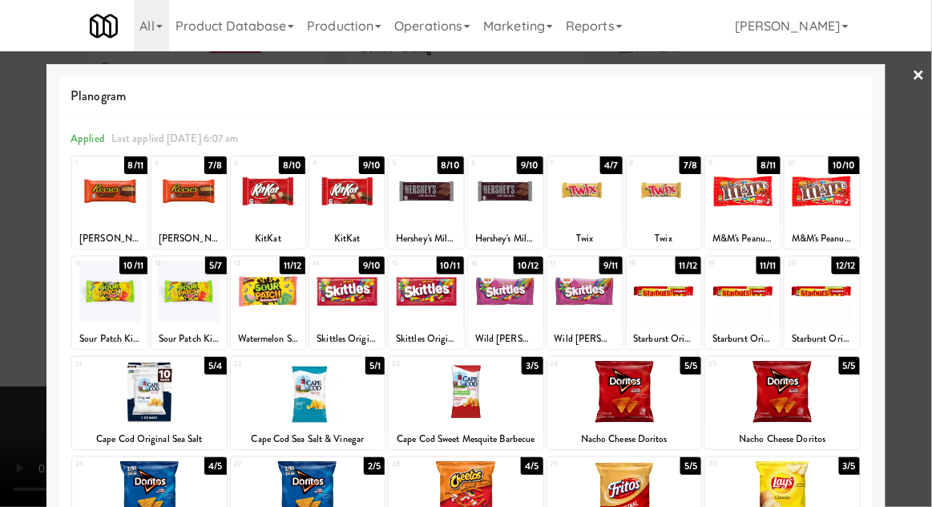
click at [15, 305] on div at bounding box center [466, 253] width 932 height 507
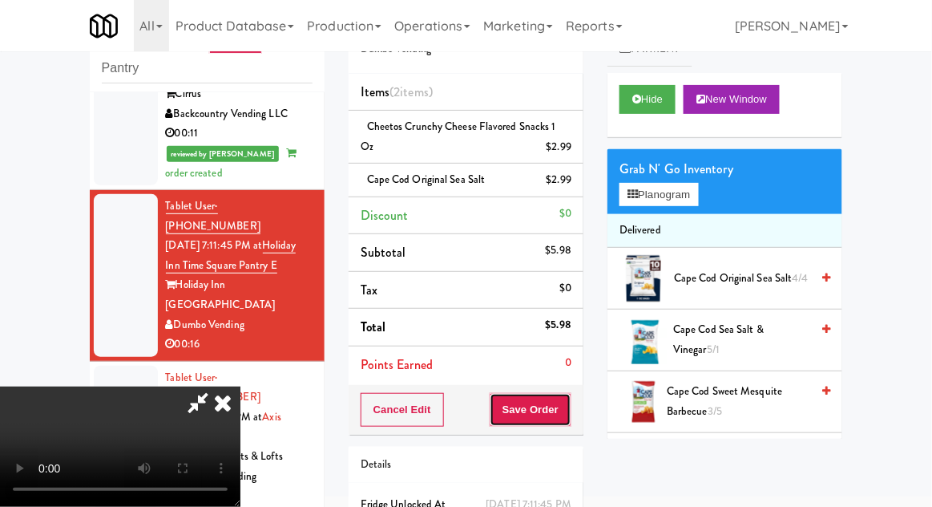
click at [570, 410] on button "Save Order" at bounding box center [531, 410] width 82 height 34
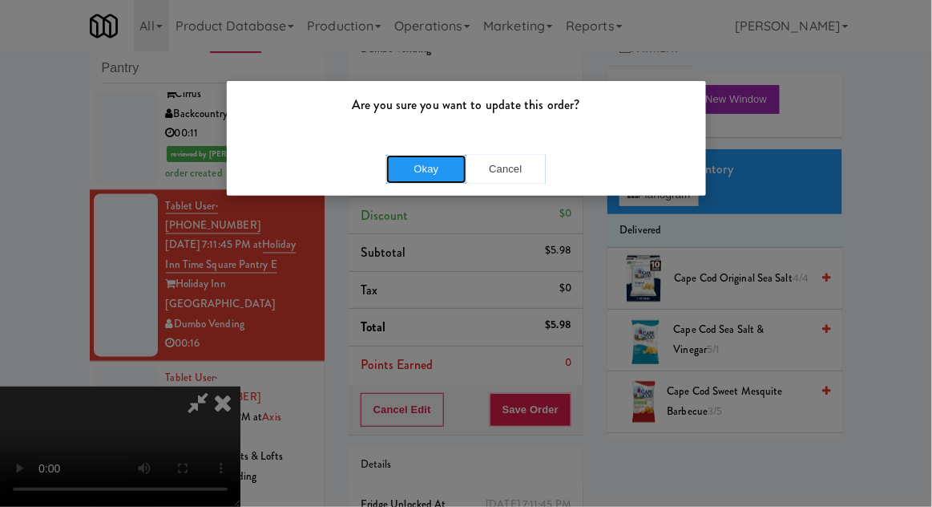
click at [406, 180] on button "Okay" at bounding box center [426, 169] width 80 height 29
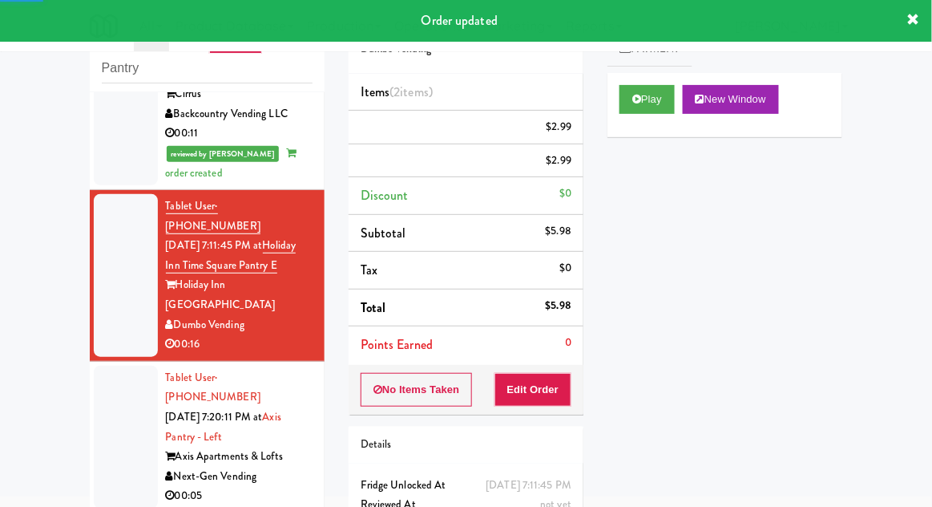
click at [101, 366] on div at bounding box center [126, 437] width 64 height 143
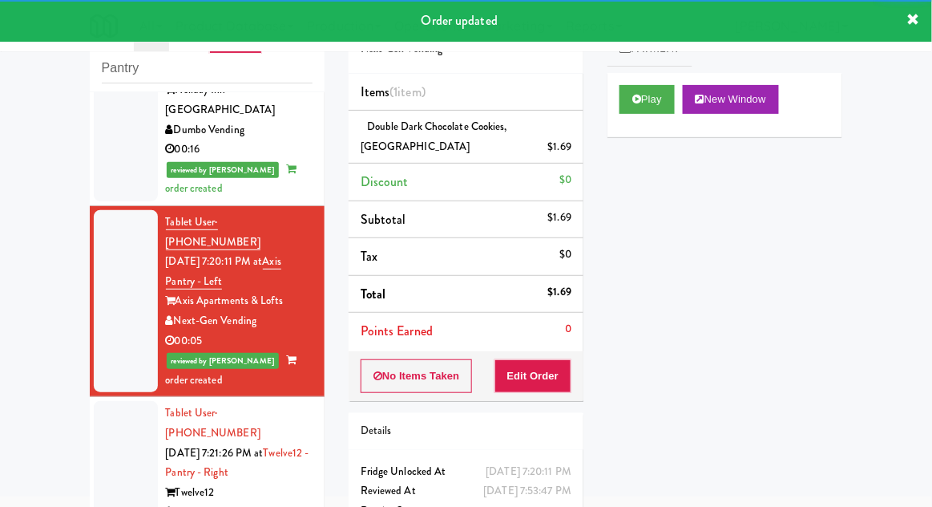
click at [103, 401] on div at bounding box center [126, 472] width 64 height 143
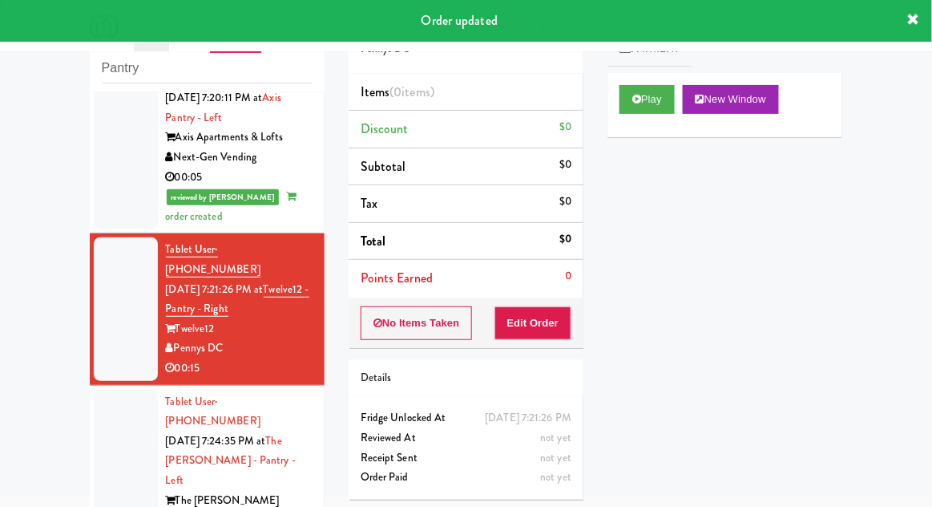
scroll to position [967, 0]
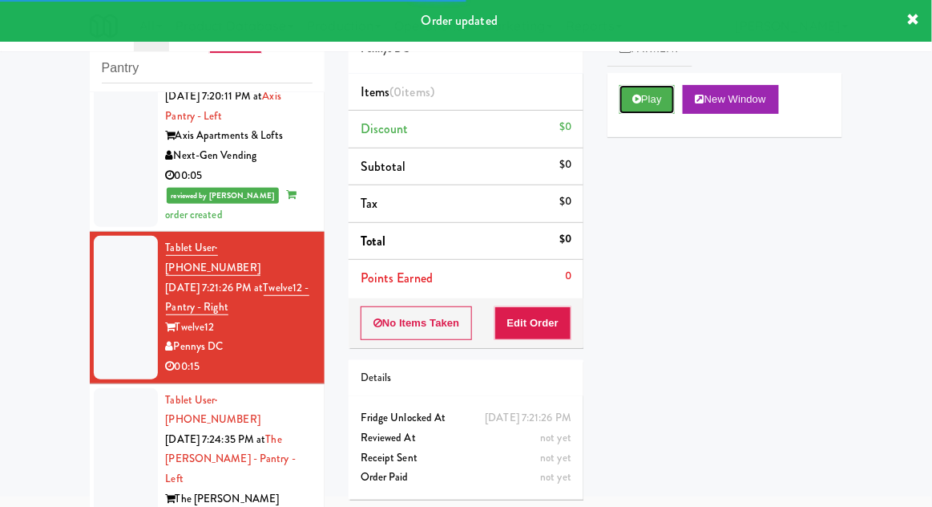
click at [669, 105] on button "Play" at bounding box center [647, 99] width 55 height 29
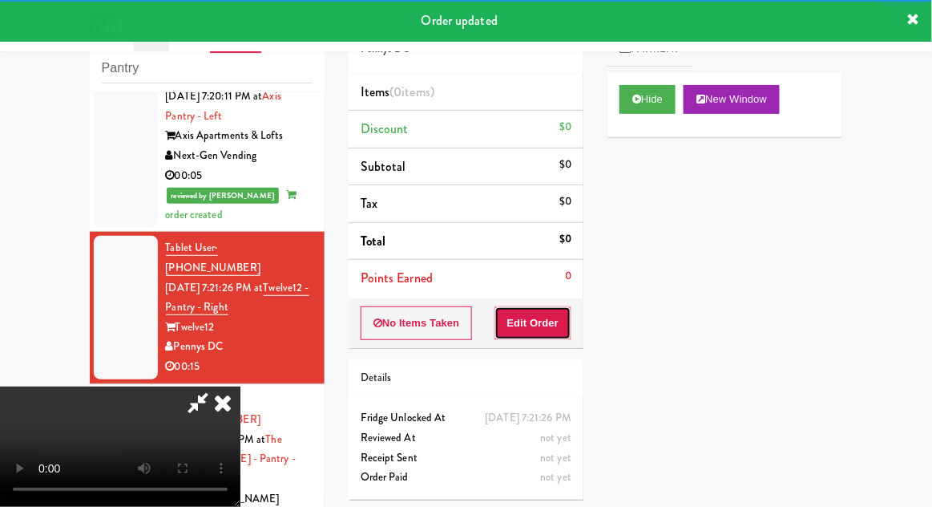
click at [563, 316] on button "Edit Order" at bounding box center [534, 323] width 78 height 34
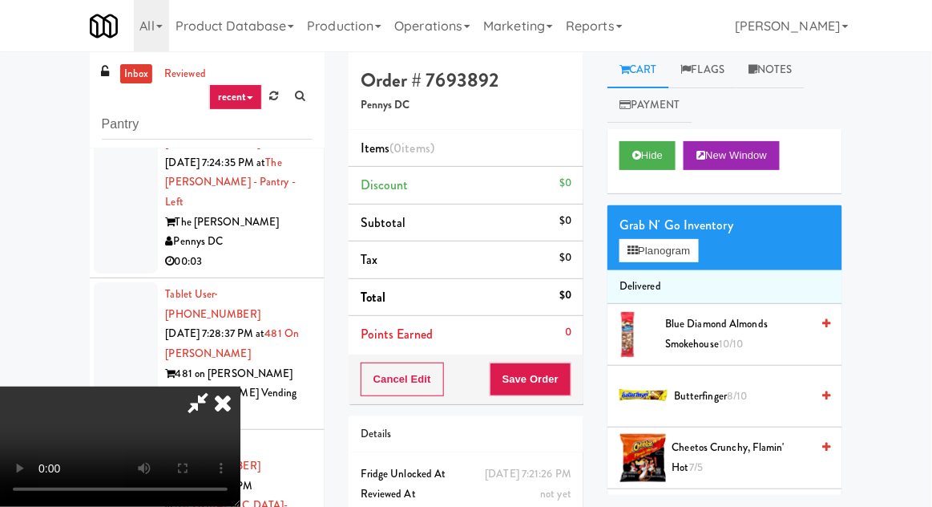
scroll to position [62, 0]
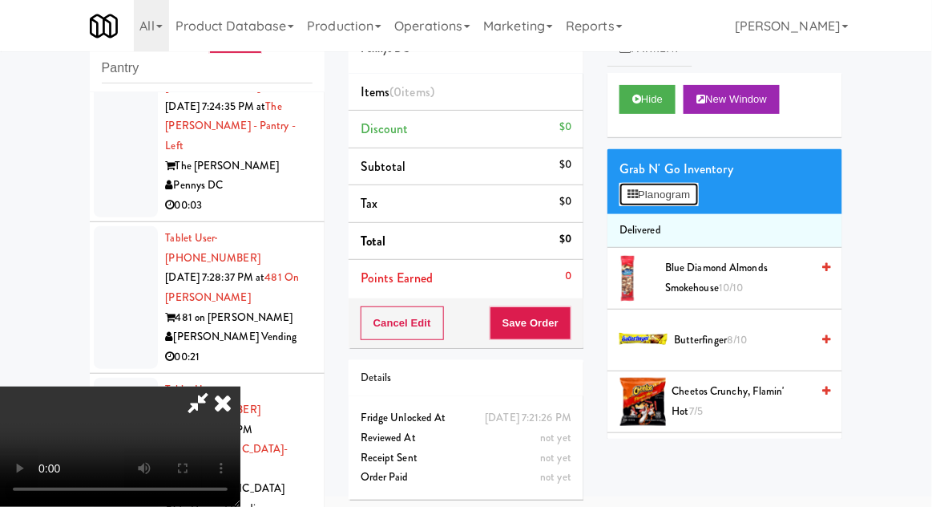
click at [670, 188] on button "Planogram" at bounding box center [659, 195] width 79 height 24
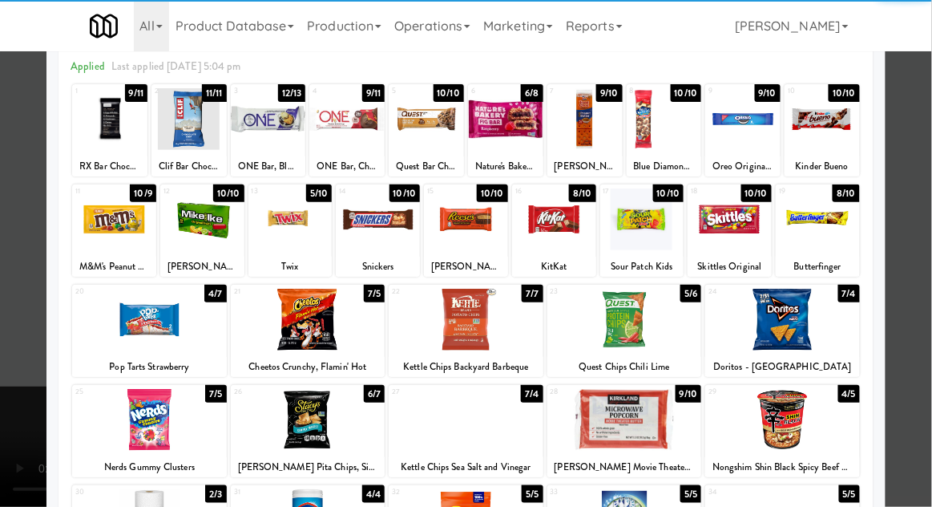
scroll to position [95, 0]
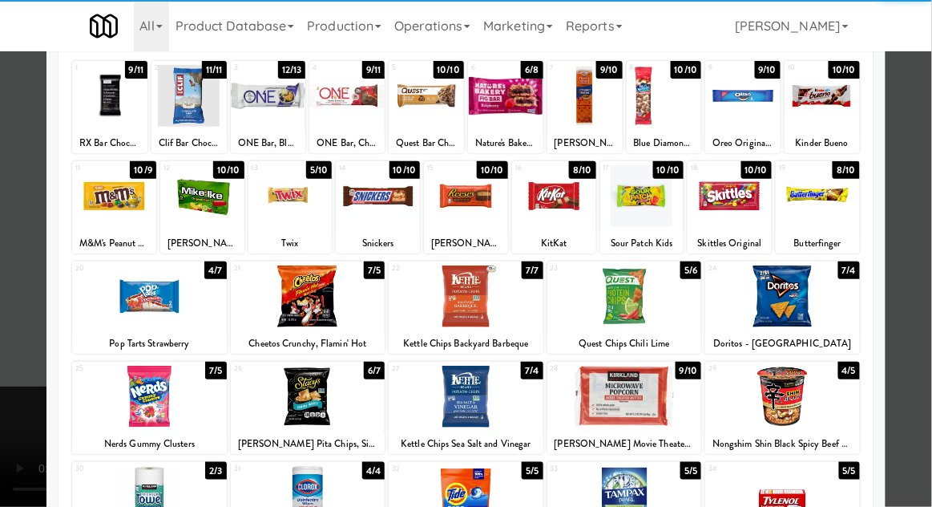
click at [432, 402] on div at bounding box center [466, 397] width 155 height 62
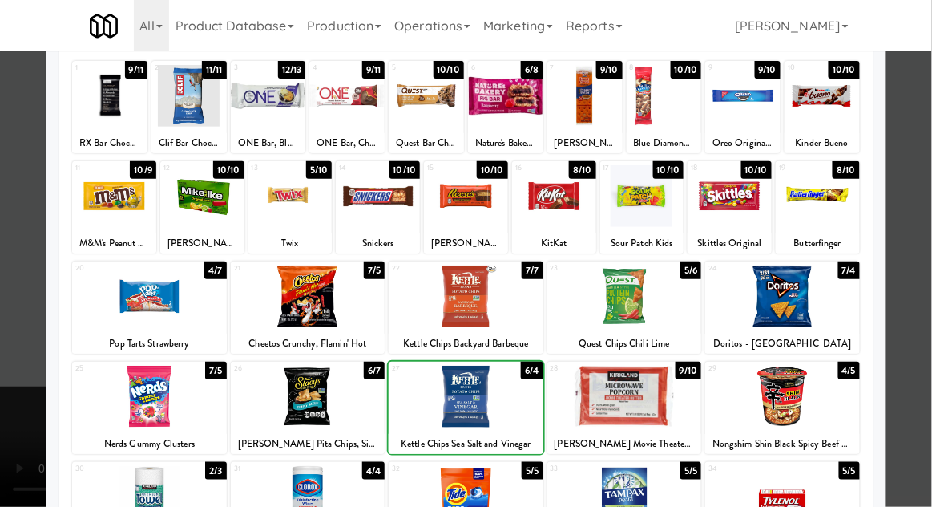
click at [915, 321] on div at bounding box center [466, 253] width 932 height 507
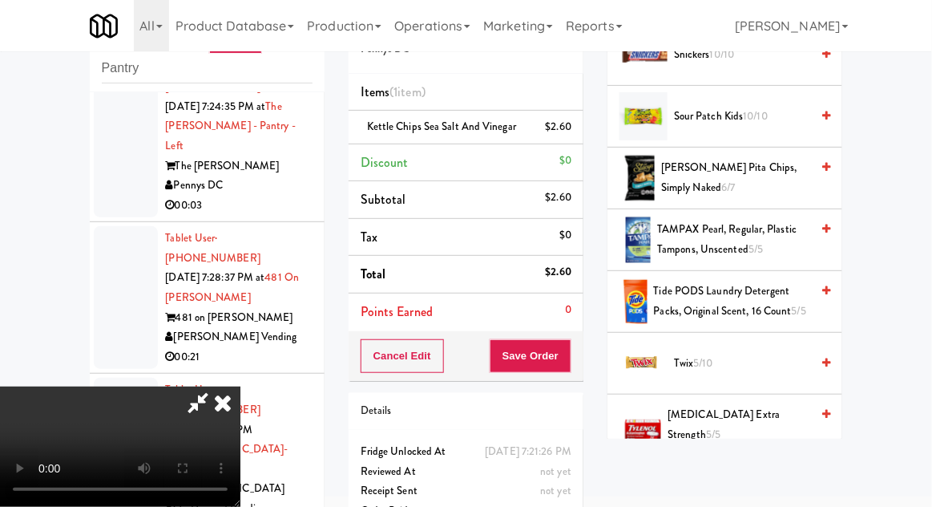
scroll to position [2009, 0]
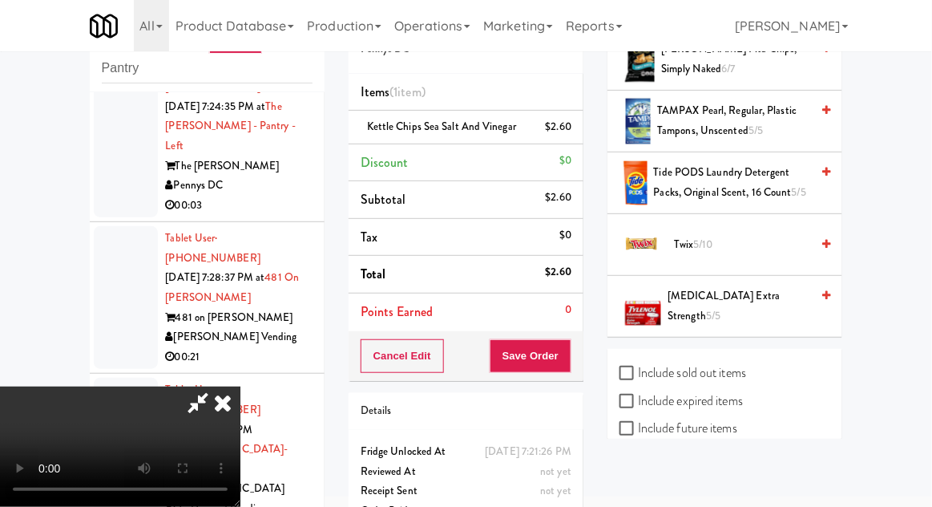
click at [722, 238] on span "Twix 5/10" at bounding box center [742, 245] width 136 height 20
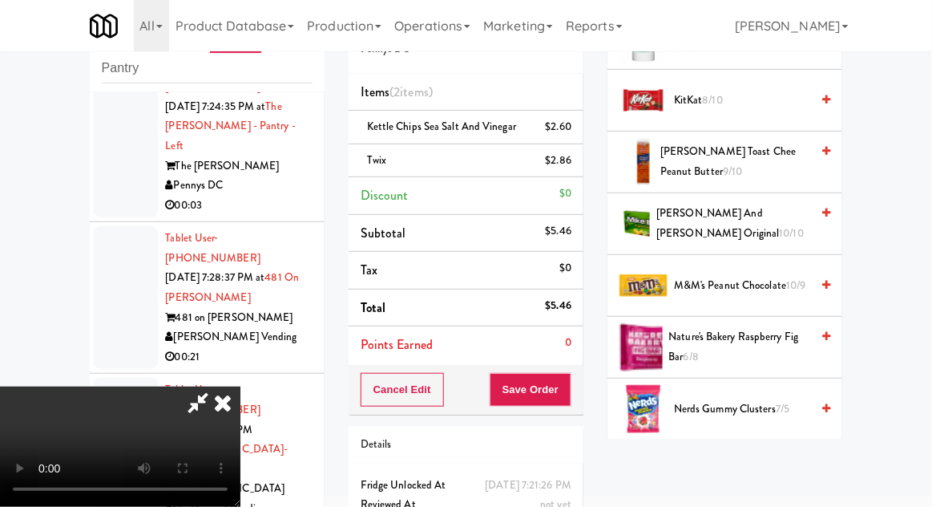
scroll to position [855, 0]
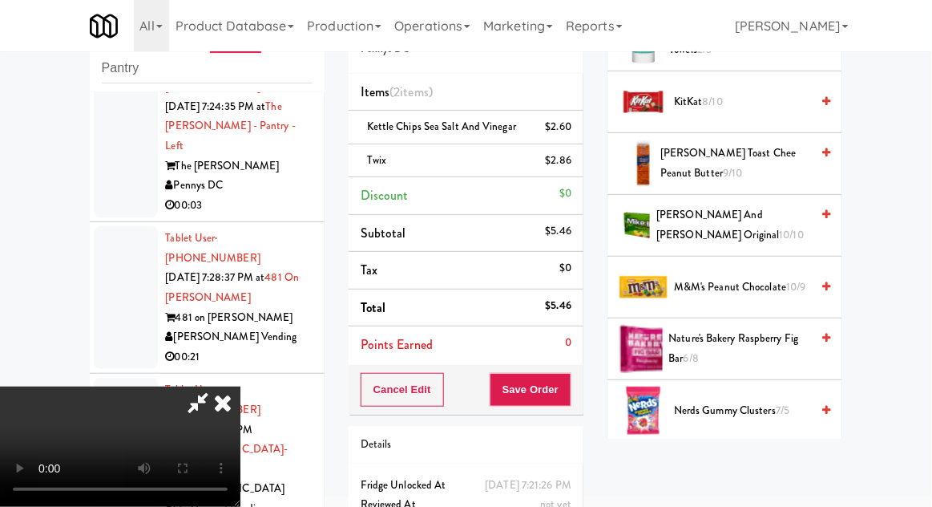
click at [782, 282] on span "M&M's Peanut Chocolate 10/9" at bounding box center [742, 287] width 136 height 20
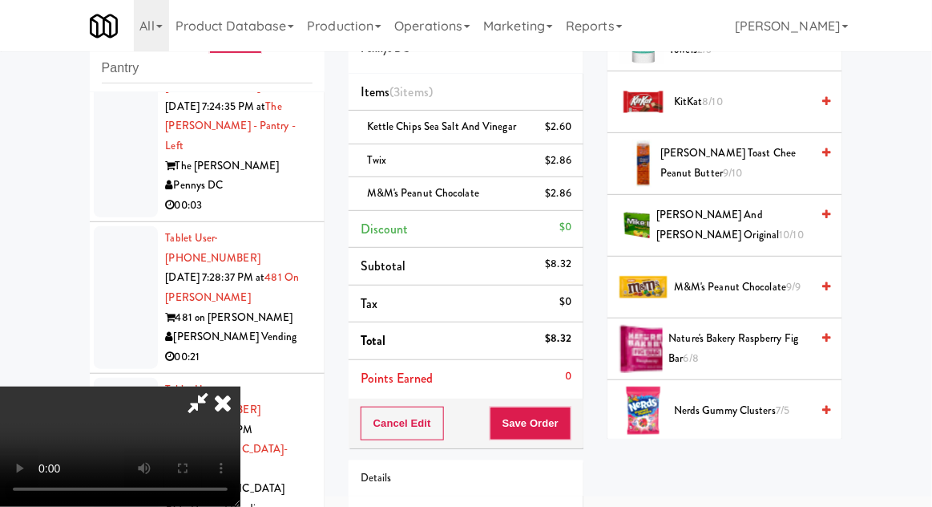
scroll to position [59, 0]
click at [565, 419] on button "Save Order" at bounding box center [531, 423] width 82 height 34
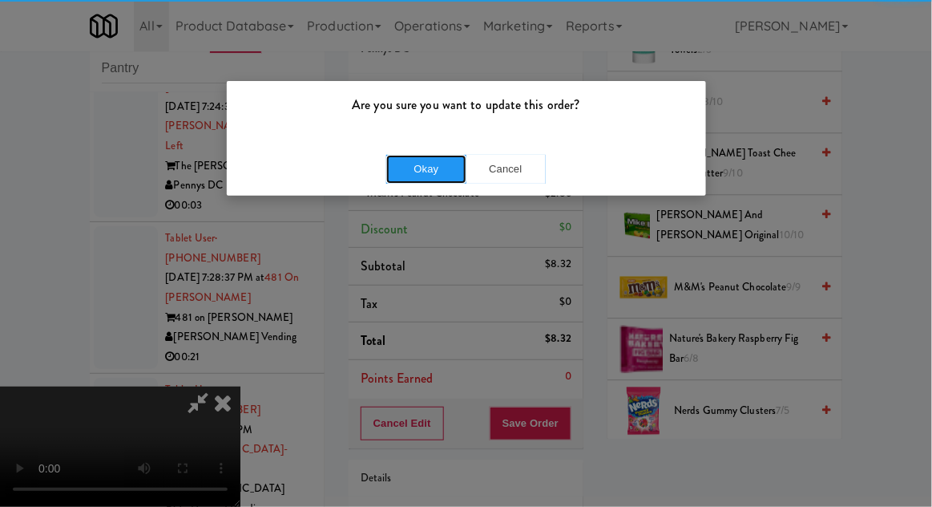
click at [406, 160] on button "Okay" at bounding box center [426, 169] width 80 height 29
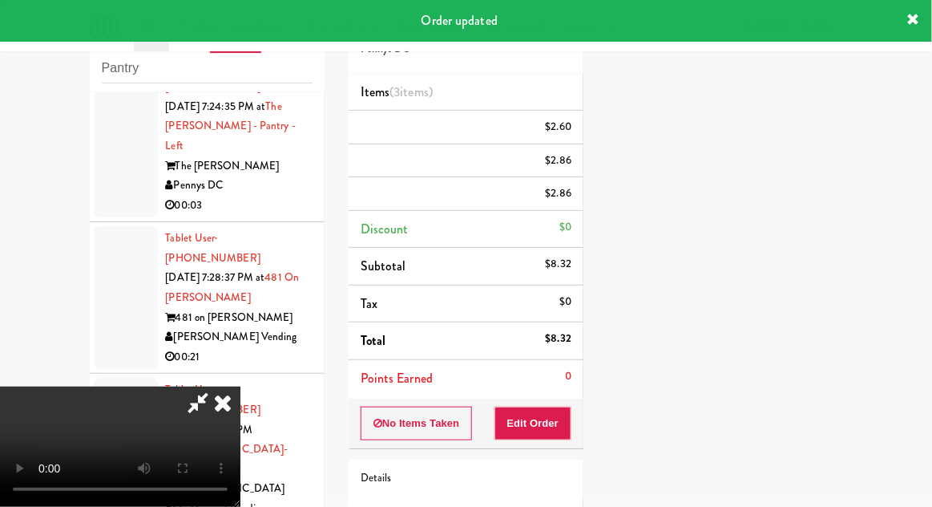
scroll to position [0, 0]
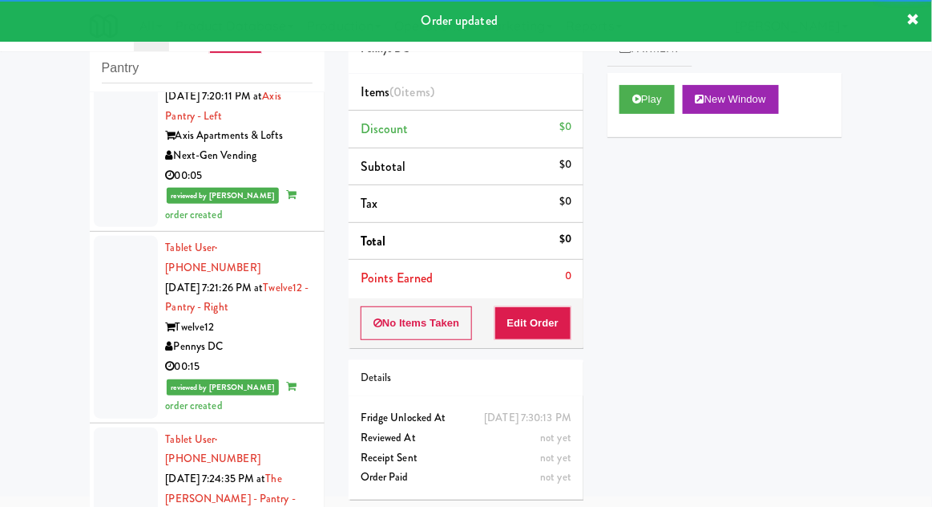
click at [121, 427] on div at bounding box center [126, 508] width 64 height 163
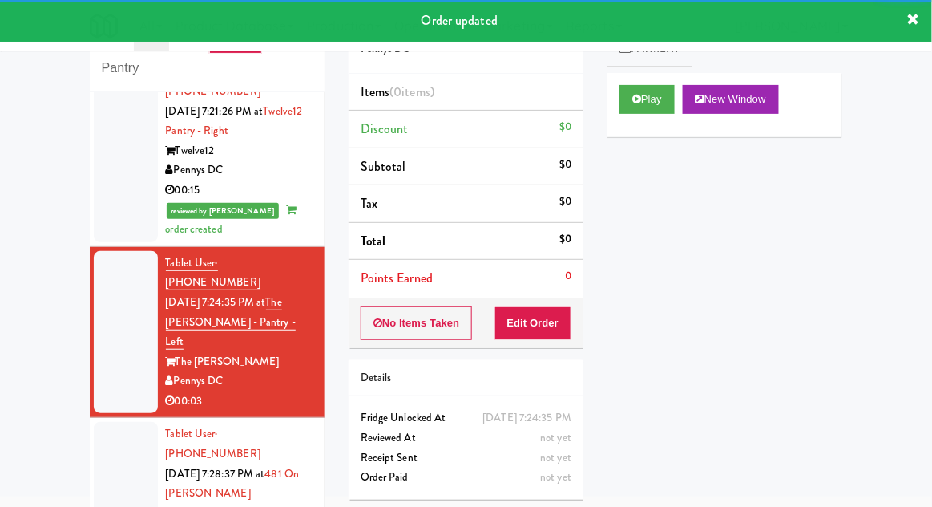
scroll to position [1145, 0]
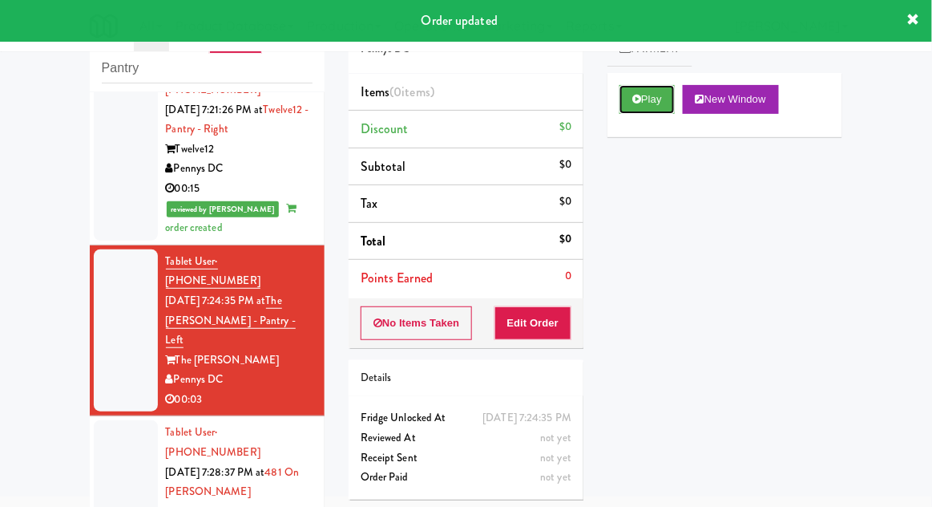
click at [660, 105] on button "Play" at bounding box center [647, 99] width 55 height 29
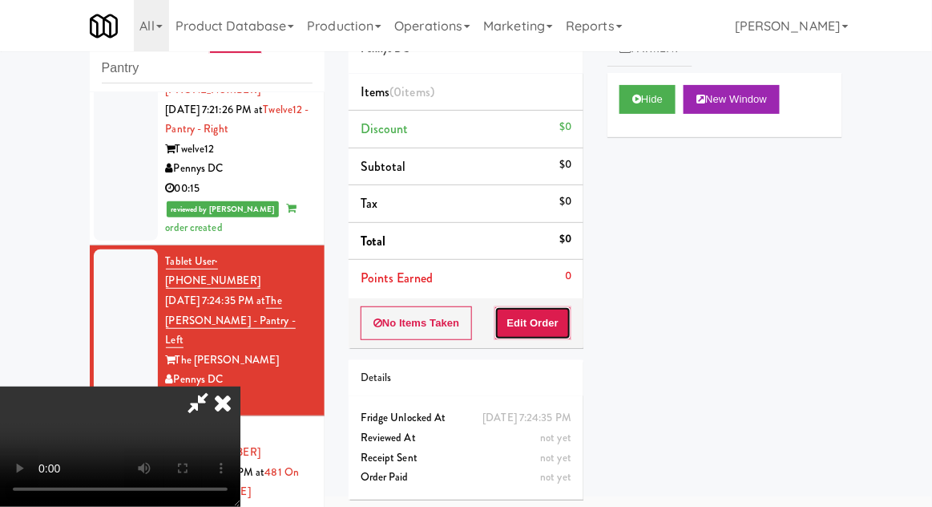
click at [568, 325] on button "Edit Order" at bounding box center [534, 323] width 78 height 34
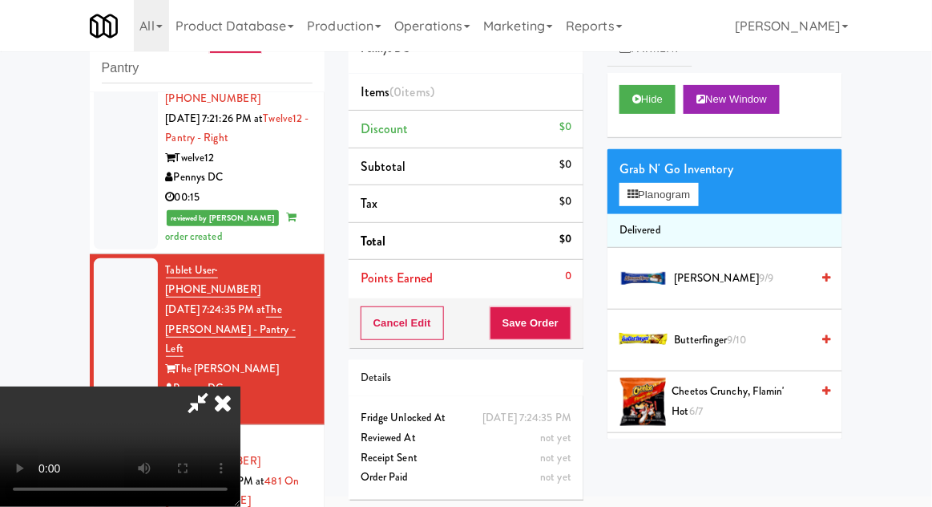
scroll to position [0, 0]
click at [673, 192] on button "Planogram" at bounding box center [659, 195] width 79 height 24
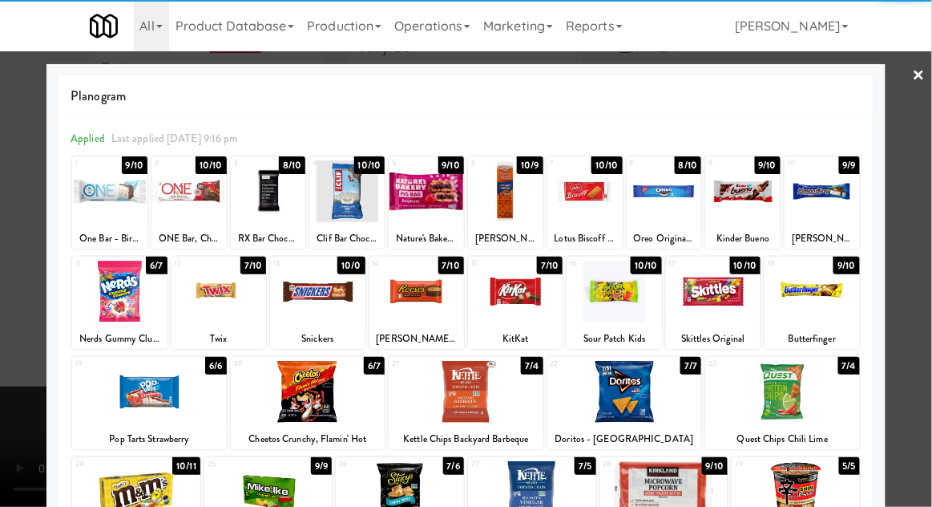
click at [119, 308] on div at bounding box center [119, 292] width 95 height 62
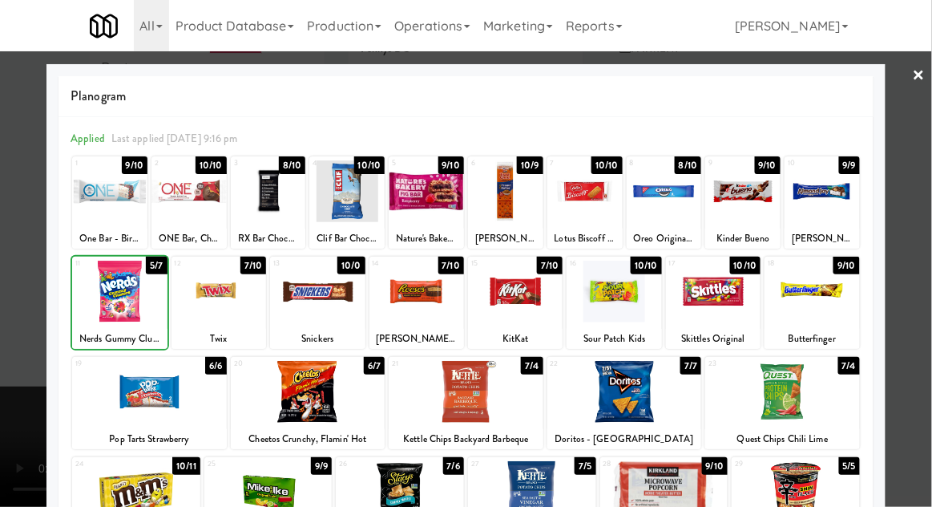
click at [917, 305] on div at bounding box center [466, 253] width 932 height 507
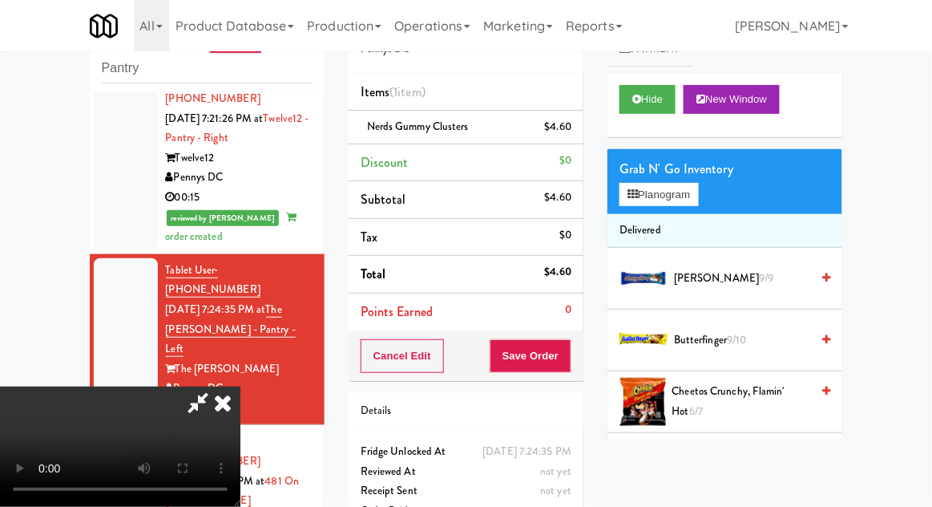
scroll to position [59, 0]
click at [564, 361] on button "Save Order" at bounding box center [531, 356] width 82 height 34
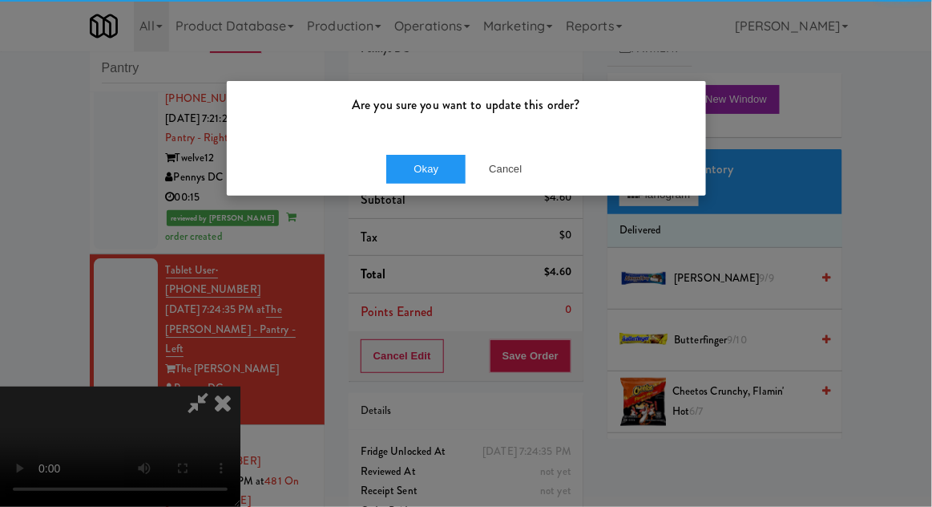
click at [399, 193] on div "Okay Cancel" at bounding box center [466, 169] width 479 height 54
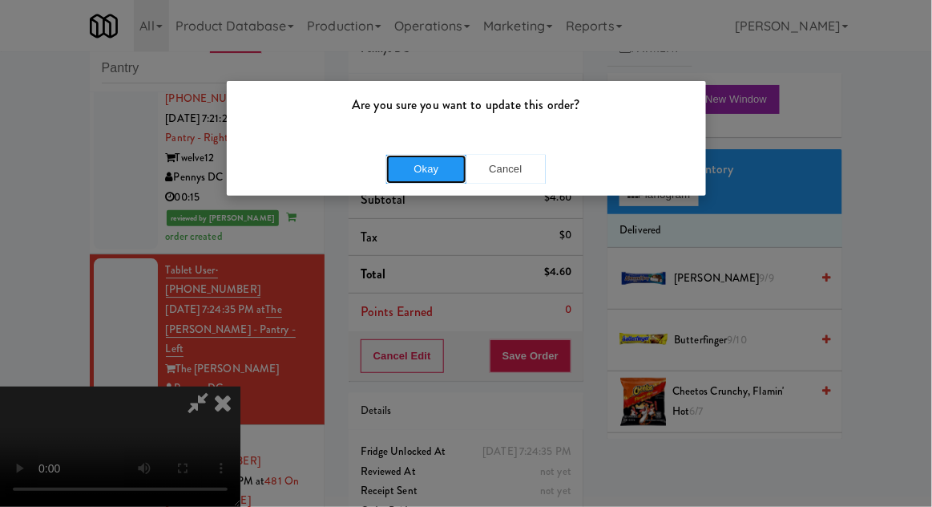
click at [396, 172] on button "Okay" at bounding box center [426, 169] width 80 height 29
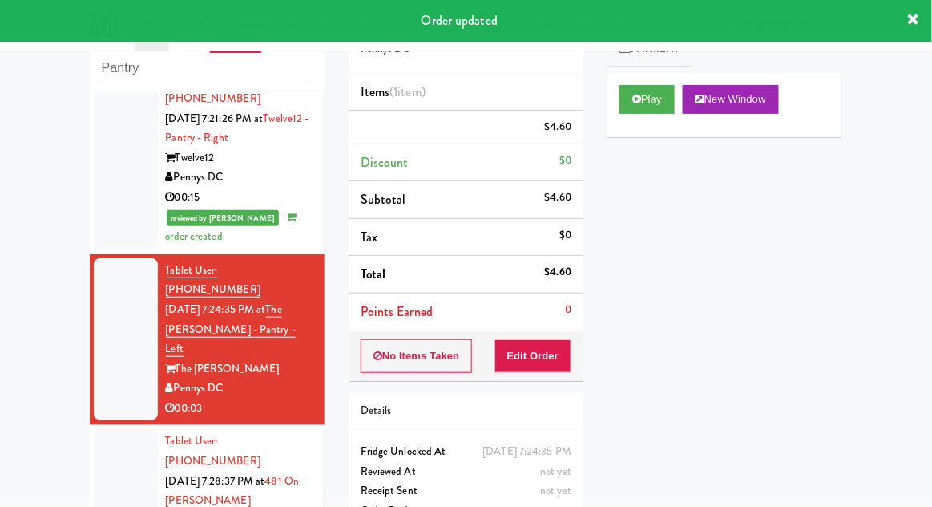
scroll to position [0, 0]
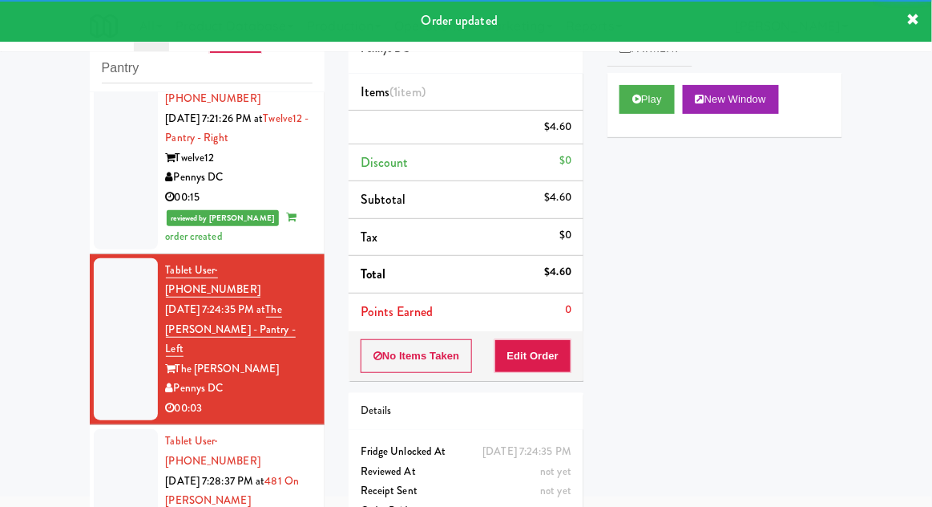
click at [113, 429] on div at bounding box center [126, 500] width 64 height 143
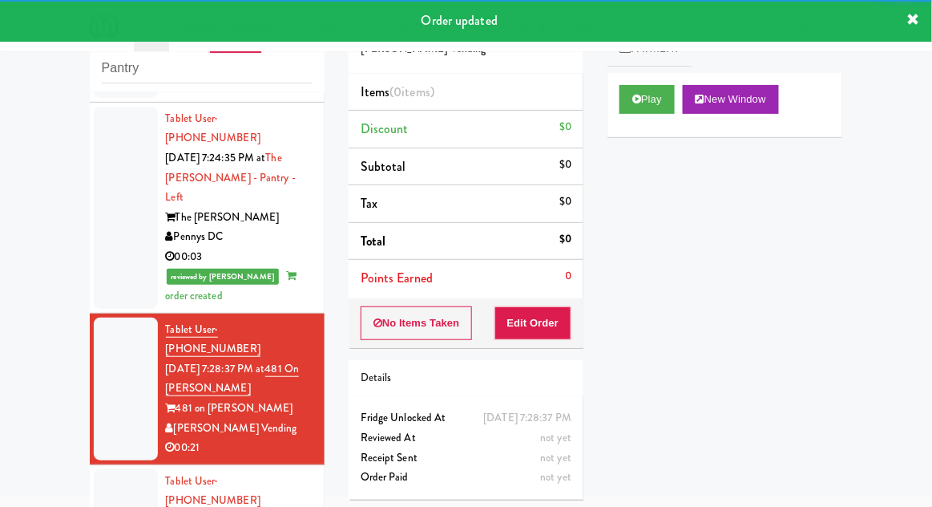
scroll to position [1288, 0]
click at [661, 110] on button "Play" at bounding box center [647, 99] width 55 height 29
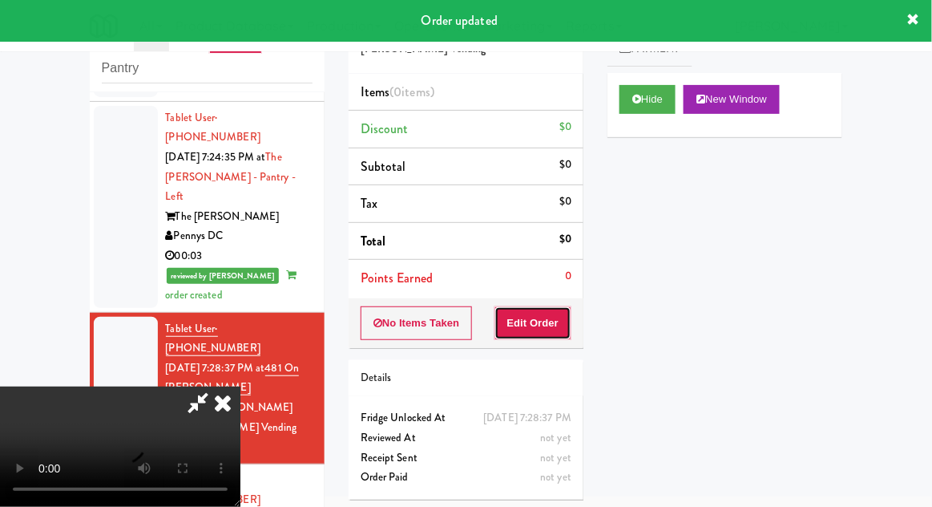
click at [552, 327] on button "Edit Order" at bounding box center [534, 323] width 78 height 34
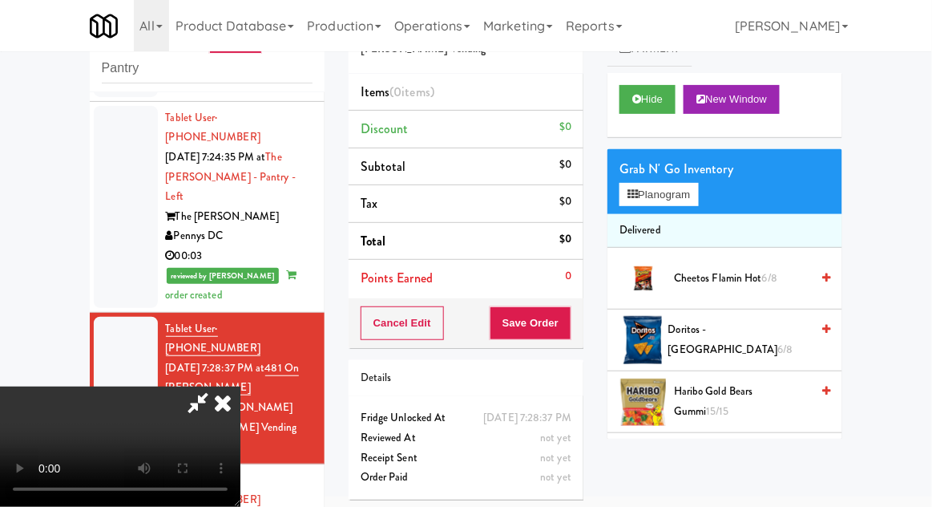
scroll to position [59, 0]
click at [675, 195] on button "Planogram" at bounding box center [659, 195] width 79 height 24
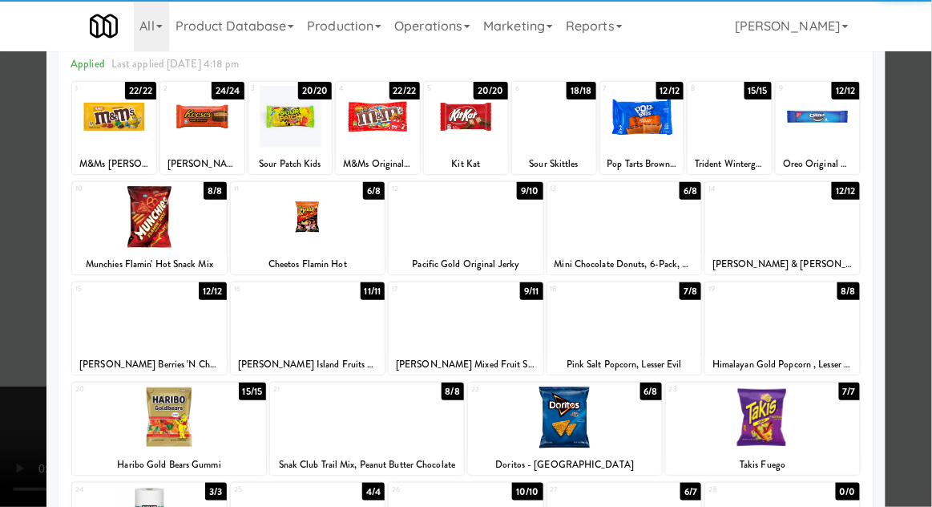
scroll to position [107, 0]
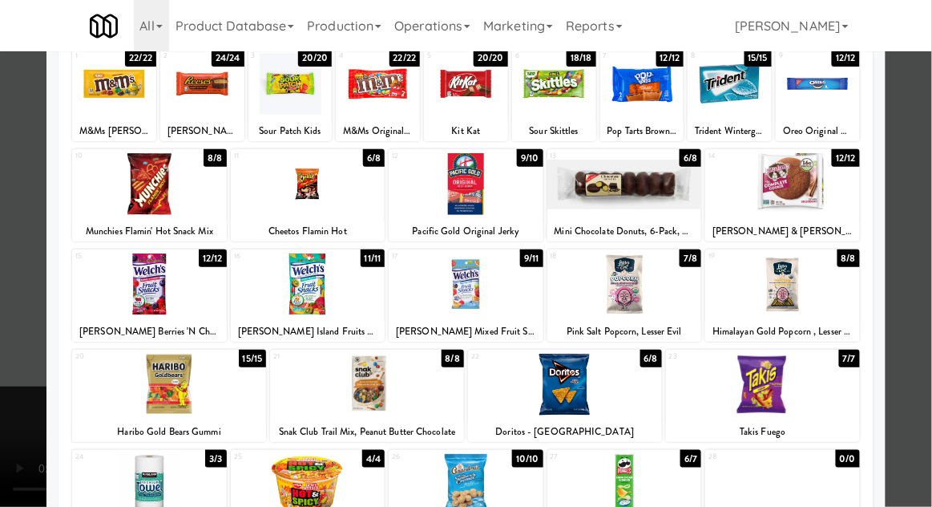
click at [516, 483] on div at bounding box center [466, 485] width 155 height 62
click at [931, 336] on div at bounding box center [466, 253] width 932 height 507
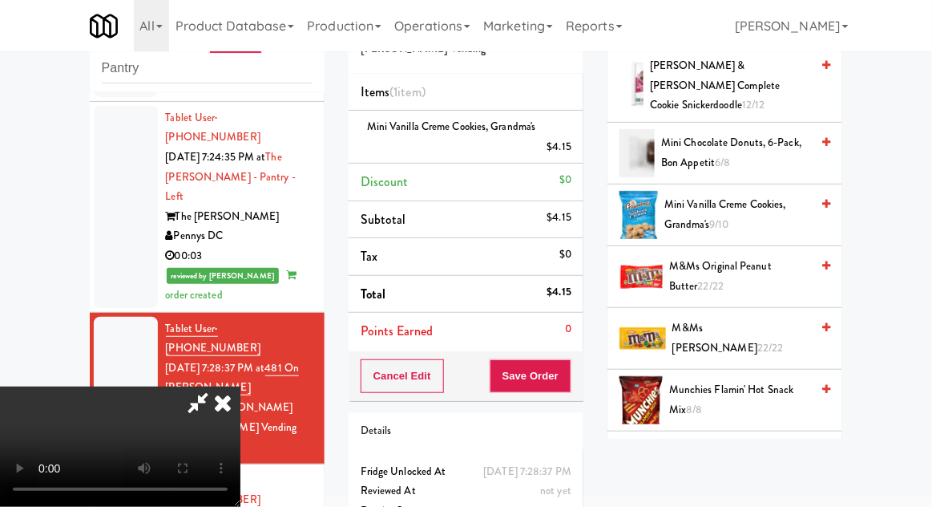
scroll to position [568, 0]
click at [750, 330] on span "M&Ms [PERSON_NAME] 22/22" at bounding box center [742, 337] width 138 height 39
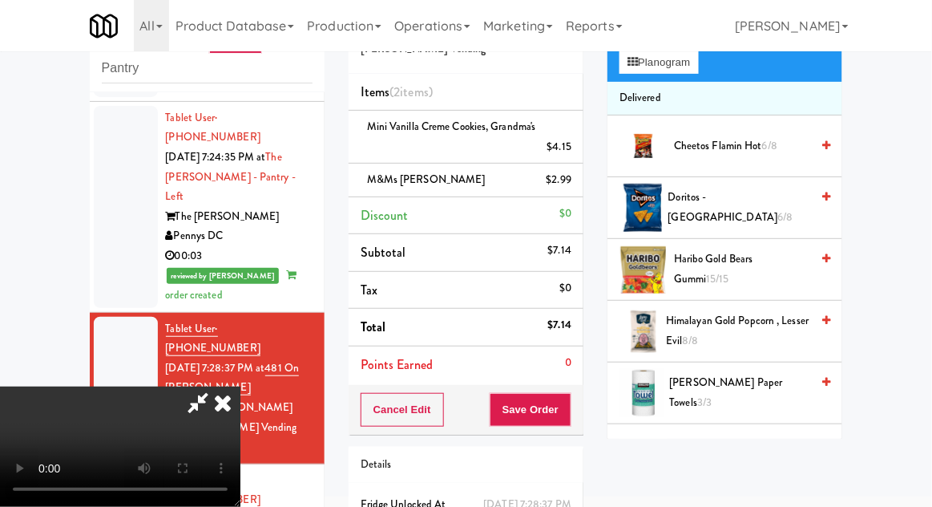
scroll to position [0, 0]
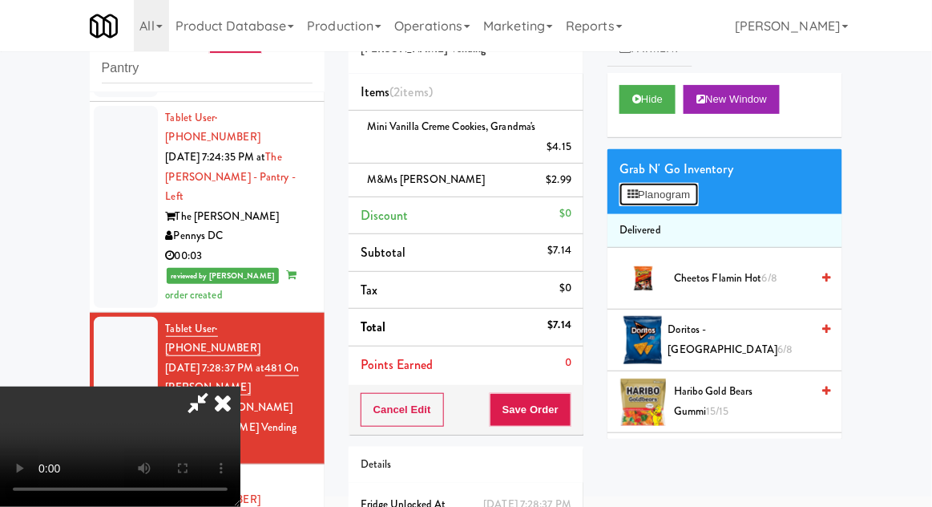
click at [687, 202] on button "Planogram" at bounding box center [659, 195] width 79 height 24
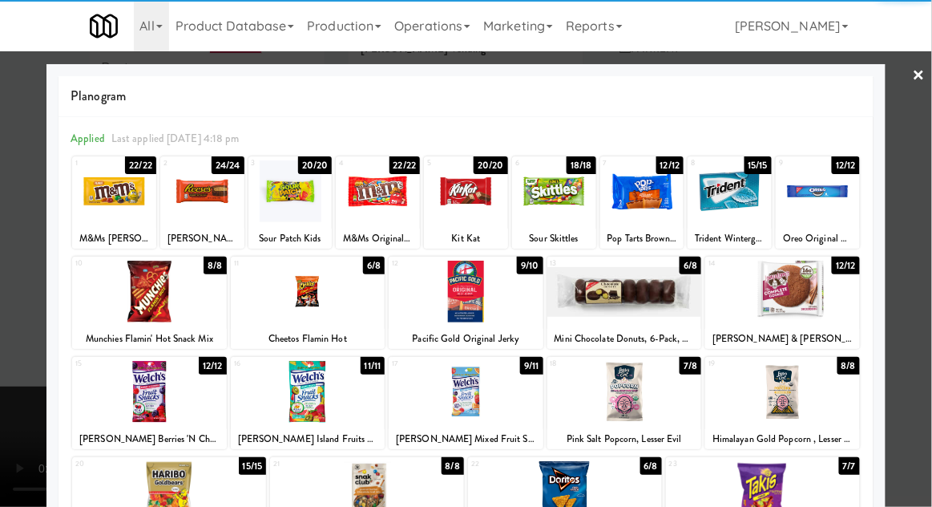
click at [648, 293] on div at bounding box center [624, 292] width 155 height 62
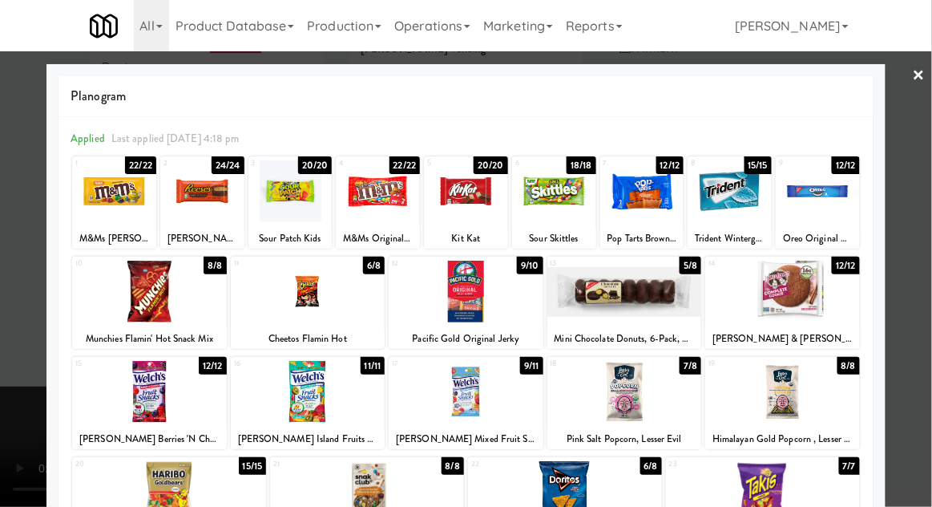
click at [911, 251] on div at bounding box center [466, 253] width 932 height 507
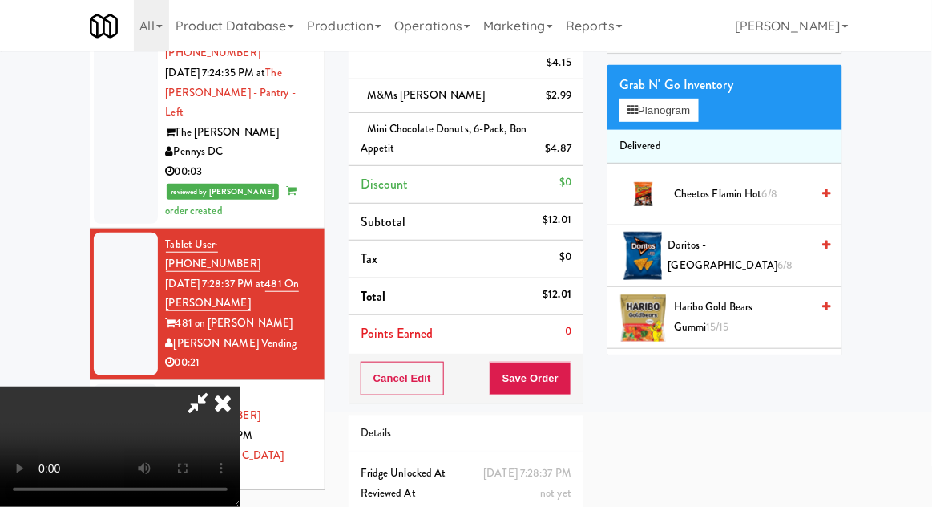
scroll to position [59, 0]
click at [568, 377] on button "Save Order" at bounding box center [531, 379] width 82 height 34
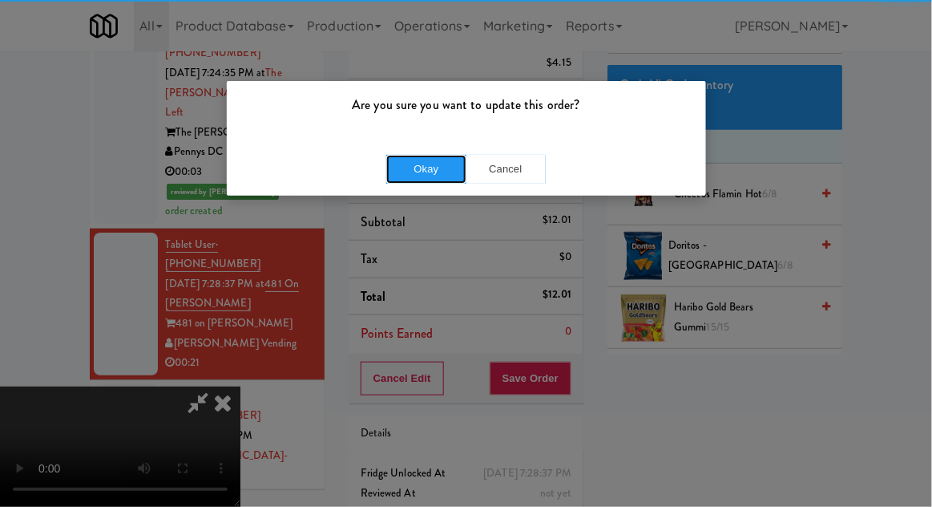
click at [417, 169] on button "Okay" at bounding box center [426, 169] width 80 height 29
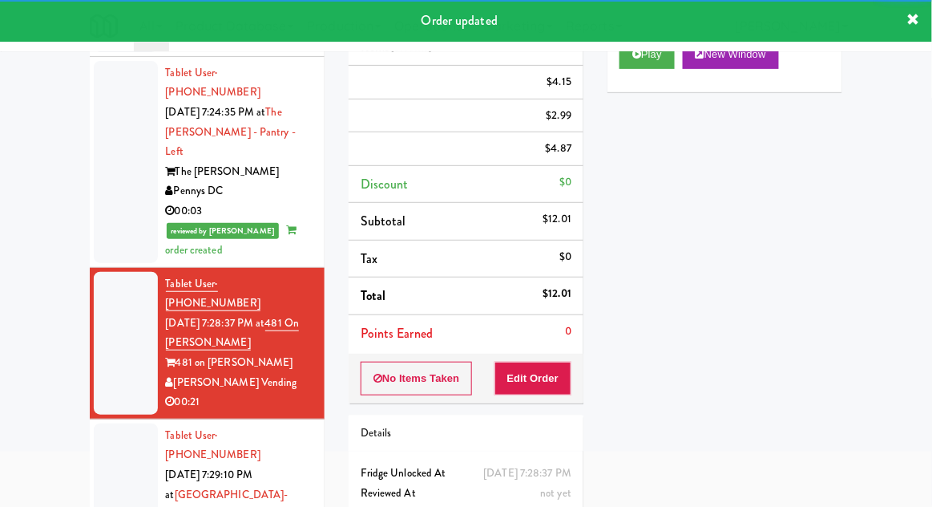
scroll to position [62, 0]
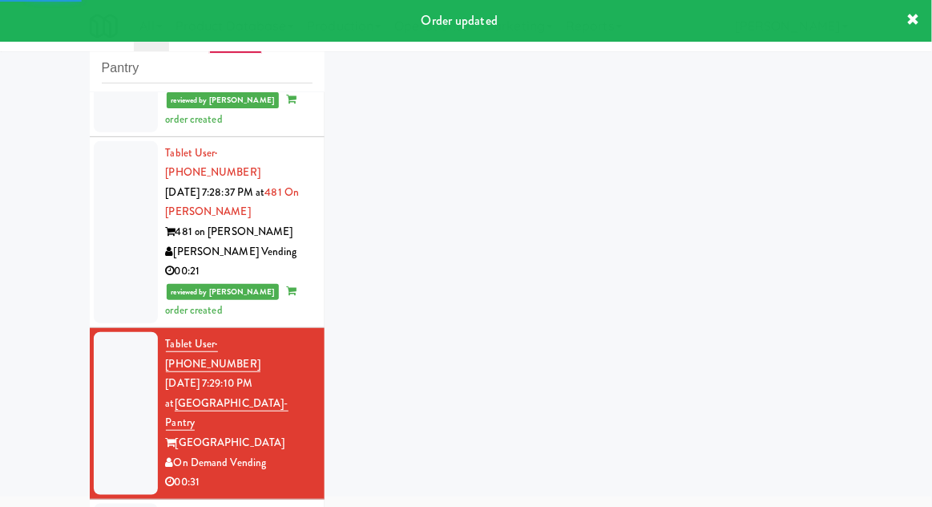
scroll to position [1465, 0]
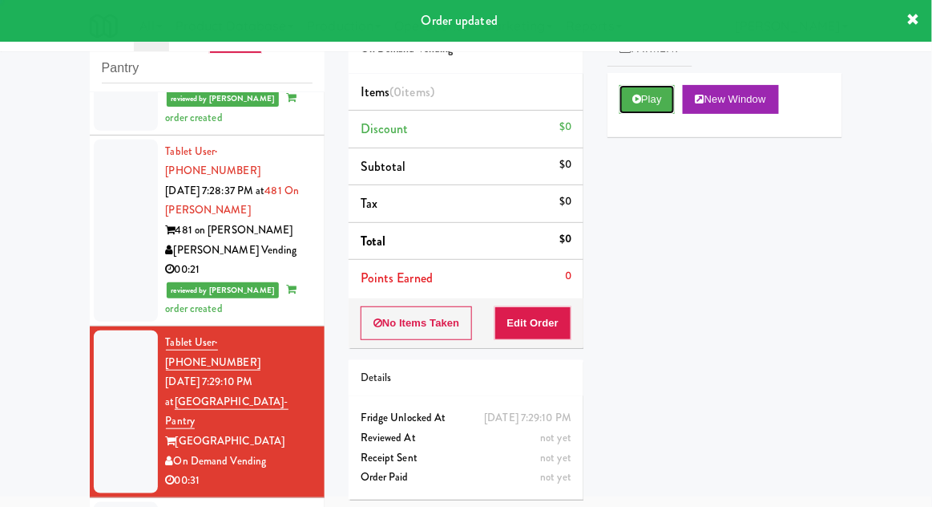
click at [635, 100] on icon at bounding box center [636, 99] width 9 height 10
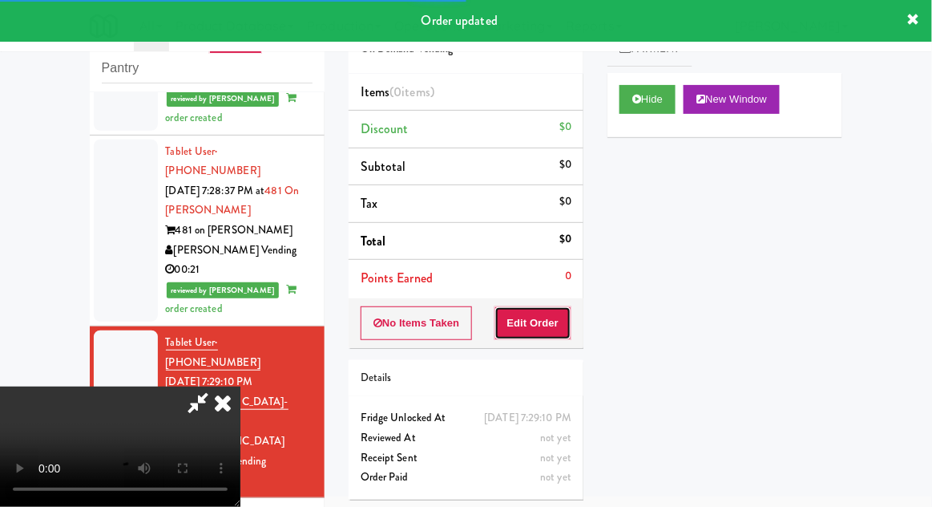
click at [542, 330] on button "Edit Order" at bounding box center [534, 323] width 78 height 34
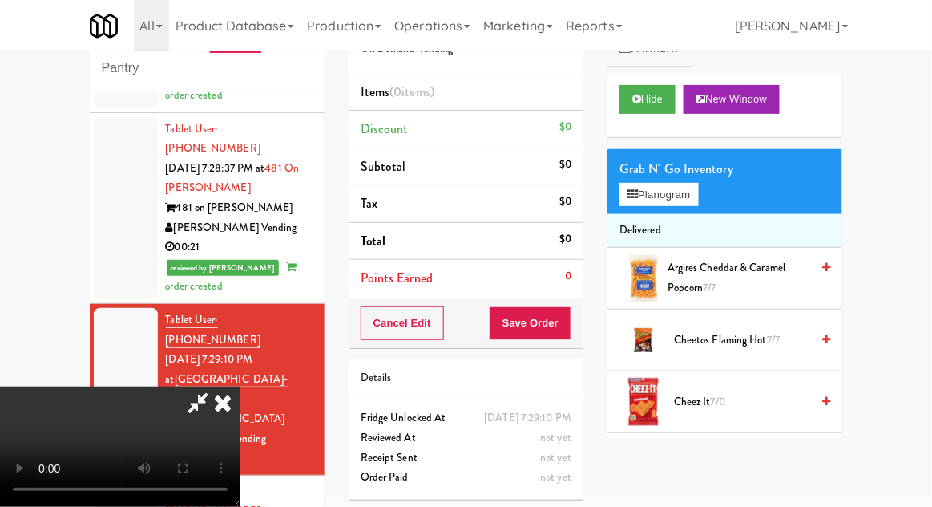
scroll to position [59, 0]
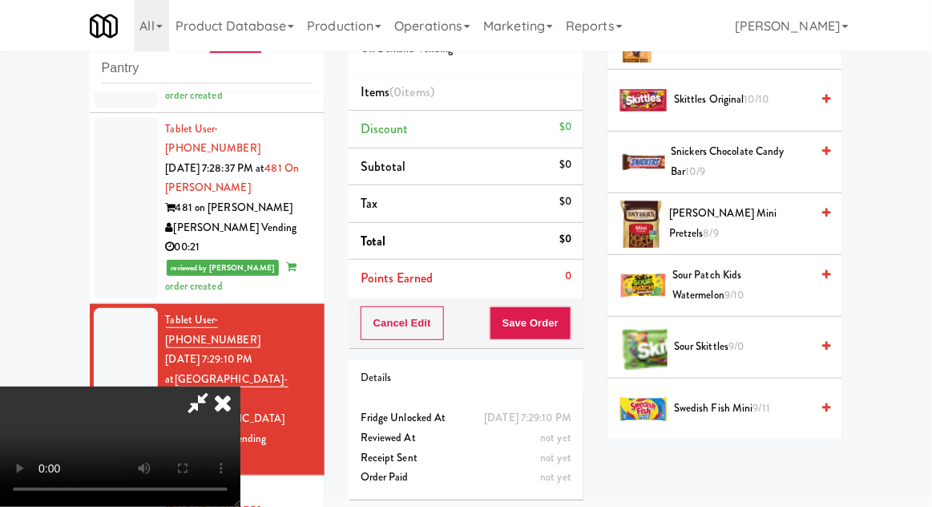
click at [743, 338] on span "9/0" at bounding box center [736, 345] width 15 height 15
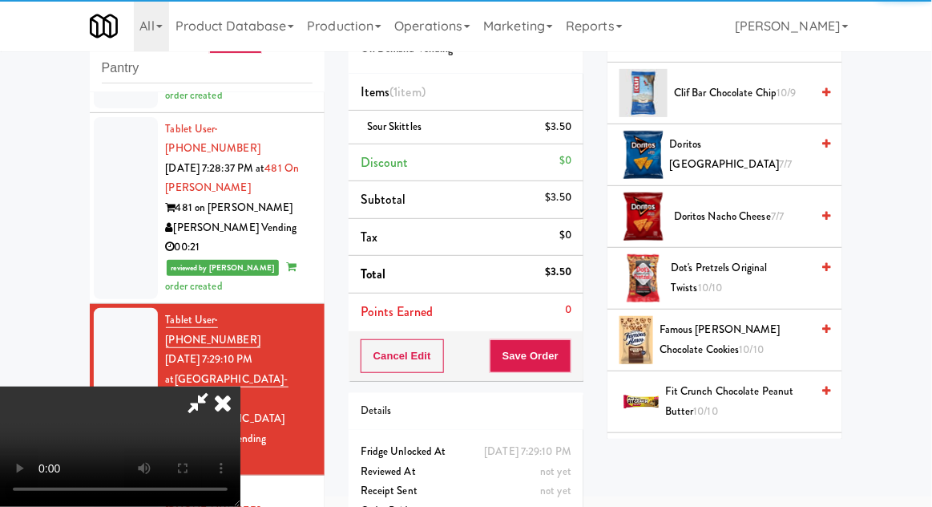
scroll to position [0, 0]
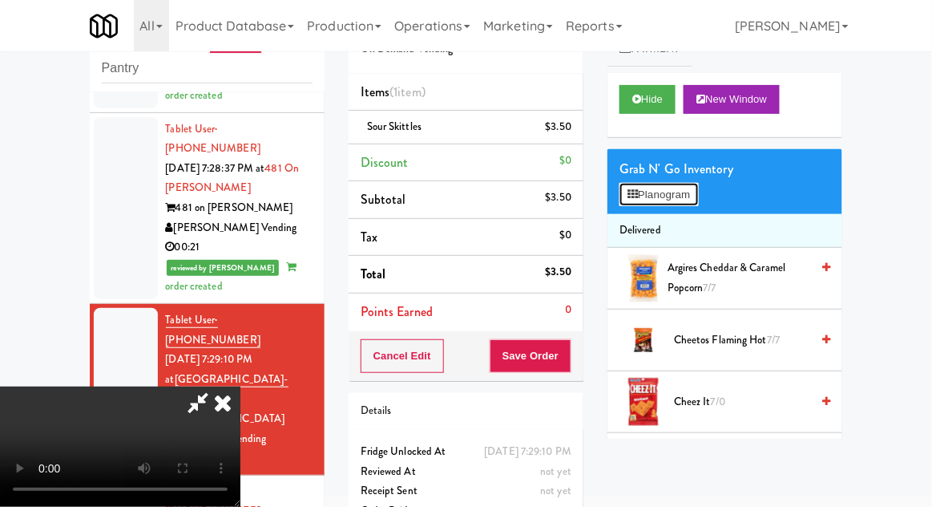
click at [680, 196] on button "Planogram" at bounding box center [659, 195] width 79 height 24
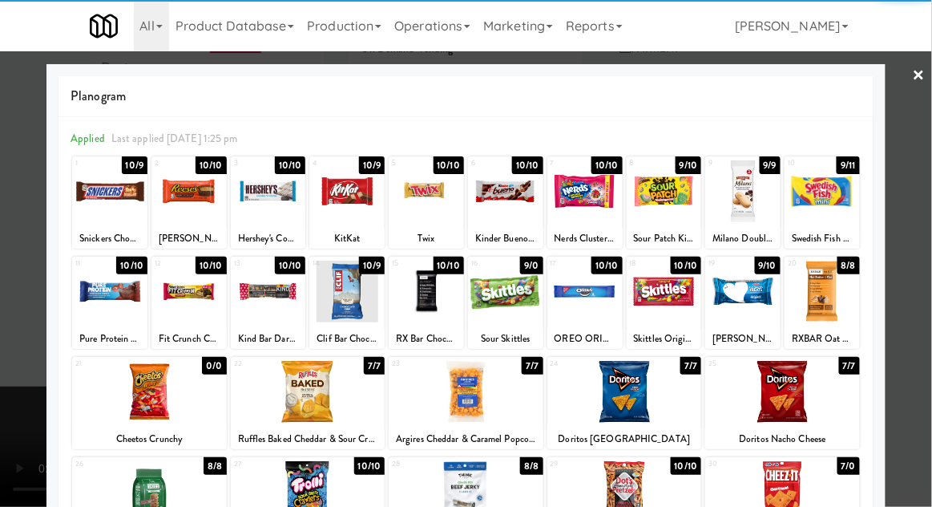
click at [922, 298] on div at bounding box center [466, 253] width 932 height 507
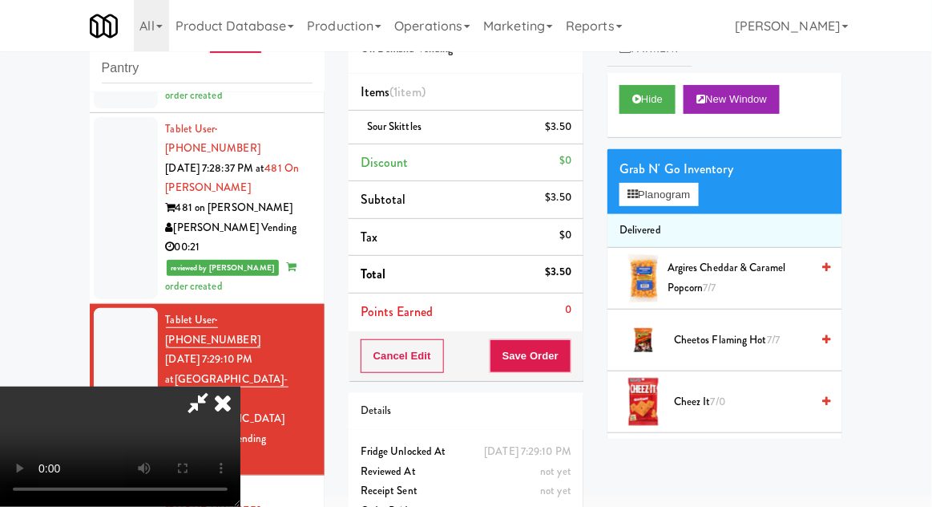
scroll to position [59, 0]
click at [693, 196] on button "Planogram" at bounding box center [659, 195] width 79 height 24
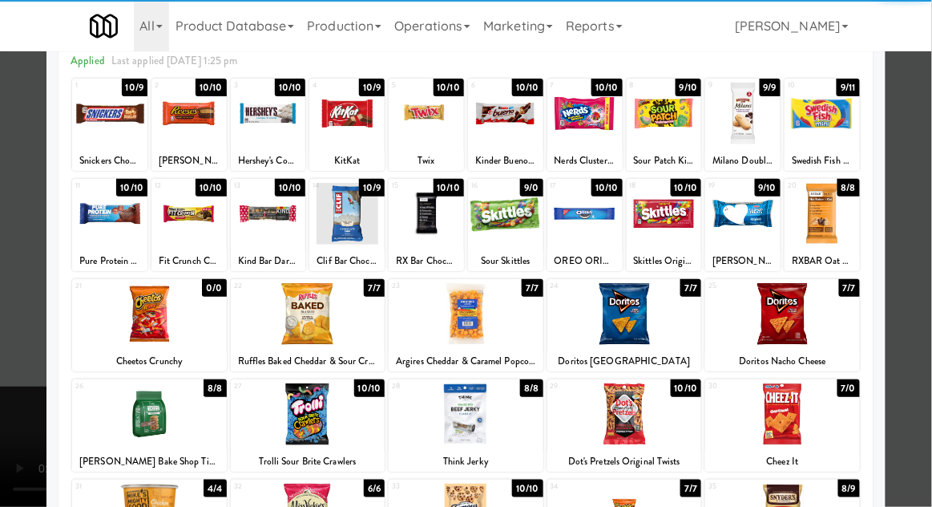
scroll to position [99, 0]
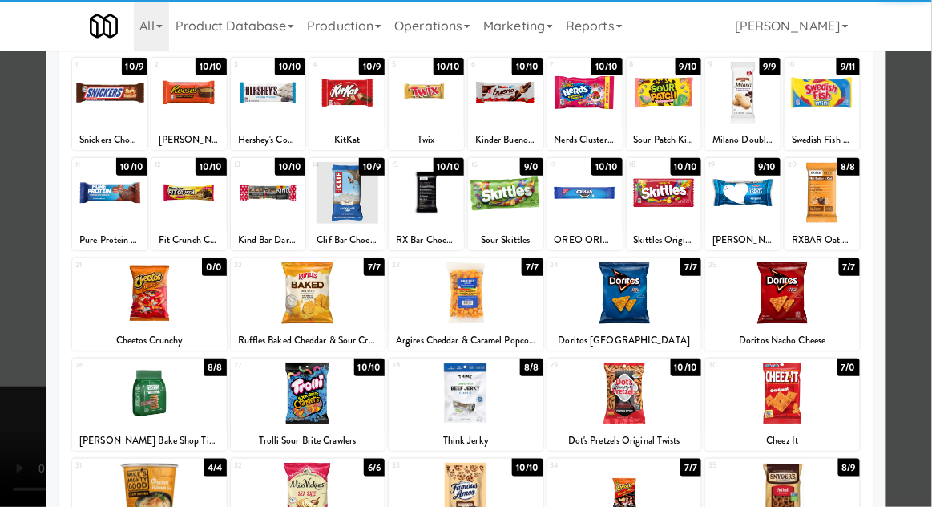
click at [459, 501] on div at bounding box center [466, 494] width 155 height 62
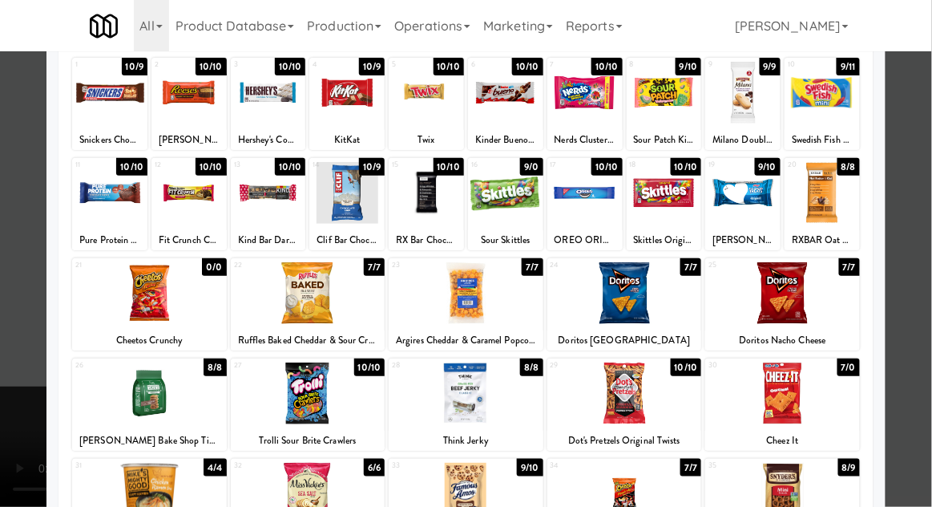
click at [924, 321] on div at bounding box center [466, 253] width 932 height 507
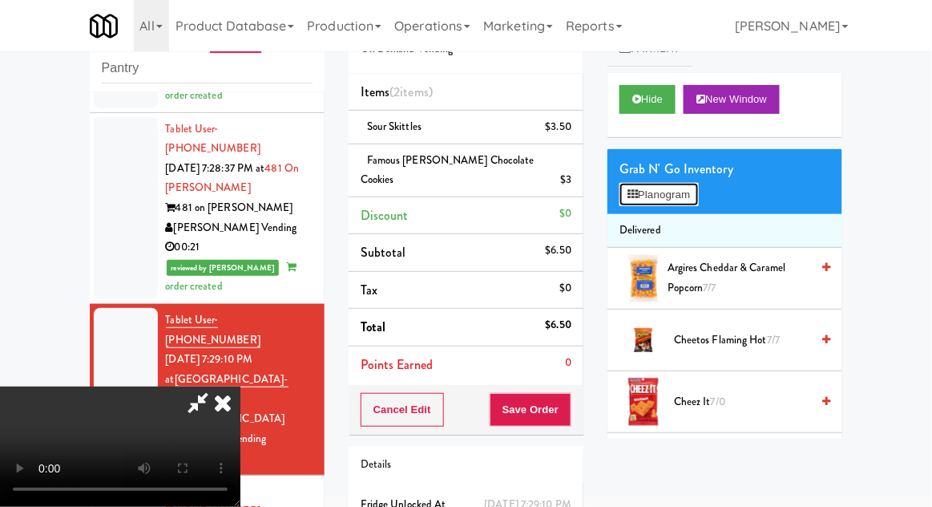
click at [687, 186] on button "Planogram" at bounding box center [659, 195] width 79 height 24
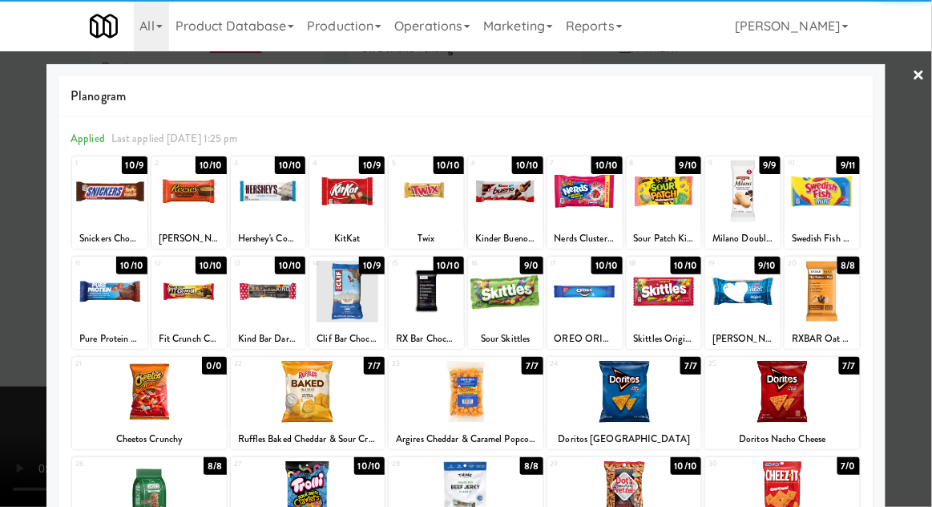
click at [517, 208] on div at bounding box center [505, 191] width 75 height 62
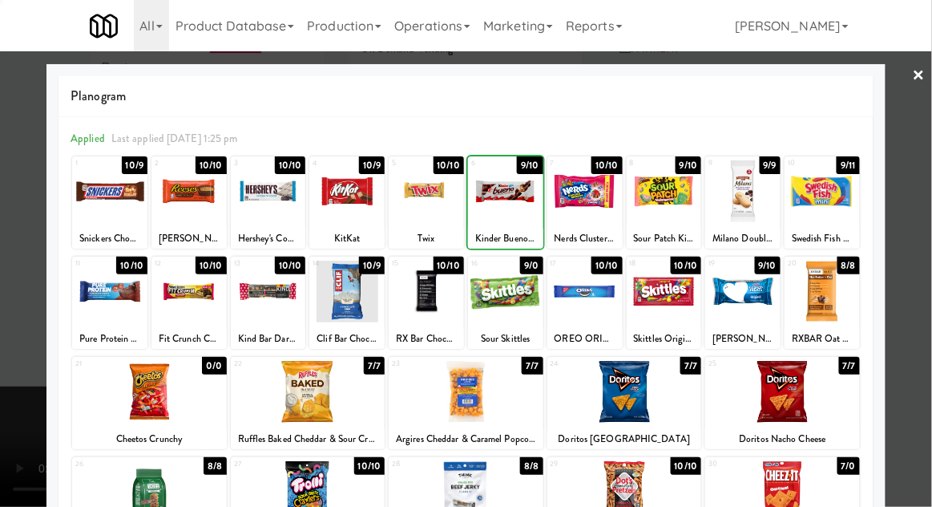
click at [519, 203] on div at bounding box center [505, 191] width 75 height 62
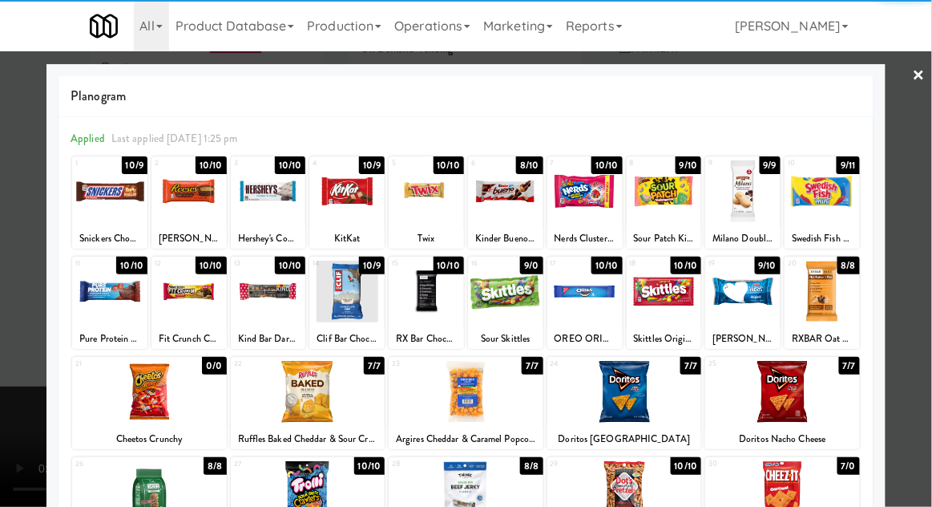
click at [7, 312] on div at bounding box center [466, 253] width 932 height 507
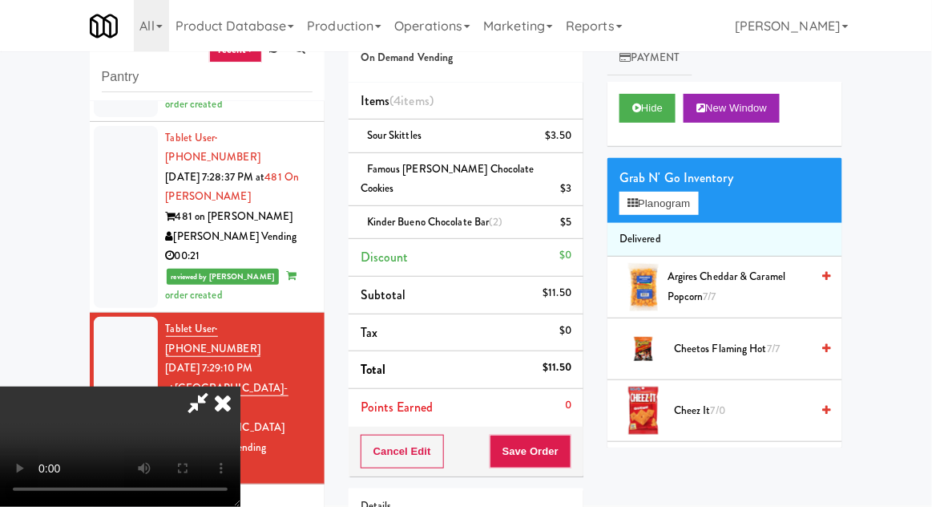
scroll to position [52, 0]
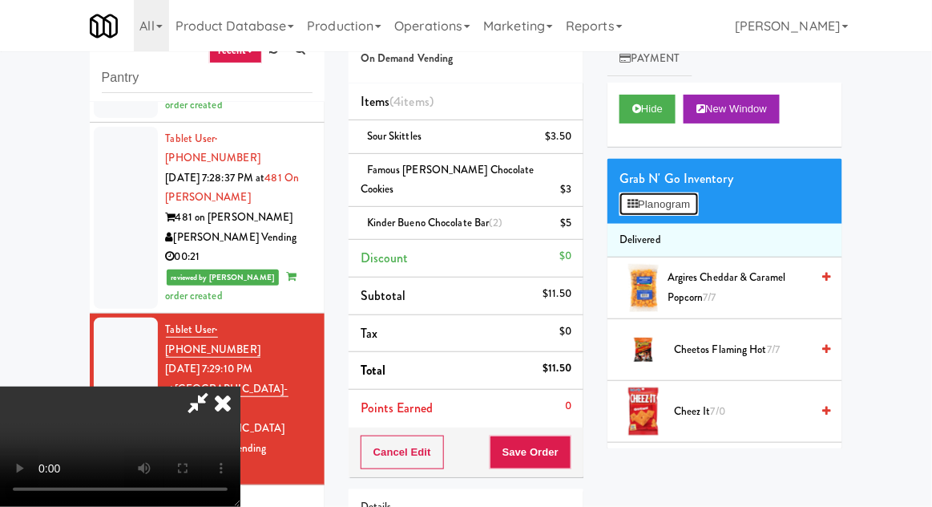
click at [673, 192] on button "Planogram" at bounding box center [659, 204] width 79 height 24
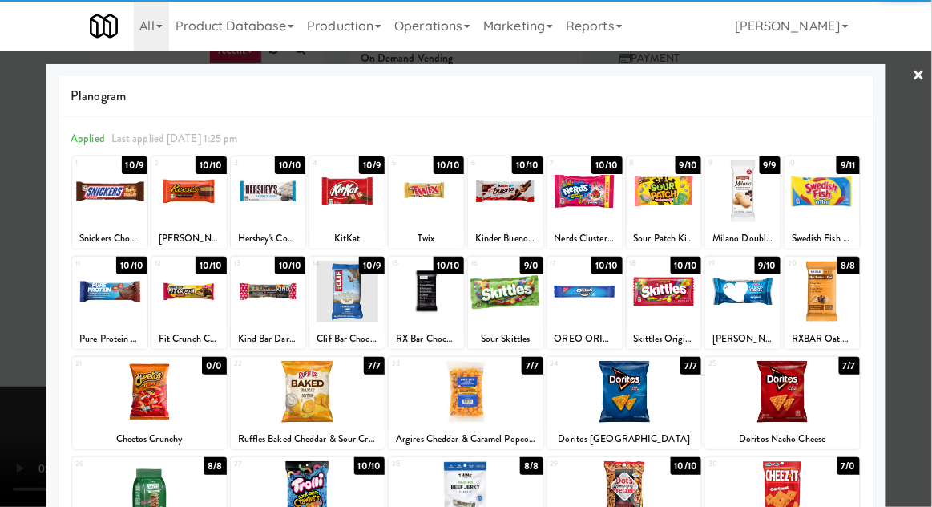
click at [107, 198] on div at bounding box center [109, 191] width 75 height 62
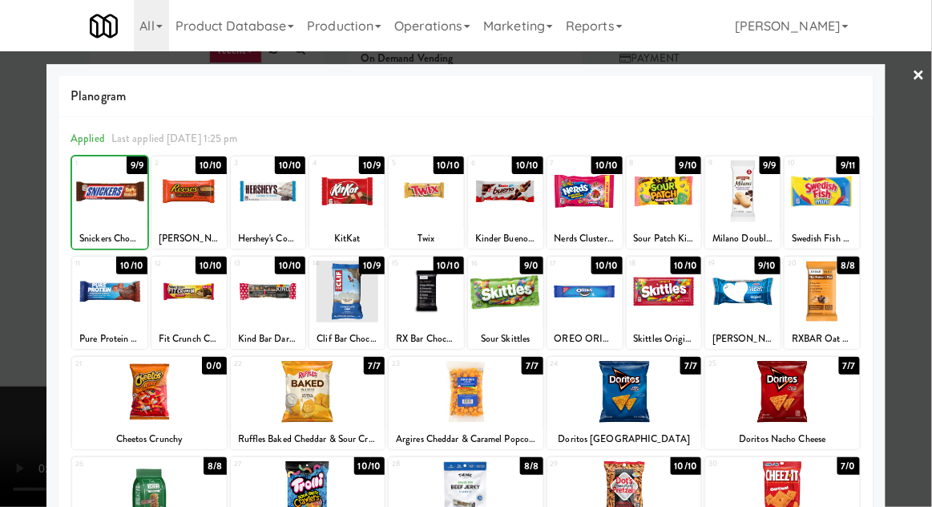
click at [926, 231] on div at bounding box center [466, 253] width 932 height 507
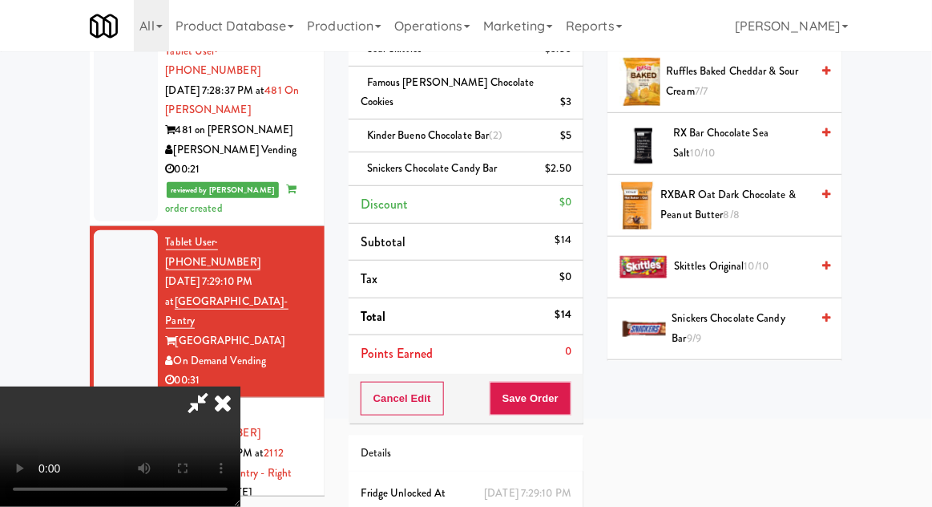
scroll to position [1407, 0]
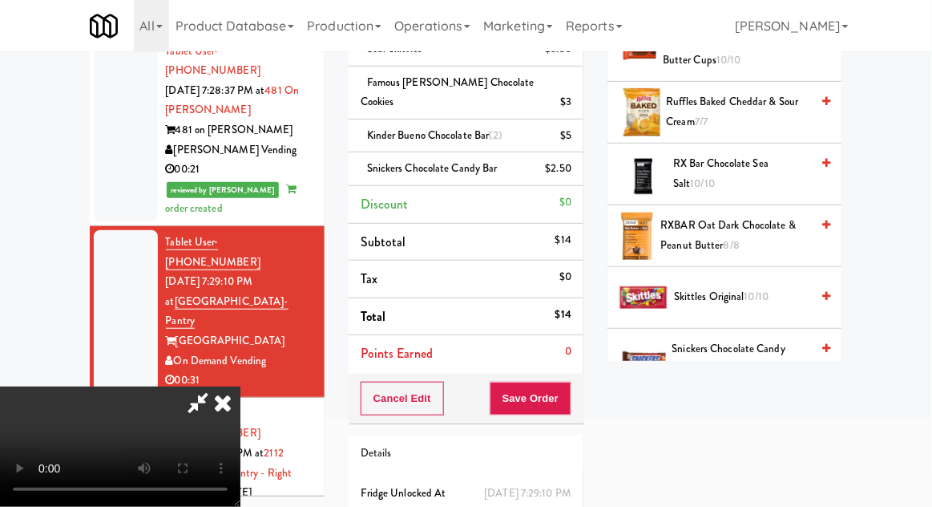
click at [772, 287] on span "Skittles Original 10/10" at bounding box center [742, 297] width 136 height 20
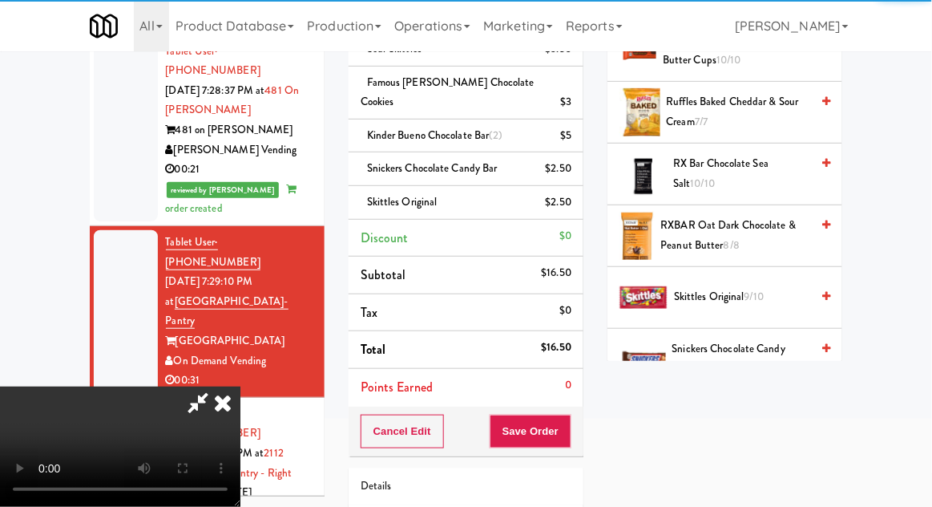
scroll to position [172, 0]
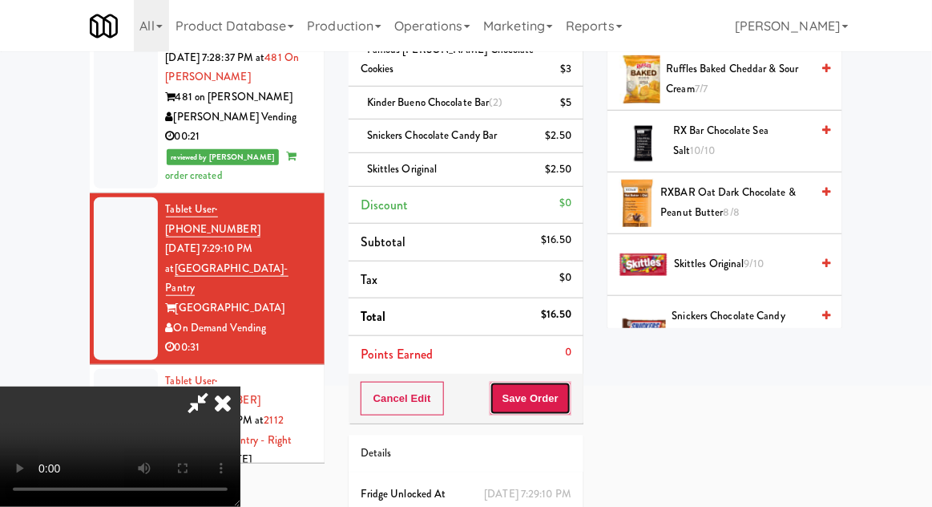
click at [568, 382] on button "Save Order" at bounding box center [531, 399] width 82 height 34
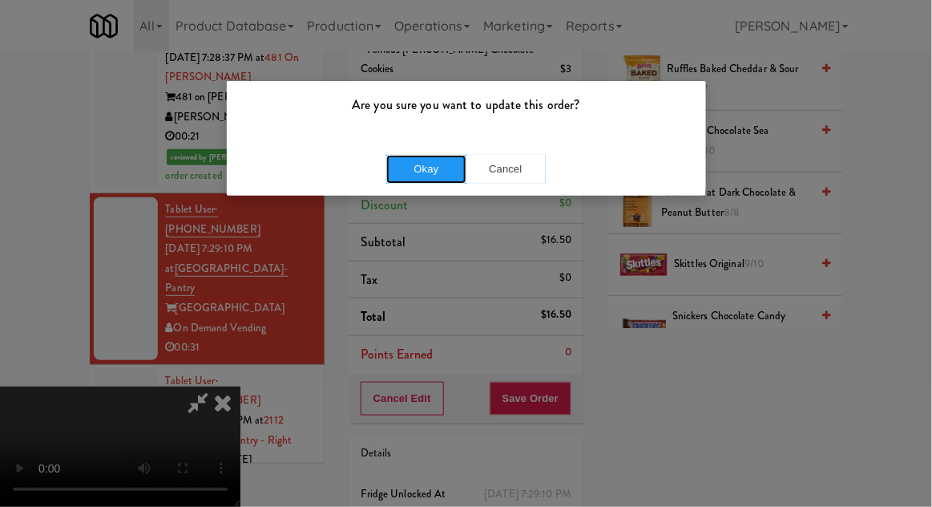
click at [410, 168] on button "Okay" at bounding box center [426, 169] width 80 height 29
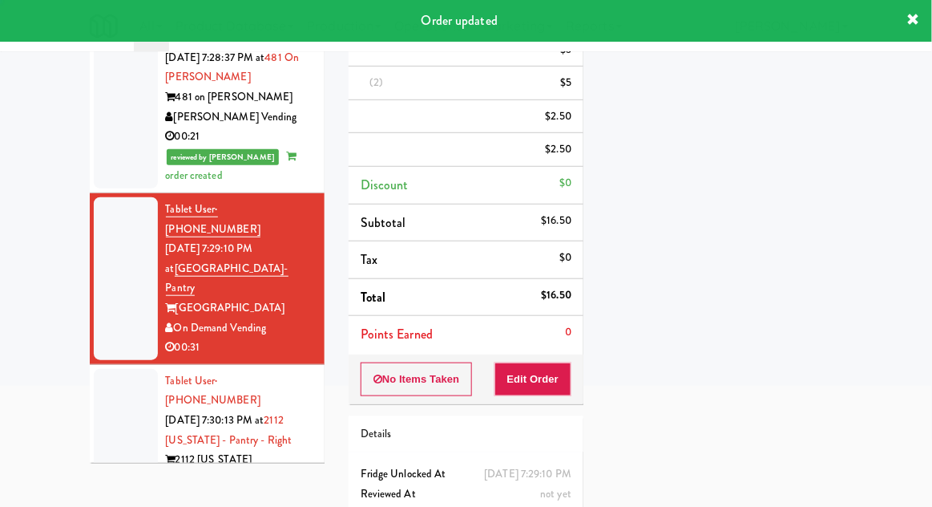
scroll to position [0, 0]
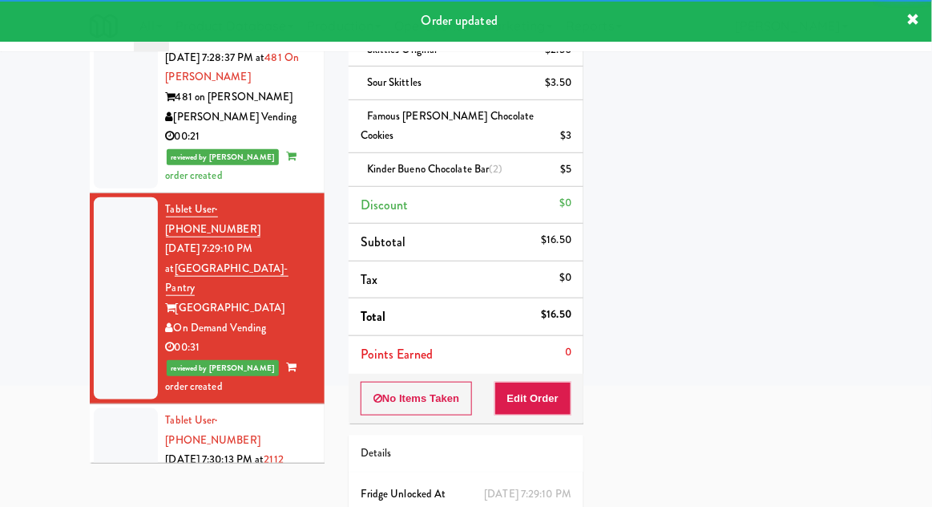
click at [126, 408] on div at bounding box center [126, 479] width 64 height 143
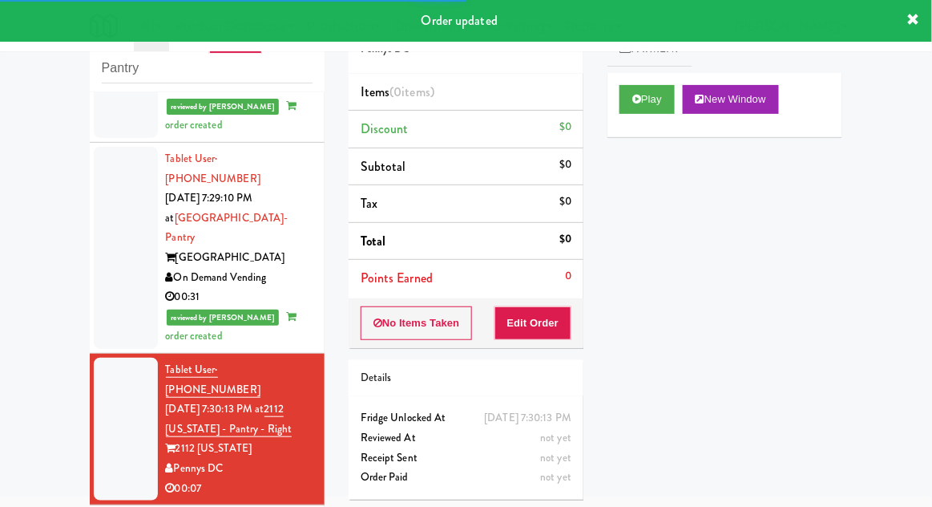
scroll to position [1648, 0]
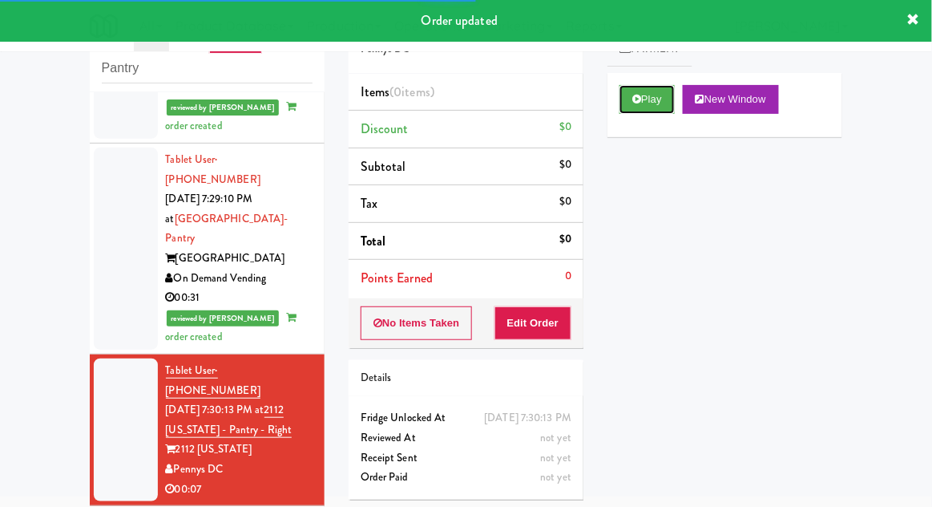
click at [648, 106] on button "Play" at bounding box center [647, 99] width 55 height 29
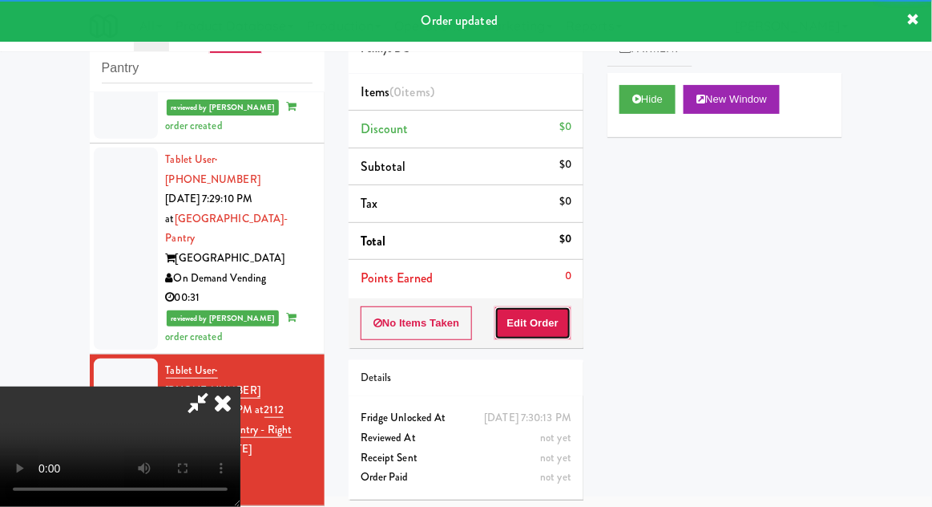
click at [546, 321] on button "Edit Order" at bounding box center [534, 323] width 78 height 34
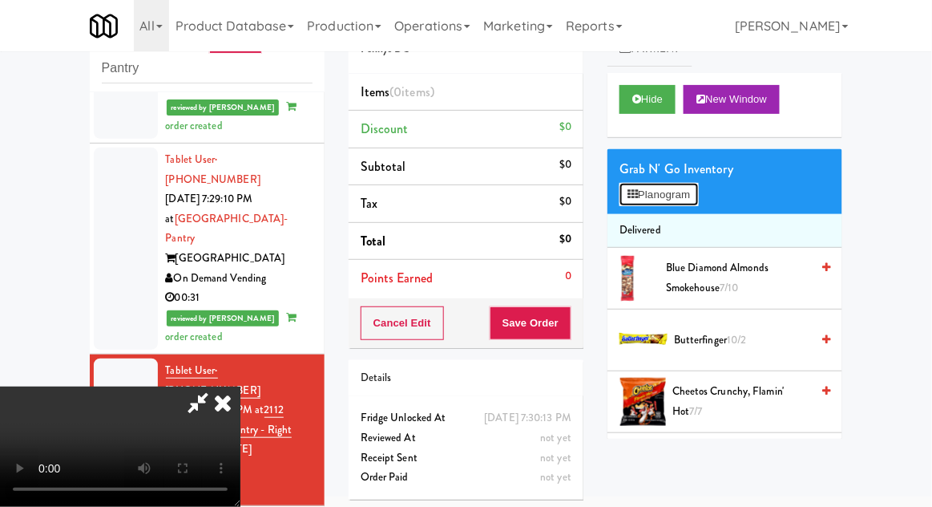
click at [688, 191] on button "Planogram" at bounding box center [659, 195] width 79 height 24
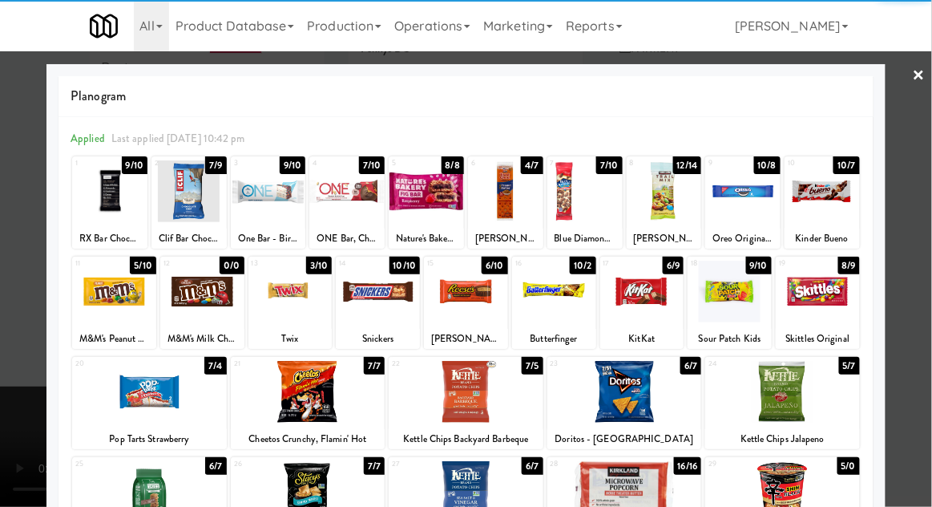
click at [277, 312] on div at bounding box center [290, 292] width 84 height 62
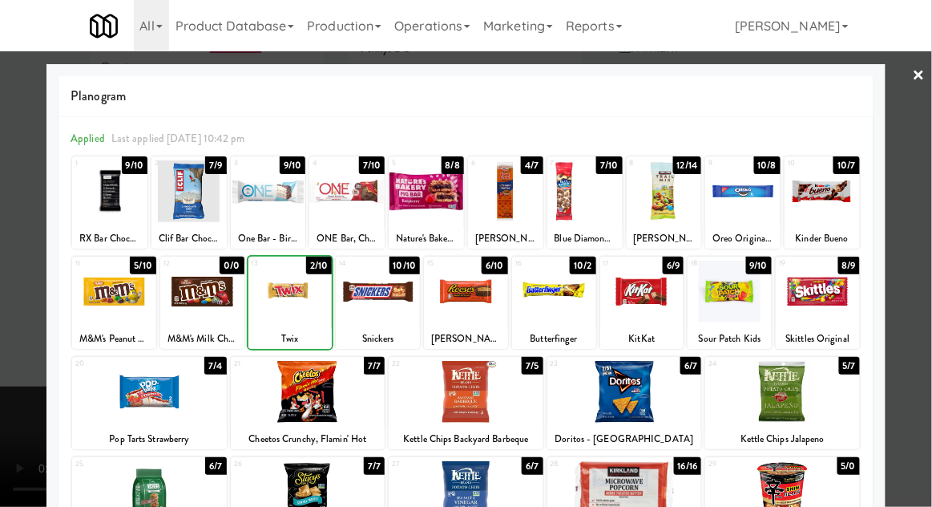
click at [918, 306] on div at bounding box center [466, 253] width 932 height 507
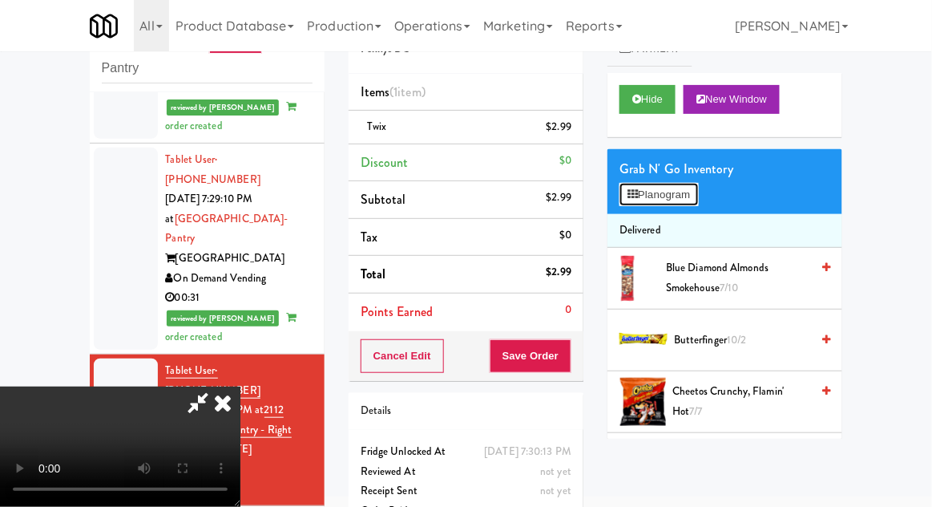
click at [678, 203] on button "Planogram" at bounding box center [659, 195] width 79 height 24
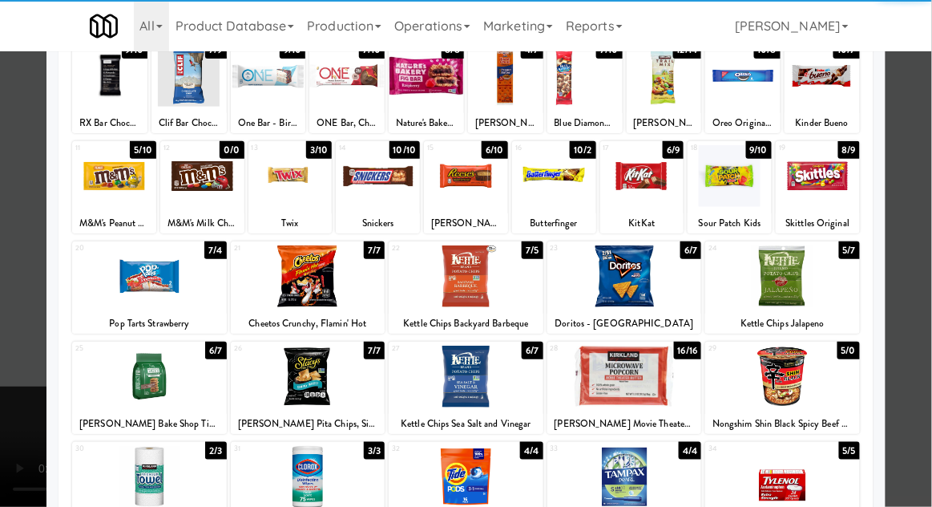
scroll to position [120, 0]
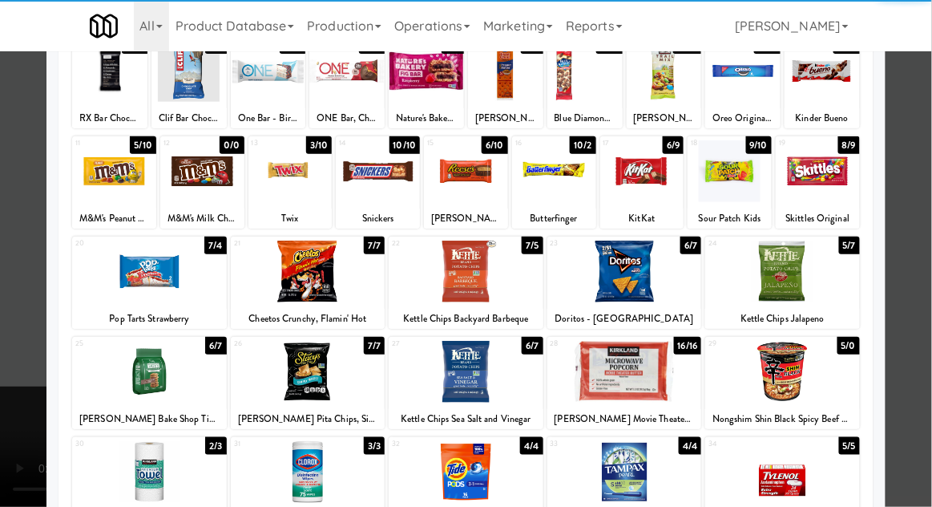
click at [650, 369] on div at bounding box center [624, 372] width 155 height 62
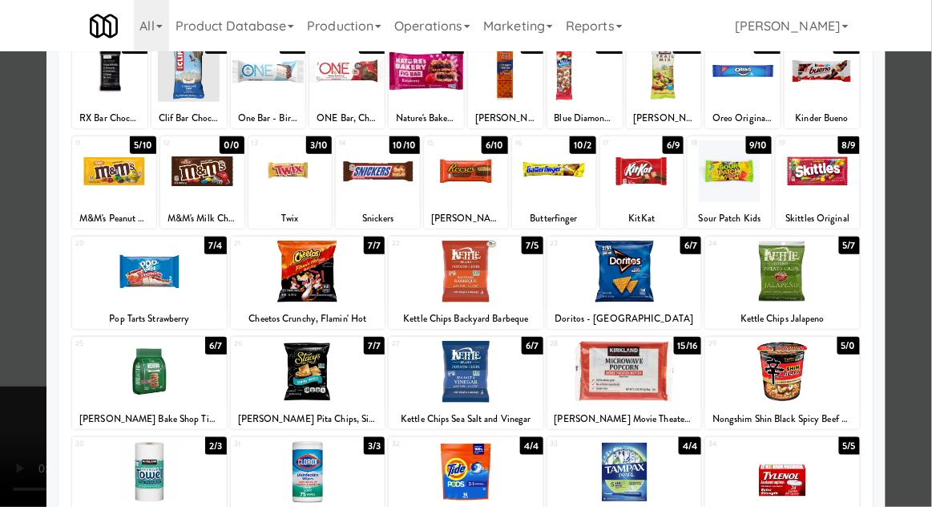
click at [19, 358] on div at bounding box center [466, 253] width 932 height 507
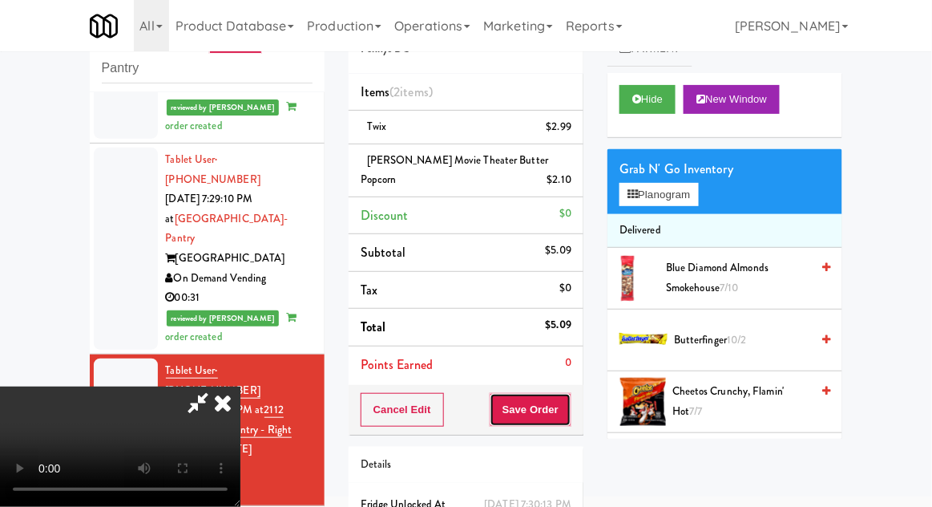
click at [569, 414] on button "Save Order" at bounding box center [531, 410] width 82 height 34
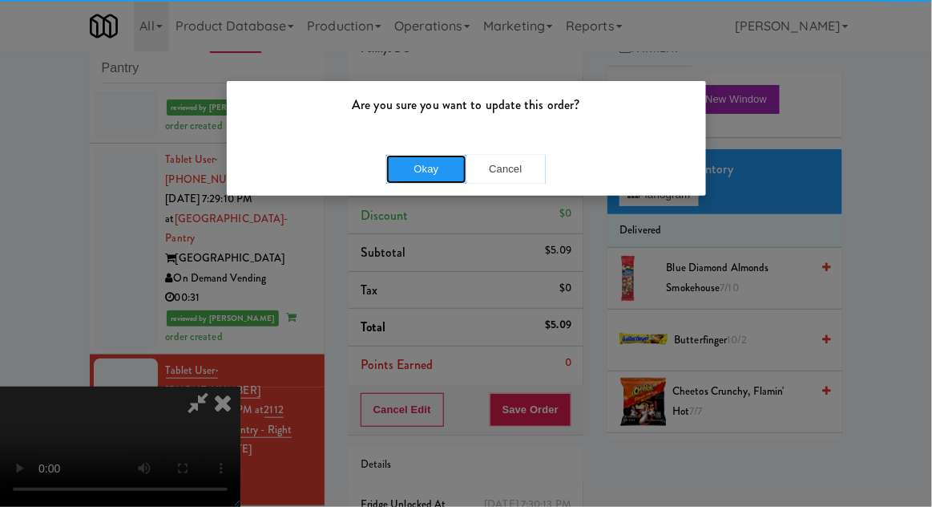
click at [389, 174] on button "Okay" at bounding box center [426, 169] width 80 height 29
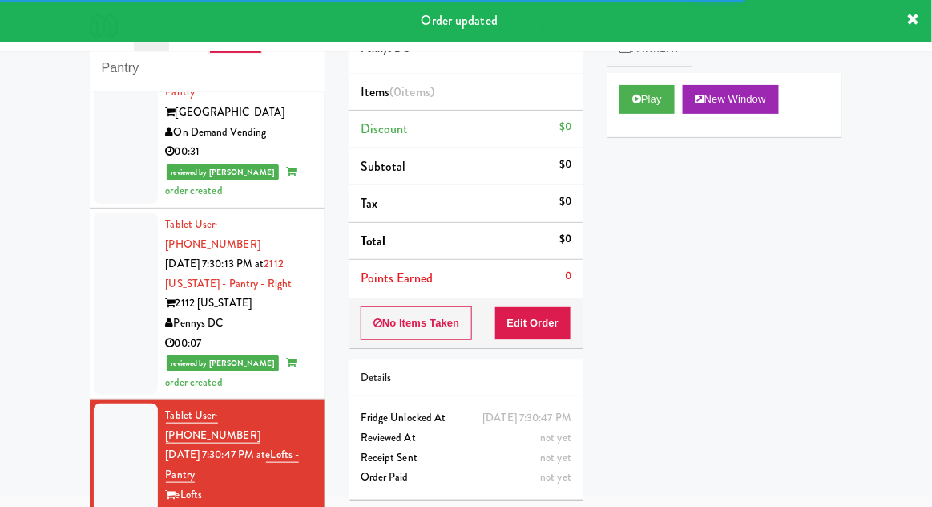
scroll to position [1802, 0]
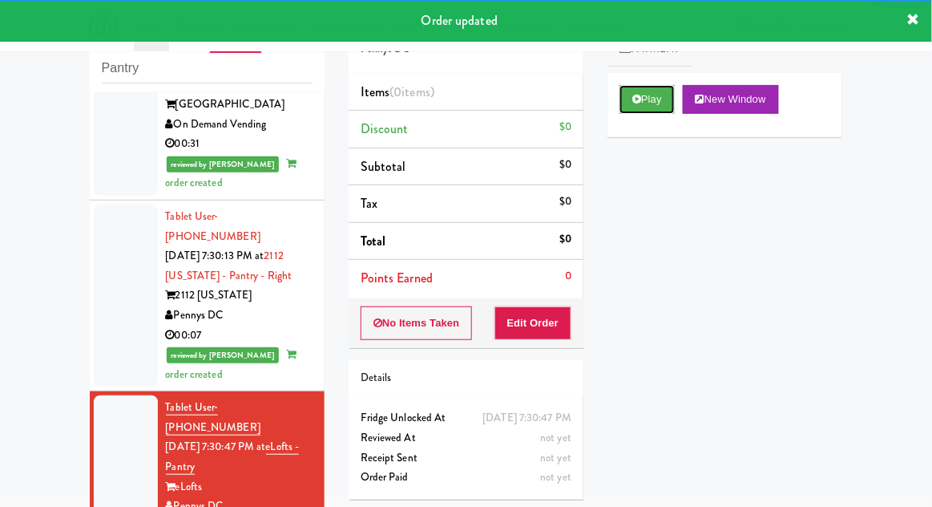
click at [662, 107] on button "Play" at bounding box center [647, 99] width 55 height 29
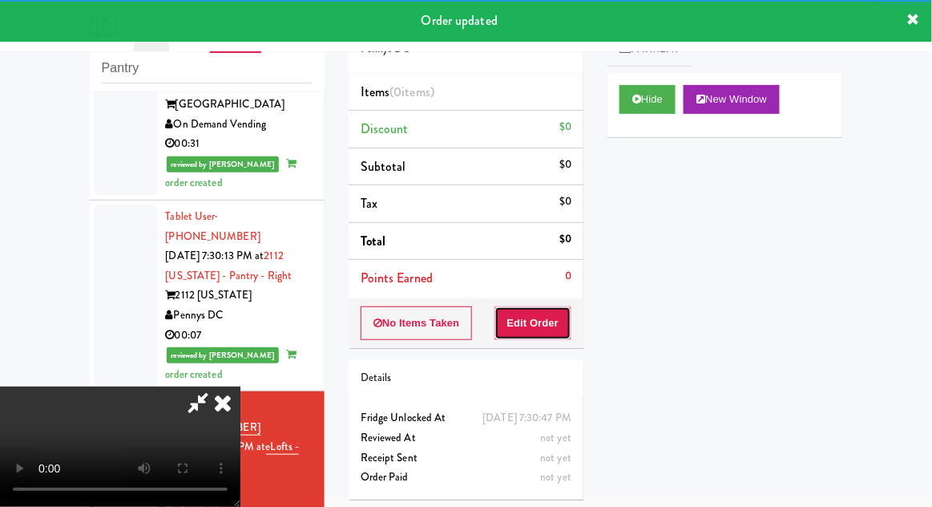
click at [547, 306] on button "Edit Order" at bounding box center [534, 323] width 78 height 34
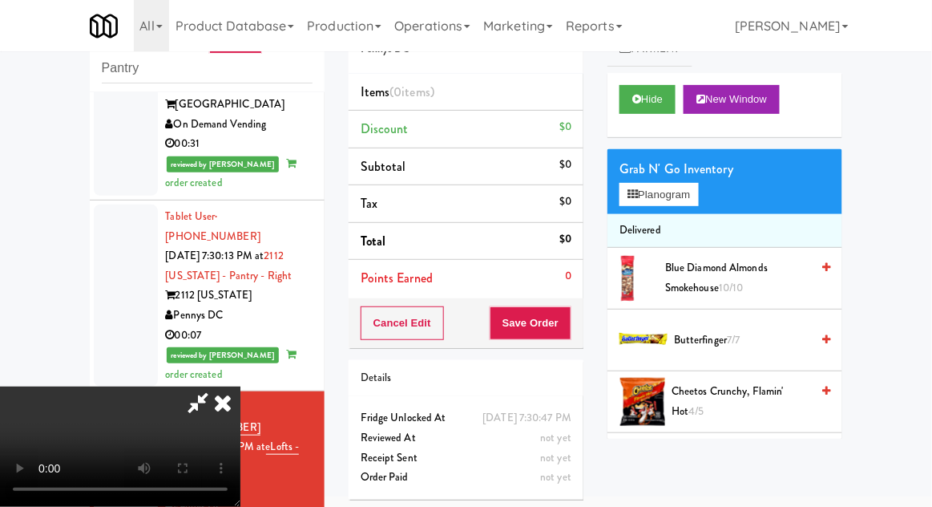
scroll to position [0, 0]
click at [689, 204] on button "Planogram" at bounding box center [659, 195] width 79 height 24
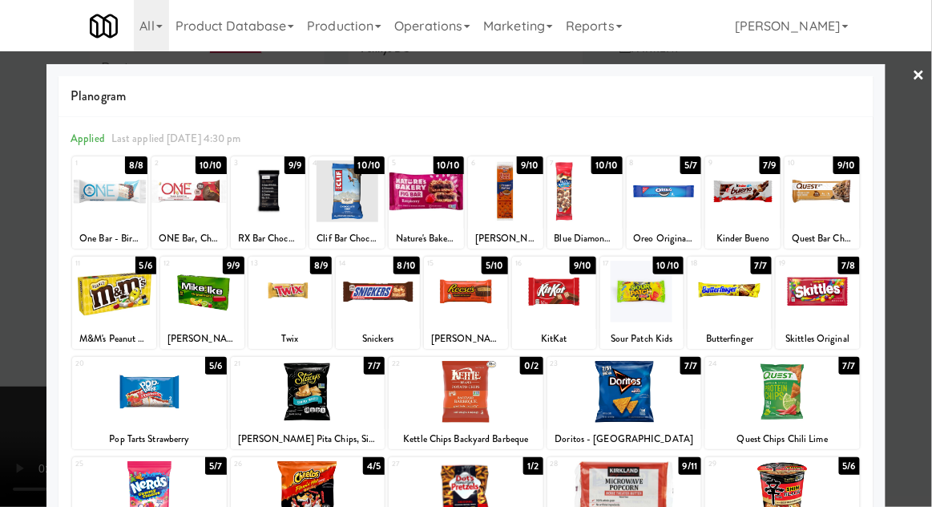
click at [371, 307] on div at bounding box center [378, 292] width 84 height 62
click at [929, 273] on div at bounding box center [466, 253] width 932 height 507
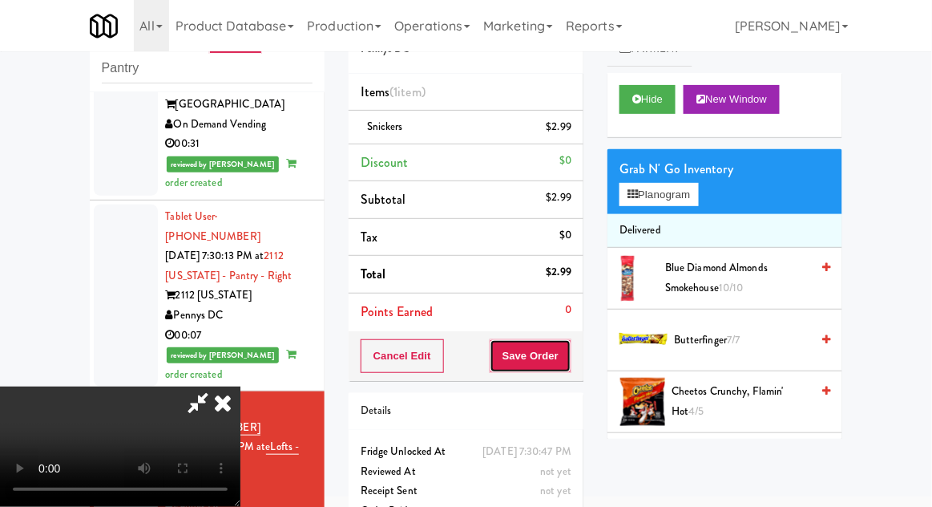
click at [568, 361] on button "Save Order" at bounding box center [531, 356] width 82 height 34
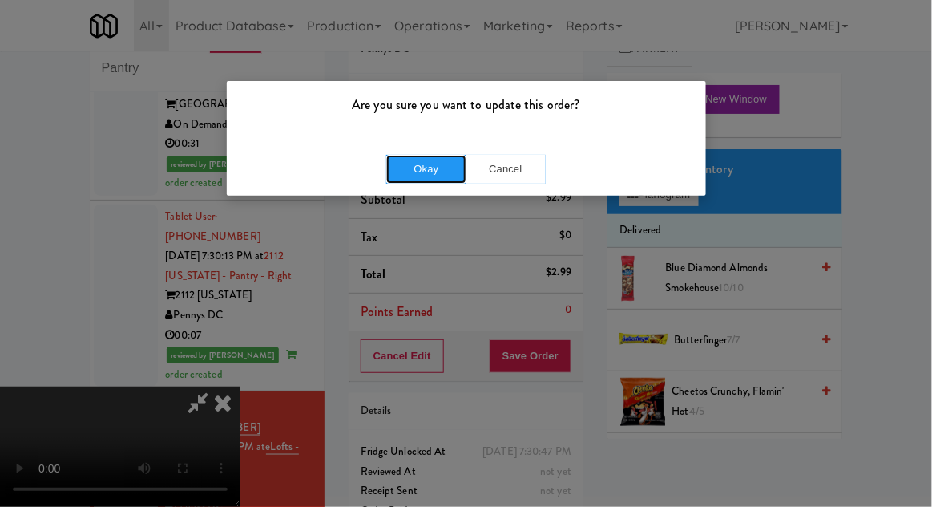
click at [407, 178] on button "Okay" at bounding box center [426, 169] width 80 height 29
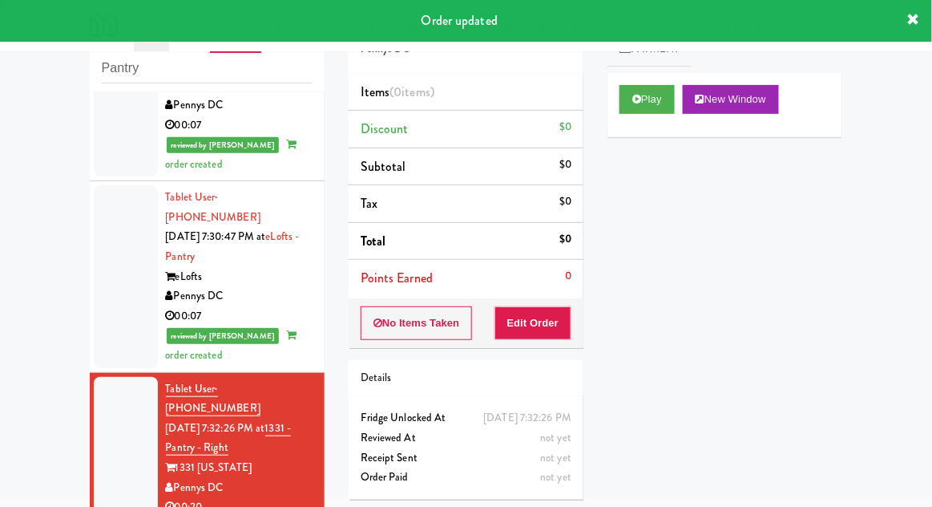
scroll to position [1994, 0]
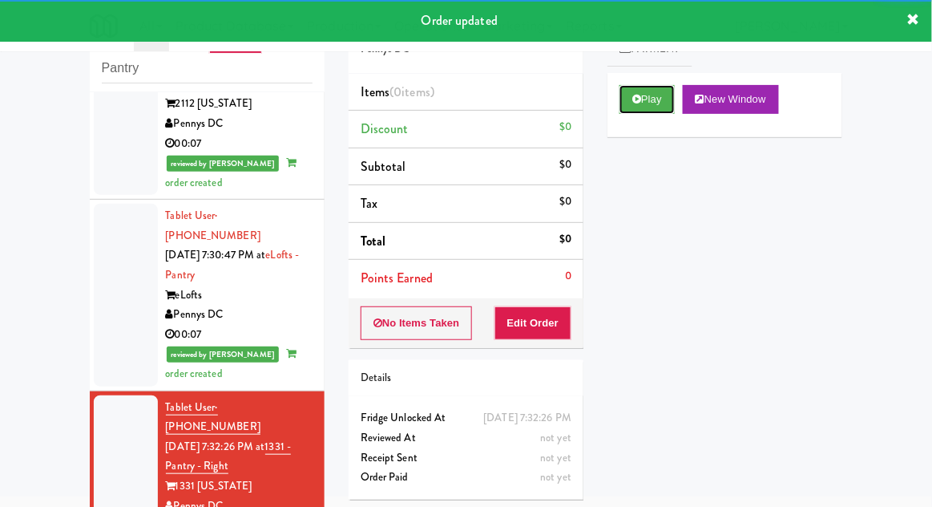
click at [665, 100] on button "Play" at bounding box center [647, 99] width 55 height 29
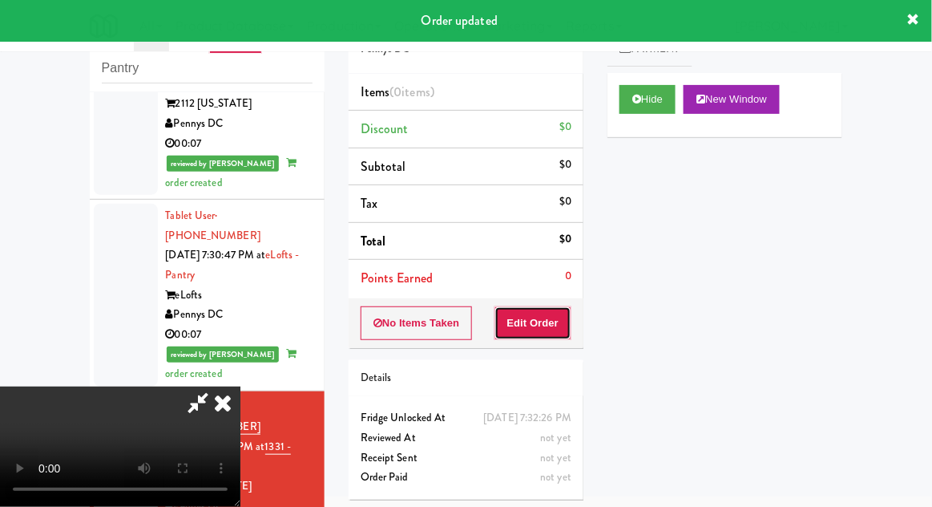
click at [543, 326] on button "Edit Order" at bounding box center [534, 323] width 78 height 34
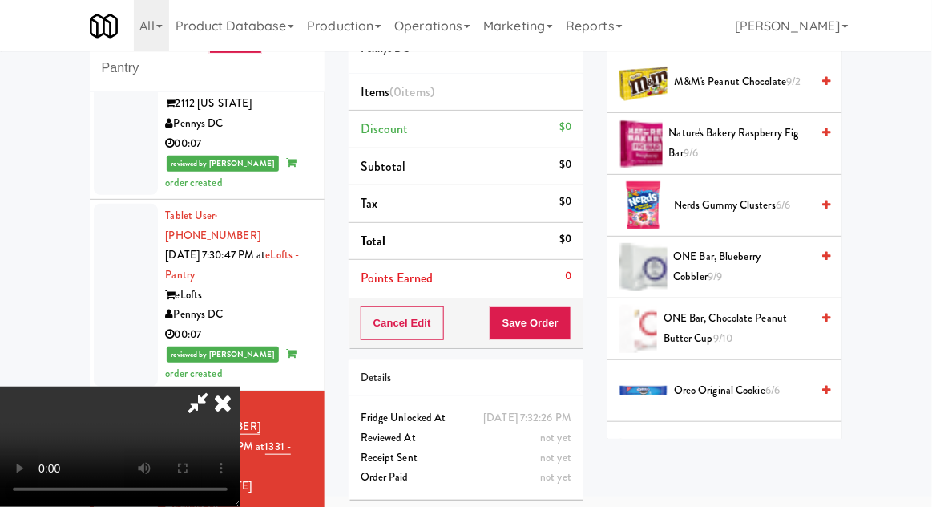
scroll to position [990, 0]
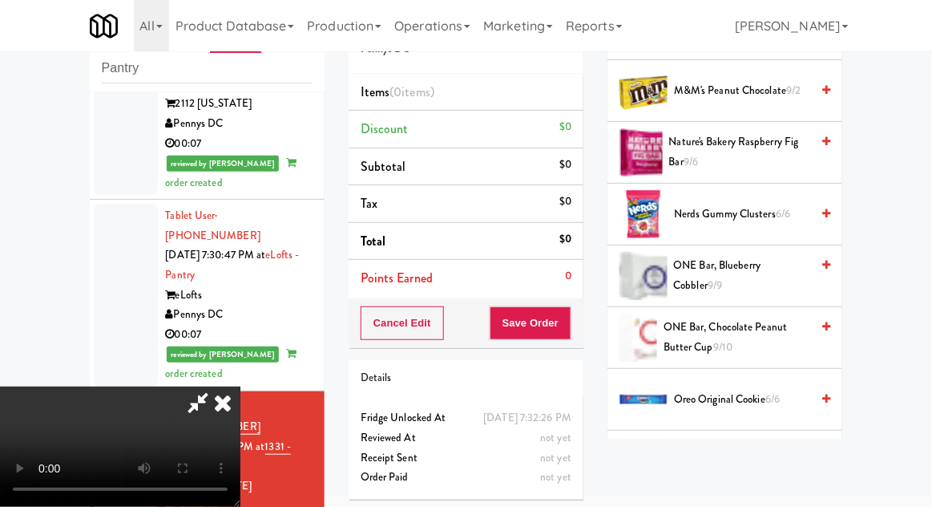
click at [745, 267] on span "ONE Bar, Blueberry Cobbler 9/9" at bounding box center [742, 275] width 137 height 39
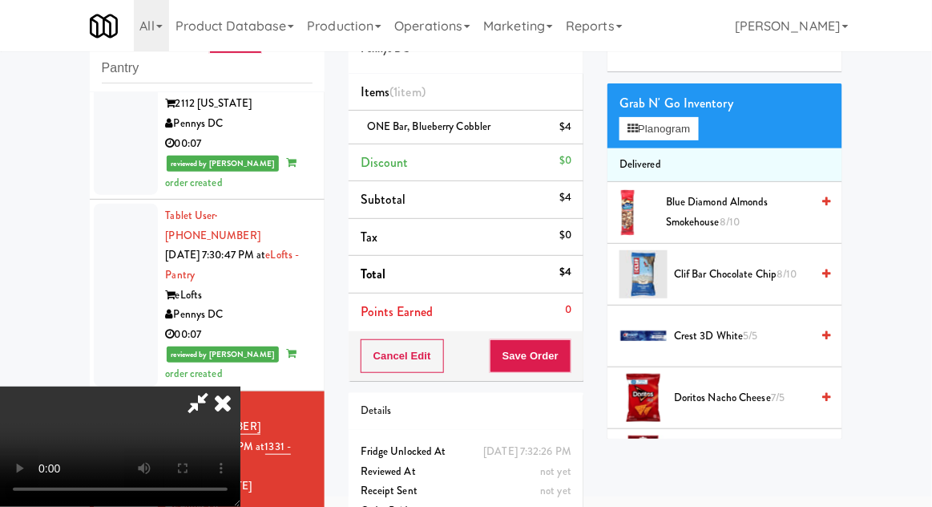
scroll to position [0, 0]
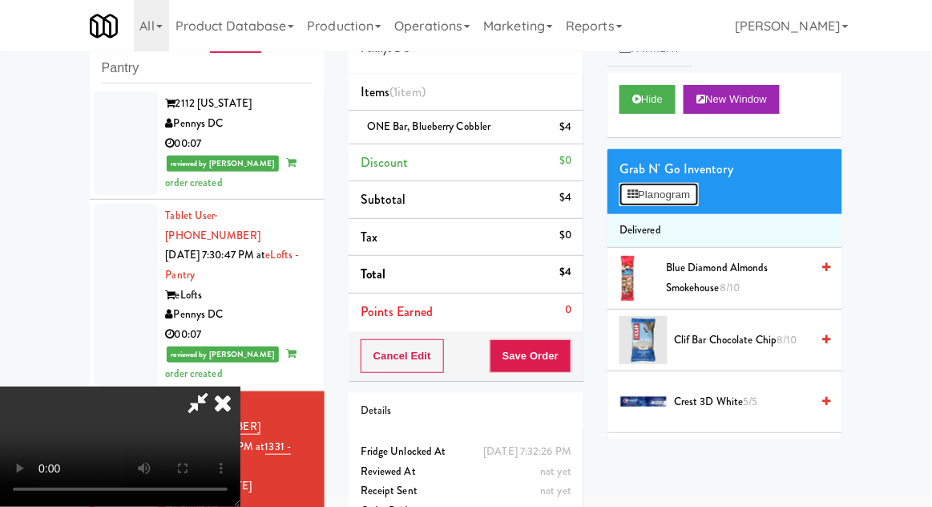
click at [697, 197] on button "Planogram" at bounding box center [659, 195] width 79 height 24
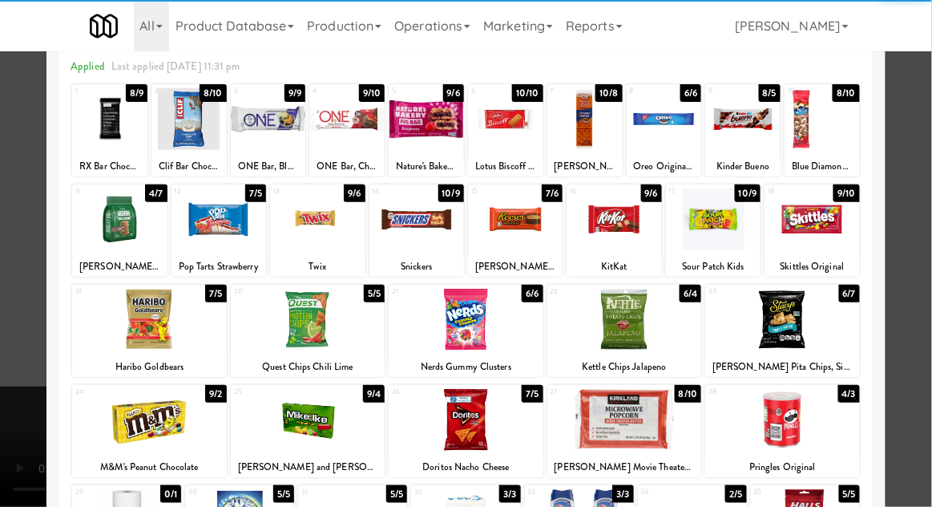
scroll to position [73, 0]
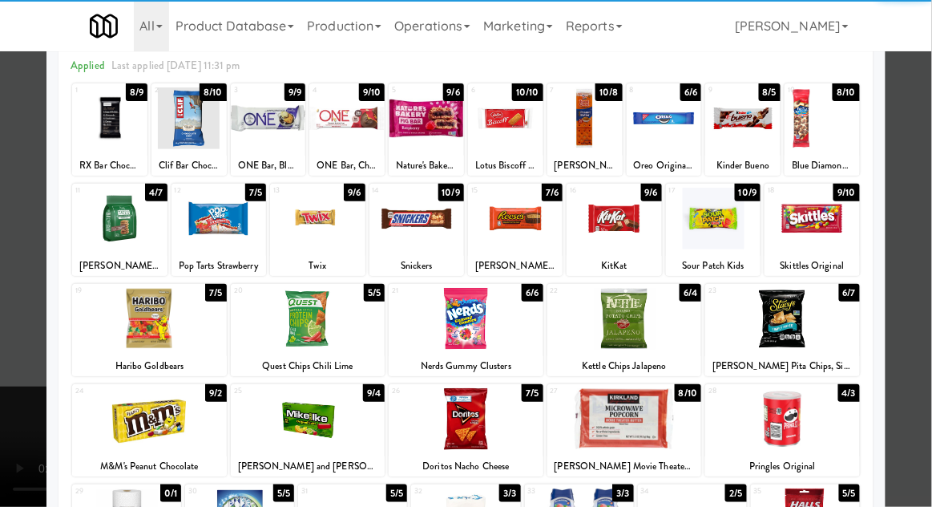
click at [145, 317] on div at bounding box center [149, 319] width 155 height 62
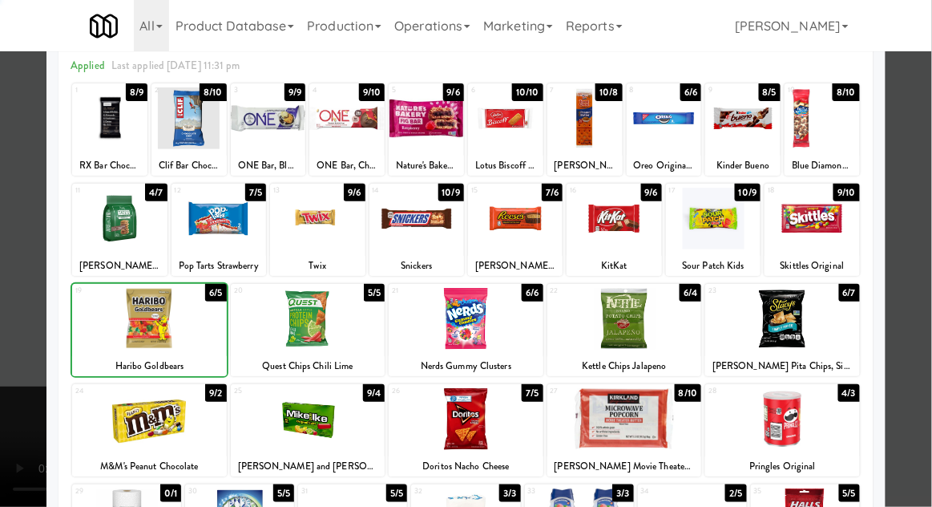
click at [923, 280] on div at bounding box center [466, 253] width 932 height 507
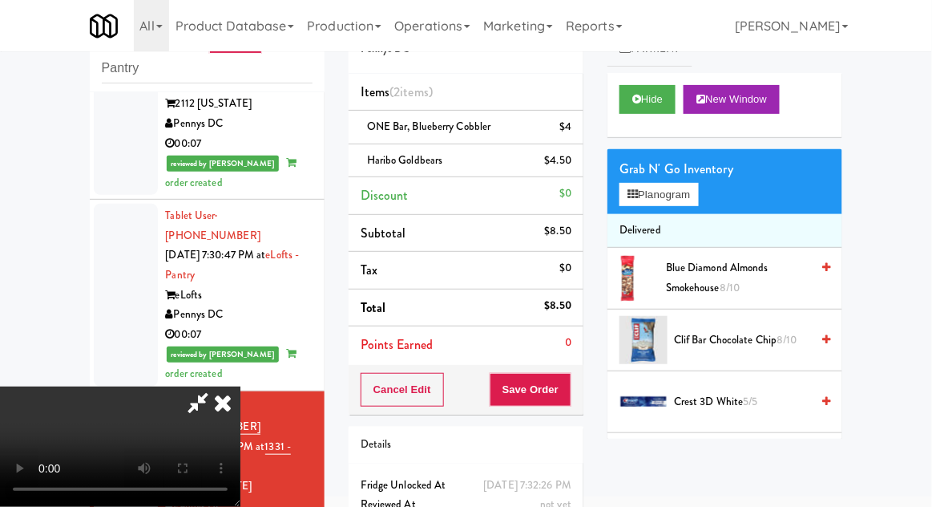
scroll to position [59, 0]
click at [571, 379] on button "Save Order" at bounding box center [531, 390] width 82 height 34
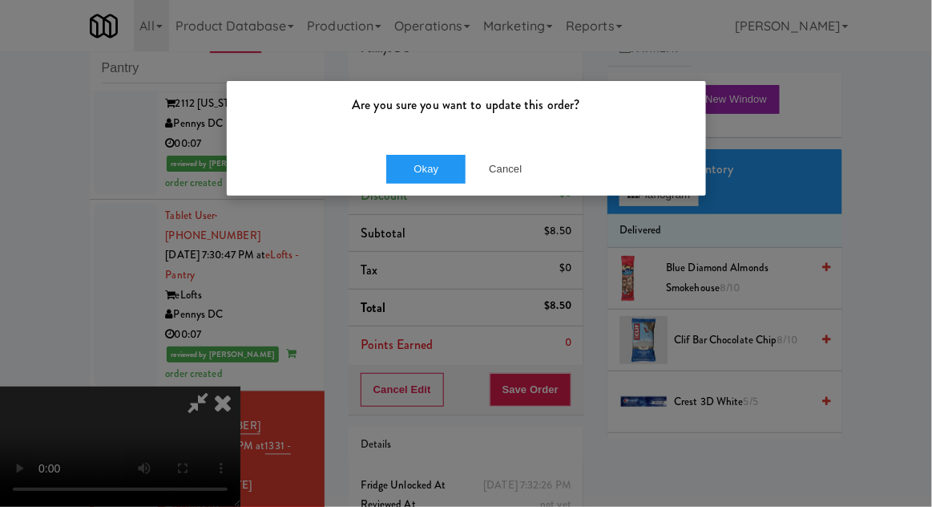
click at [410, 193] on div "Okay Cancel" at bounding box center [466, 169] width 479 height 54
click at [406, 172] on button "Okay" at bounding box center [426, 169] width 80 height 29
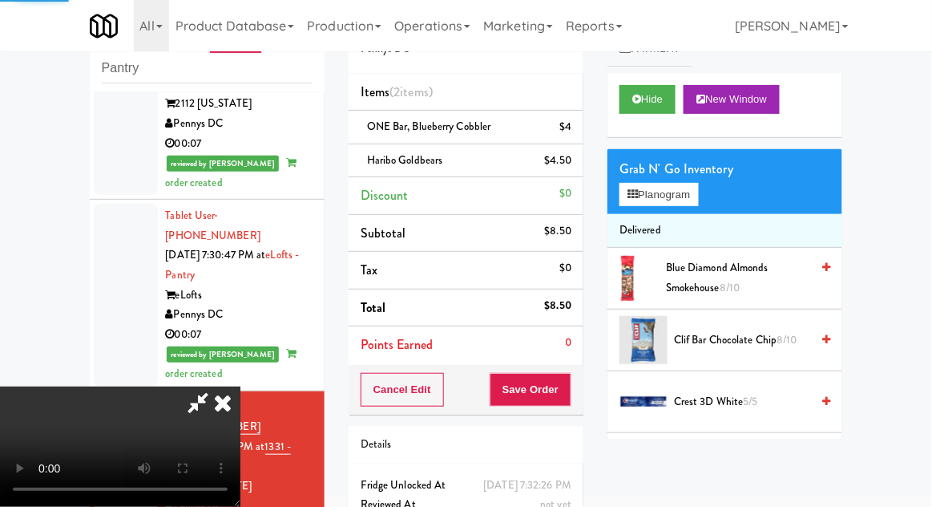
scroll to position [0, 0]
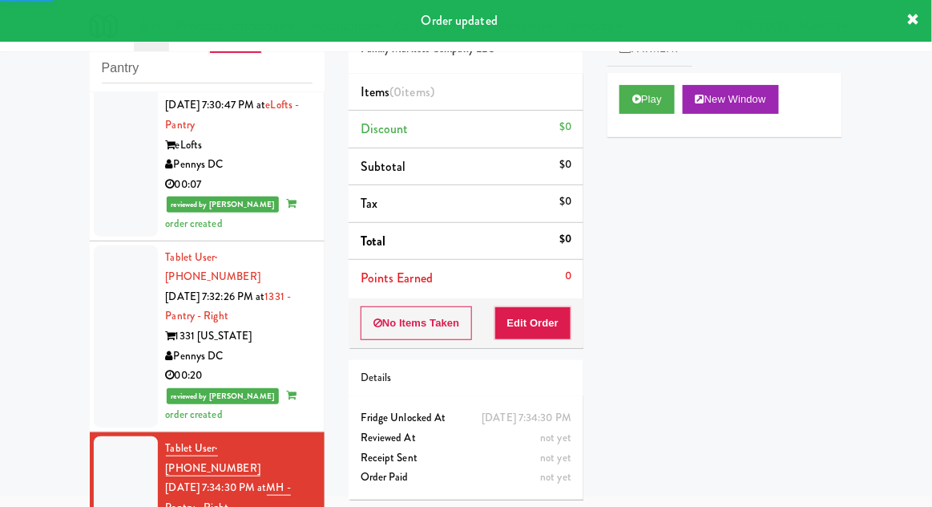
scroll to position [2153, 0]
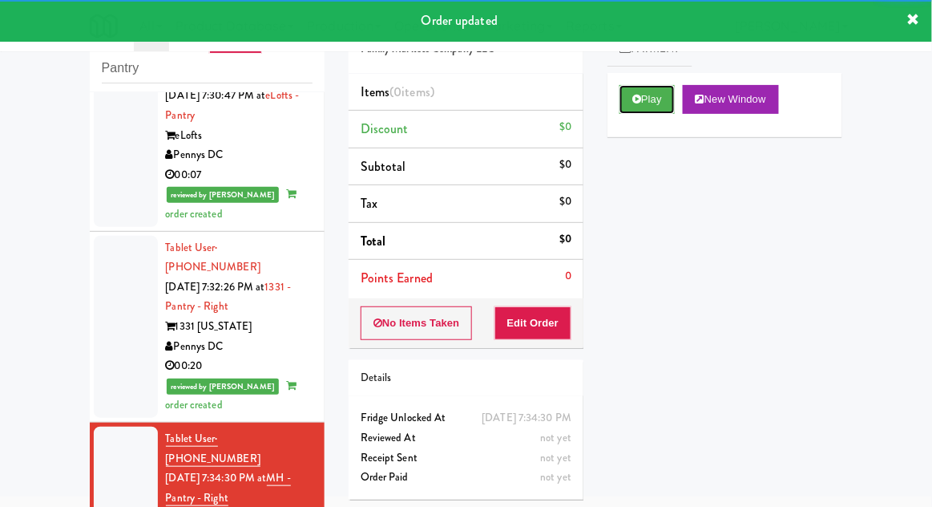
click at [668, 91] on button "Play" at bounding box center [647, 99] width 55 height 29
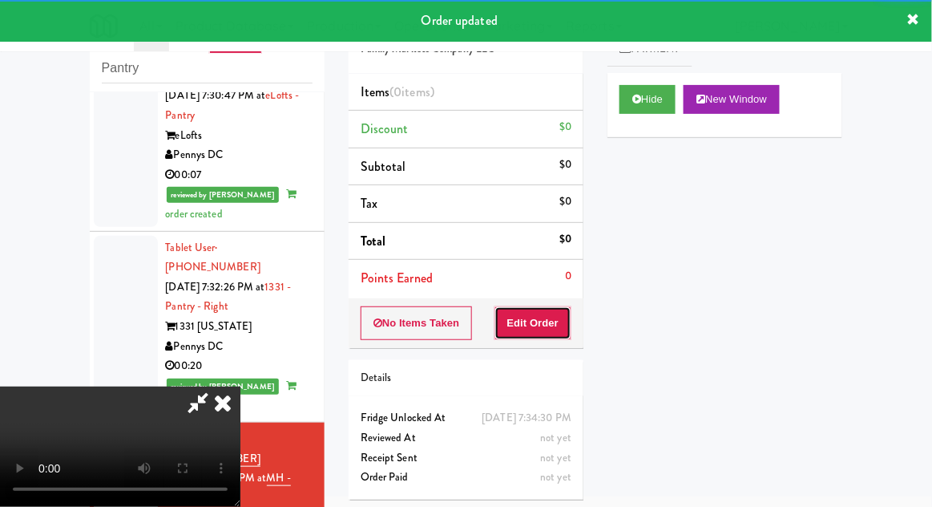
click at [553, 322] on button "Edit Order" at bounding box center [534, 323] width 78 height 34
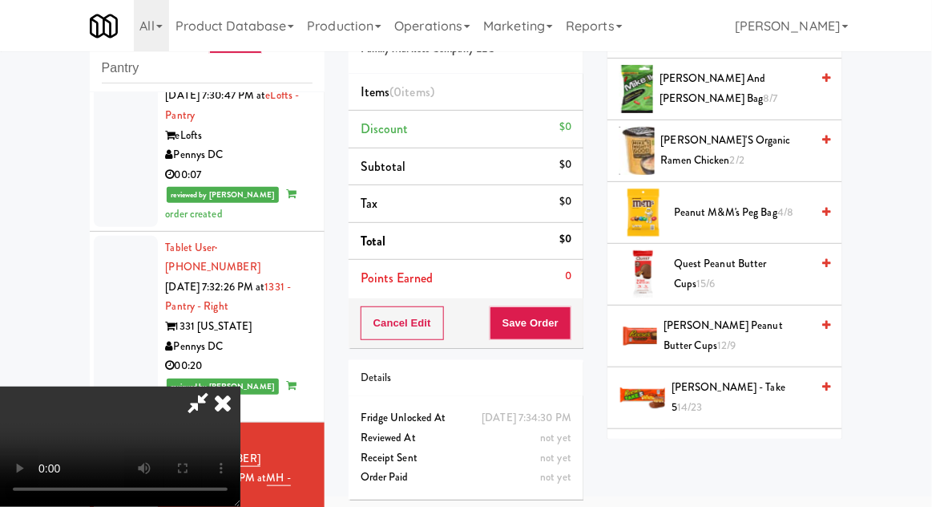
scroll to position [1763, 0]
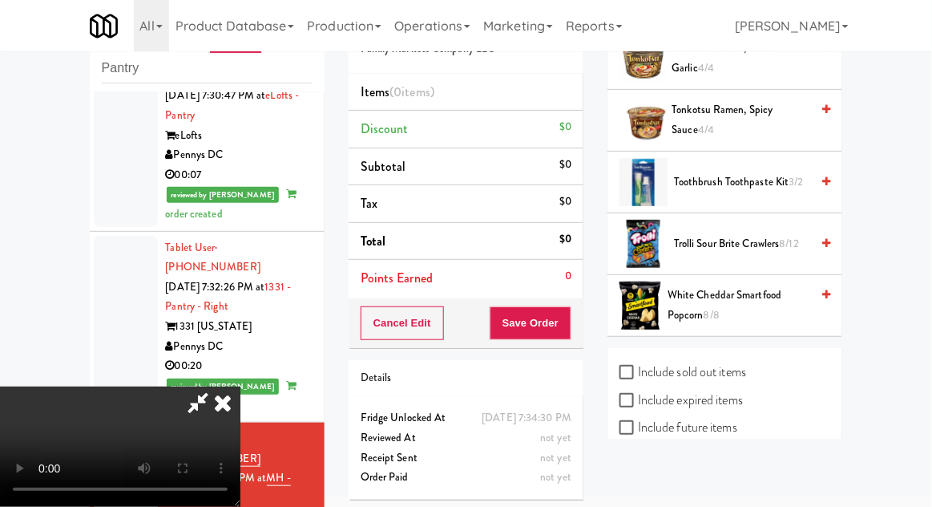
click at [734, 236] on span "Trolli Sour Brite Crawlers 8/12" at bounding box center [742, 244] width 136 height 20
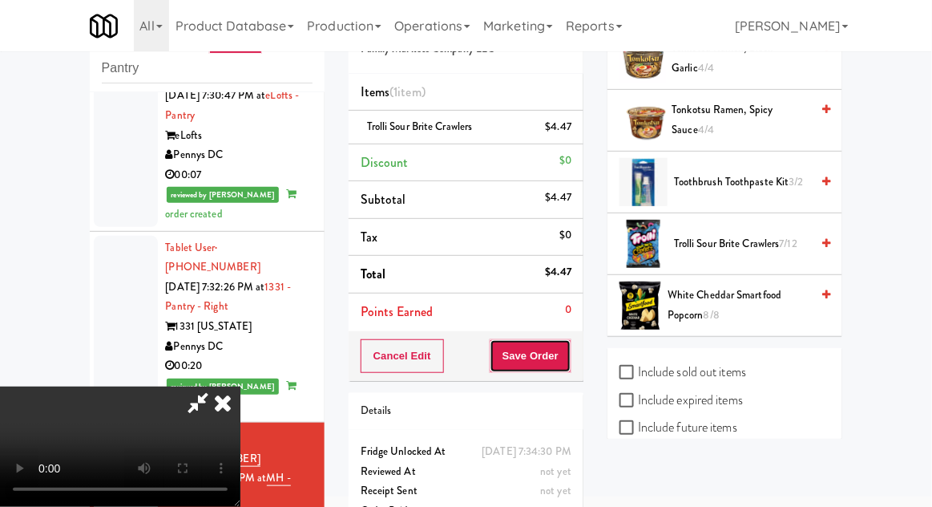
click at [565, 366] on button "Save Order" at bounding box center [531, 356] width 82 height 34
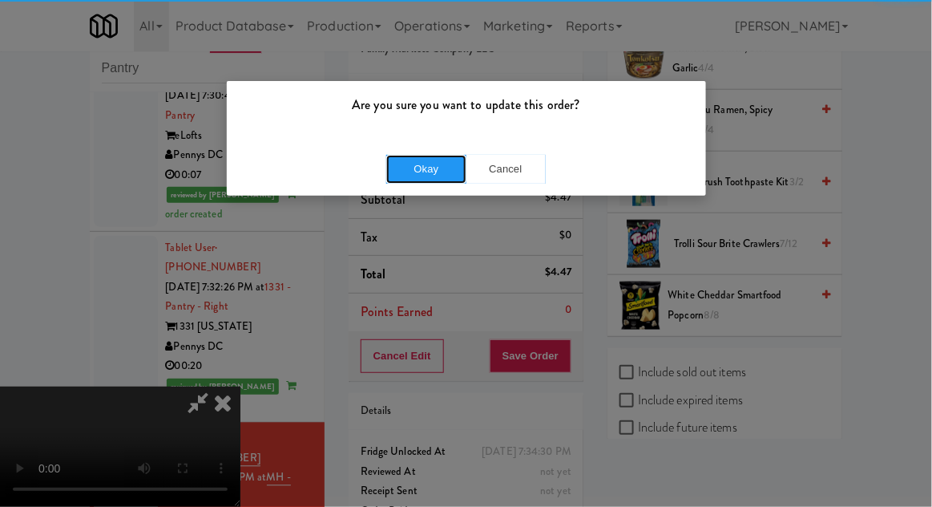
click at [417, 170] on button "Okay" at bounding box center [426, 169] width 80 height 29
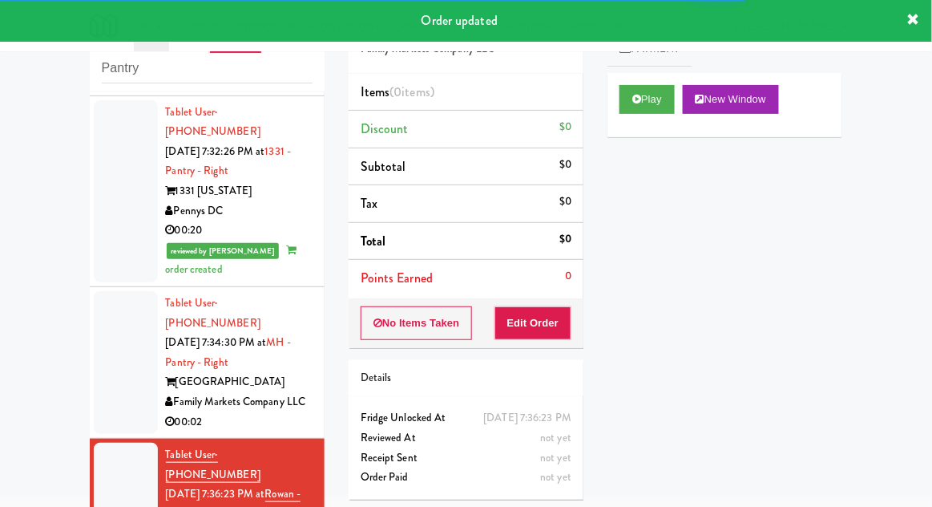
scroll to position [2289, 0]
click at [650, 99] on button "Play" at bounding box center [647, 99] width 55 height 29
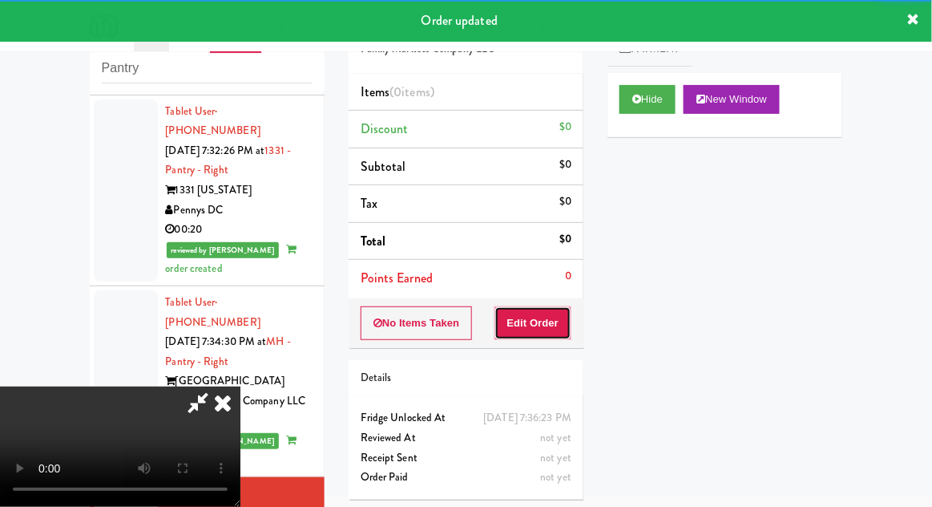
click at [559, 324] on button "Edit Order" at bounding box center [534, 323] width 78 height 34
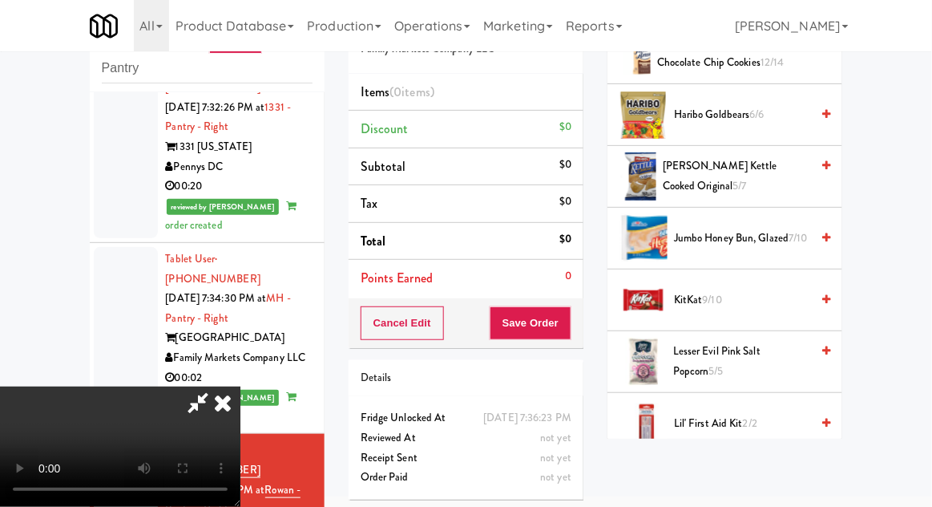
scroll to position [845, 0]
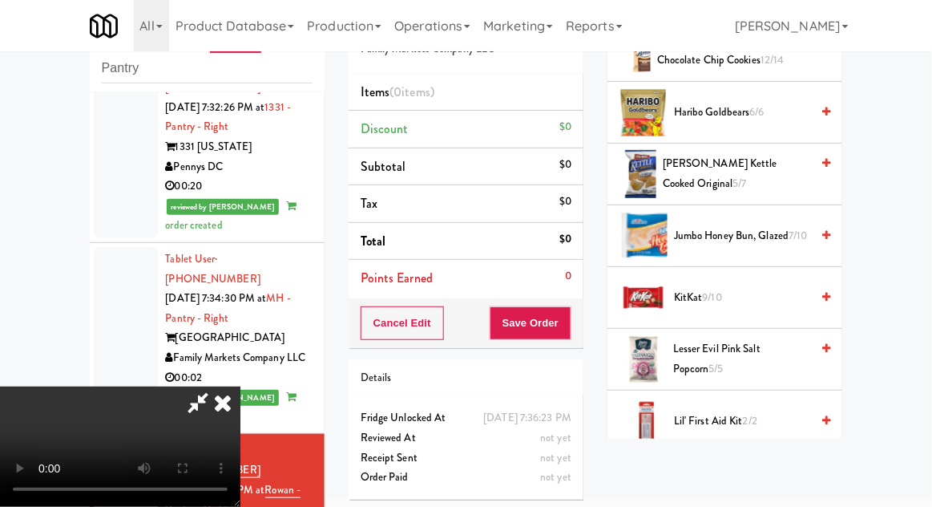
click at [717, 290] on span "9/10" at bounding box center [712, 296] width 19 height 15
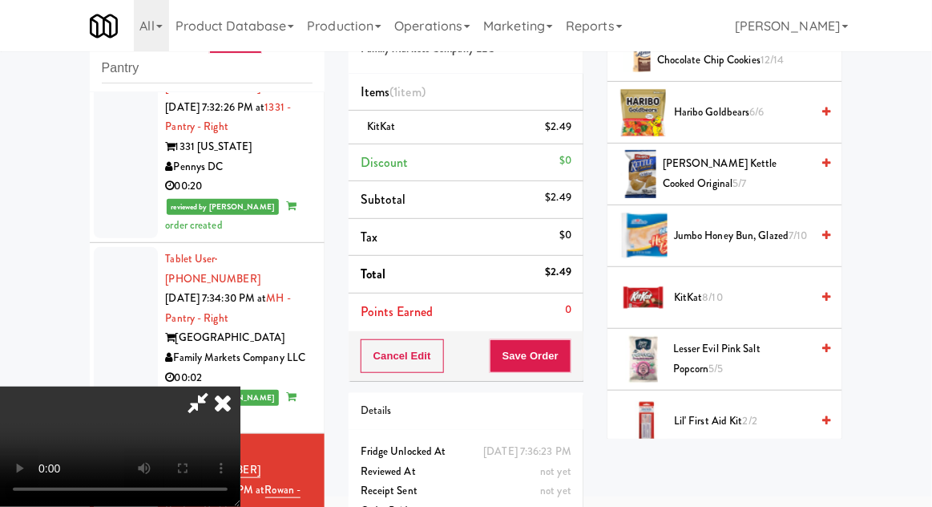
scroll to position [59, 0]
click at [564, 363] on button "Save Order" at bounding box center [531, 356] width 82 height 34
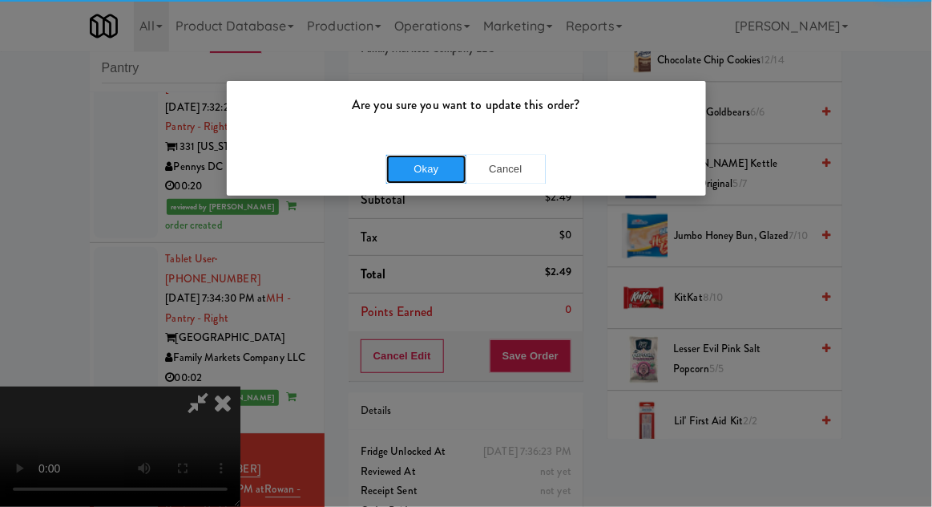
click at [420, 172] on button "Okay" at bounding box center [426, 169] width 80 height 29
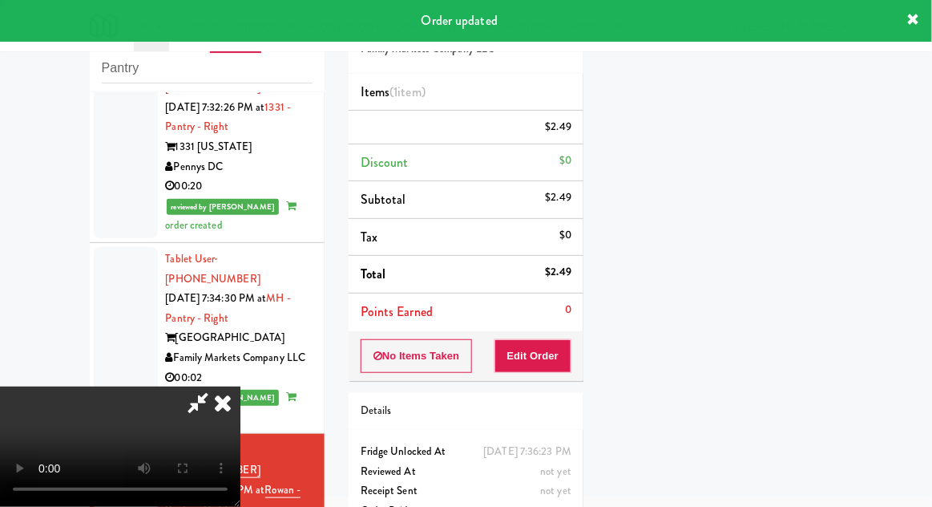
scroll to position [0, 0]
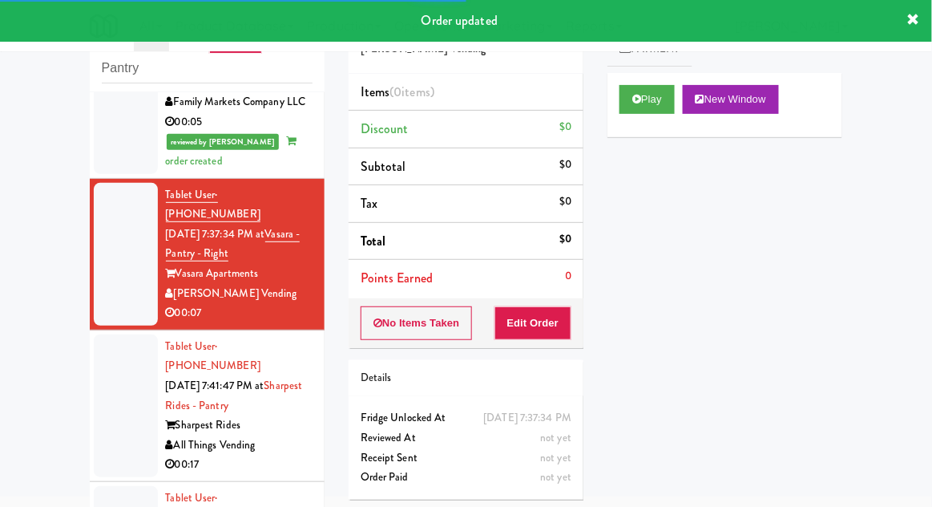
scroll to position [2818, 0]
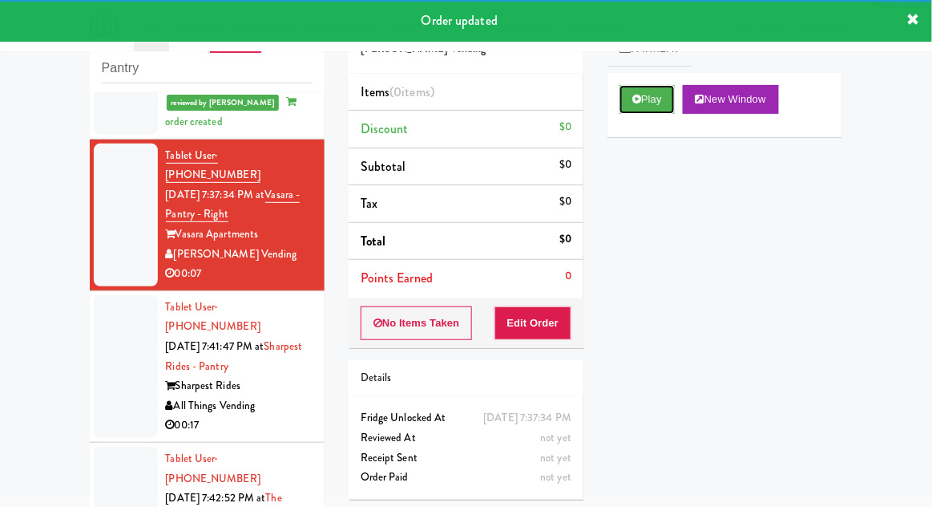
click at [649, 112] on button "Play" at bounding box center [647, 99] width 55 height 29
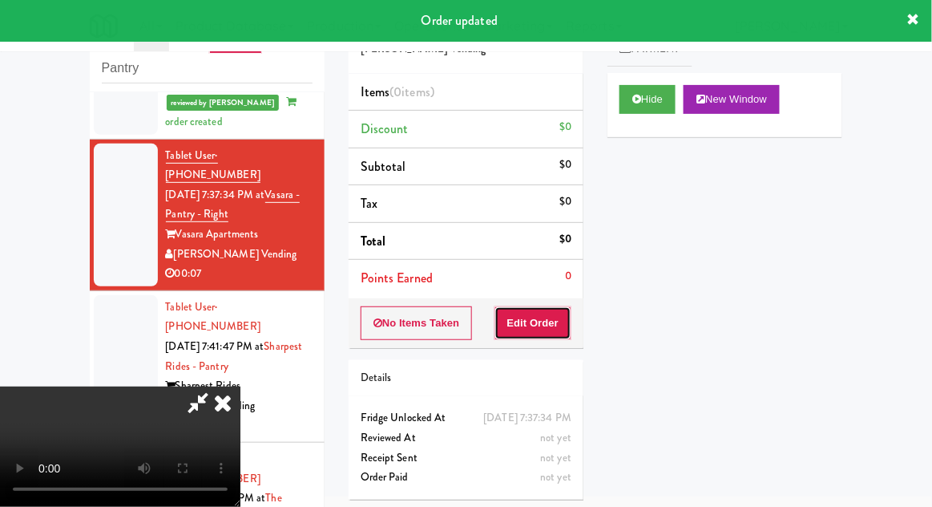
click at [551, 332] on button "Edit Order" at bounding box center [534, 323] width 78 height 34
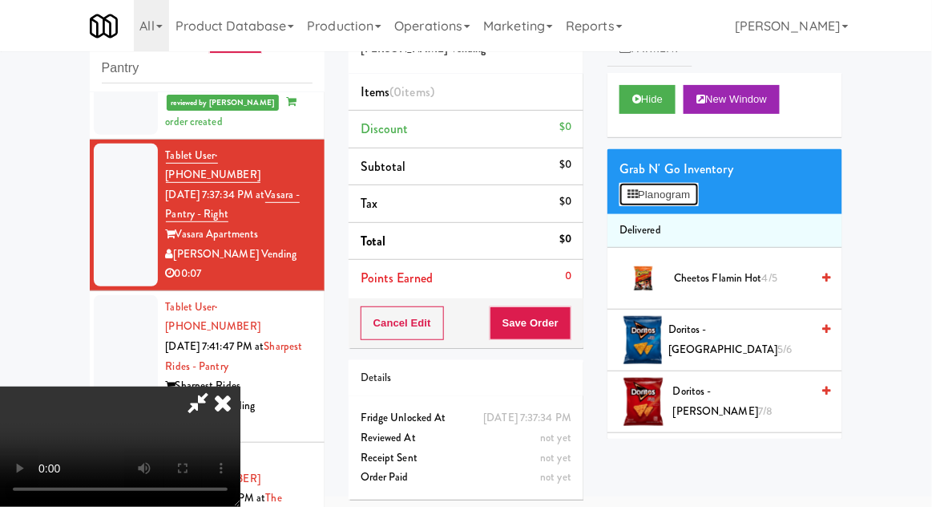
click at [673, 197] on button "Planogram" at bounding box center [659, 195] width 79 height 24
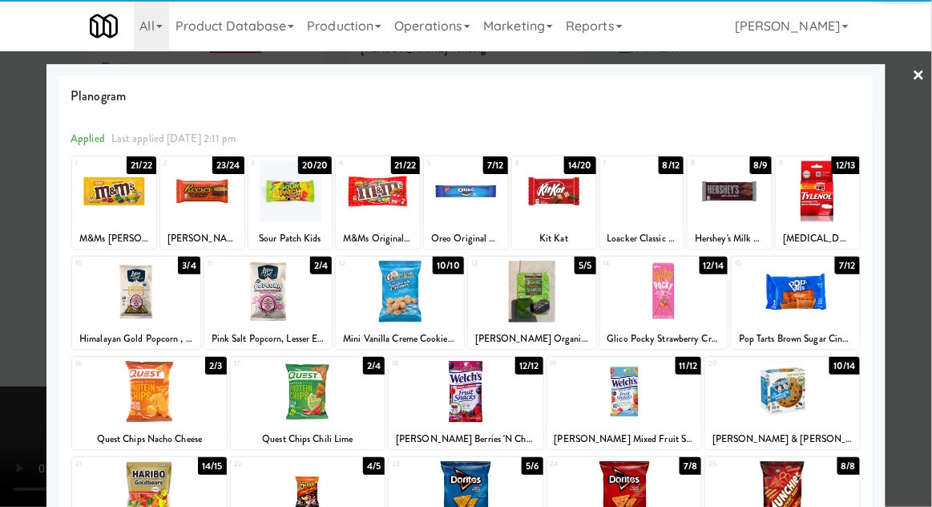
click at [449, 204] on div at bounding box center [466, 191] width 84 height 62
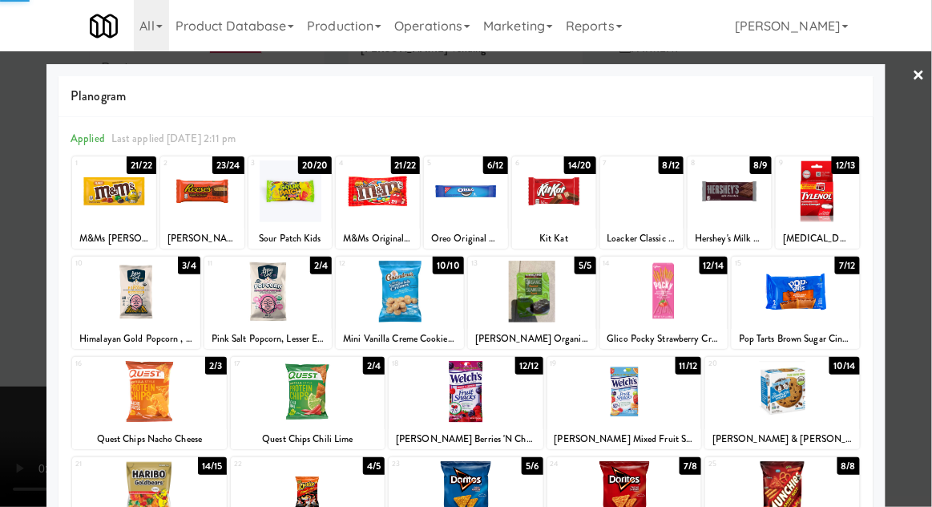
click at [929, 279] on div at bounding box center [466, 253] width 932 height 507
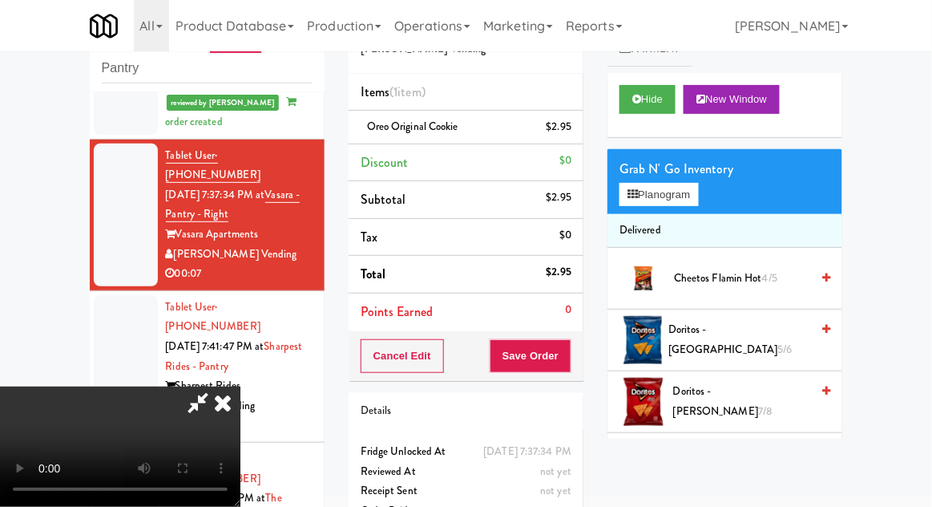
click at [581, 363] on div "Cancel Edit Save Order" at bounding box center [466, 356] width 235 height 50
click at [580, 369] on div "Cancel Edit Save Order" at bounding box center [466, 356] width 235 height 50
click at [569, 366] on button "Save Order" at bounding box center [531, 356] width 82 height 34
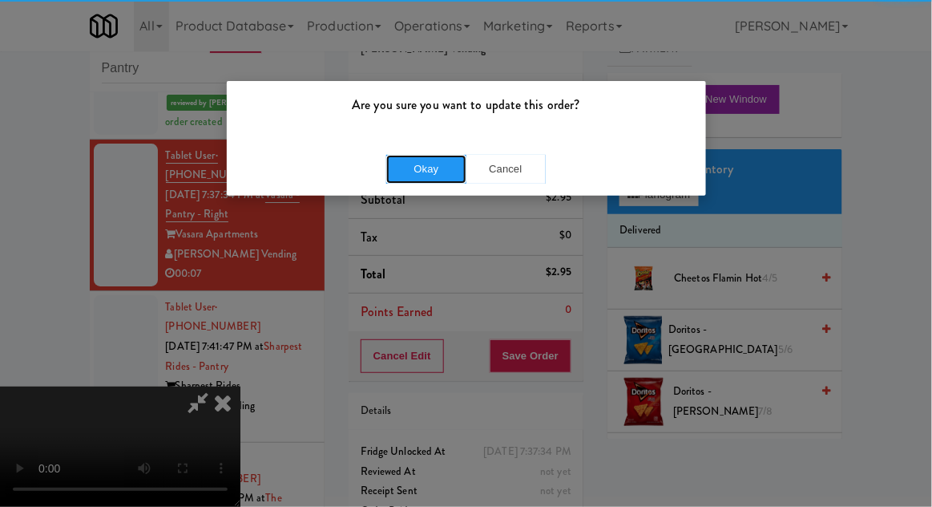
click at [418, 164] on button "Okay" at bounding box center [426, 169] width 80 height 29
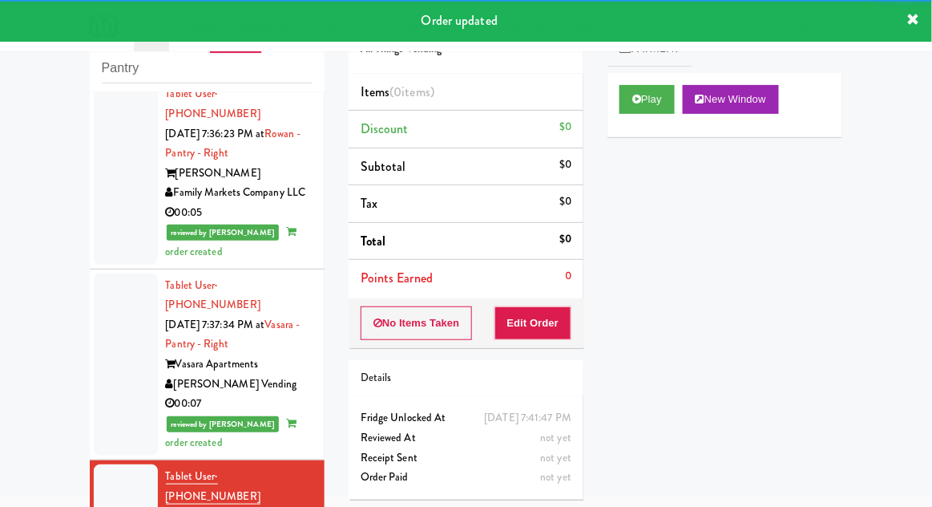
scroll to position [2696, 0]
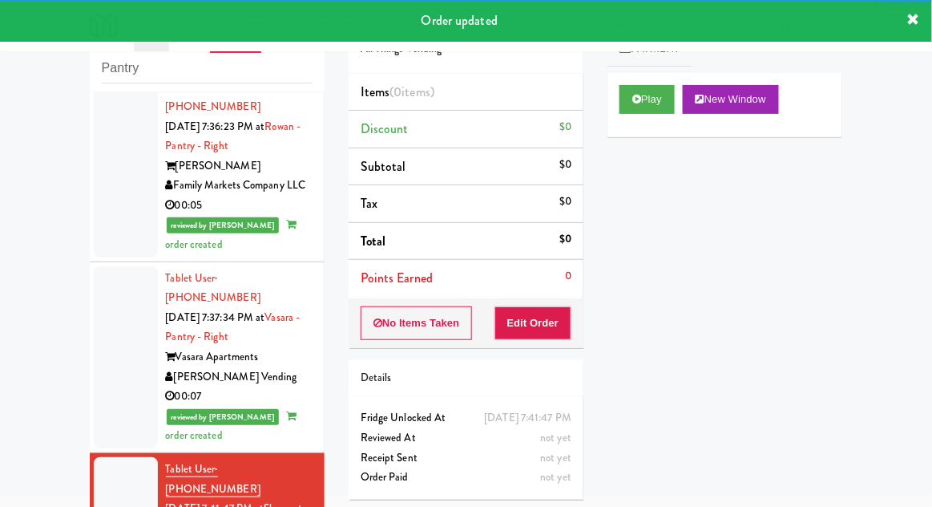
click at [656, 99] on button "Play" at bounding box center [647, 99] width 55 height 29
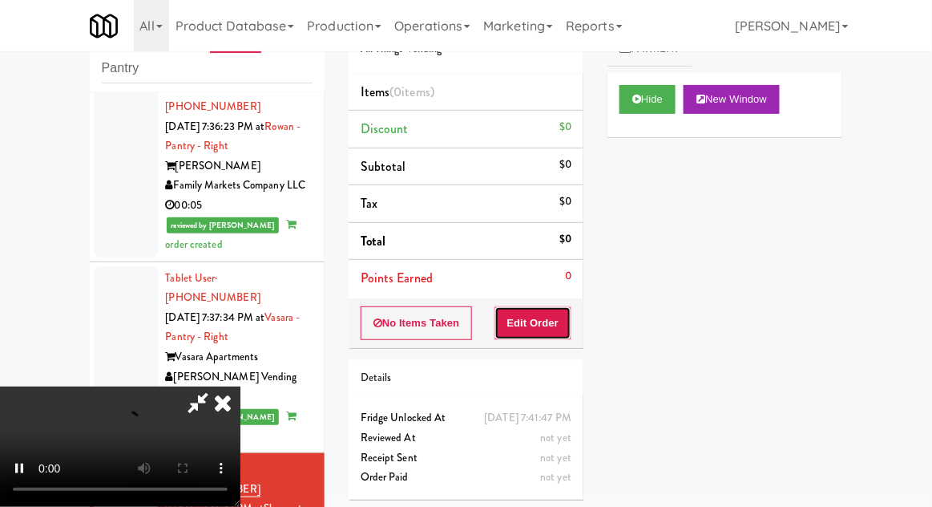
click at [544, 320] on button "Edit Order" at bounding box center [534, 323] width 78 height 34
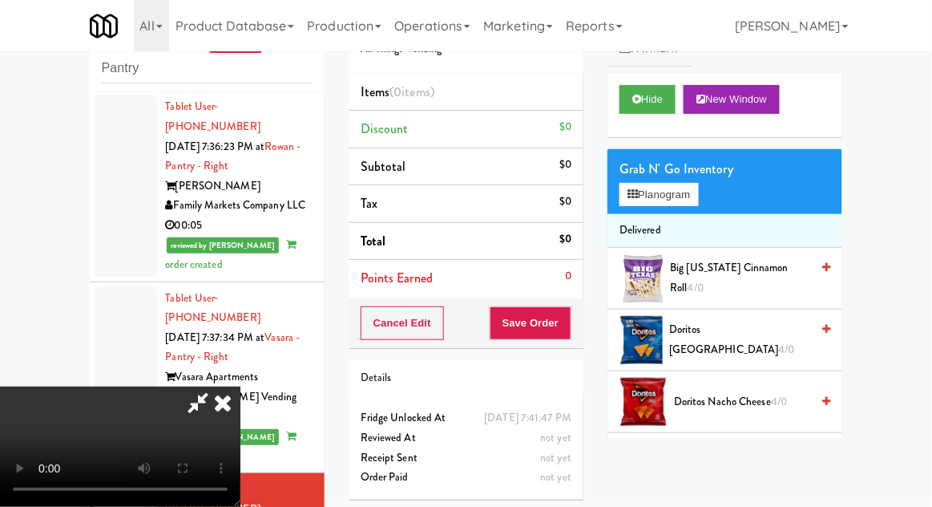
scroll to position [0, 0]
click at [681, 203] on button "Planogram" at bounding box center [659, 195] width 79 height 24
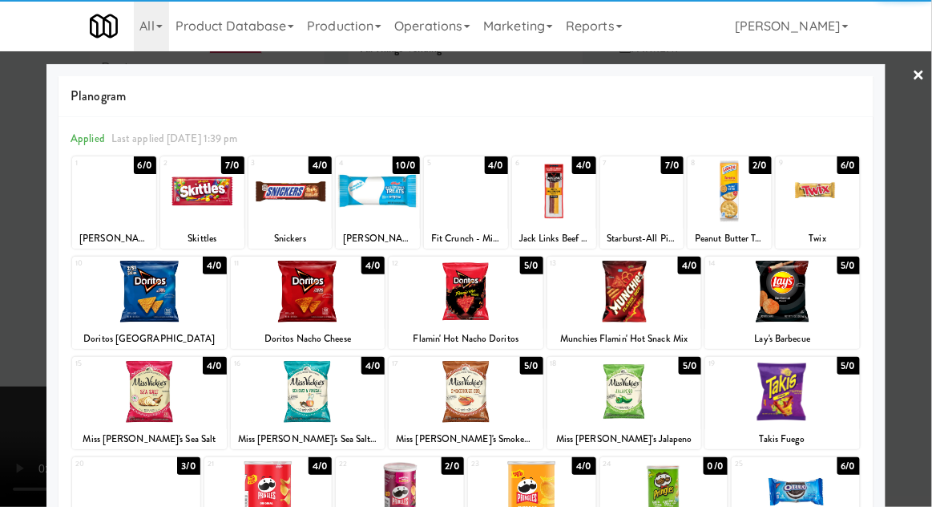
click at [283, 314] on div at bounding box center [308, 292] width 155 height 62
click at [921, 302] on div at bounding box center [466, 253] width 932 height 507
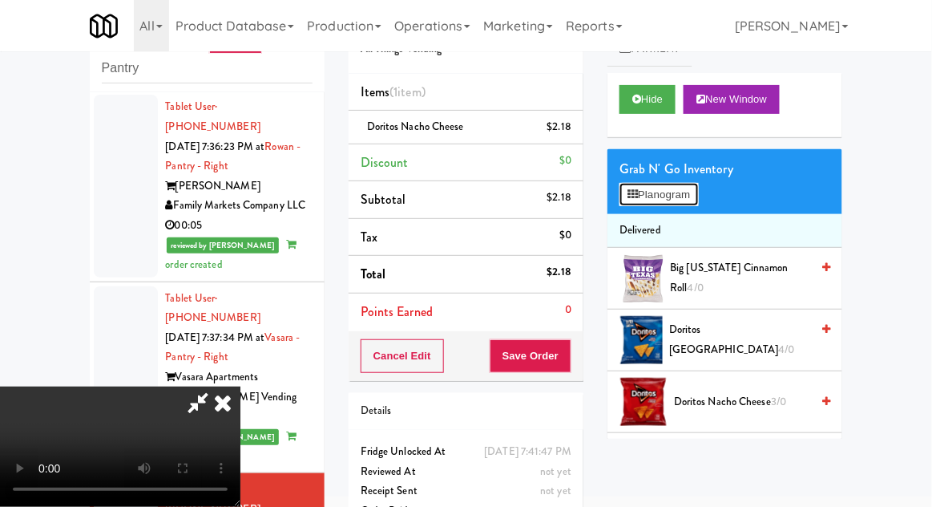
click at [695, 188] on button "Planogram" at bounding box center [659, 195] width 79 height 24
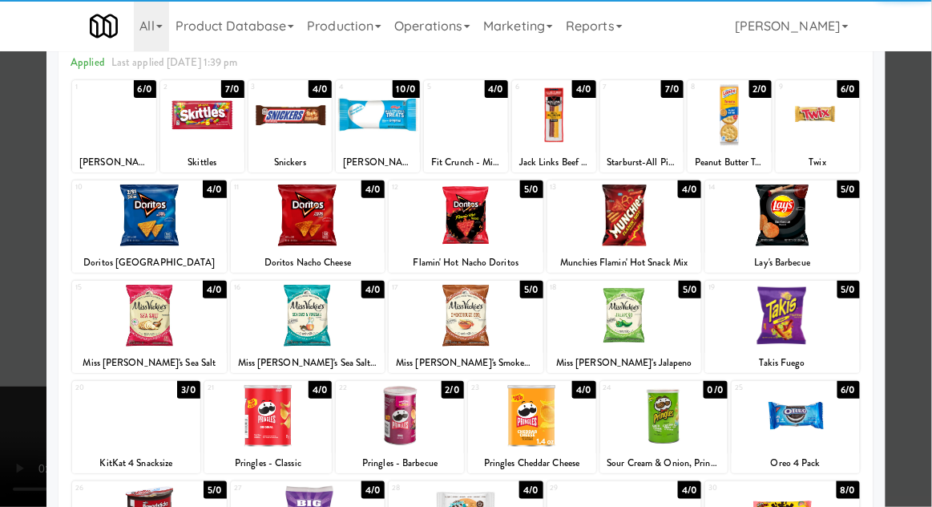
scroll to position [77, 0]
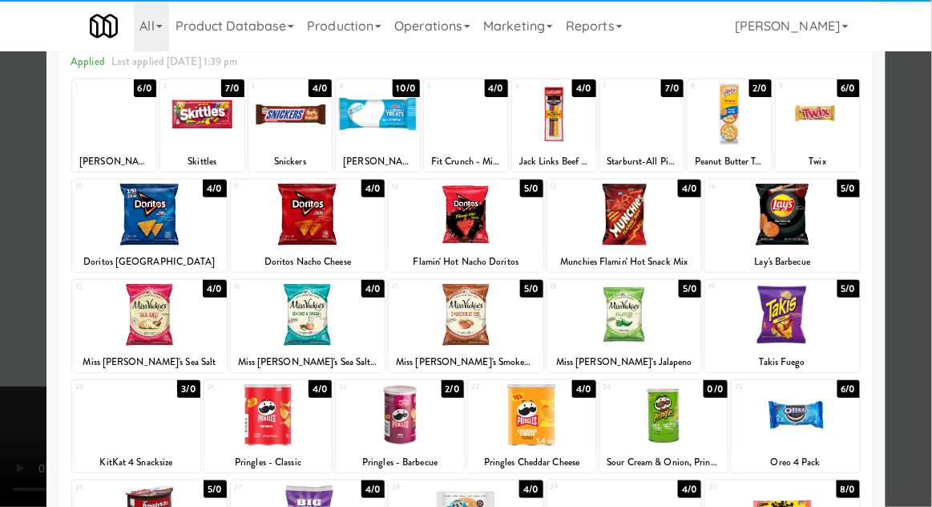
click at [649, 328] on div at bounding box center [624, 315] width 155 height 62
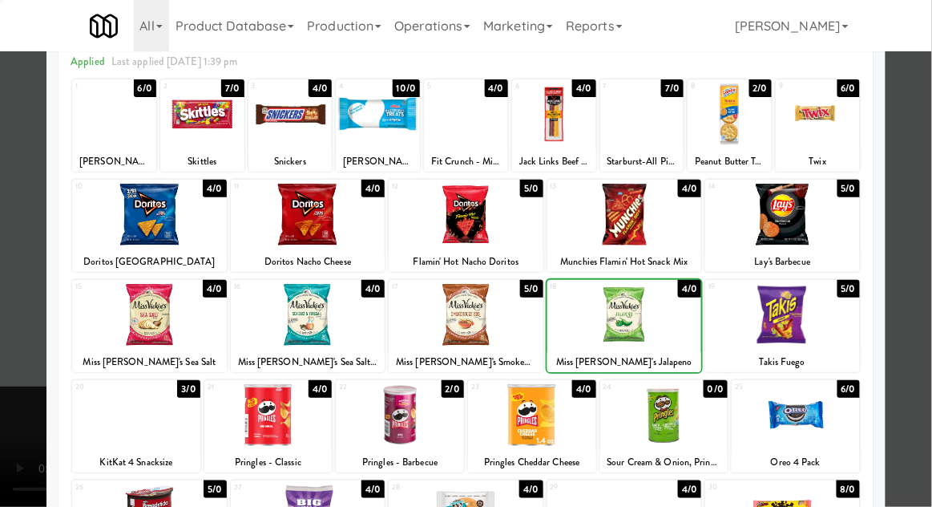
click at [921, 292] on div at bounding box center [466, 253] width 932 height 507
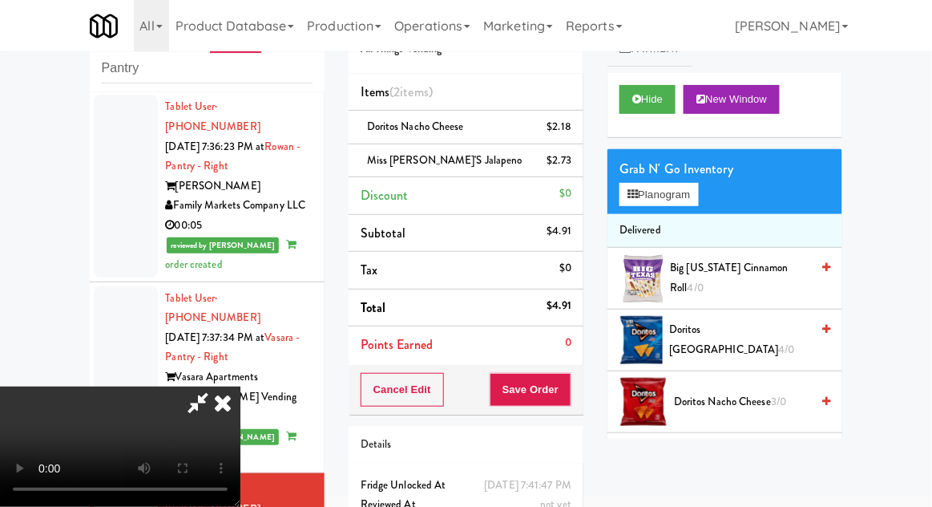
scroll to position [59, 0]
click at [563, 394] on button "Save Order" at bounding box center [531, 390] width 82 height 34
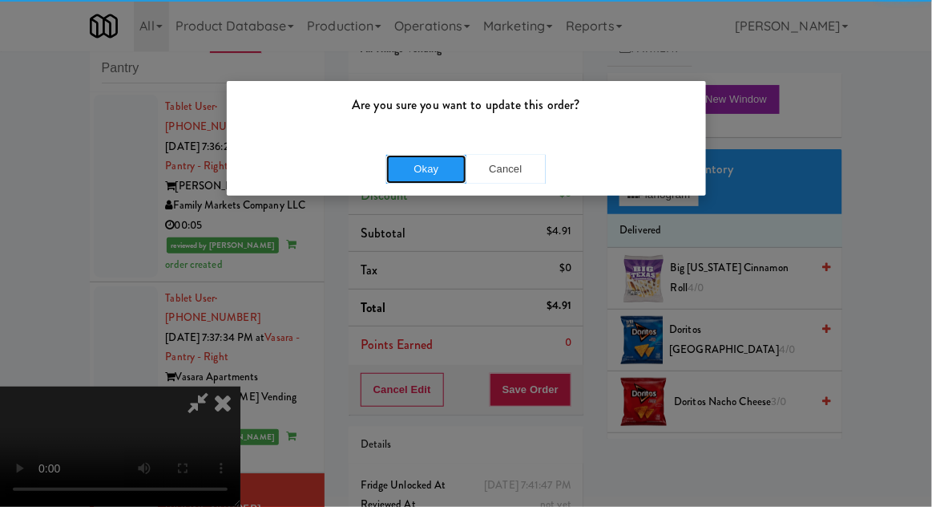
click at [410, 177] on button "Okay" at bounding box center [426, 169] width 80 height 29
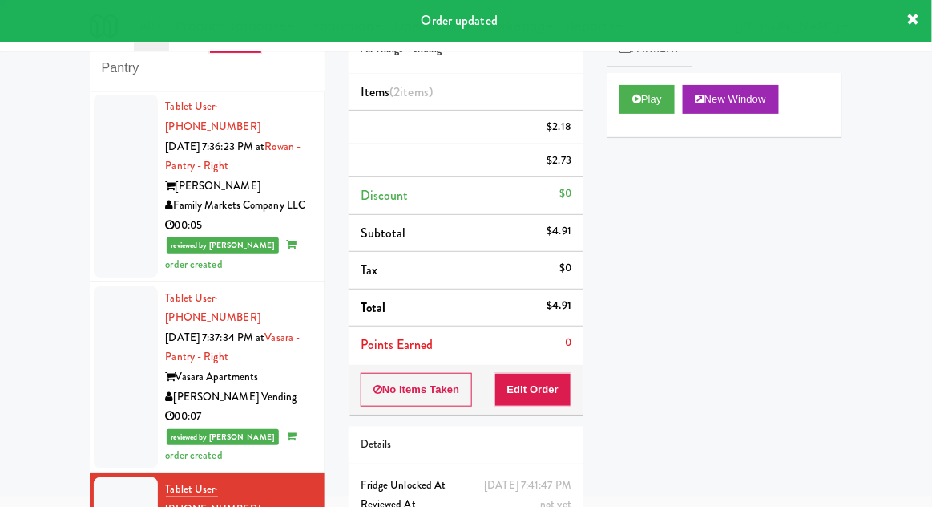
scroll to position [0, 0]
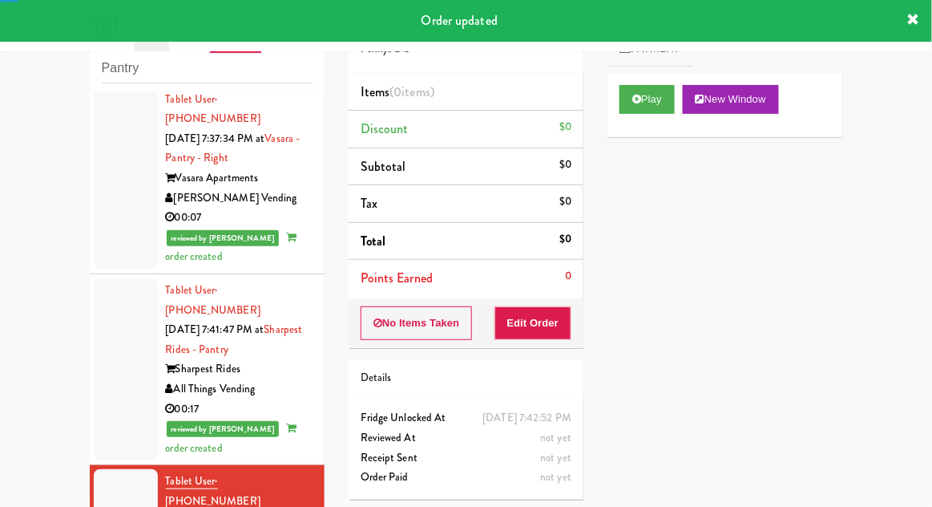
scroll to position [2897, 0]
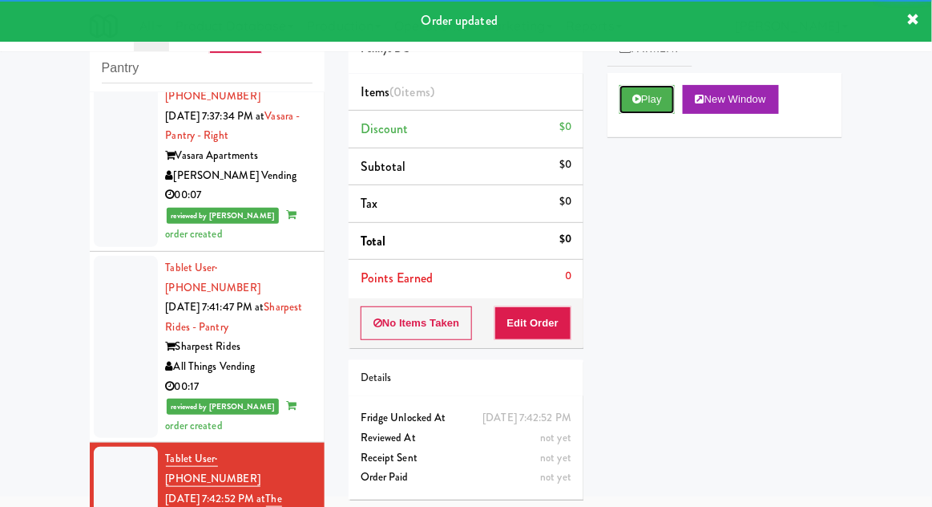
click at [645, 112] on button "Play" at bounding box center [647, 99] width 55 height 29
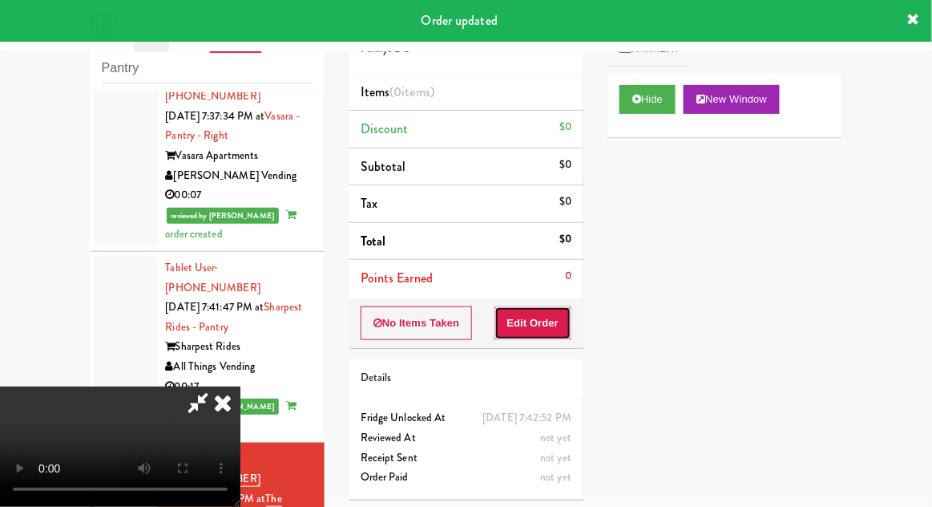
click at [539, 321] on button "Edit Order" at bounding box center [534, 323] width 78 height 34
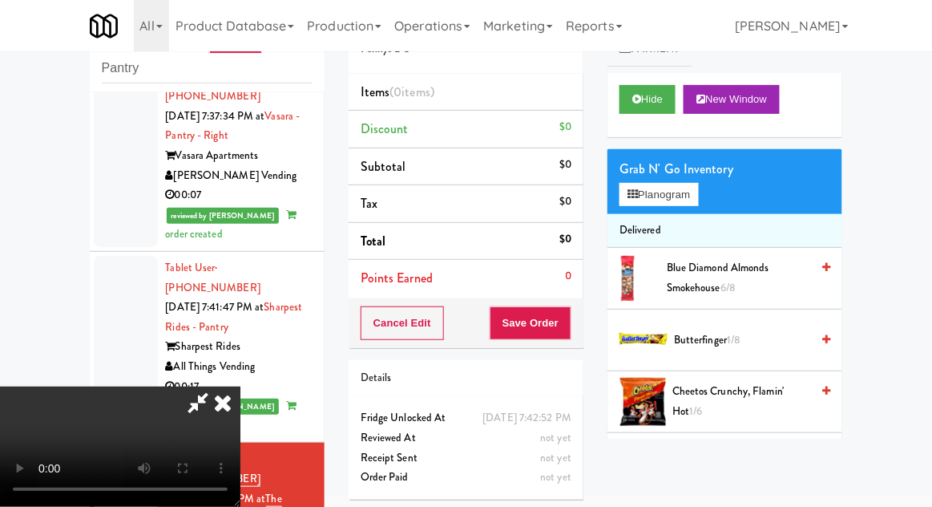
scroll to position [0, 0]
click at [686, 196] on button "Planogram" at bounding box center [659, 195] width 79 height 24
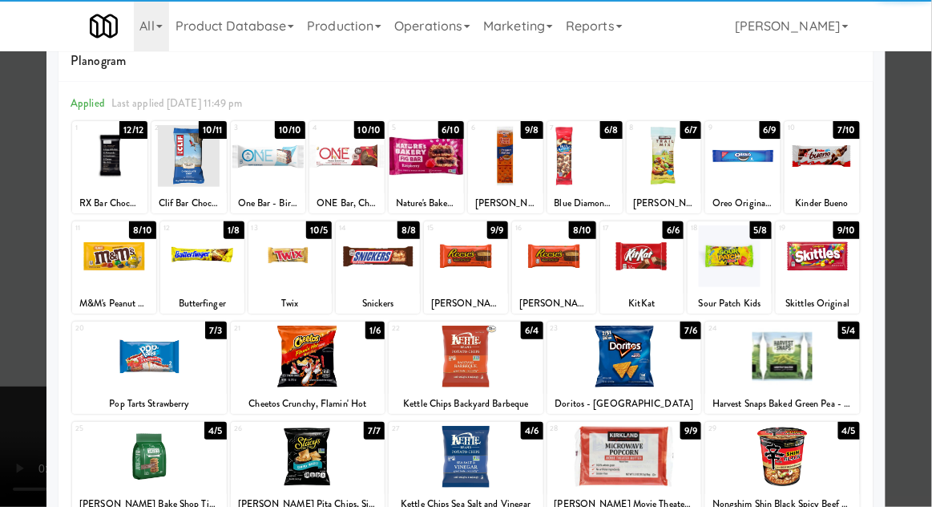
scroll to position [83, 0]
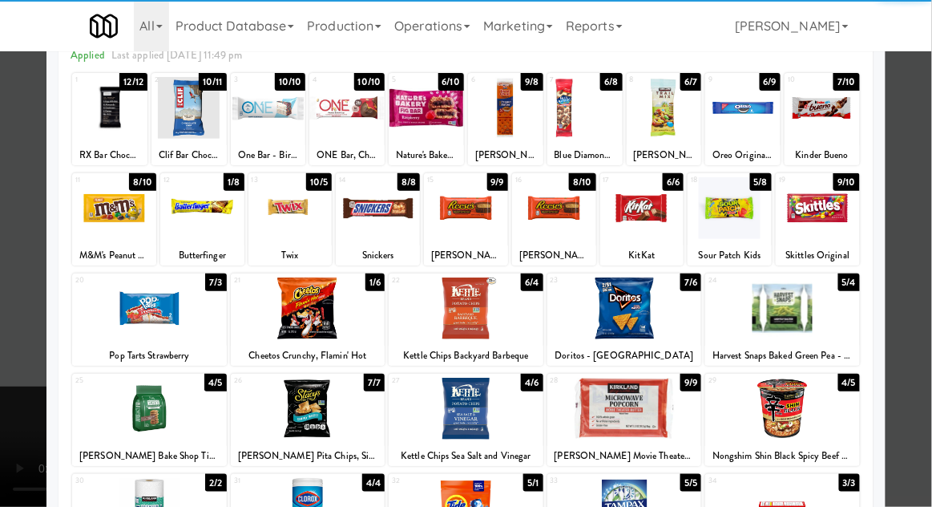
click at [509, 423] on div at bounding box center [466, 409] width 155 height 62
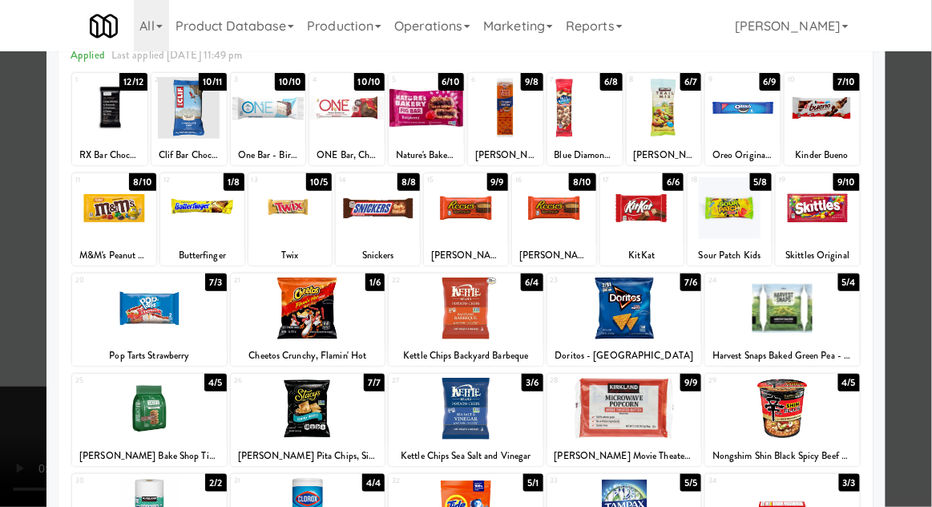
click at [18, 359] on div at bounding box center [466, 253] width 932 height 507
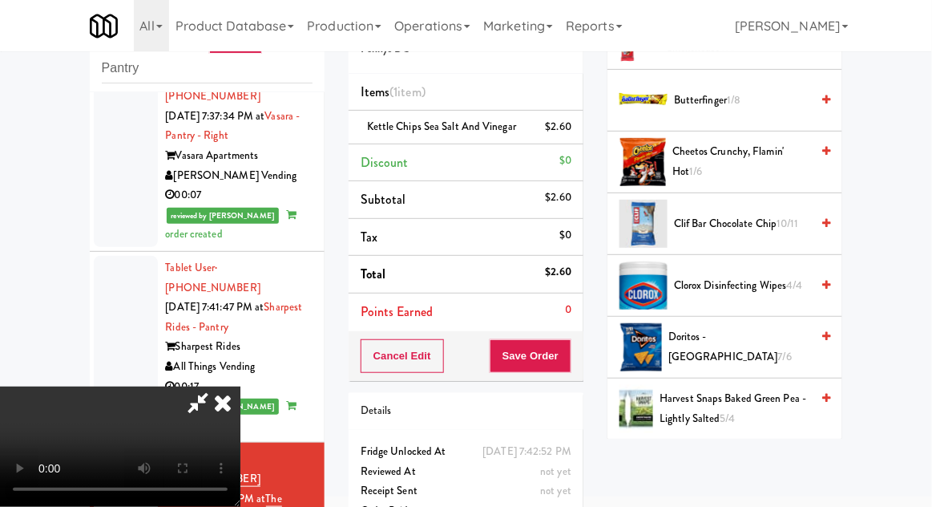
scroll to position [229, 0]
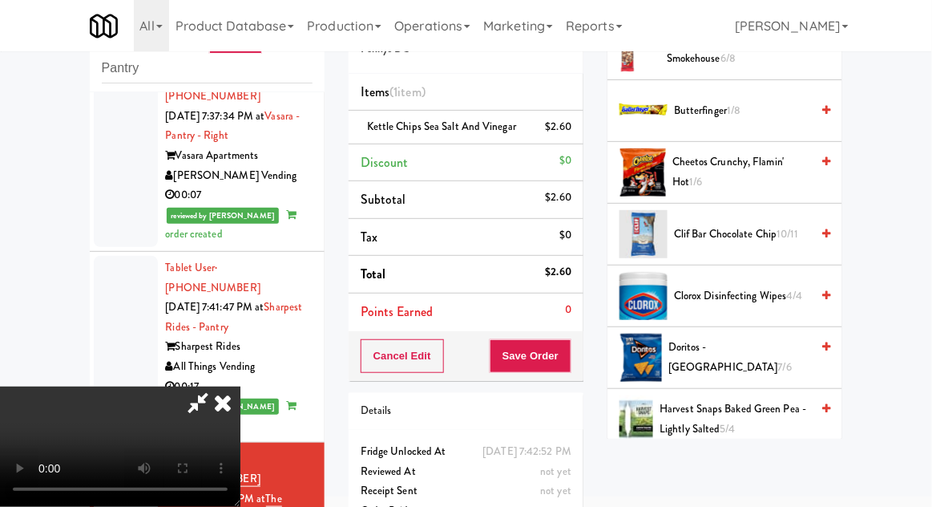
click at [757, 346] on span "Doritos - Cool Ranch 7/6" at bounding box center [740, 356] width 142 height 39
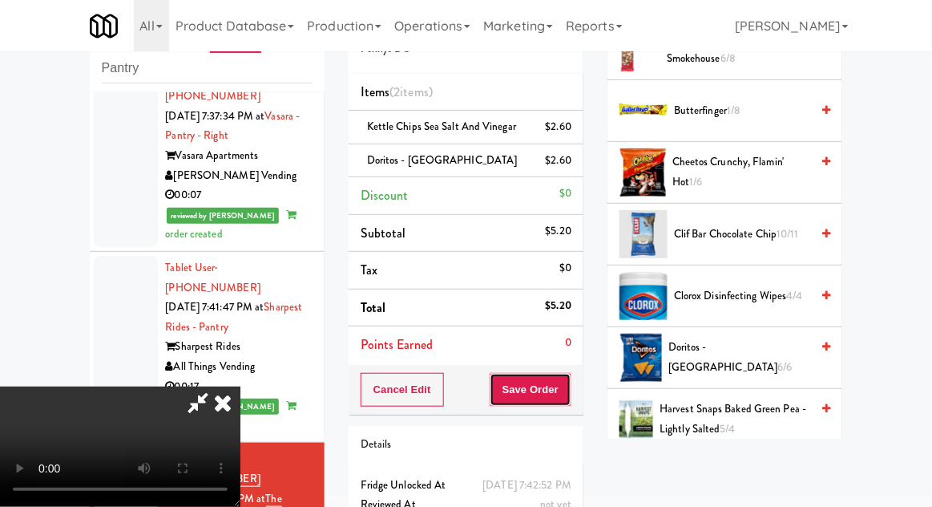
click at [564, 378] on button "Save Order" at bounding box center [531, 390] width 82 height 34
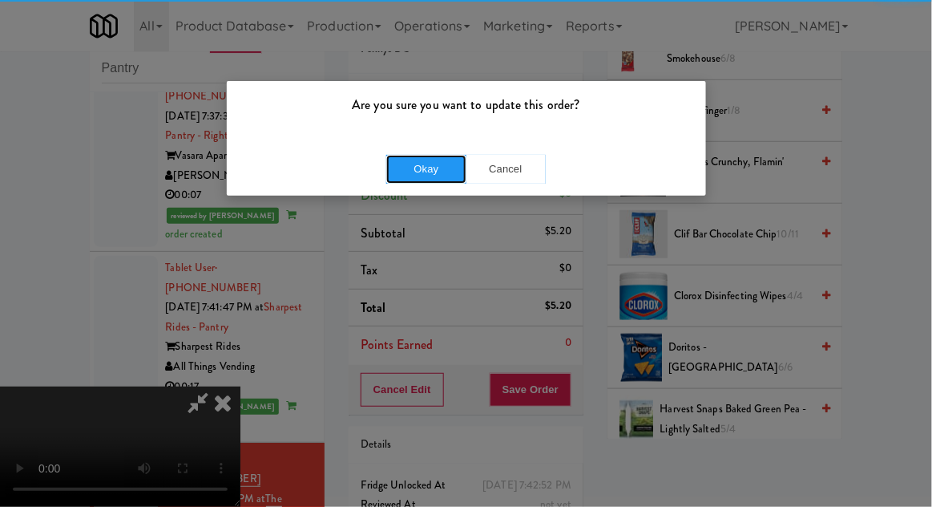
click at [402, 177] on button "Okay" at bounding box center [426, 169] width 80 height 29
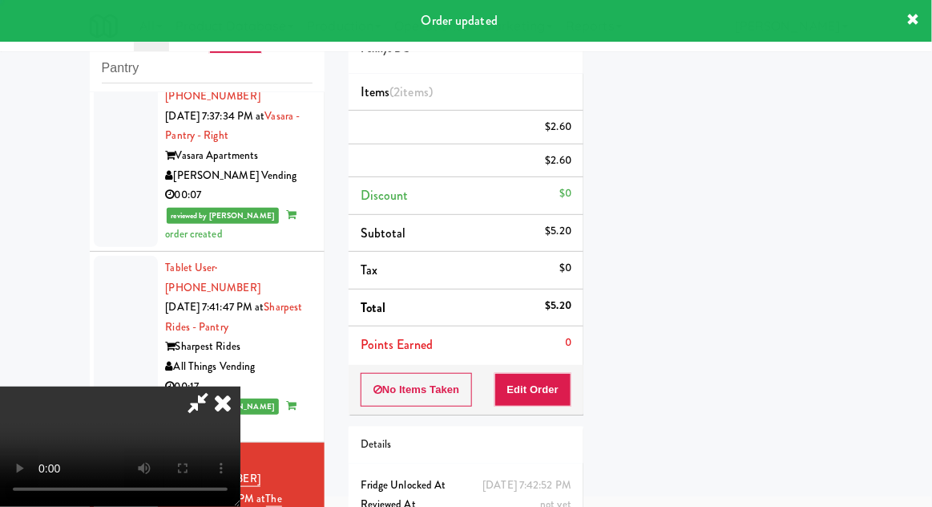
scroll to position [0, 0]
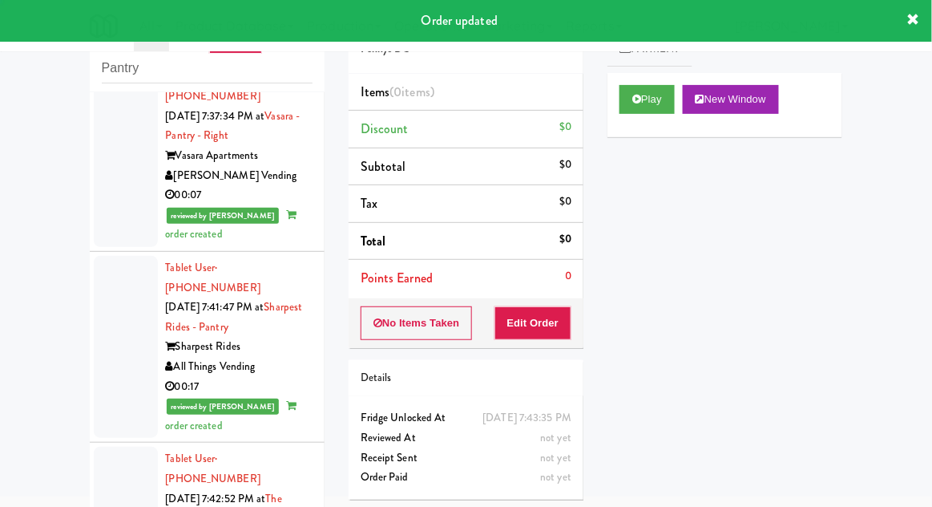
scroll to position [2937, 0]
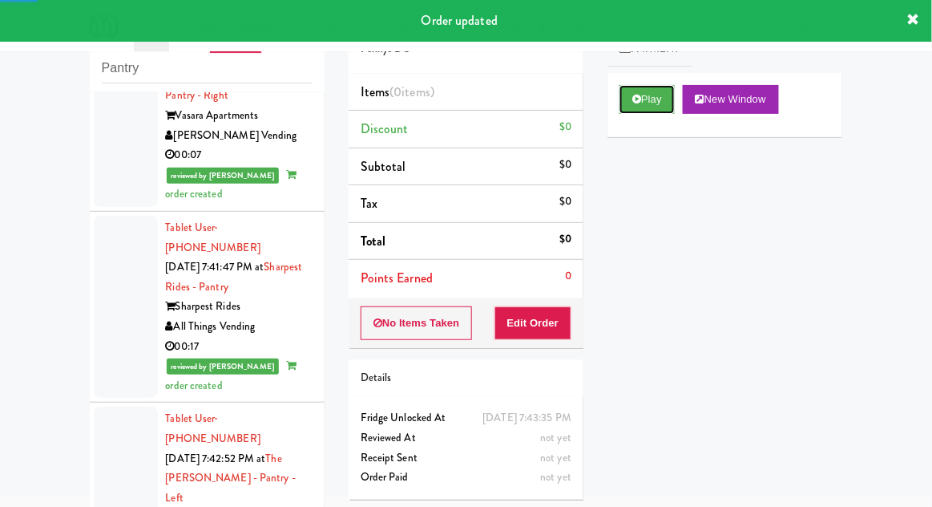
click at [655, 108] on button "Play" at bounding box center [647, 99] width 55 height 29
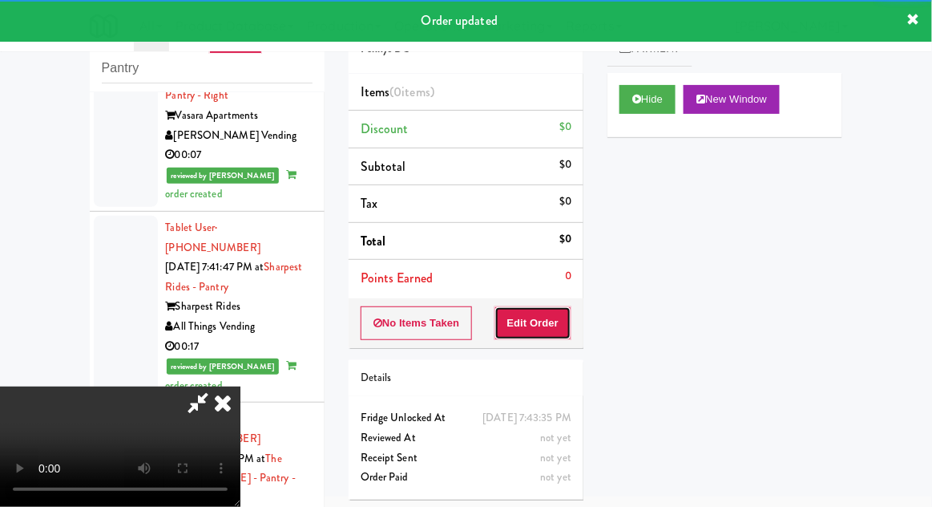
click at [550, 334] on button "Edit Order" at bounding box center [534, 323] width 78 height 34
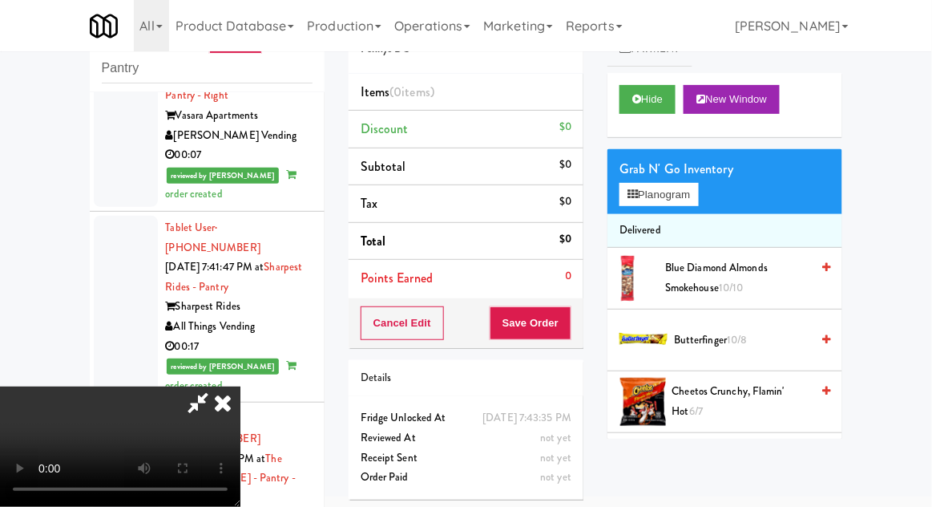
scroll to position [0, 0]
click at [671, 202] on button "Planogram" at bounding box center [659, 195] width 79 height 24
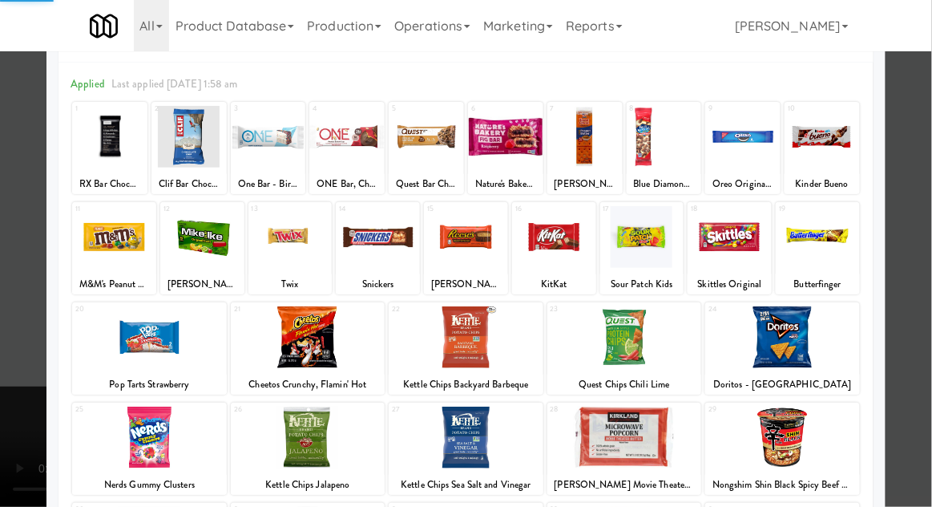
scroll to position [67, 0]
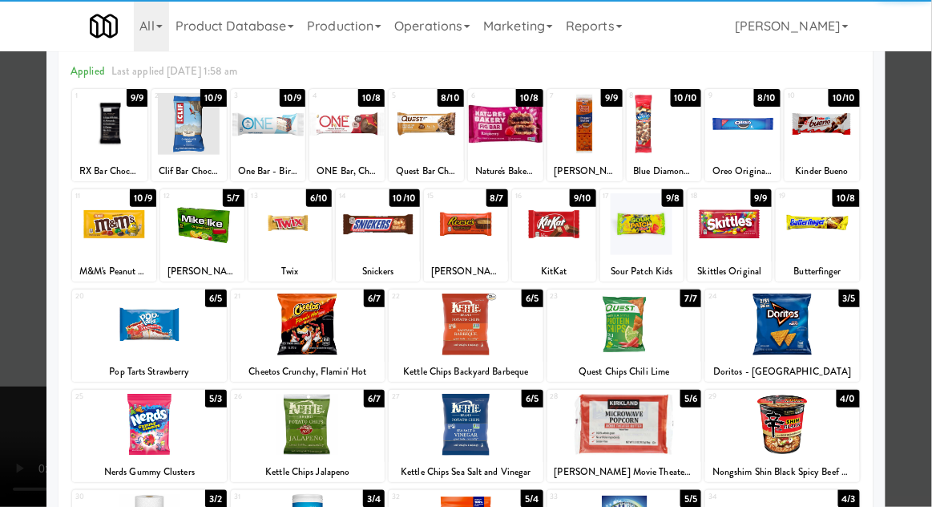
click at [671, 333] on div at bounding box center [624, 324] width 155 height 62
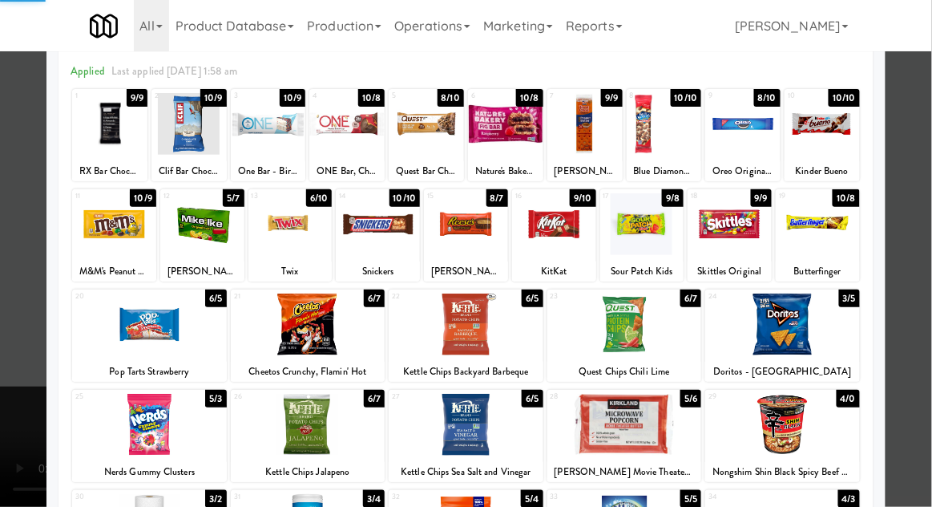
click at [11, 358] on div at bounding box center [466, 253] width 932 height 507
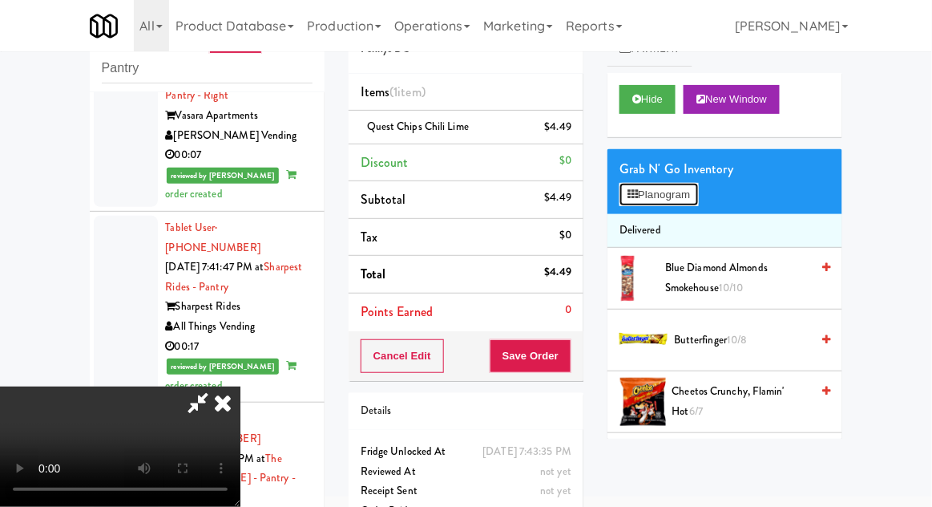
click at [686, 192] on button "Planogram" at bounding box center [659, 195] width 79 height 24
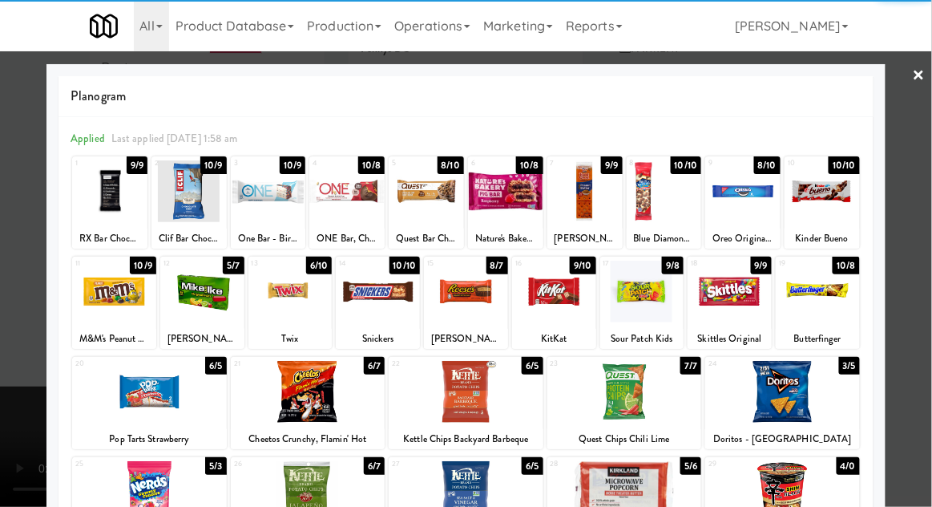
click at [596, 208] on div at bounding box center [584, 191] width 75 height 62
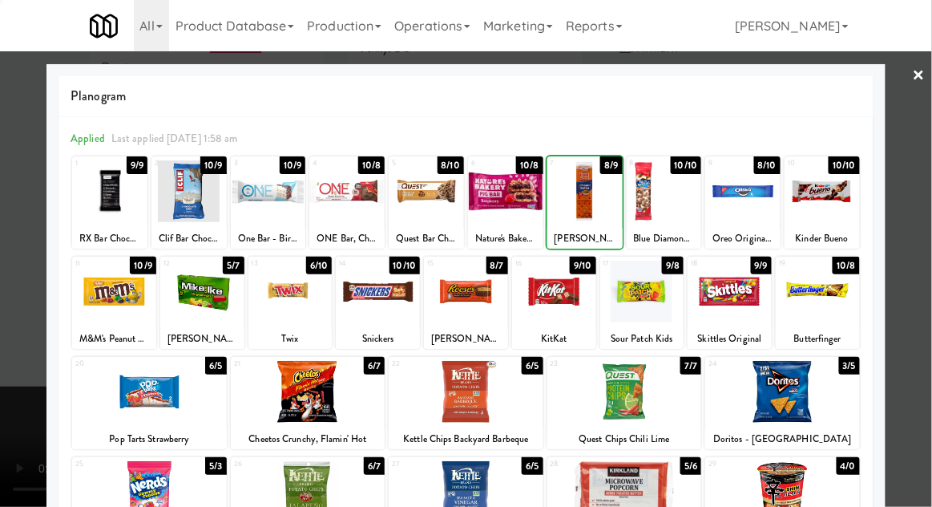
click at [3, 333] on div at bounding box center [466, 253] width 932 height 507
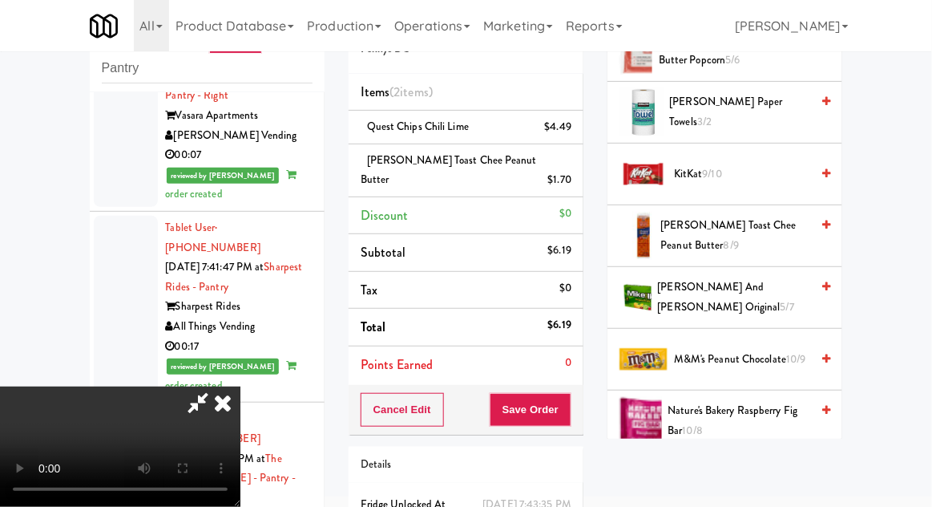
scroll to position [839, 0]
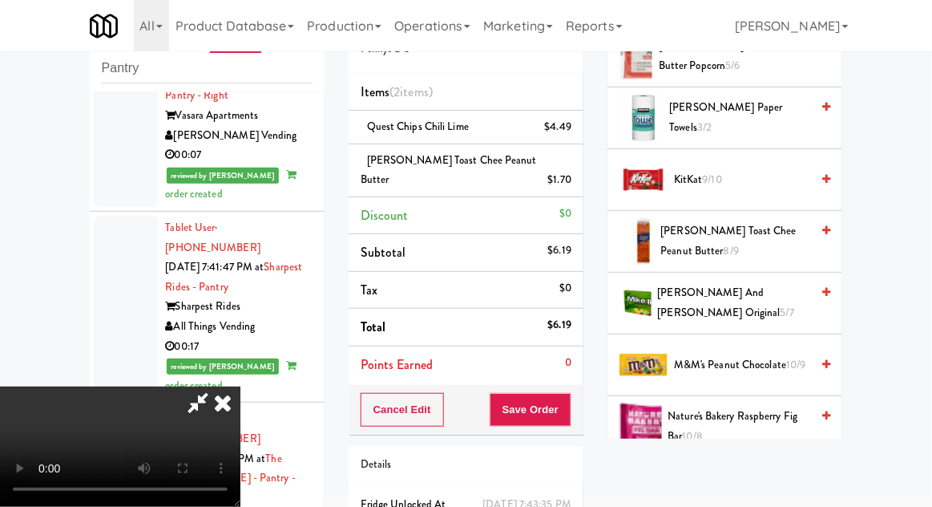
click at [769, 230] on span "[PERSON_NAME] Toast Chee Peanut Butter 8/9" at bounding box center [736, 240] width 150 height 39
click at [568, 395] on button "Save Order" at bounding box center [531, 410] width 82 height 34
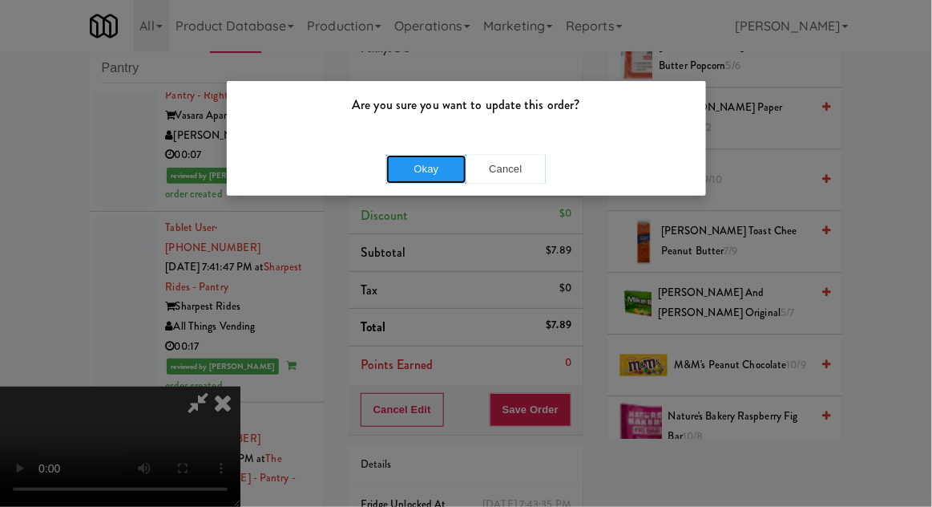
click at [405, 179] on button "Okay" at bounding box center [426, 169] width 80 height 29
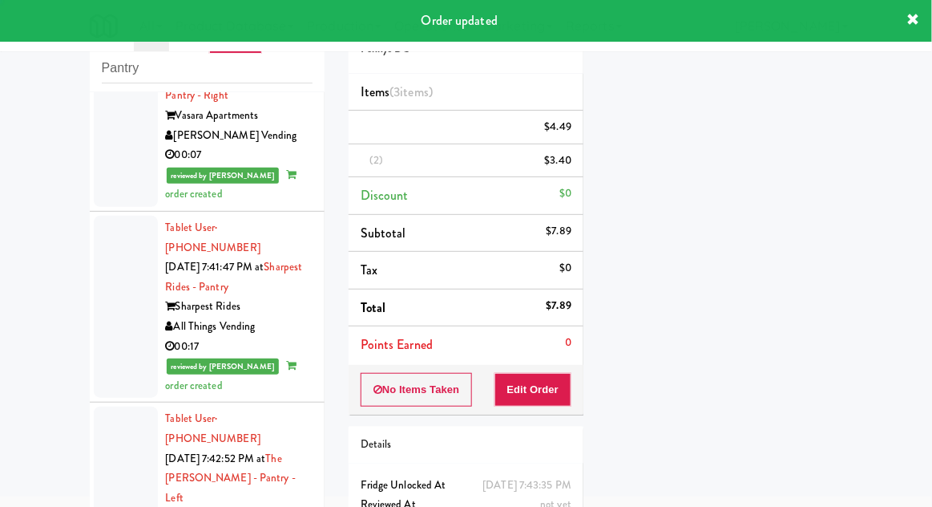
scroll to position [0, 0]
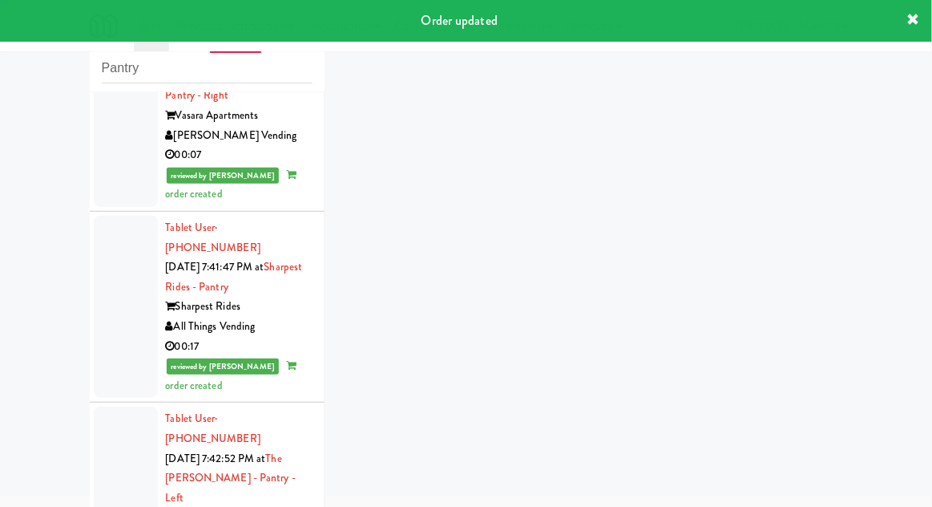
scroll to position [2976, 0]
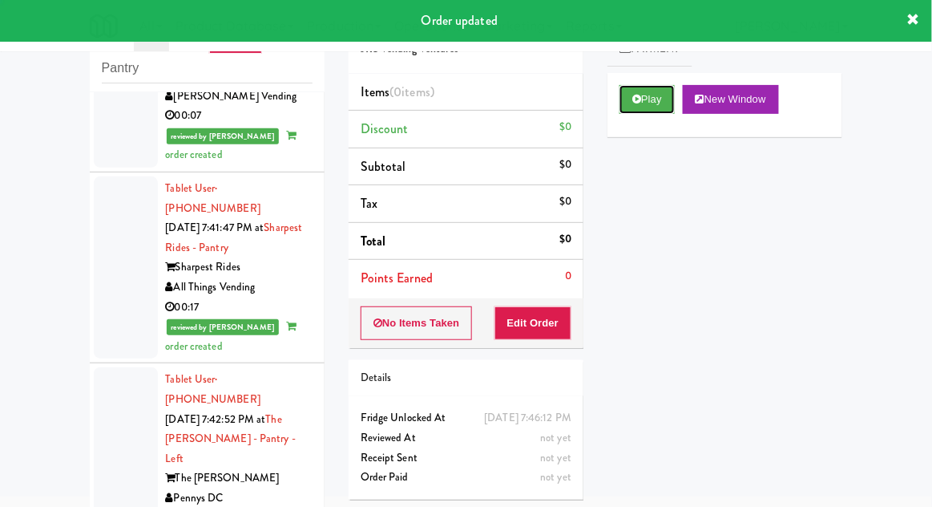
click at [651, 102] on button "Play" at bounding box center [647, 99] width 55 height 29
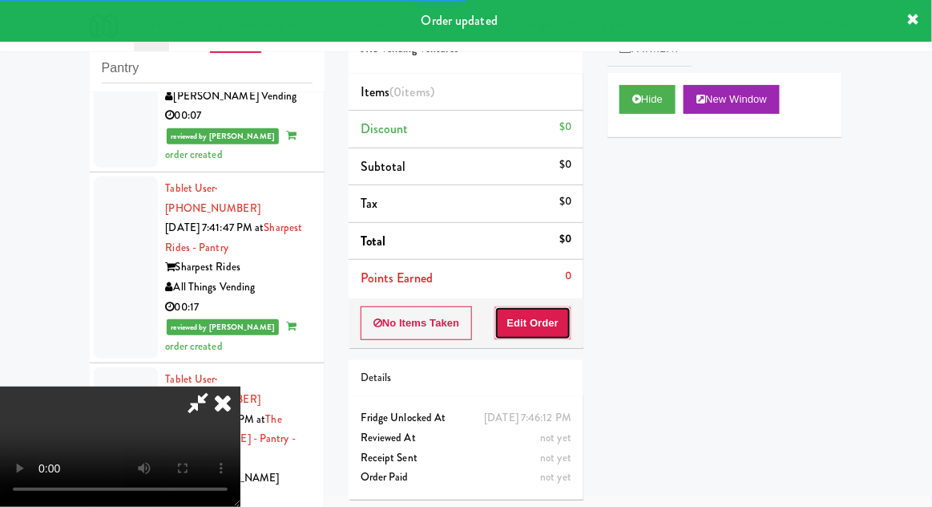
click at [543, 325] on button "Edit Order" at bounding box center [534, 323] width 78 height 34
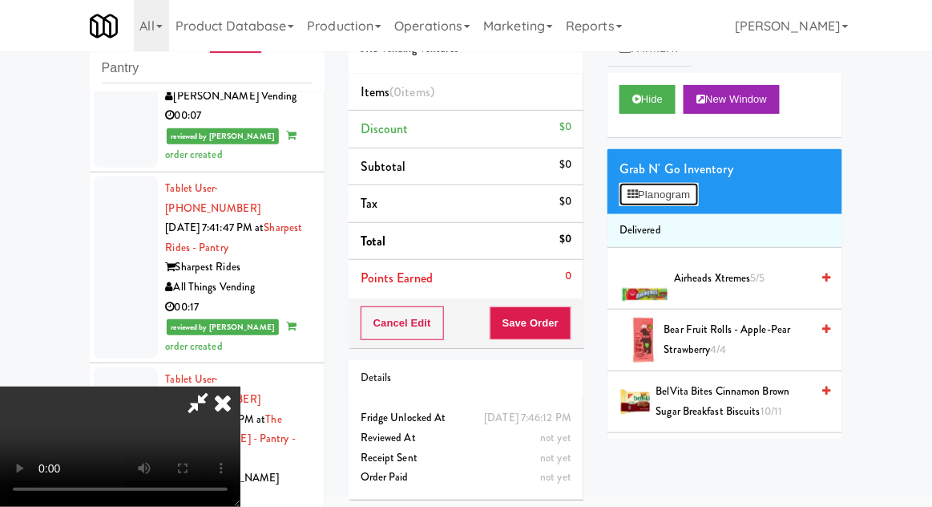
click at [677, 197] on button "Planogram" at bounding box center [659, 195] width 79 height 24
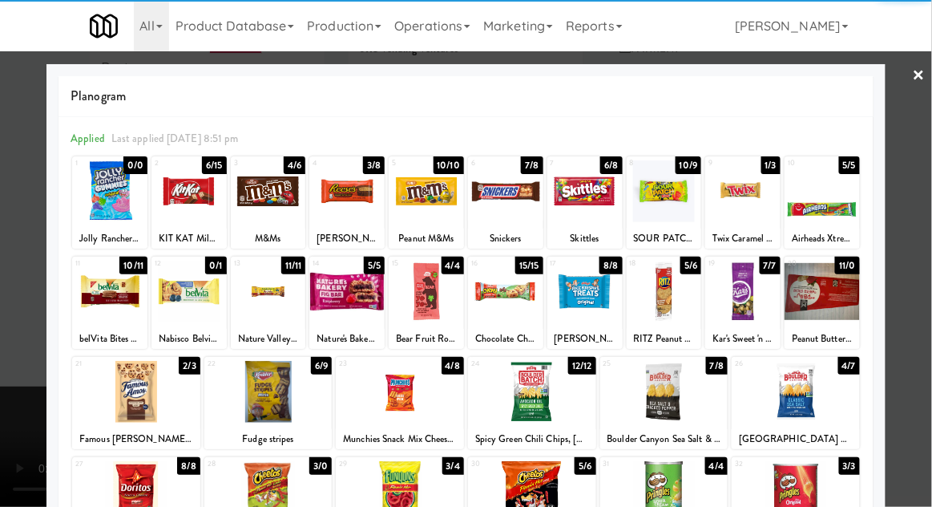
click at [102, 206] on div at bounding box center [109, 191] width 75 height 62
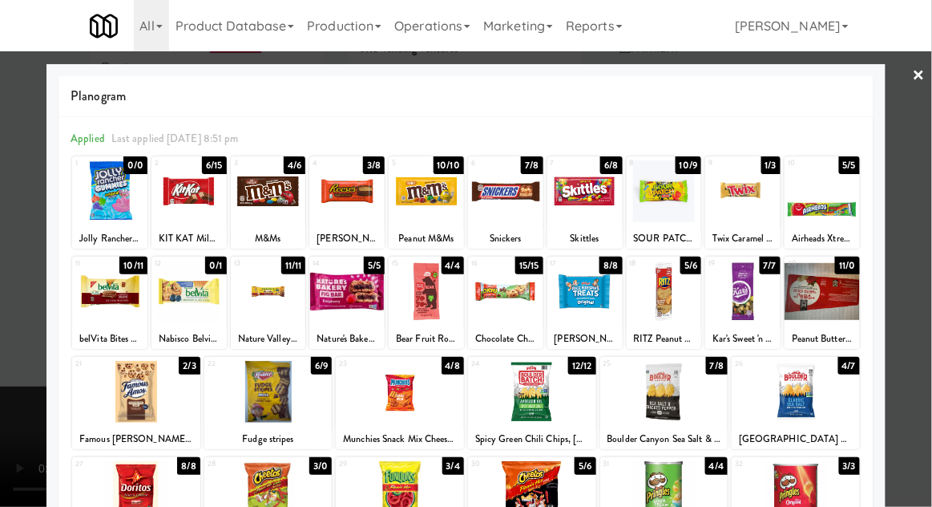
click at [927, 281] on div at bounding box center [466, 253] width 932 height 507
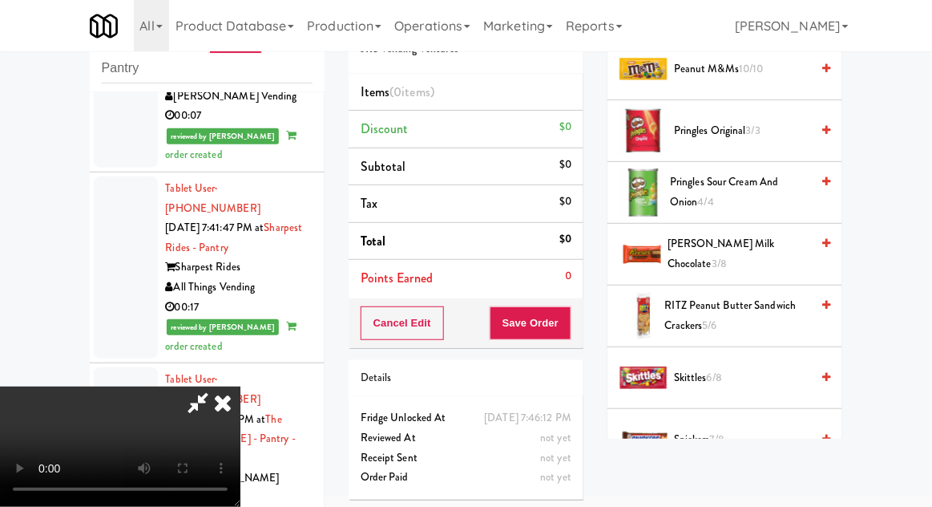
scroll to position [2070, 0]
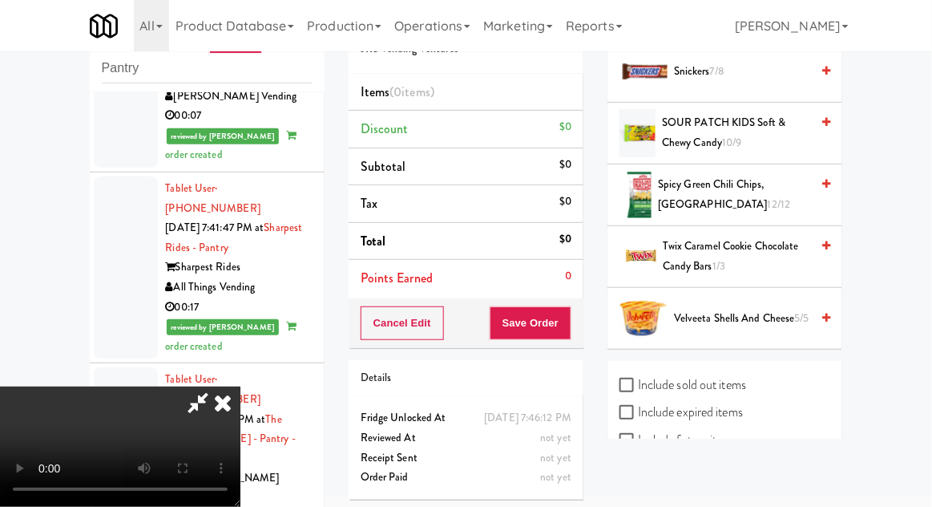
click at [726, 373] on label "Include sold out items" at bounding box center [683, 385] width 127 height 24
click at [638, 379] on input "Include sold out items" at bounding box center [629, 385] width 18 height 13
checkbox input "true"
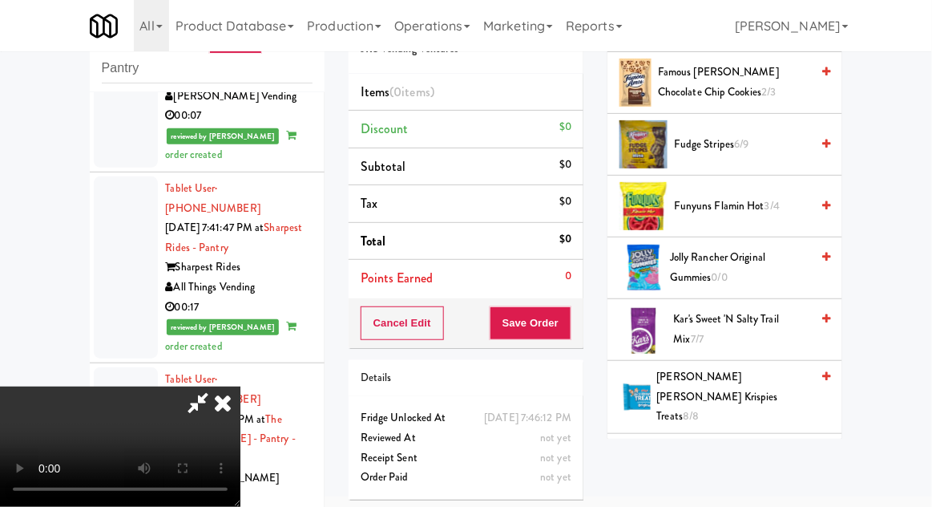
scroll to position [849, 0]
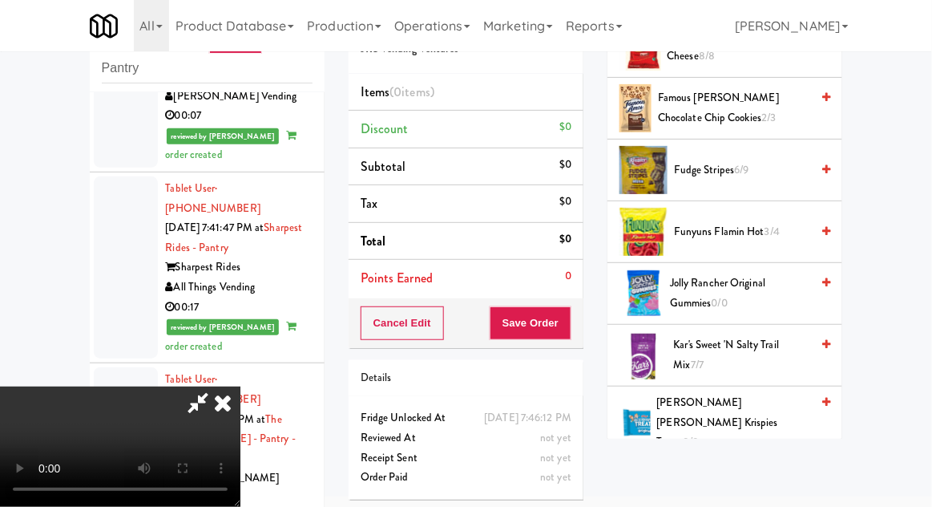
click at [770, 277] on span "Jolly Rancher Original Gummies 0/0" at bounding box center [740, 292] width 140 height 39
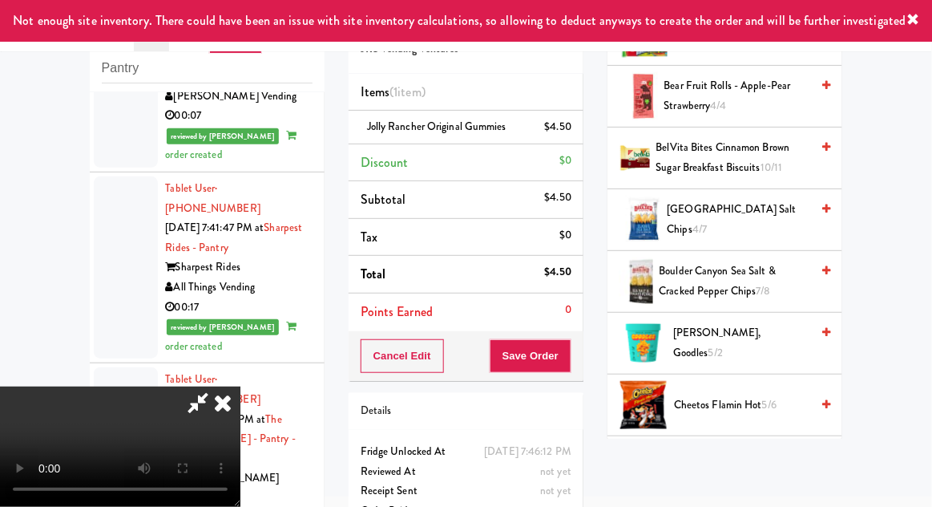
scroll to position [0, 0]
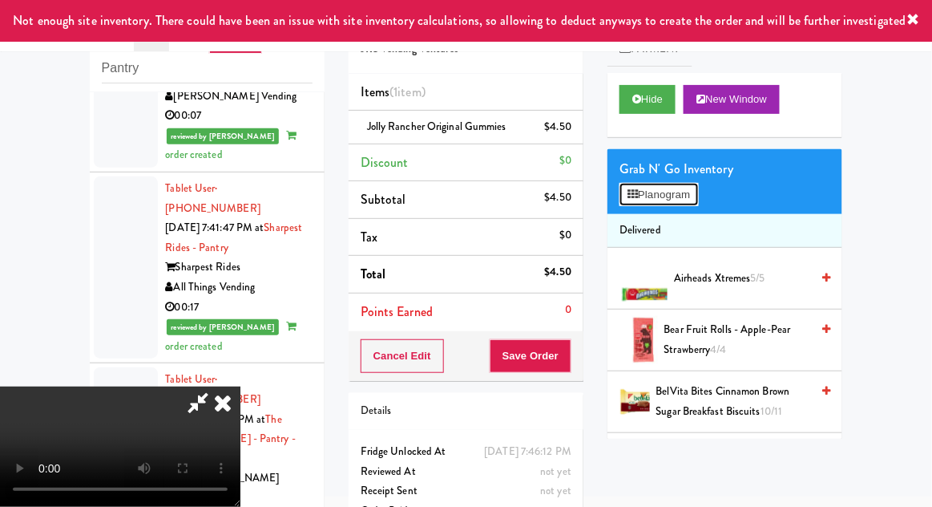
click at [685, 202] on button "Planogram" at bounding box center [659, 195] width 79 height 24
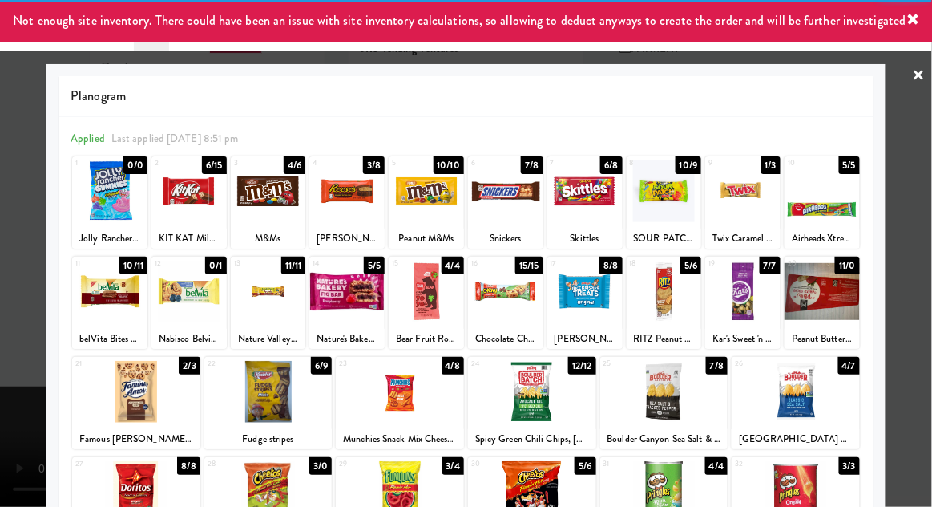
click at [258, 401] on div at bounding box center [268, 392] width 128 height 62
click at [918, 308] on div at bounding box center [466, 253] width 932 height 507
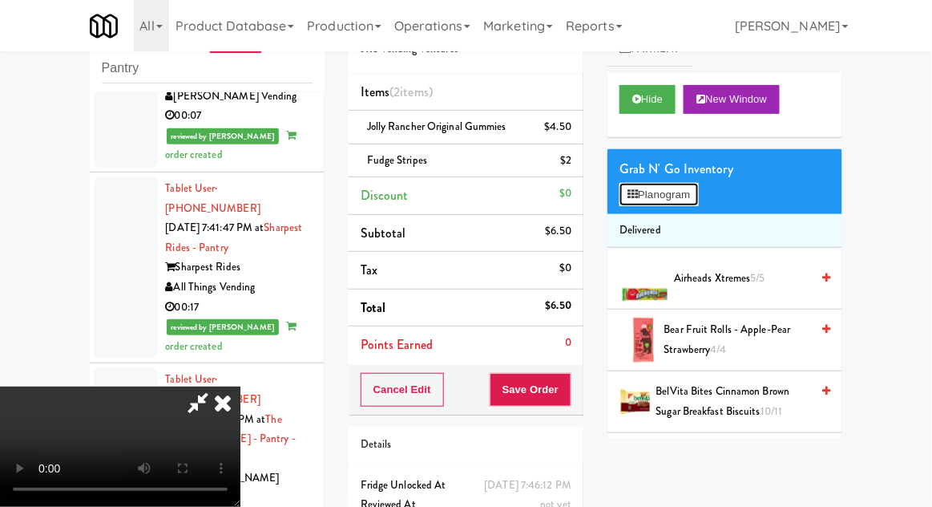
click at [698, 183] on button "Planogram" at bounding box center [659, 195] width 79 height 24
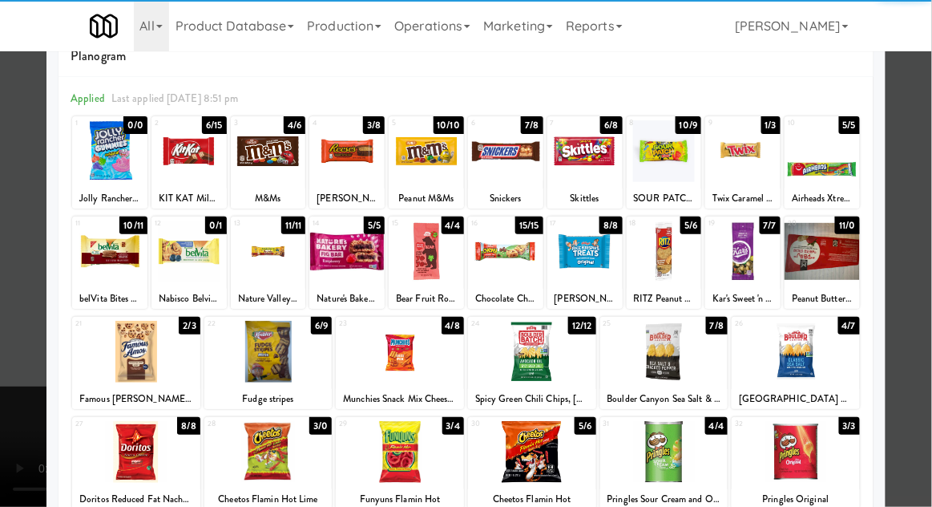
scroll to position [71, 0]
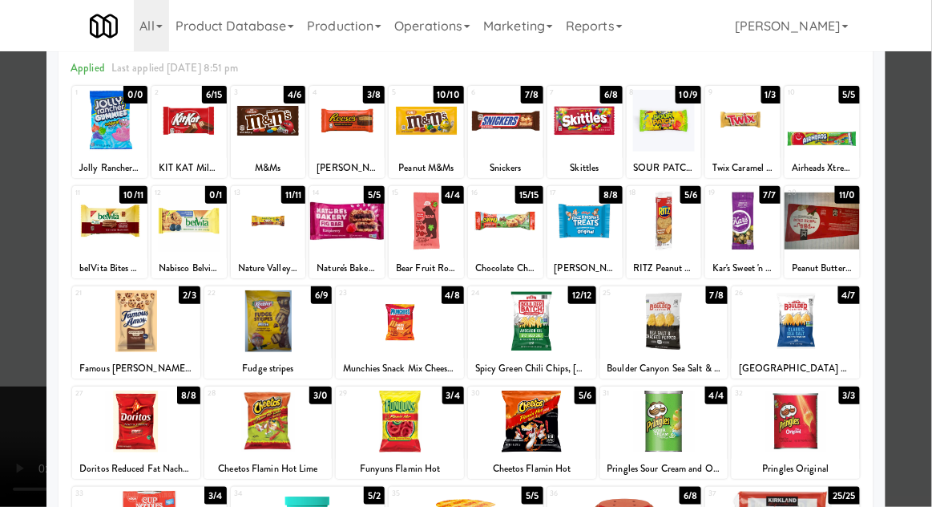
click at [827, 432] on div at bounding box center [796, 421] width 128 height 62
click at [920, 382] on div at bounding box center [466, 253] width 932 height 507
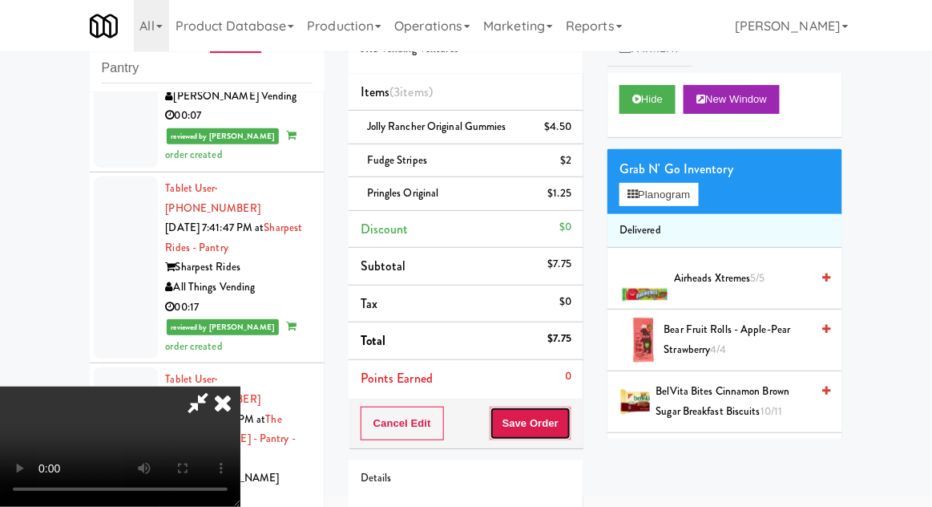
click at [570, 426] on button "Save Order" at bounding box center [531, 423] width 82 height 34
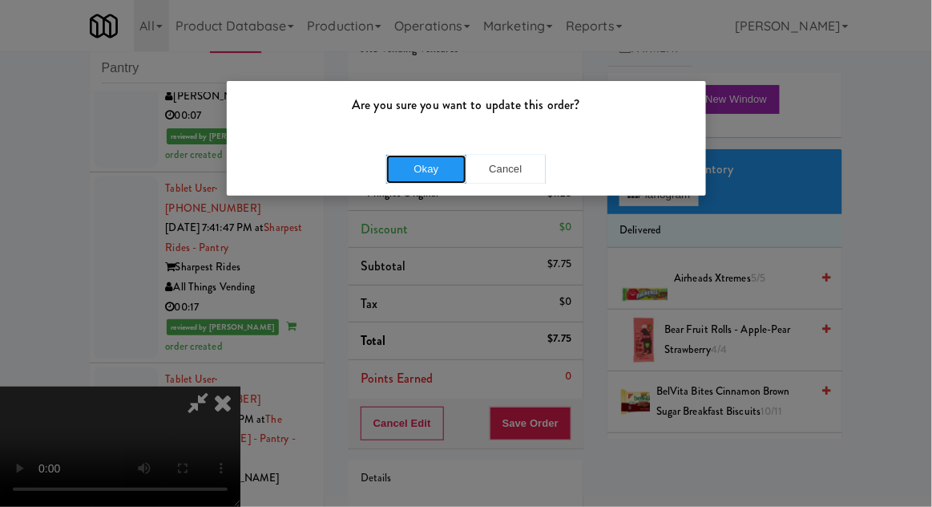
click at [412, 176] on button "Okay" at bounding box center [426, 169] width 80 height 29
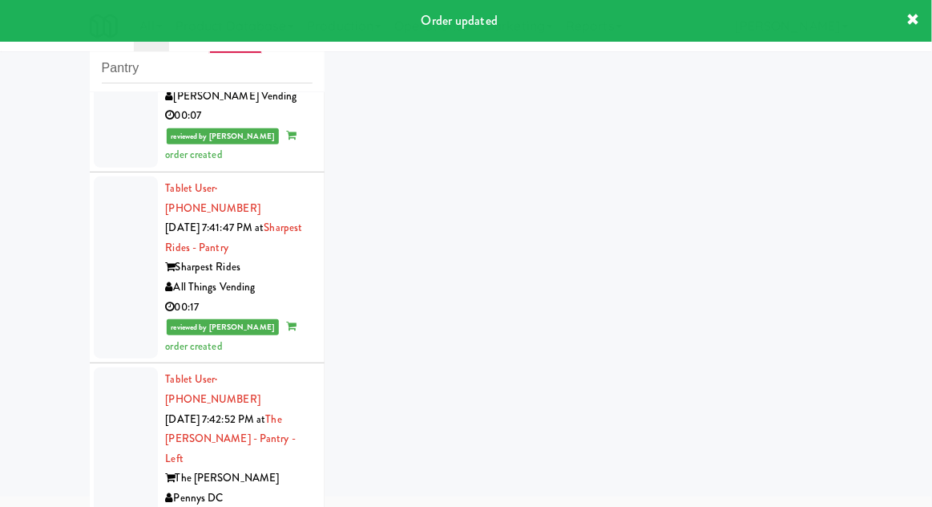
scroll to position [3016, 0]
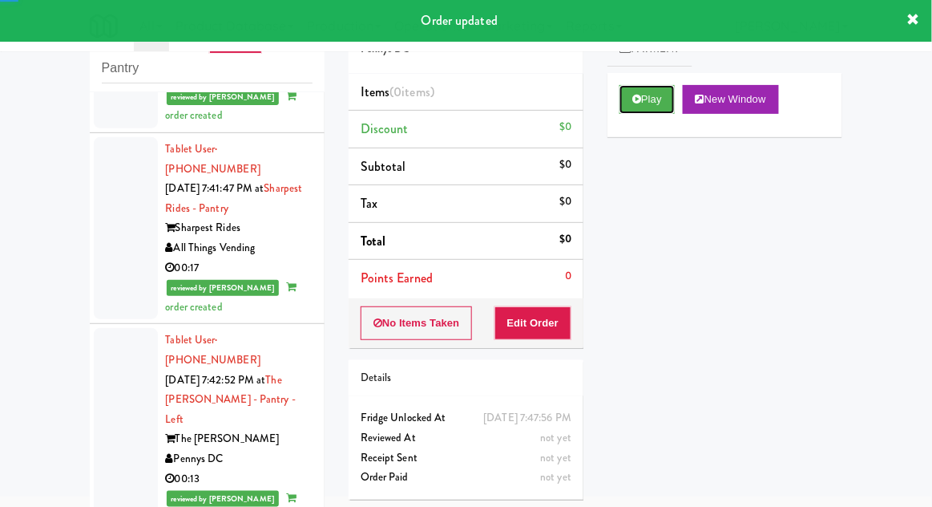
click at [658, 86] on button "Play" at bounding box center [647, 99] width 55 height 29
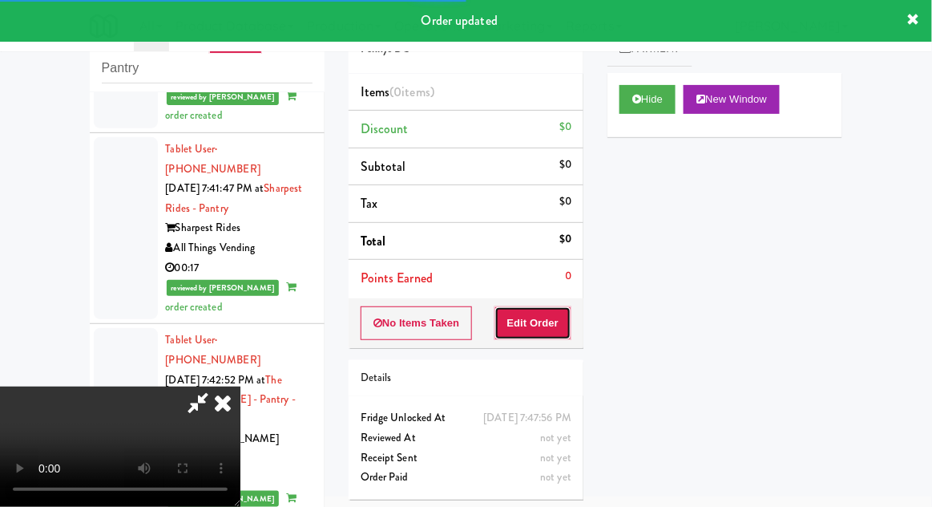
click at [540, 311] on button "Edit Order" at bounding box center [534, 323] width 78 height 34
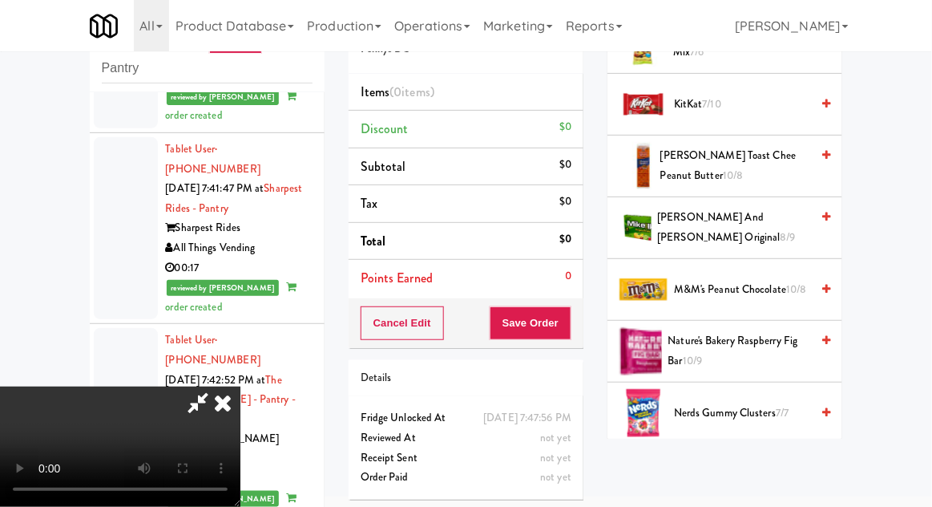
scroll to position [919, 0]
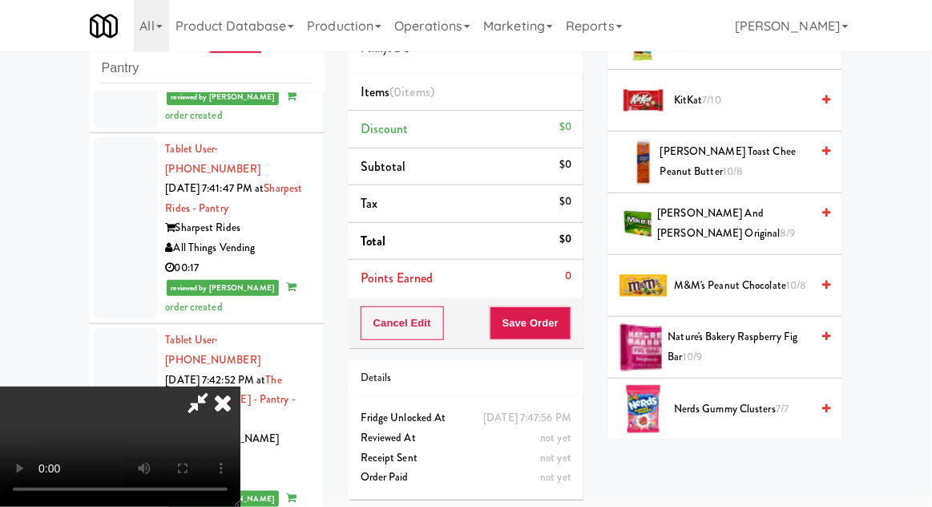
click at [732, 411] on span "Nerds Gummy Clusters 7/7" at bounding box center [742, 409] width 136 height 20
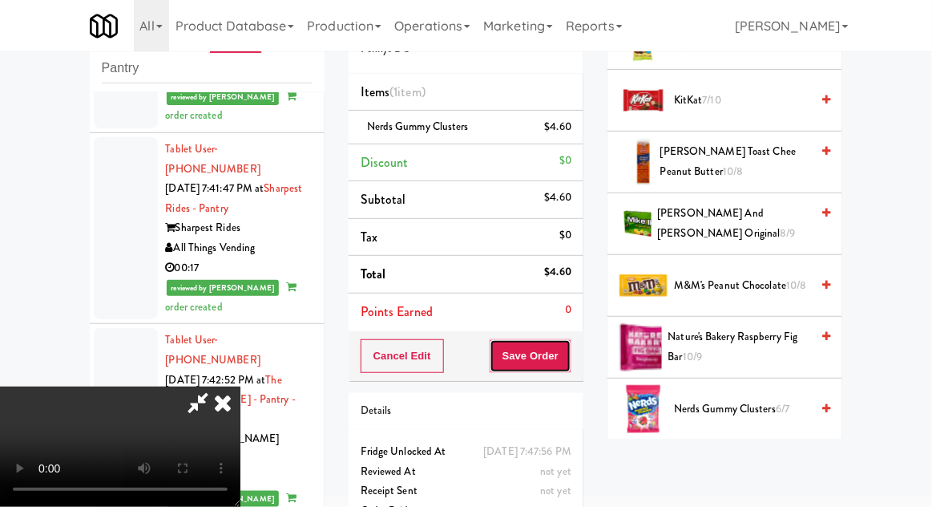
click at [571, 366] on button "Save Order" at bounding box center [531, 356] width 82 height 34
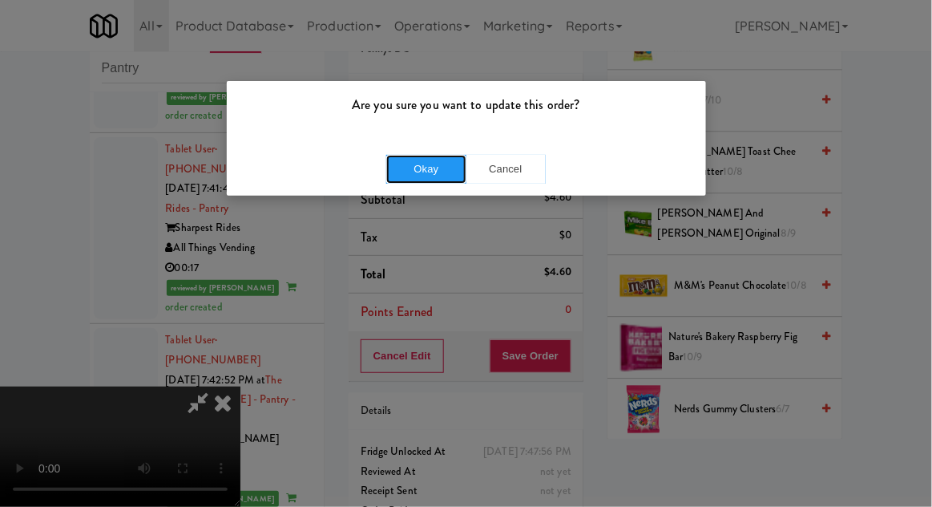
click at [407, 170] on button "Okay" at bounding box center [426, 169] width 80 height 29
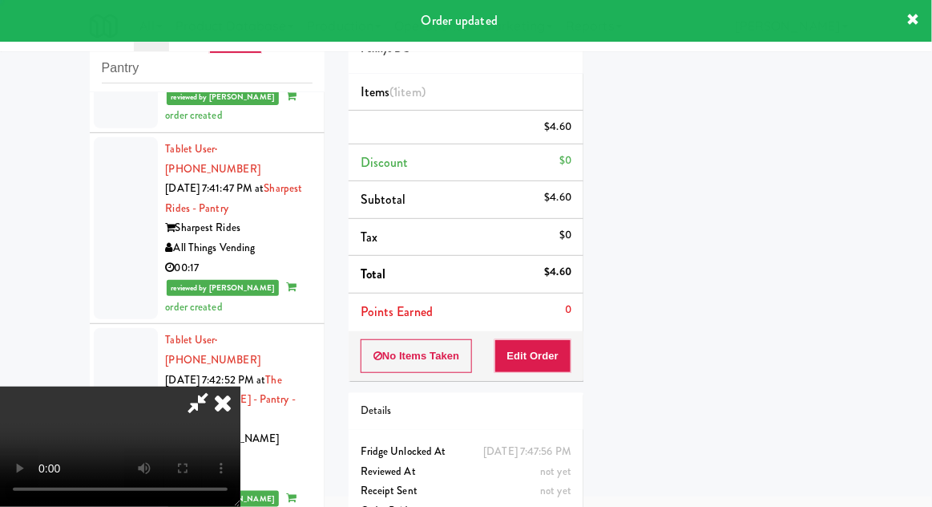
scroll to position [158, 0]
